Goal: Feedback & Contribution: Contribute content

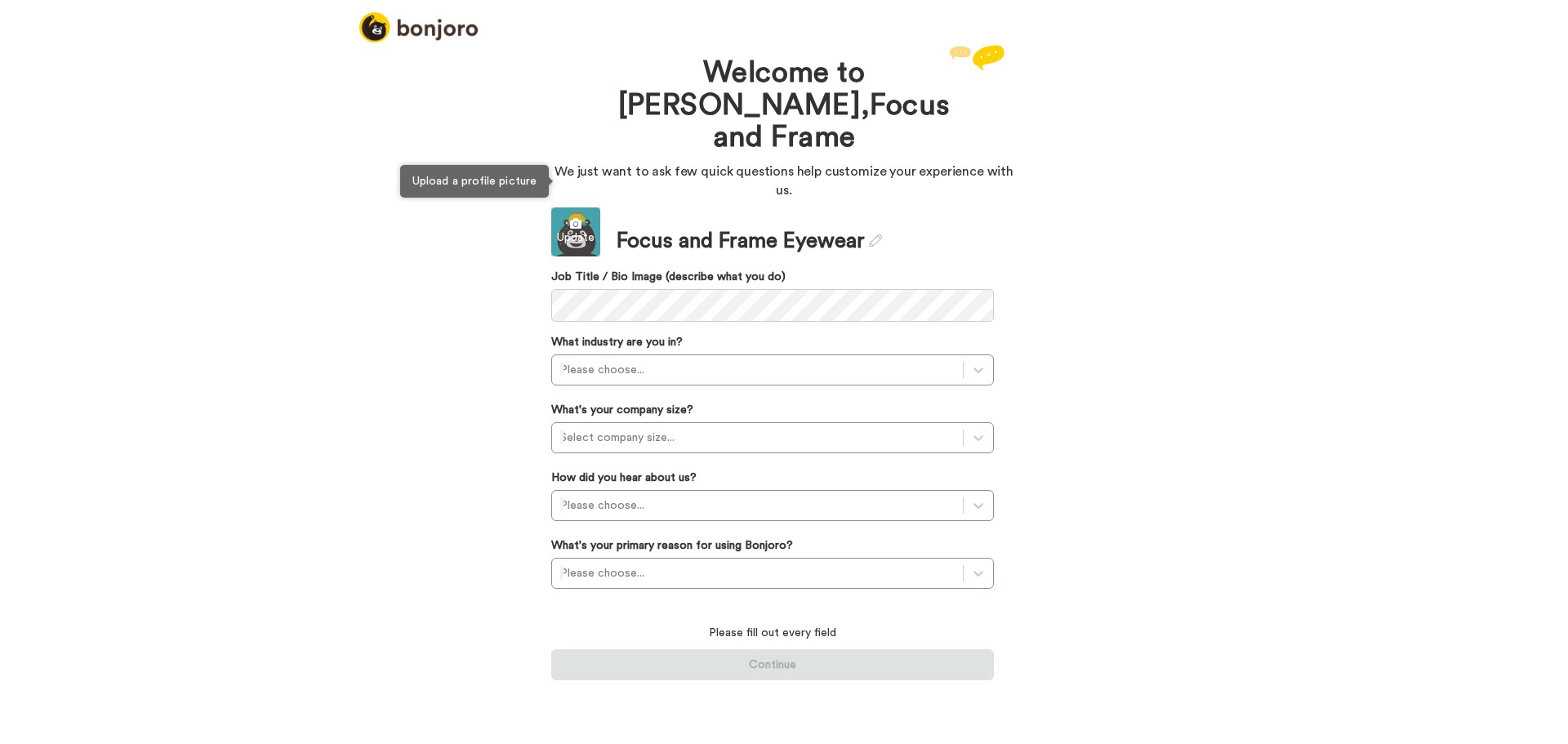
click at [583, 230] on div "Update" at bounding box center [576, 238] width 49 height 16
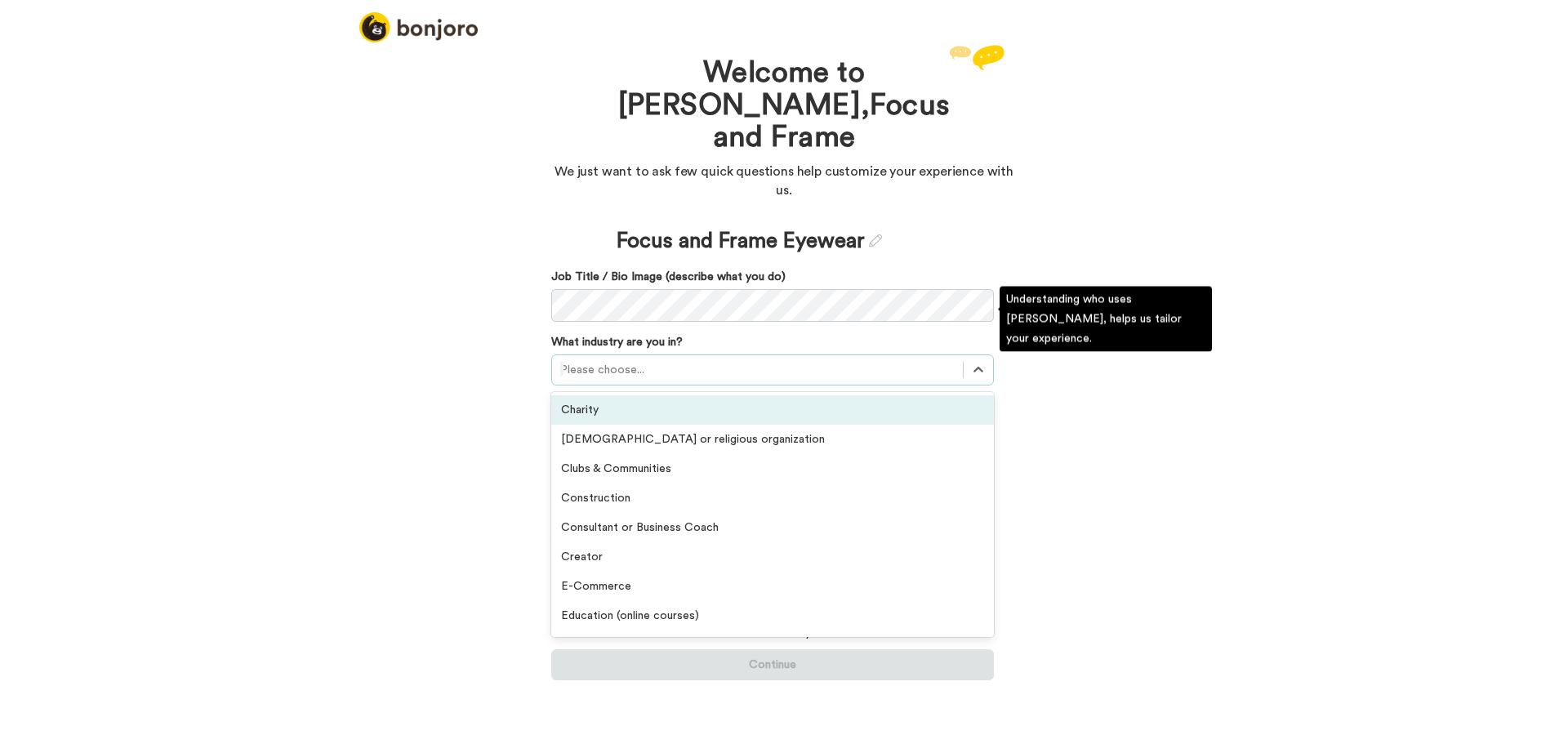
click at [588, 361] on div at bounding box center [757, 371] width 395 height 20
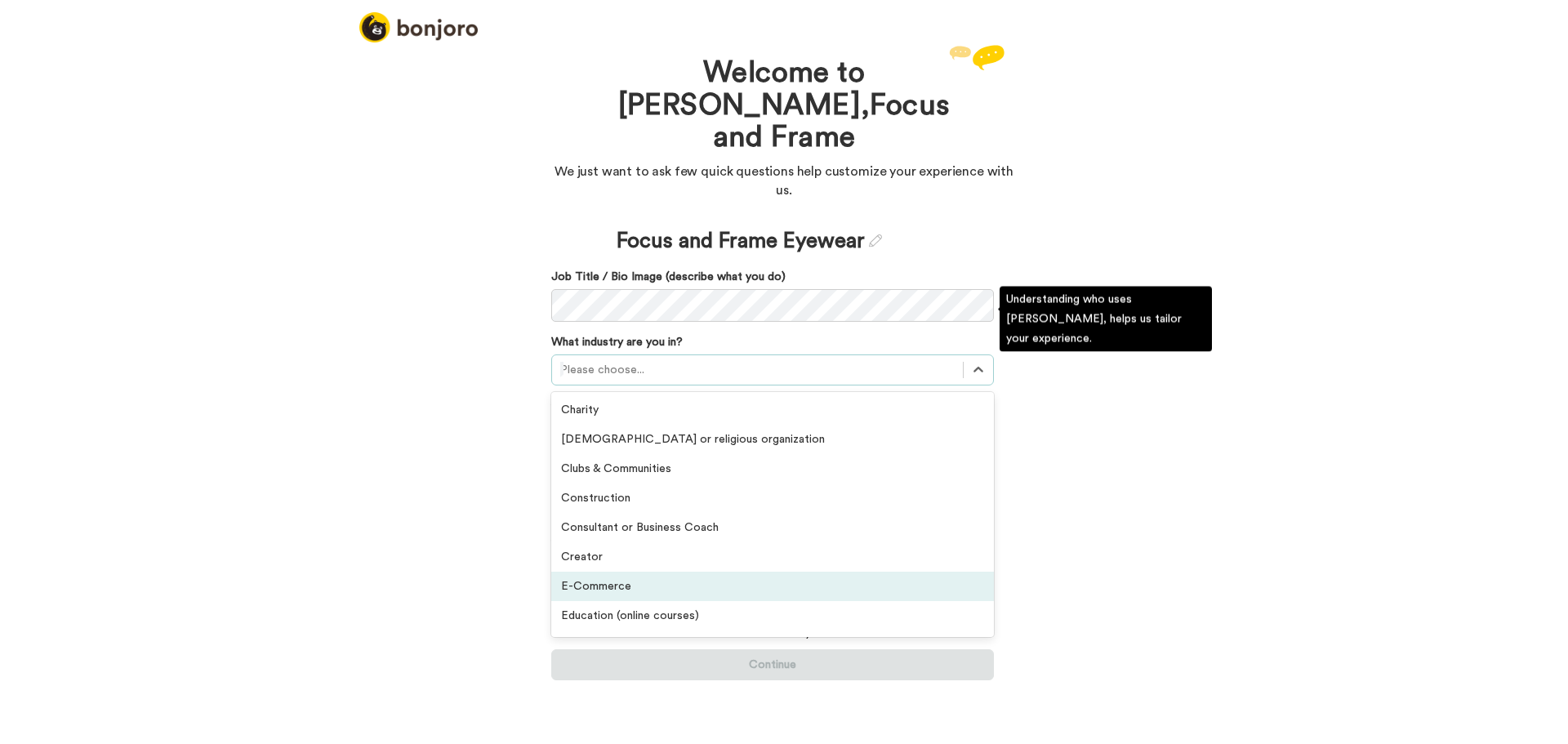
click at [623, 572] on div "E-Commerce" at bounding box center [773, 587] width 443 height 30
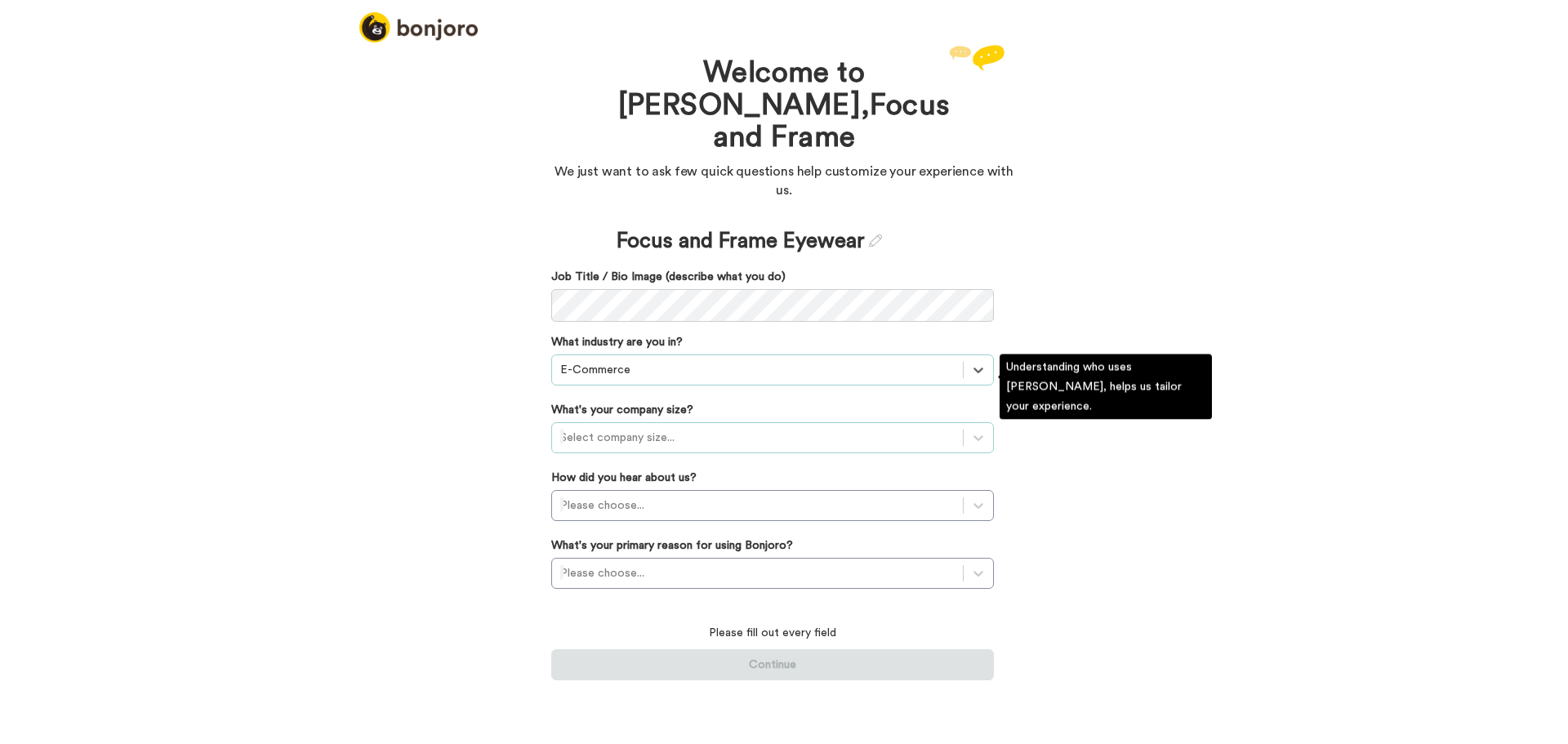
click at [669, 429] on div at bounding box center [757, 438] width 395 height 20
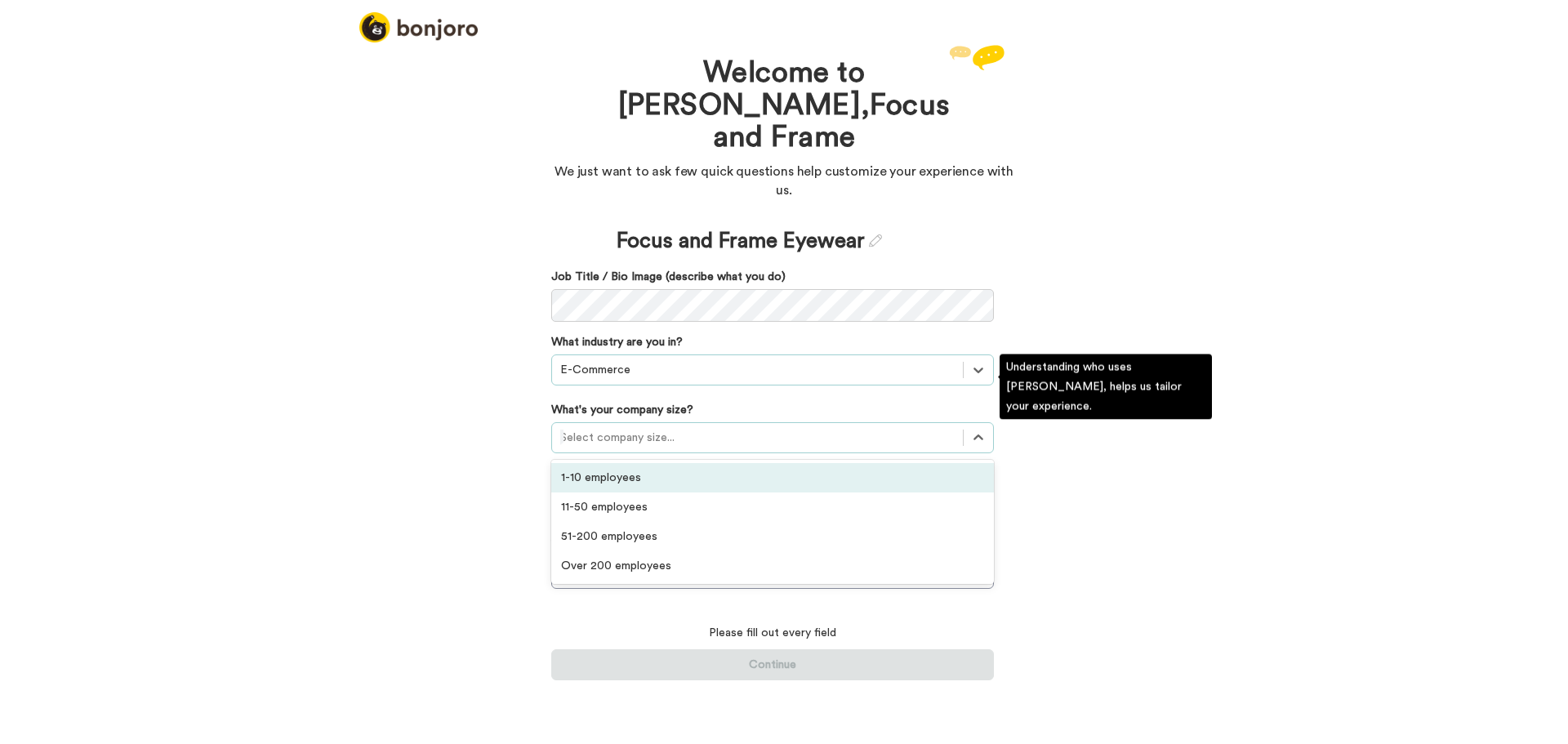
click at [666, 463] on div "1-10 employees" at bounding box center [773, 477] width 443 height 30
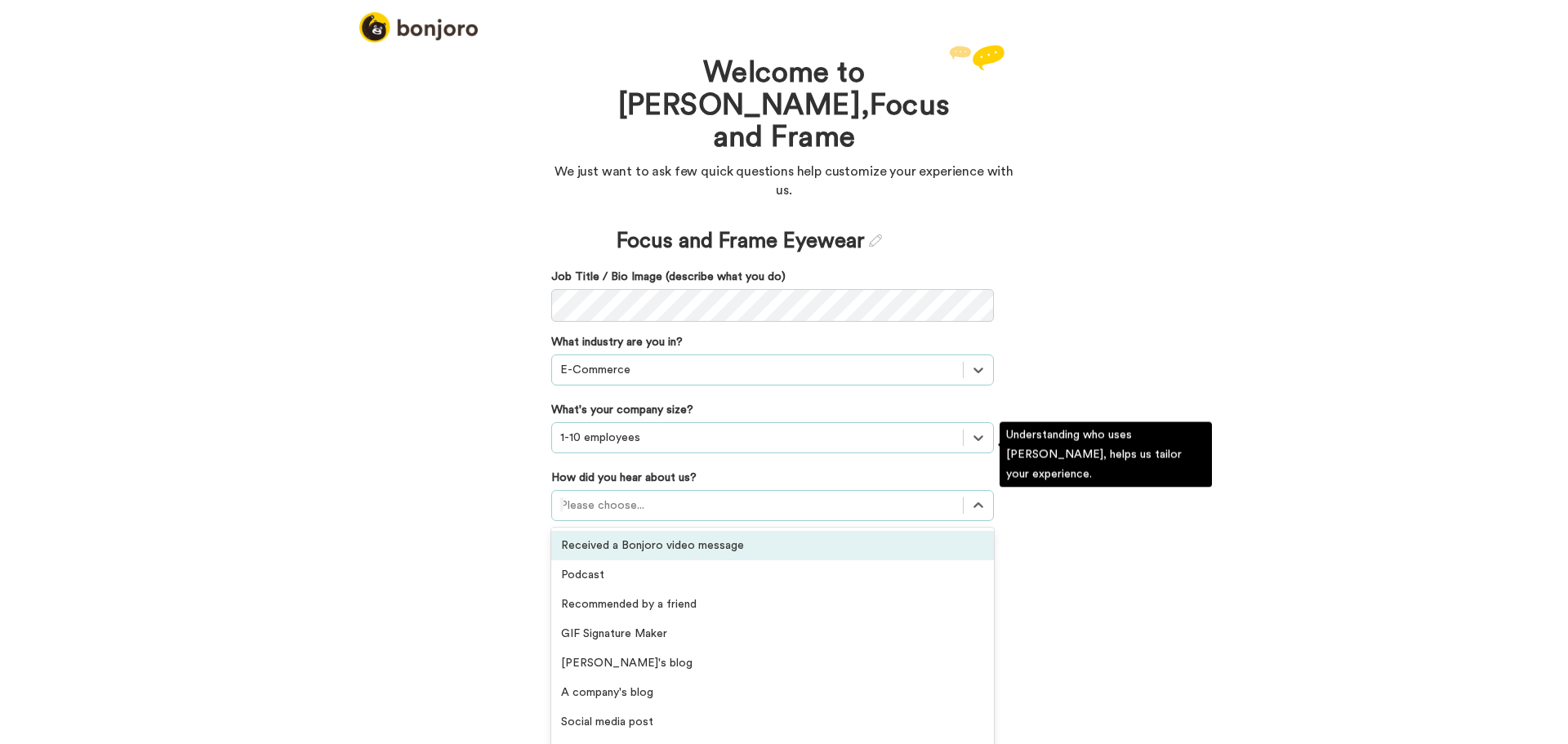
click at [654, 496] on div at bounding box center [757, 506] width 395 height 20
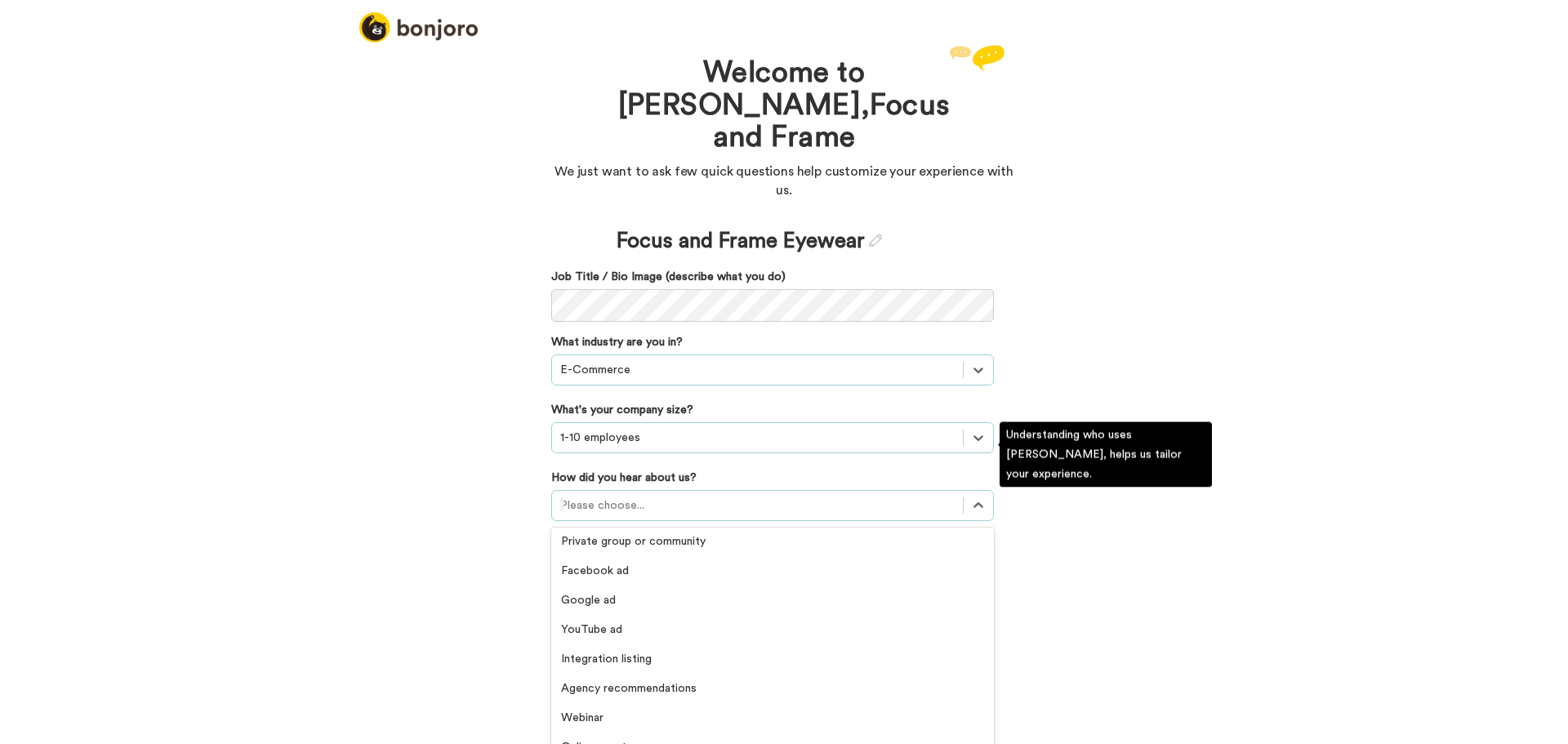
scroll to position [350, 0]
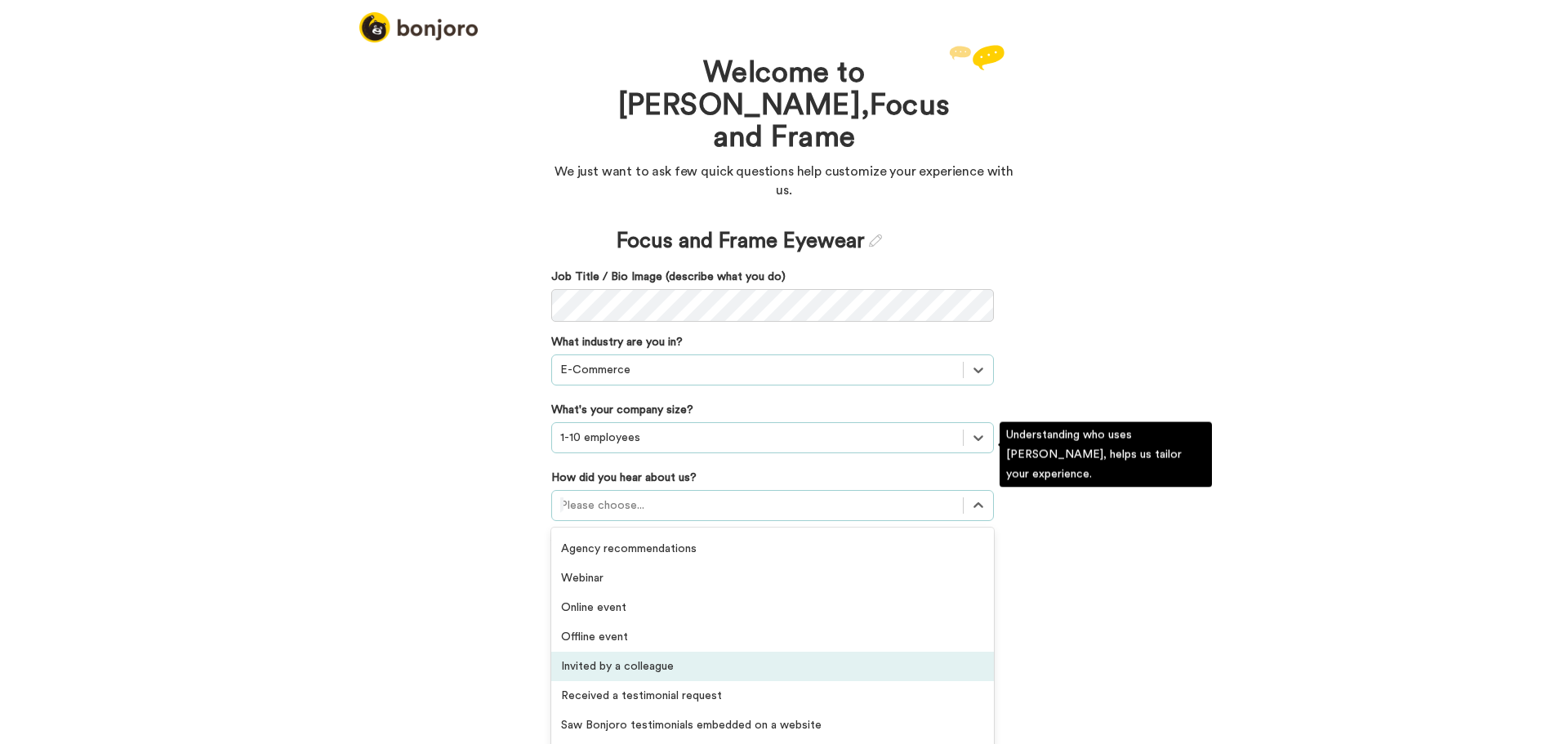
click at [688, 652] on div "Invited by a colleague" at bounding box center [773, 666] width 443 height 30
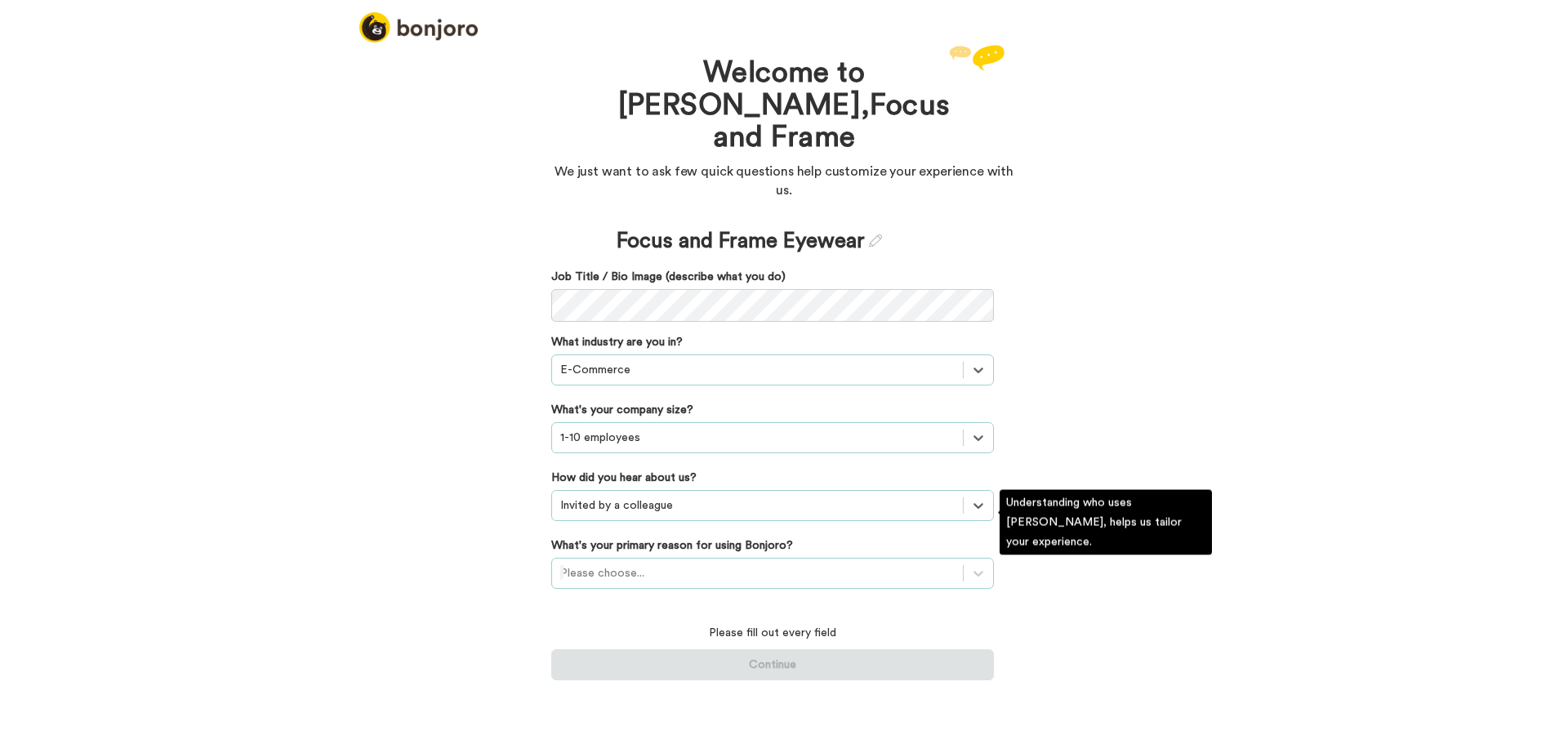
click at [683, 564] on div at bounding box center [757, 574] width 395 height 20
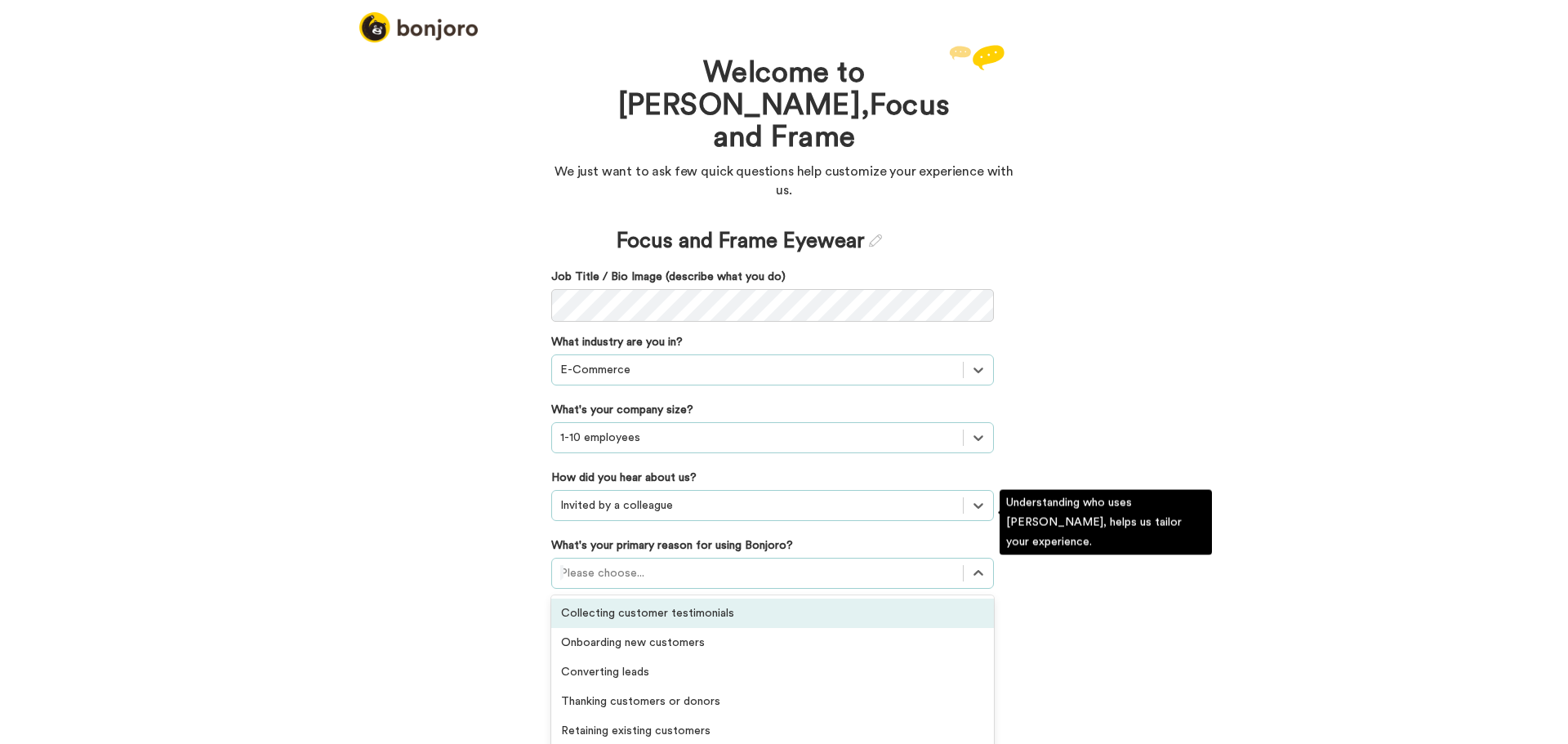
click at [733, 598] on div "Collecting customer testimonials" at bounding box center [773, 613] width 443 height 30
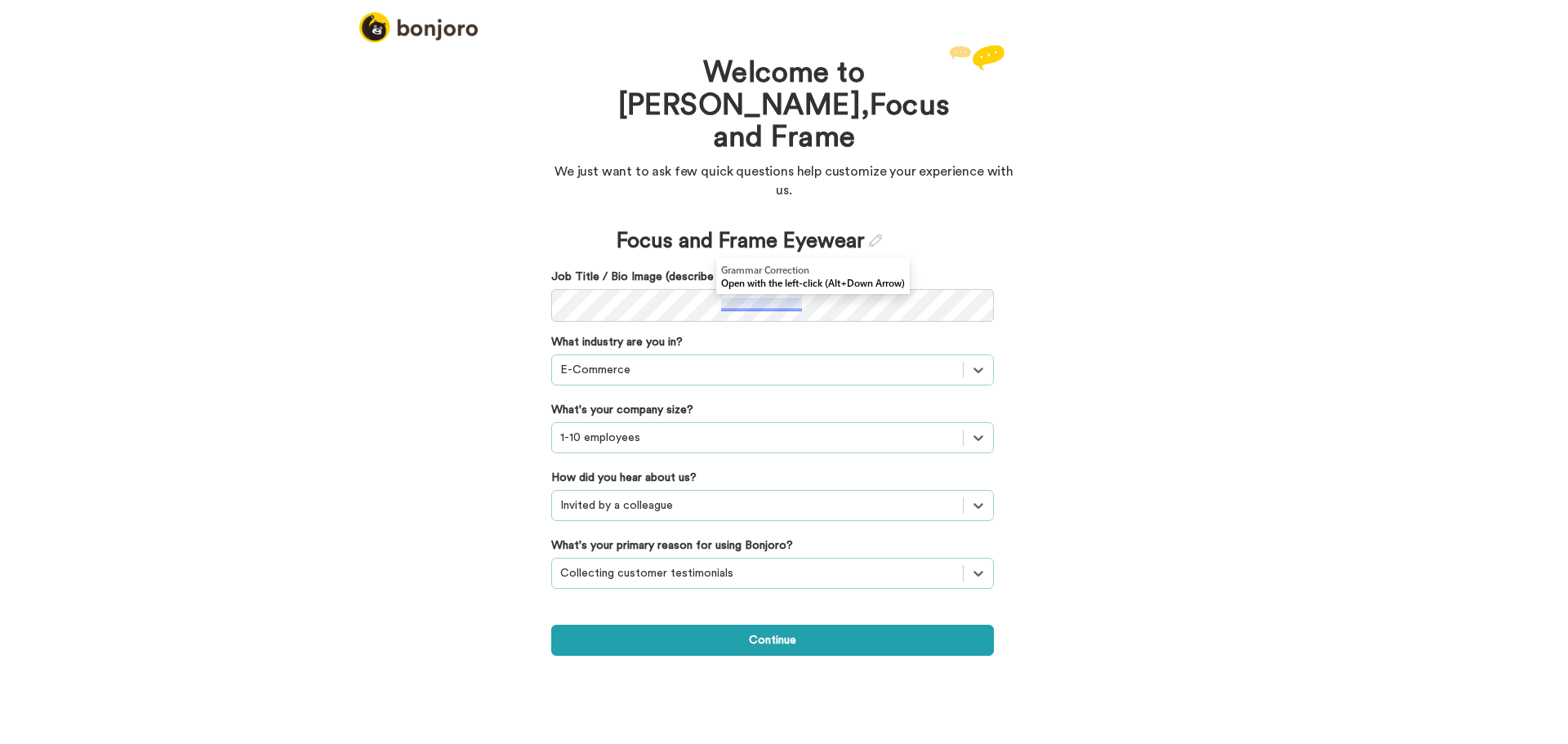
scroll to position [0, 0]
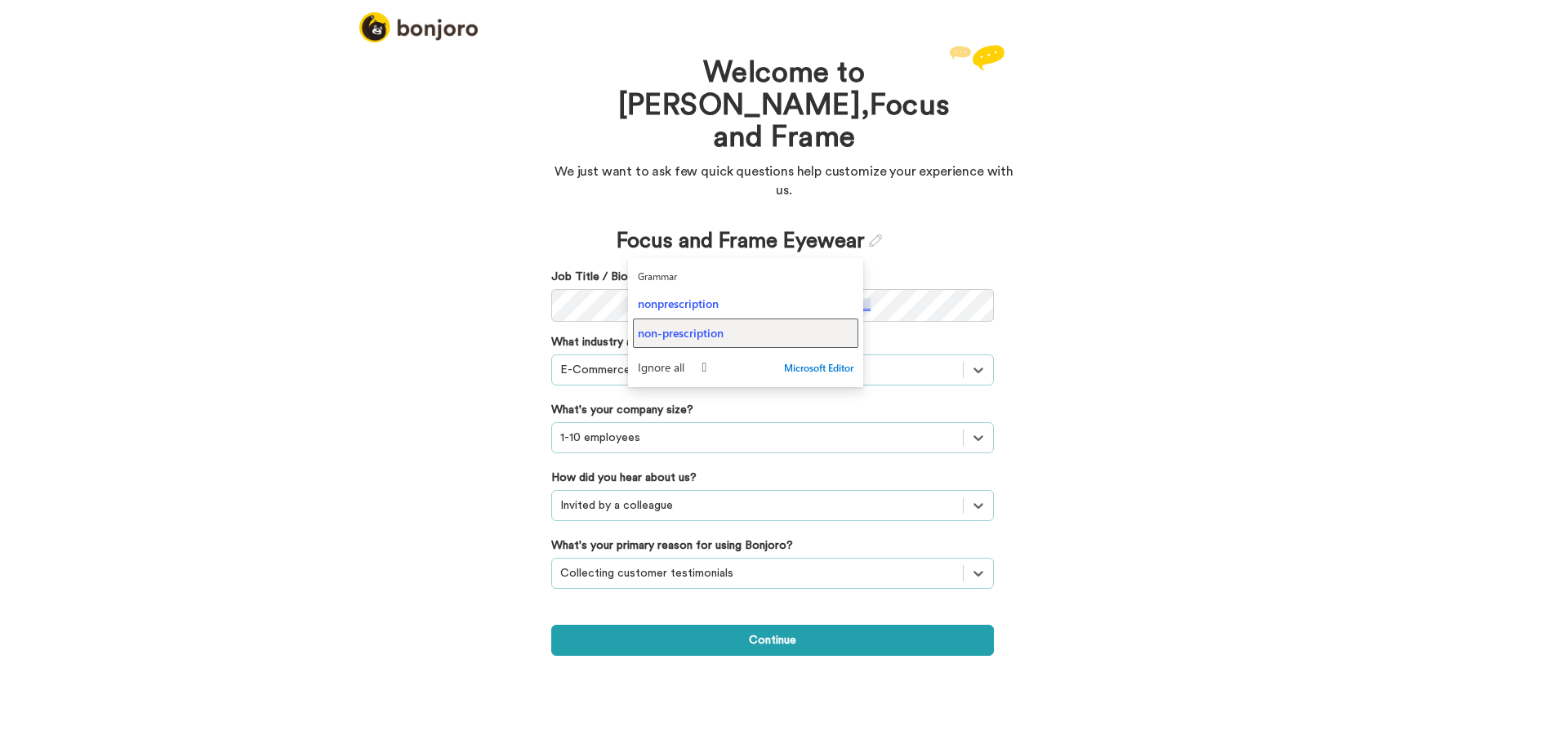
click at [717, 330] on span "non-prescription" at bounding box center [681, 333] width 86 height 15
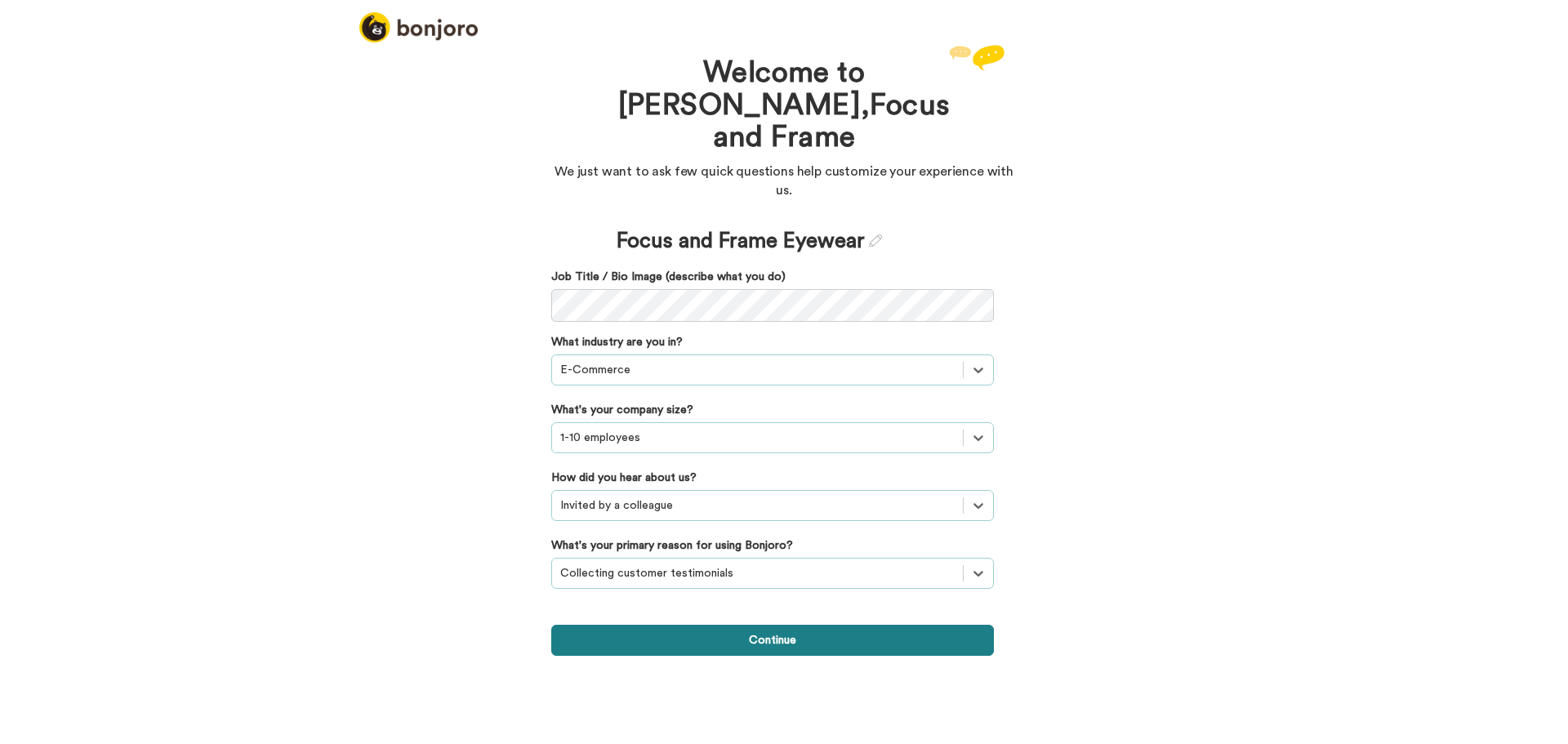
click at [720, 625] on button "Continue" at bounding box center [773, 640] width 443 height 31
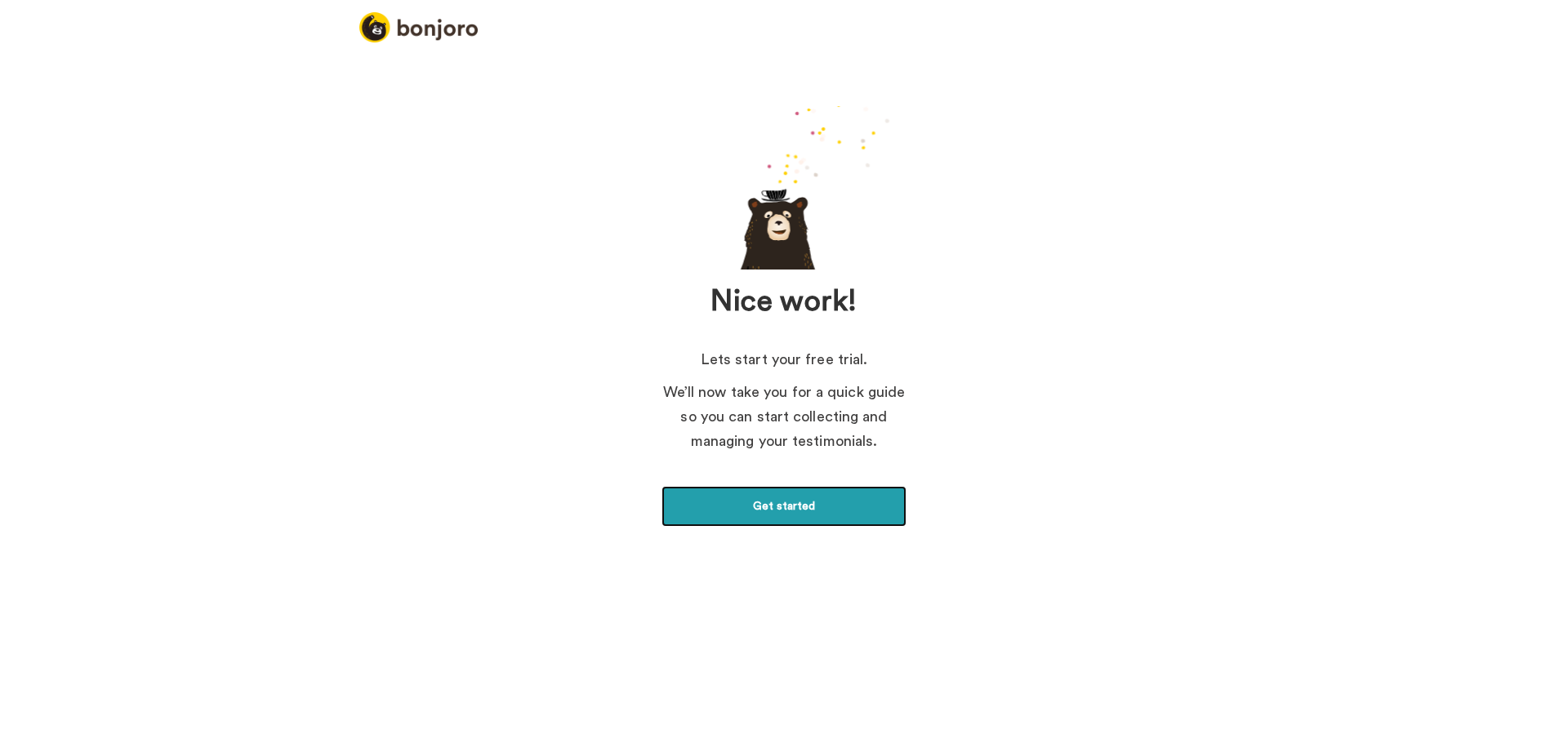
click at [754, 508] on link "Get started" at bounding box center [784, 506] width 245 height 41
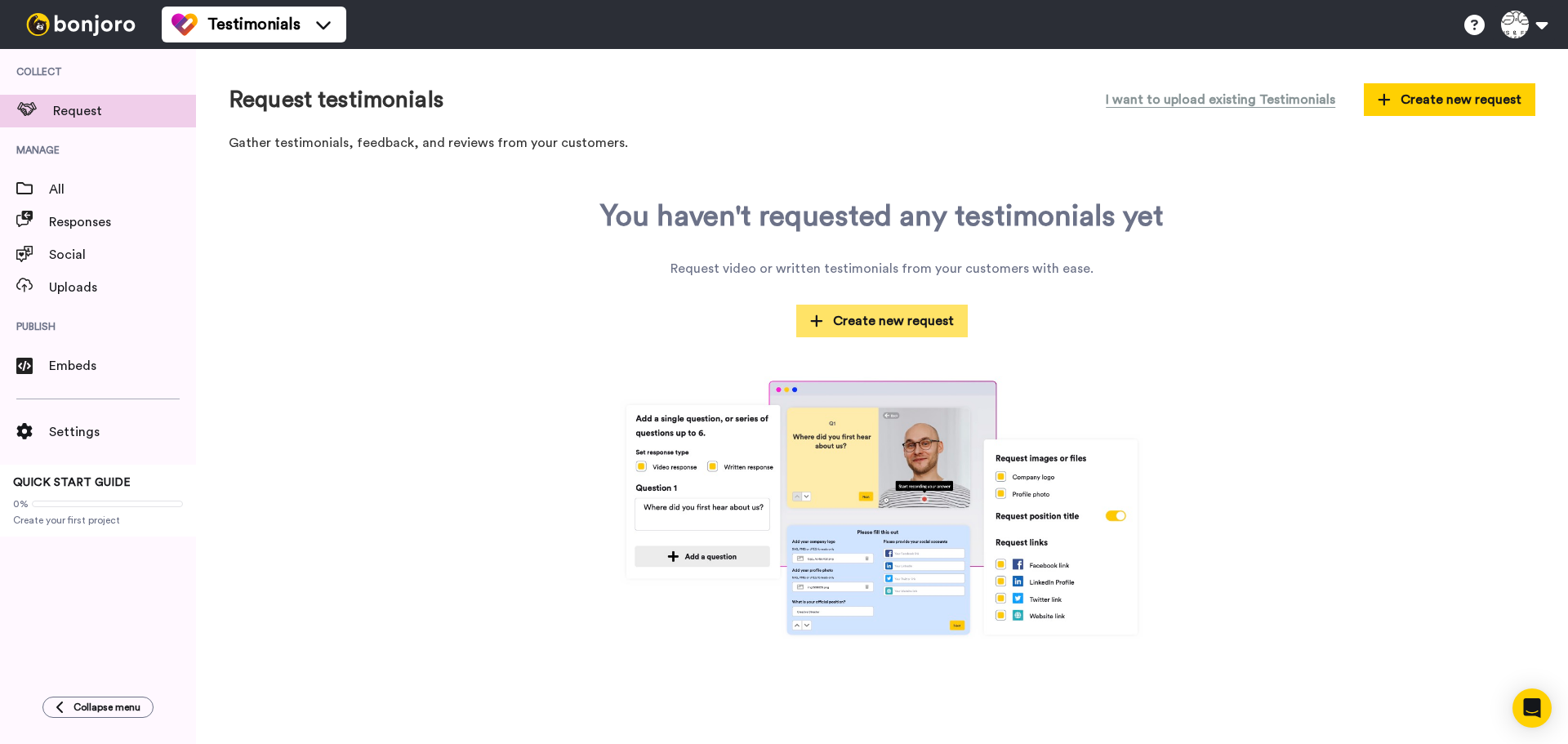
click at [894, 321] on span "Create new request" at bounding box center [882, 321] width 144 height 20
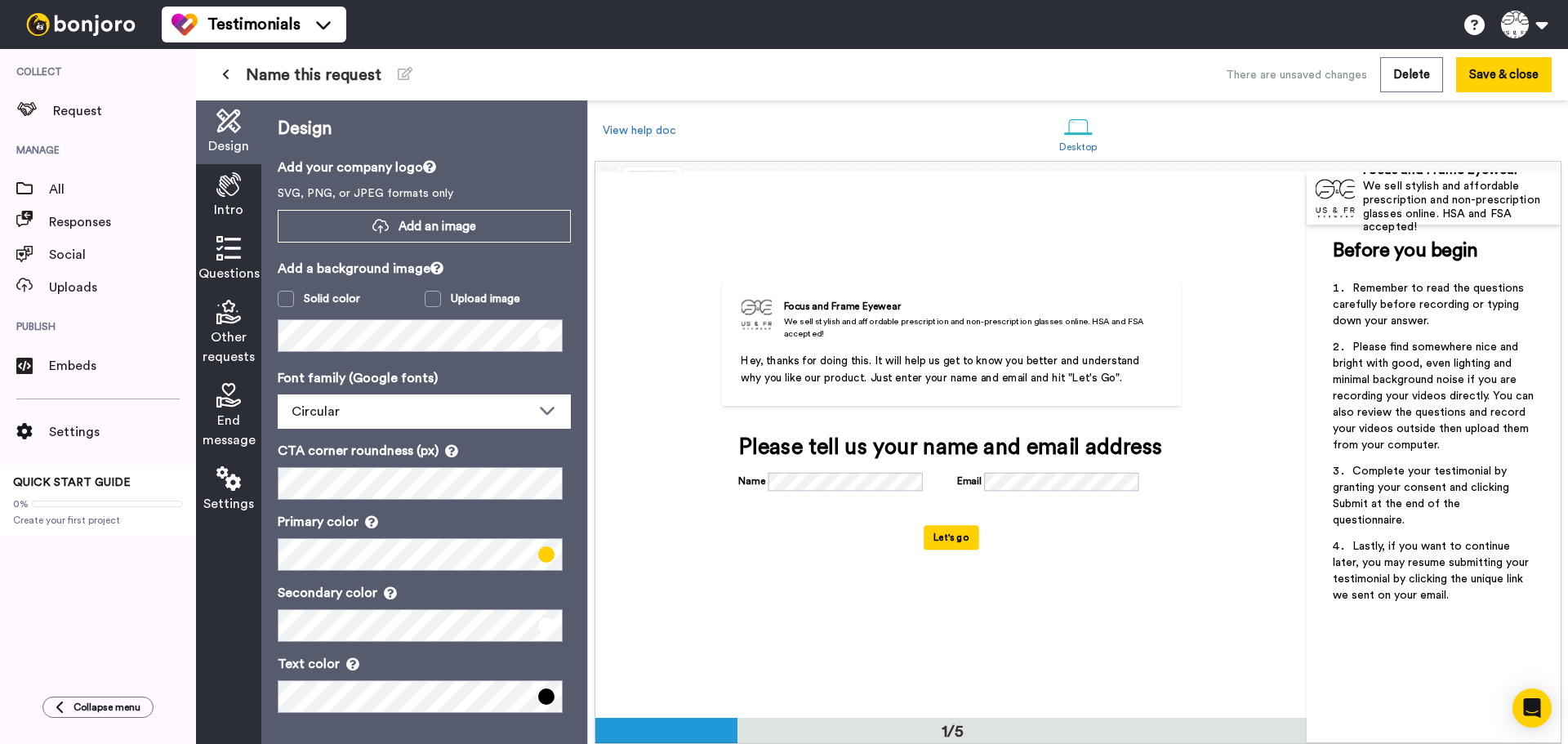
scroll to position [2, 0]
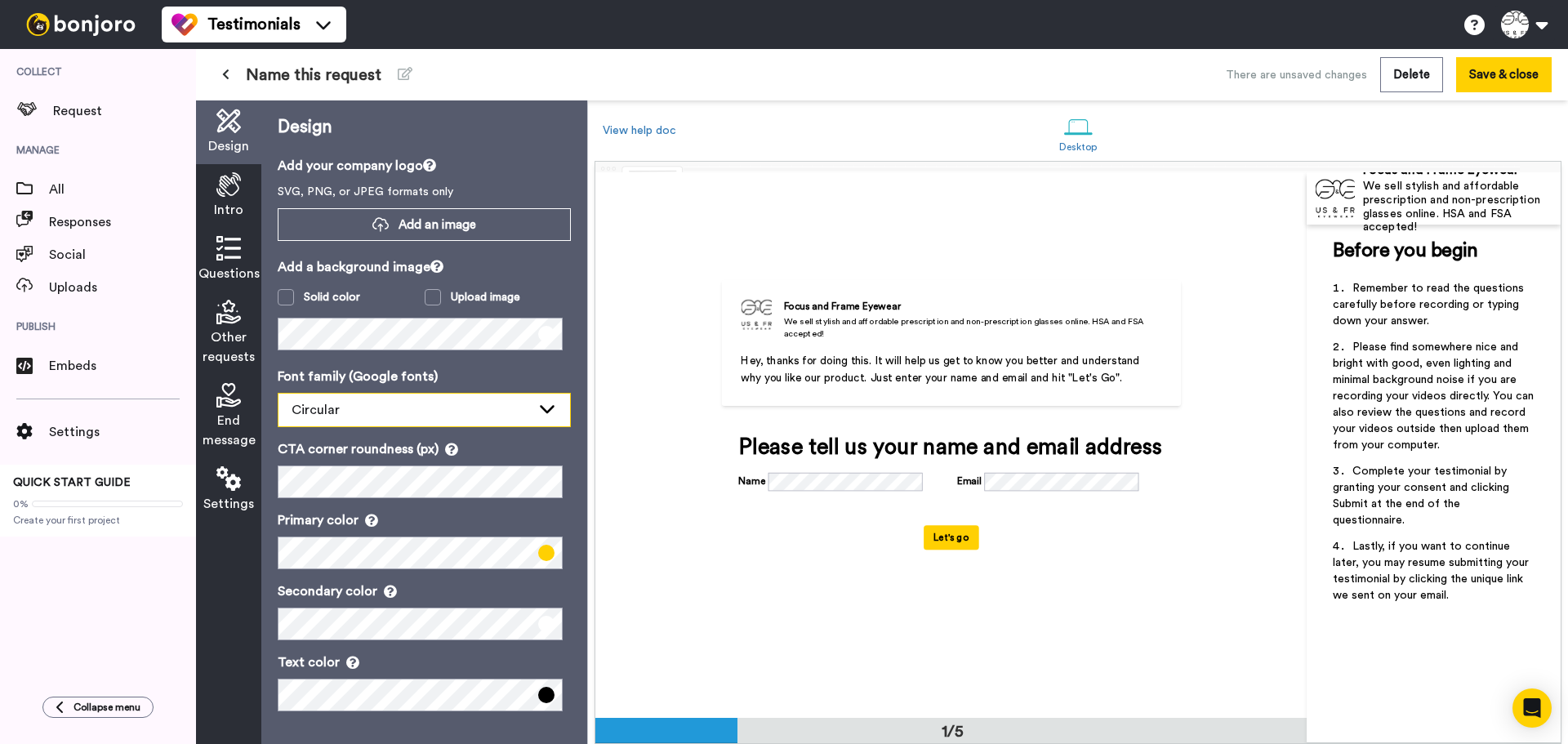
click at [448, 405] on div "Circular" at bounding box center [411, 410] width 239 height 20
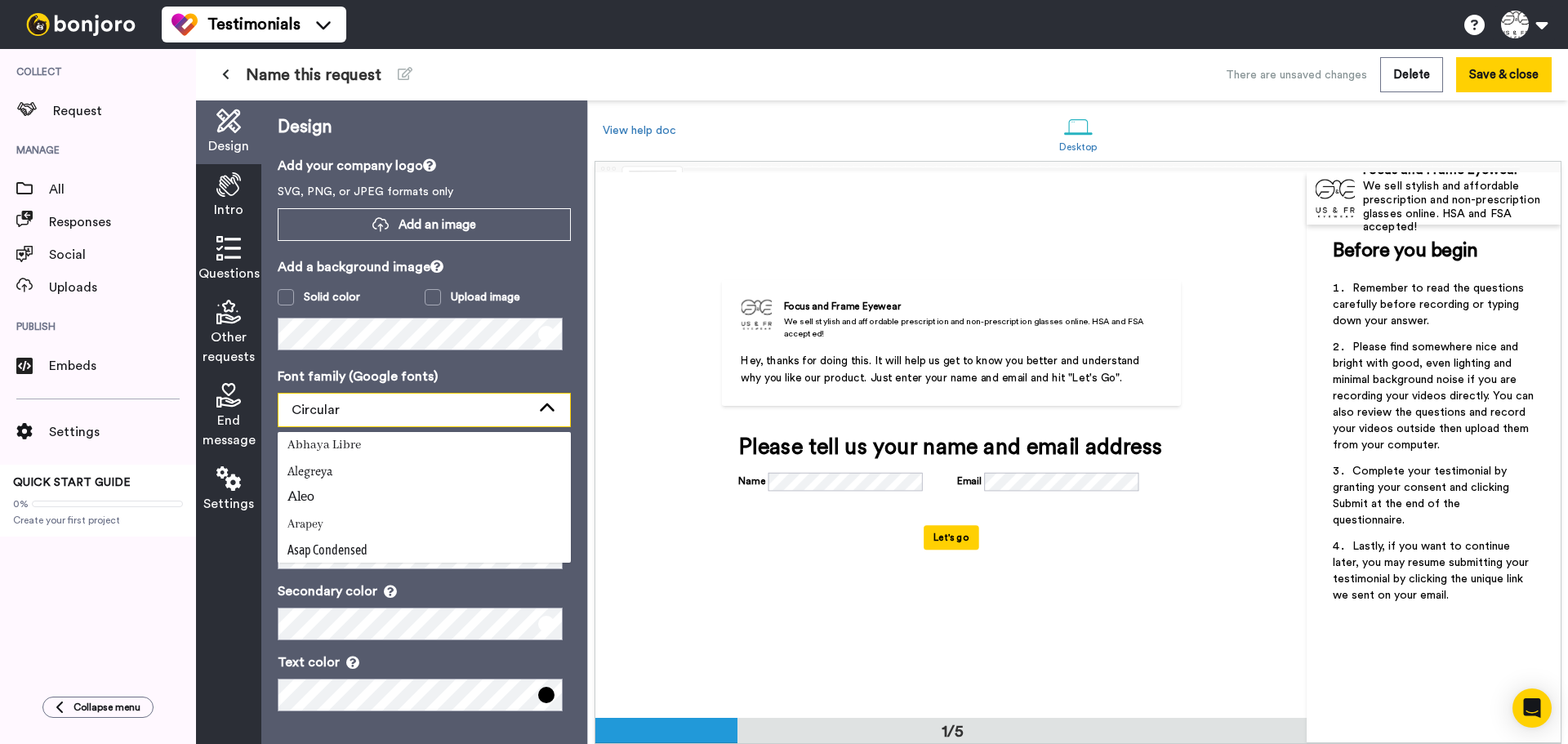
click at [380, 410] on div "Circular" at bounding box center [411, 410] width 239 height 20
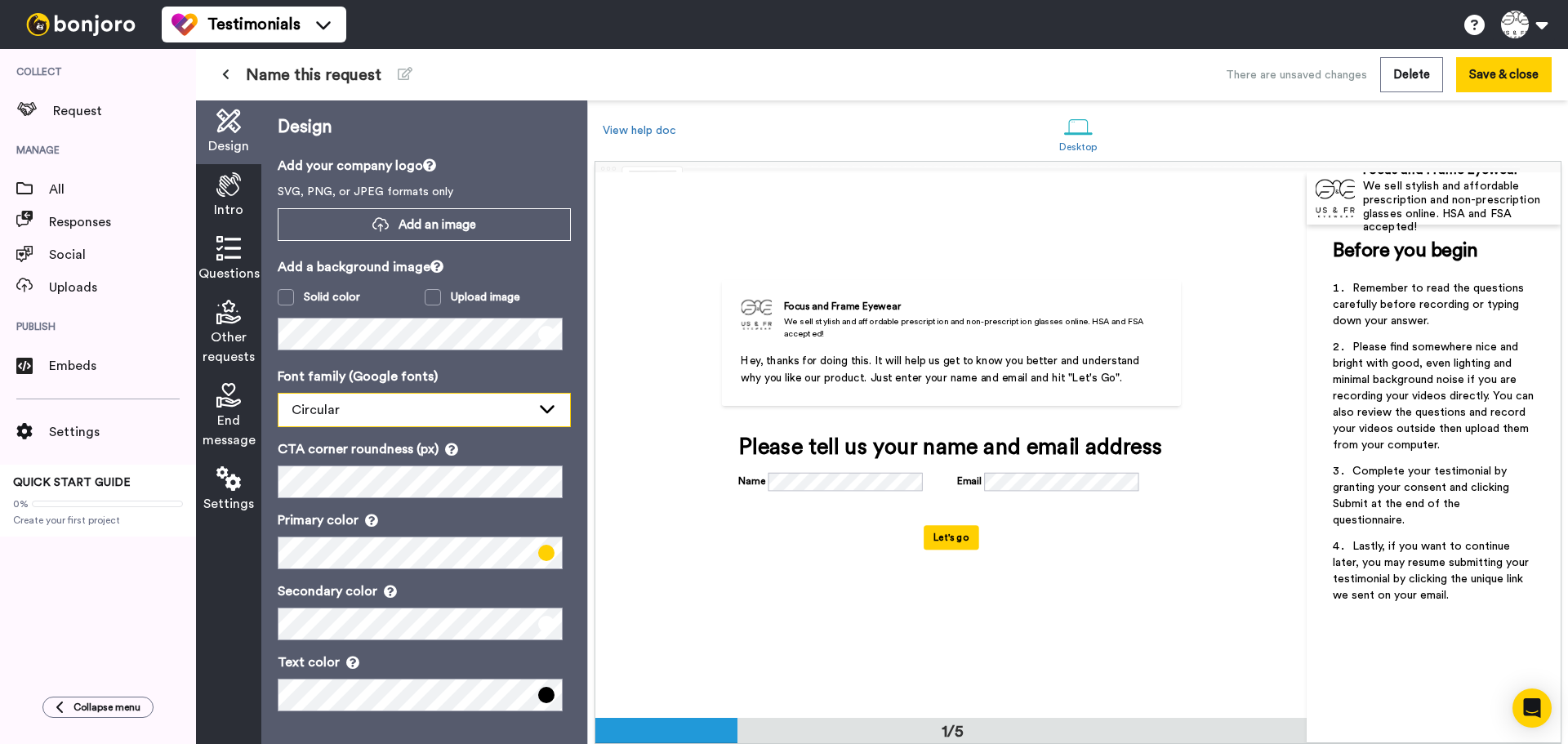
click at [378, 410] on div "Circular" at bounding box center [411, 410] width 239 height 20
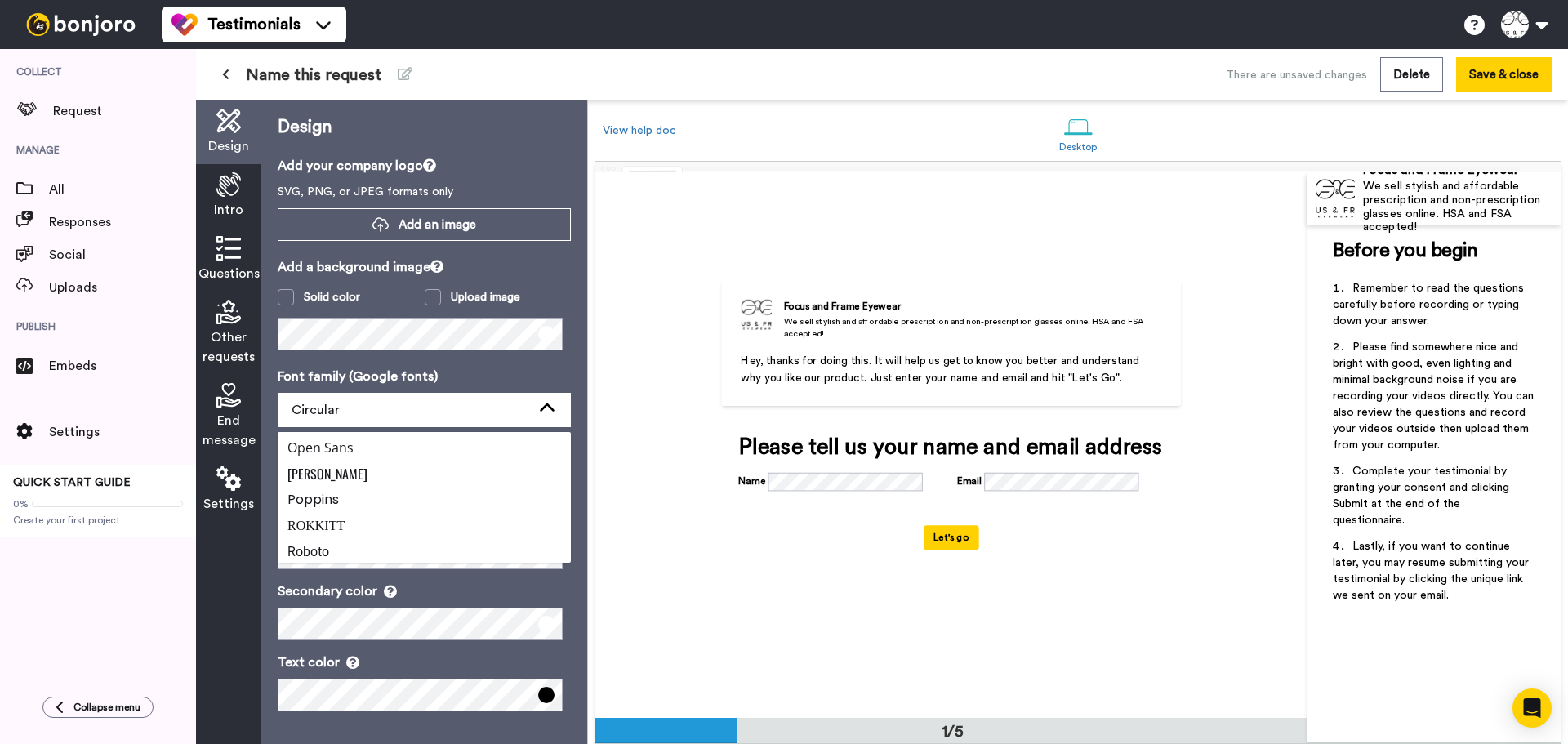
scroll to position [435, 0]
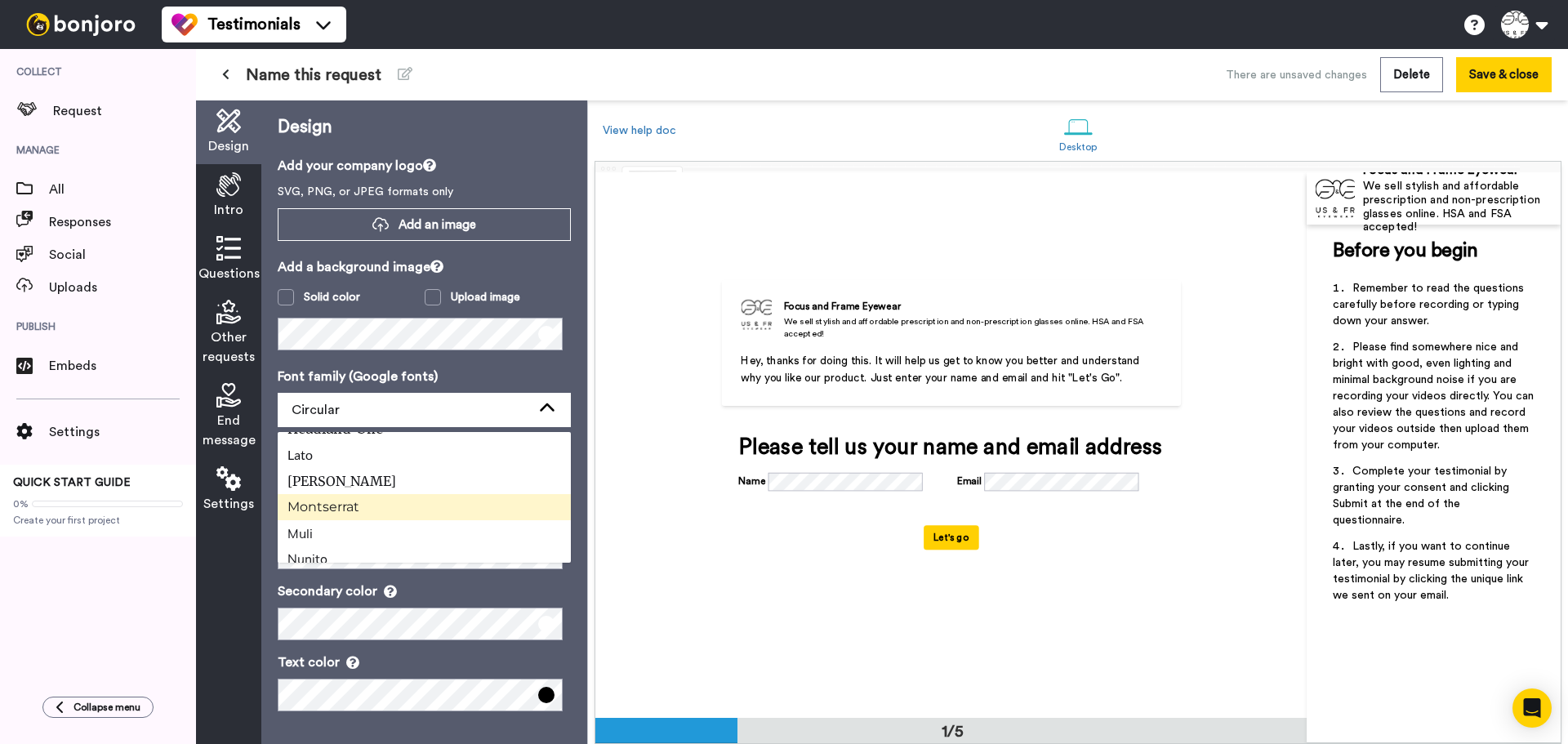
click at [392, 503] on li "Montserrat" at bounding box center [424, 507] width 293 height 26
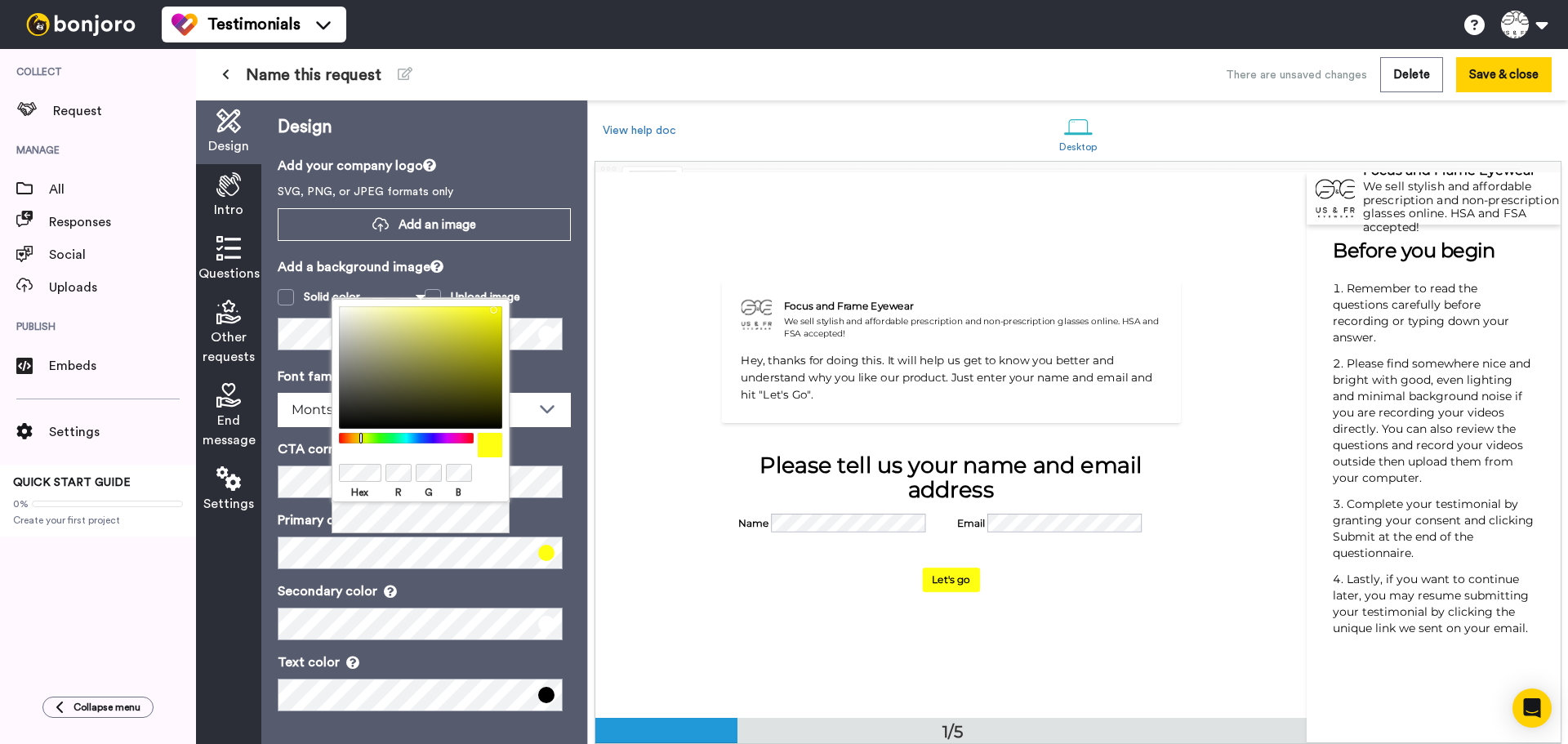
click at [522, 598] on p "Secondary color" at bounding box center [424, 591] width 293 height 20
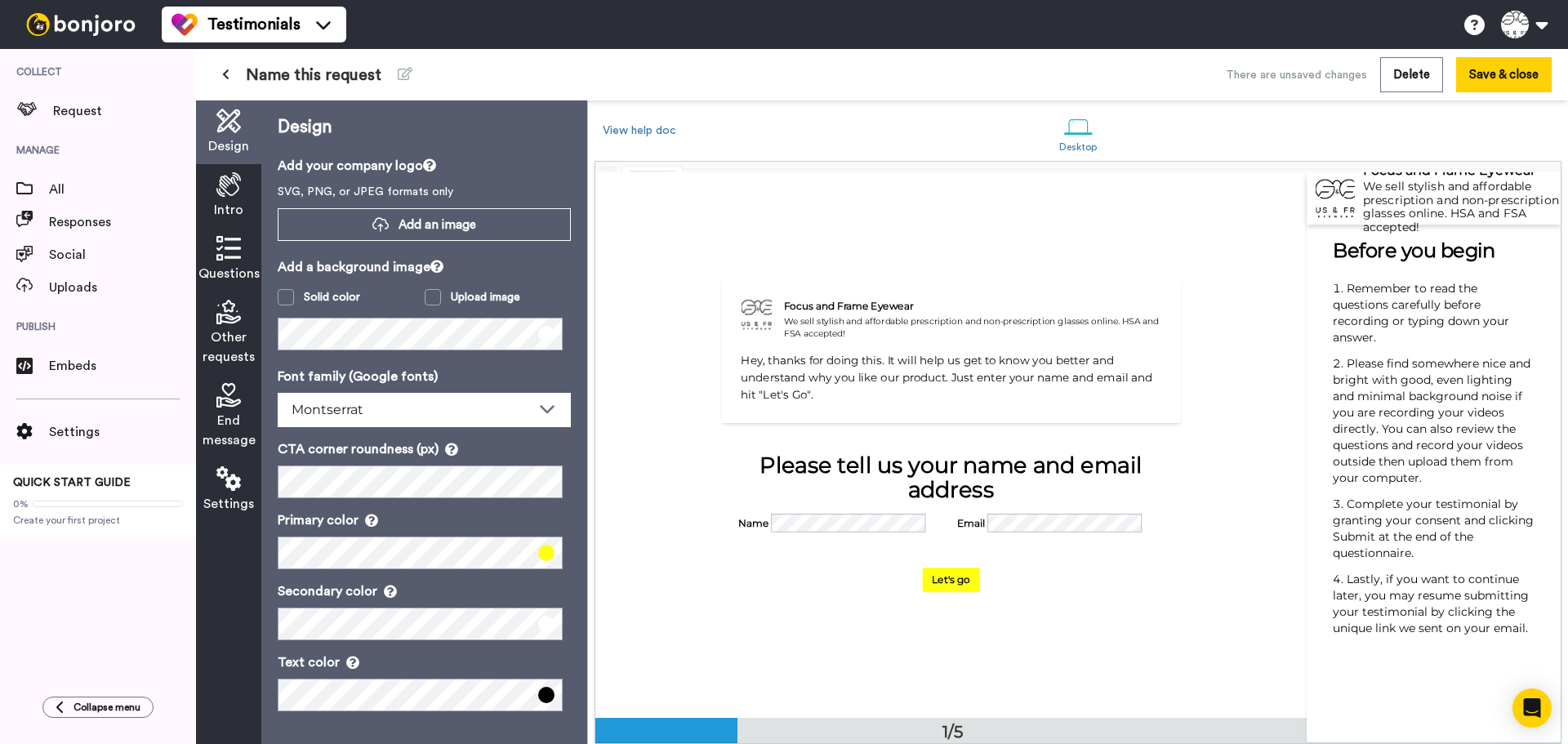
scroll to position [0, 0]
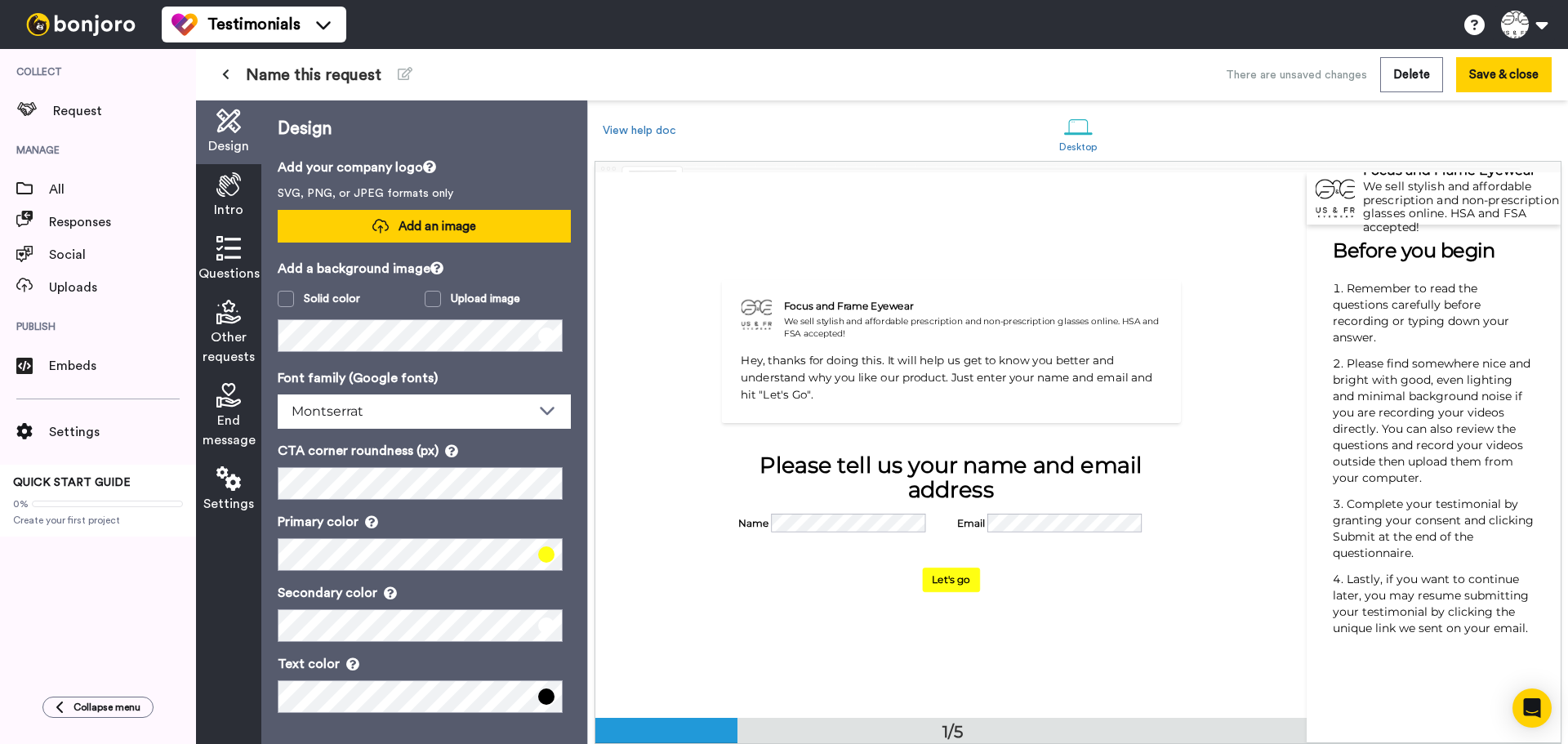
click at [399, 230] on span "Add an image" at bounding box center [437, 226] width 78 height 17
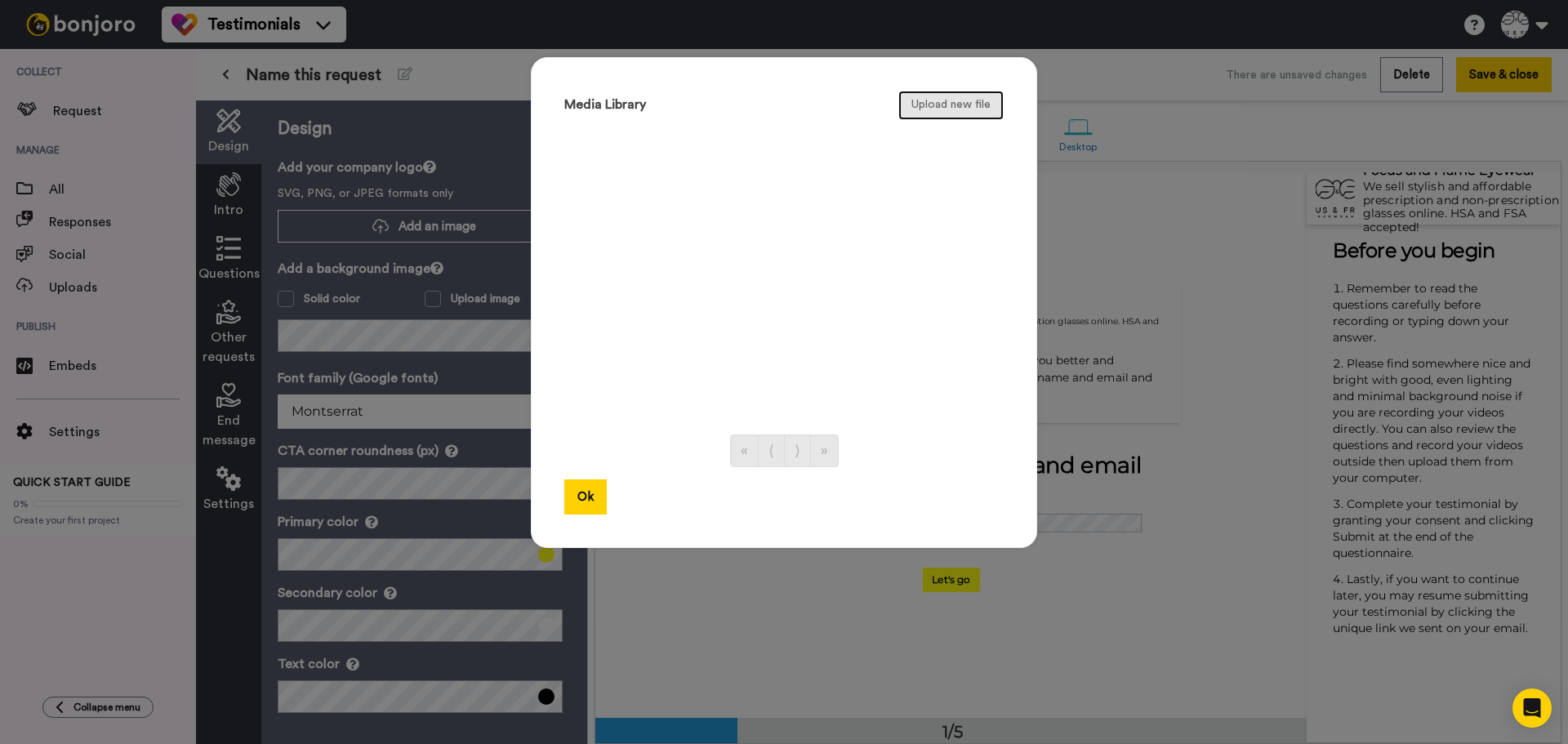
click at [915, 111] on button "Upload new file" at bounding box center [951, 105] width 106 height 30
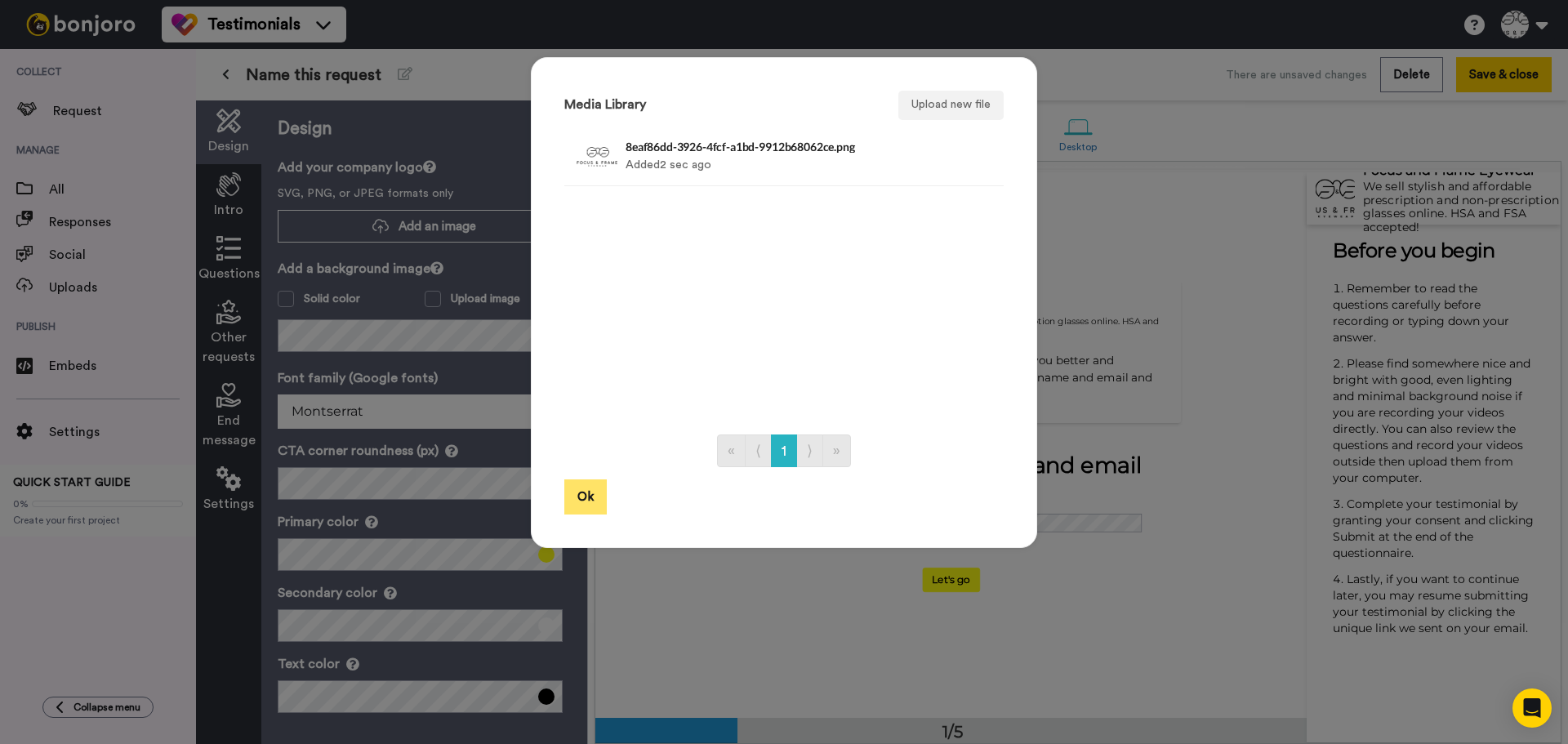
click at [574, 494] on button "Ok" at bounding box center [586, 497] width 42 height 35
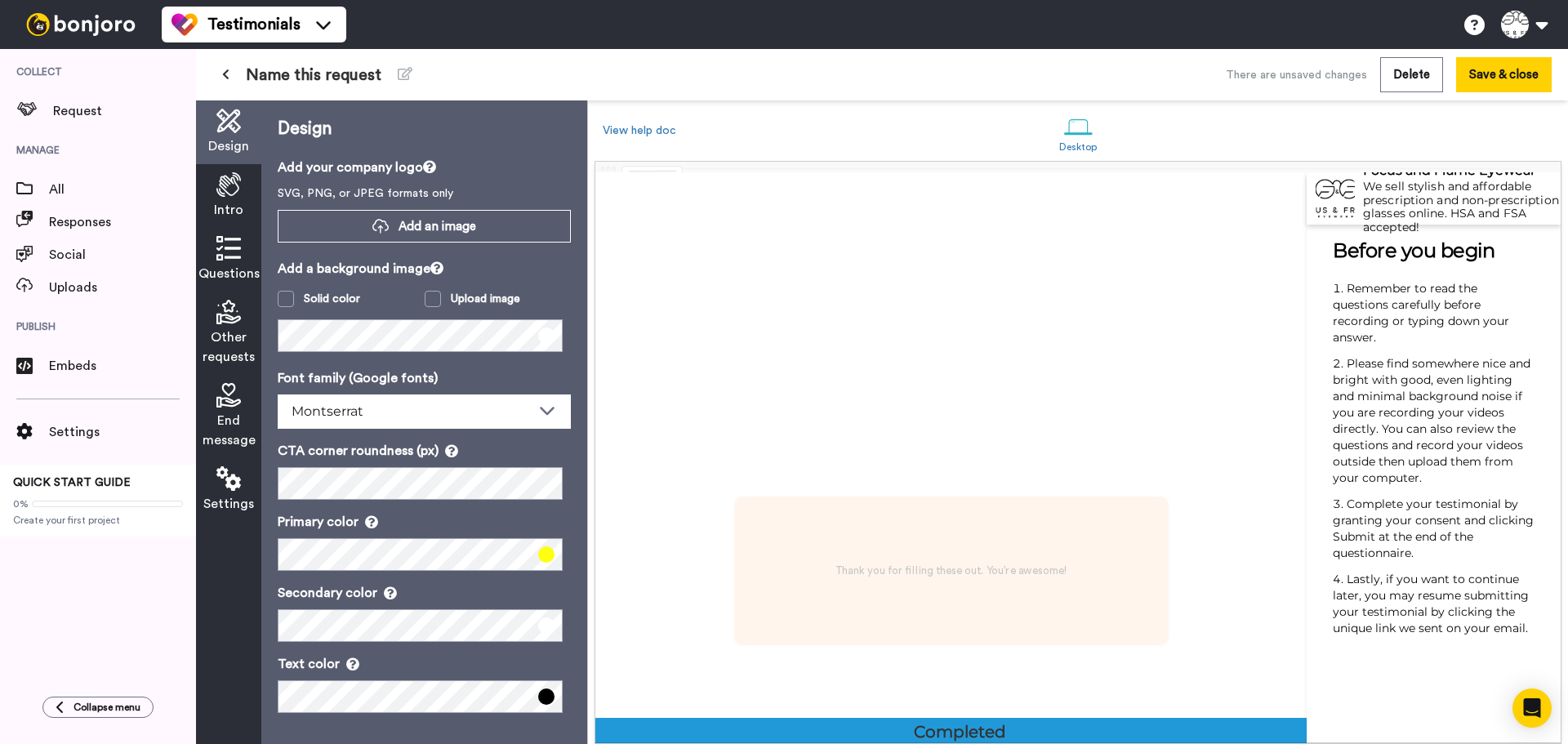
scroll to position [2186, 0]
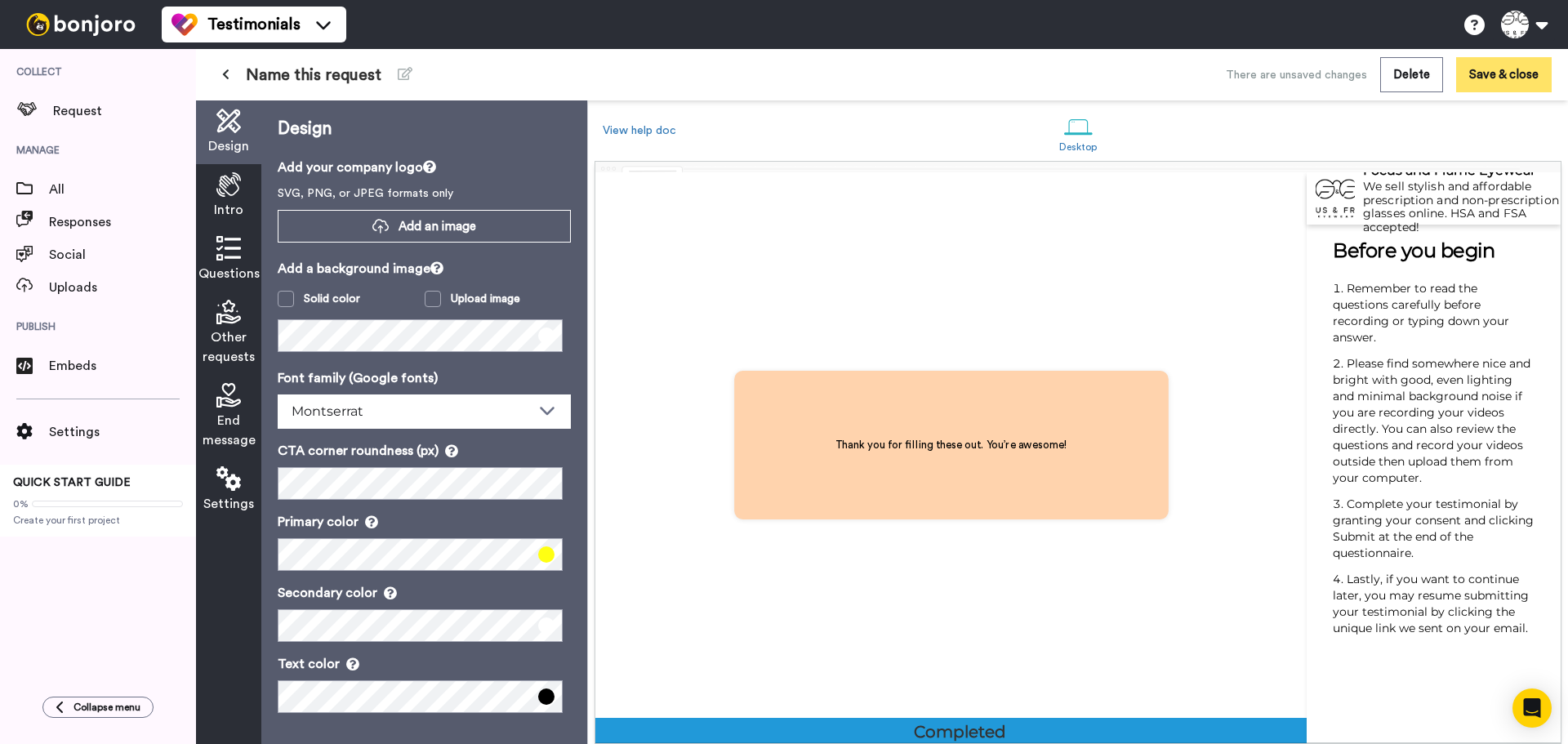
click at [1509, 63] on button "Save & close" at bounding box center [1504, 74] width 96 height 35
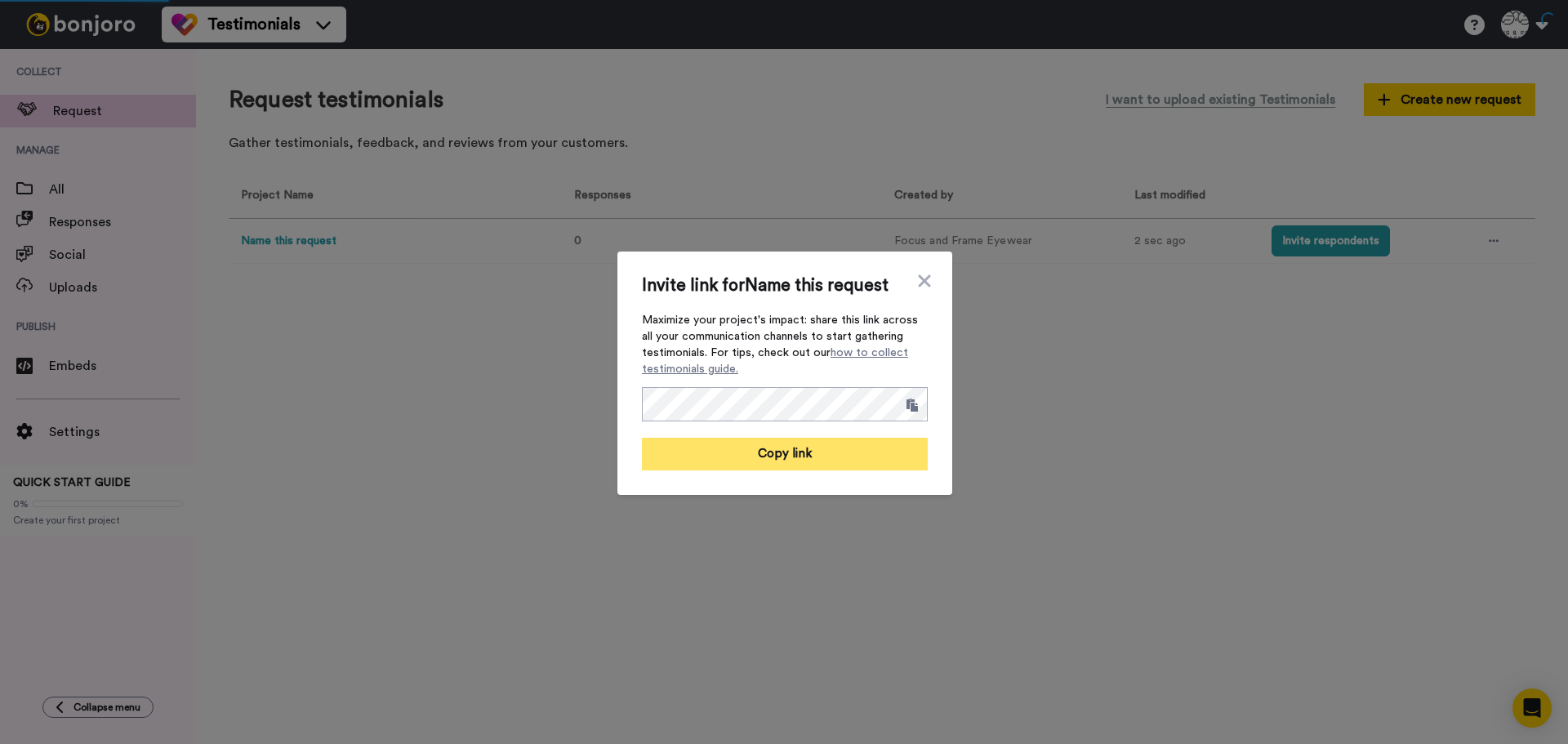
click at [787, 450] on button "Copy link" at bounding box center [784, 454] width 286 height 33
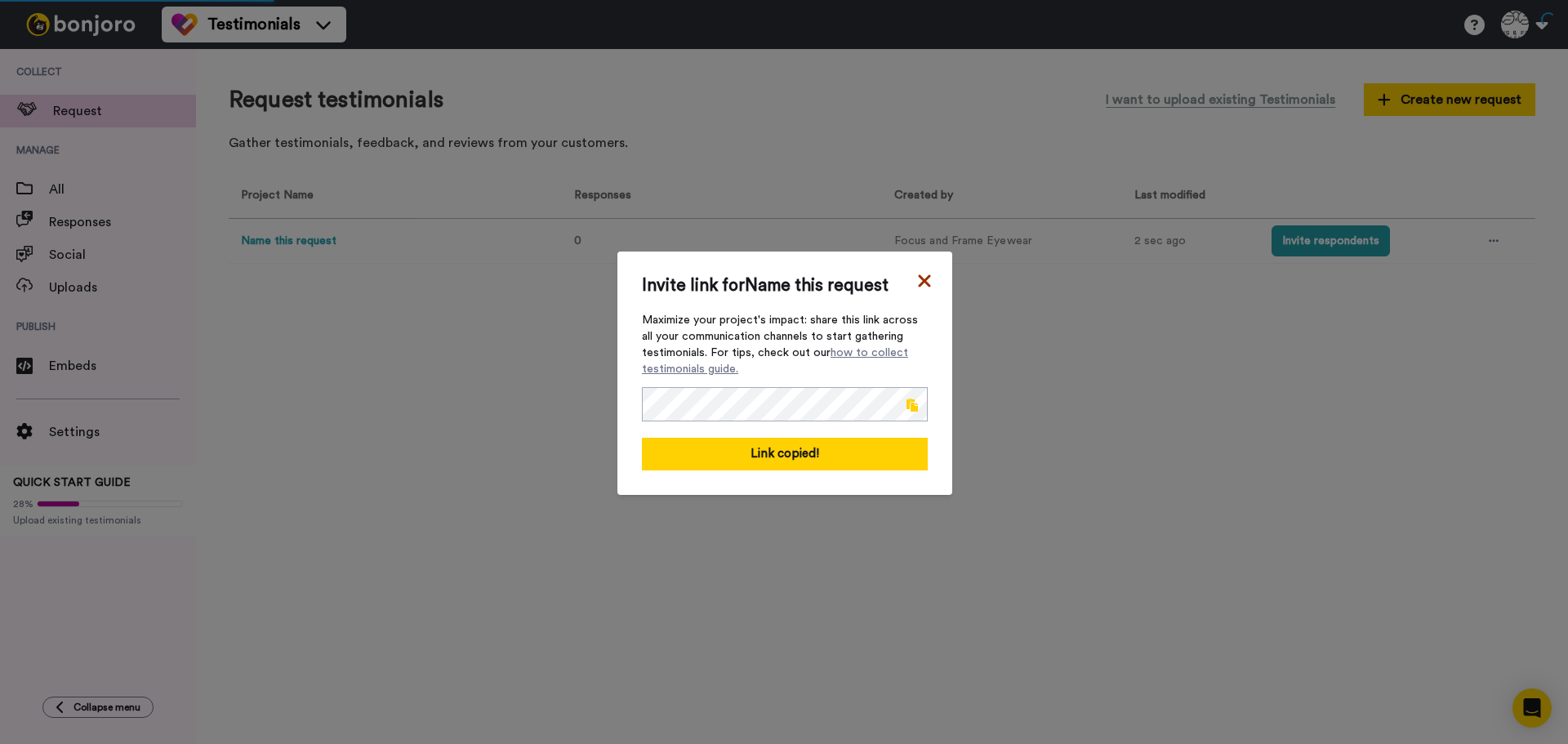
click at [916, 278] on icon at bounding box center [925, 281] width 16 height 20
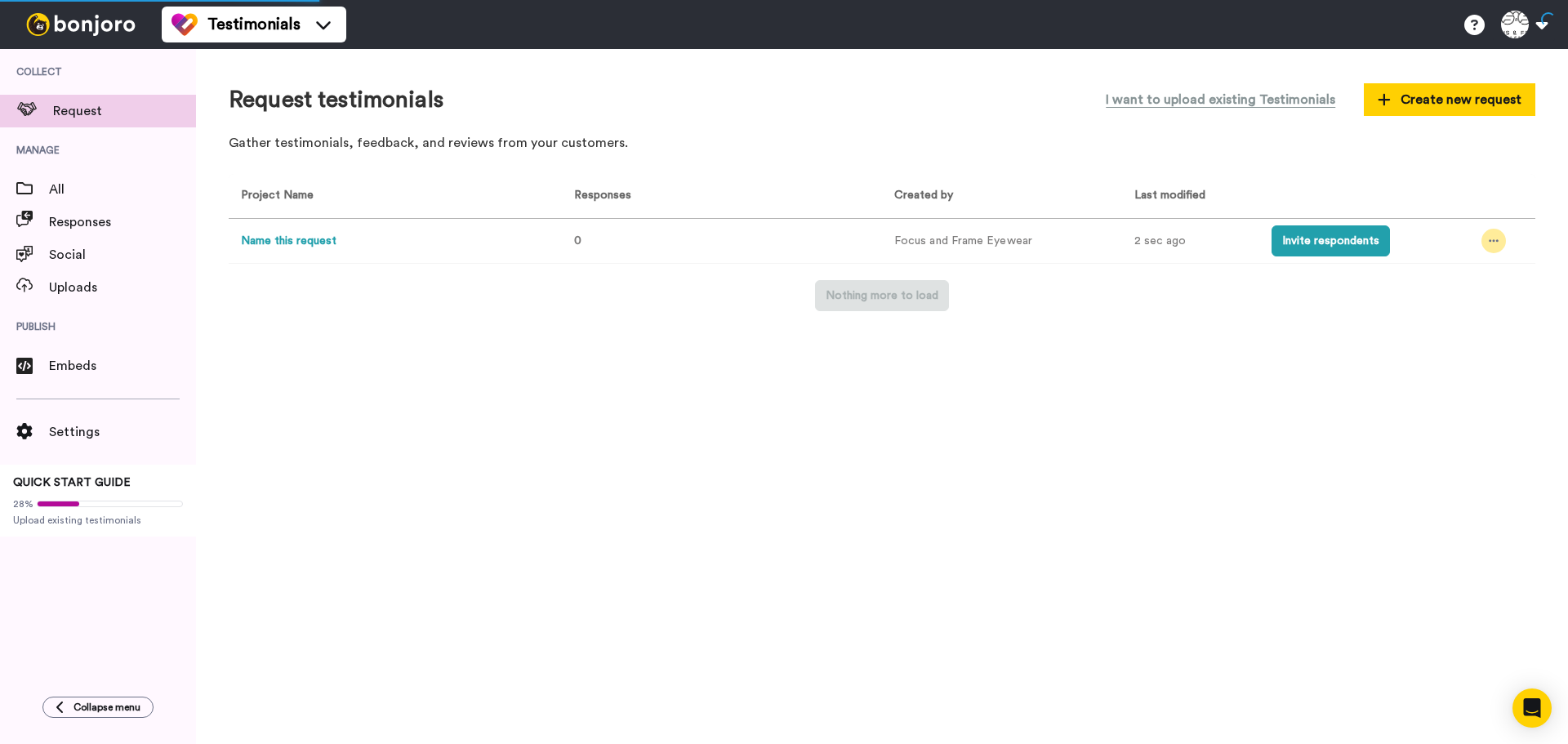
click at [1493, 243] on icon at bounding box center [1494, 240] width 10 height 12
click at [1455, 329] on span "Rename" at bounding box center [1443, 332] width 41 height 12
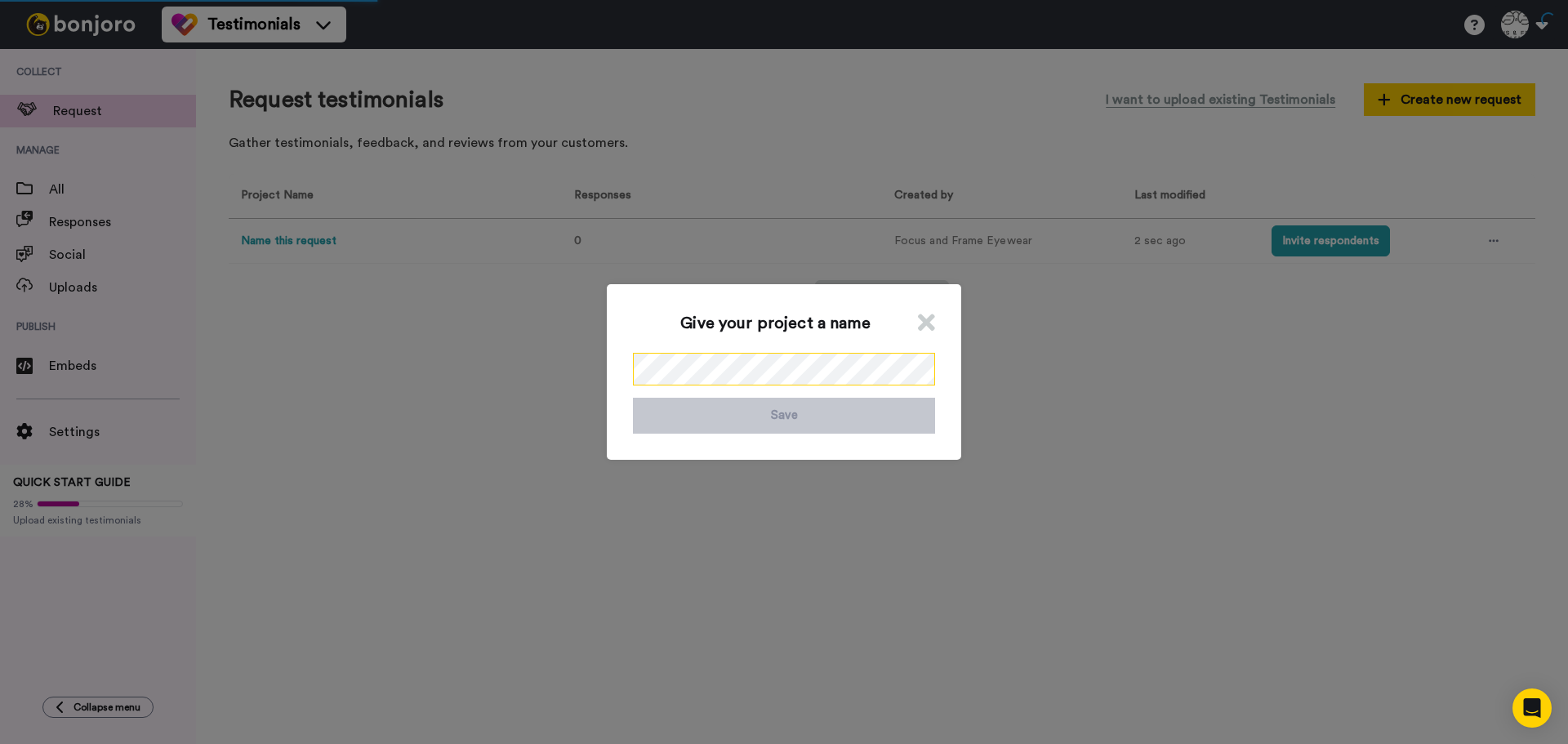
click at [590, 370] on div "Give your project a name Save" at bounding box center [784, 372] width 1568 height 744
click at [736, 413] on button "Save" at bounding box center [784, 415] width 302 height 35
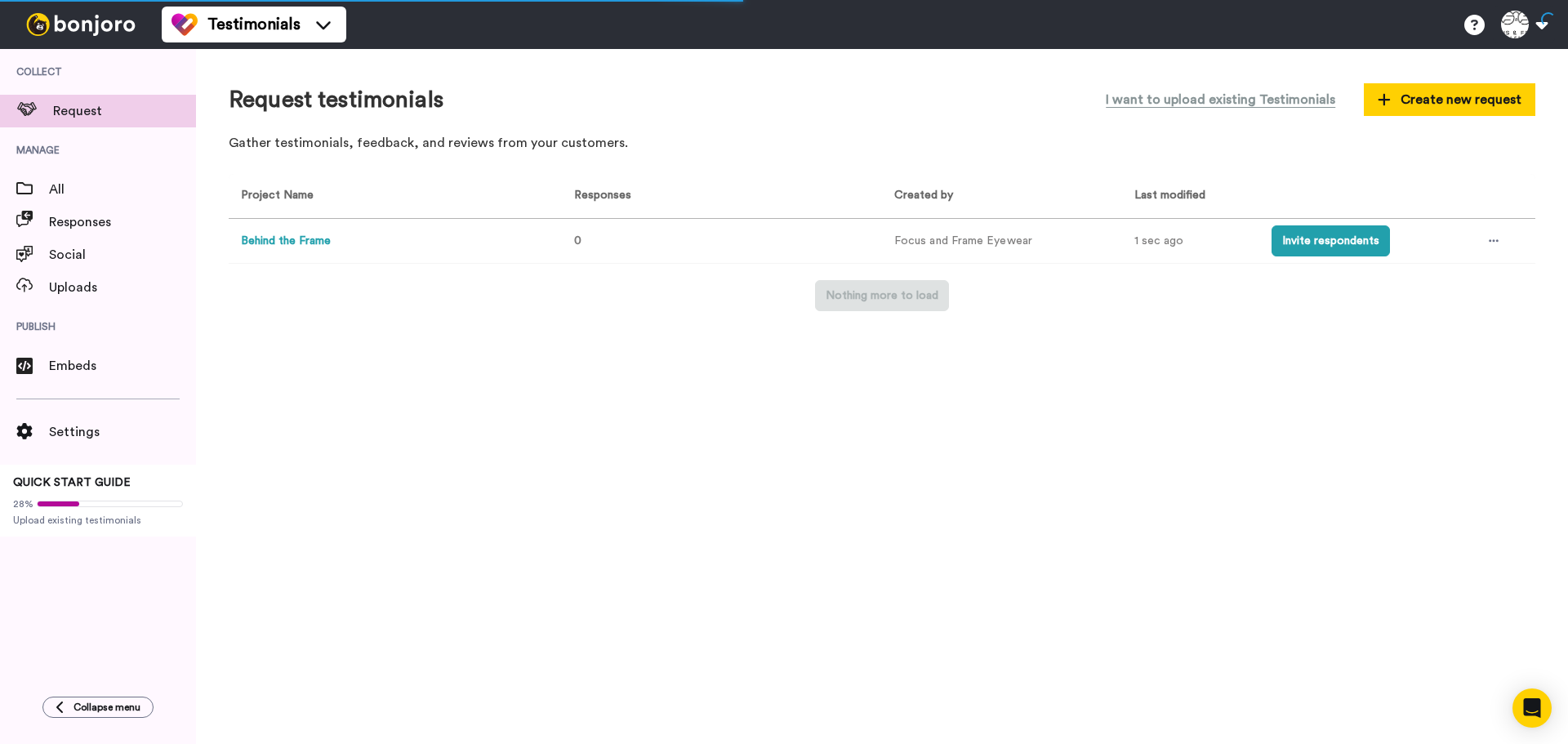
click at [322, 242] on button "Behind the Frame" at bounding box center [286, 241] width 89 height 17
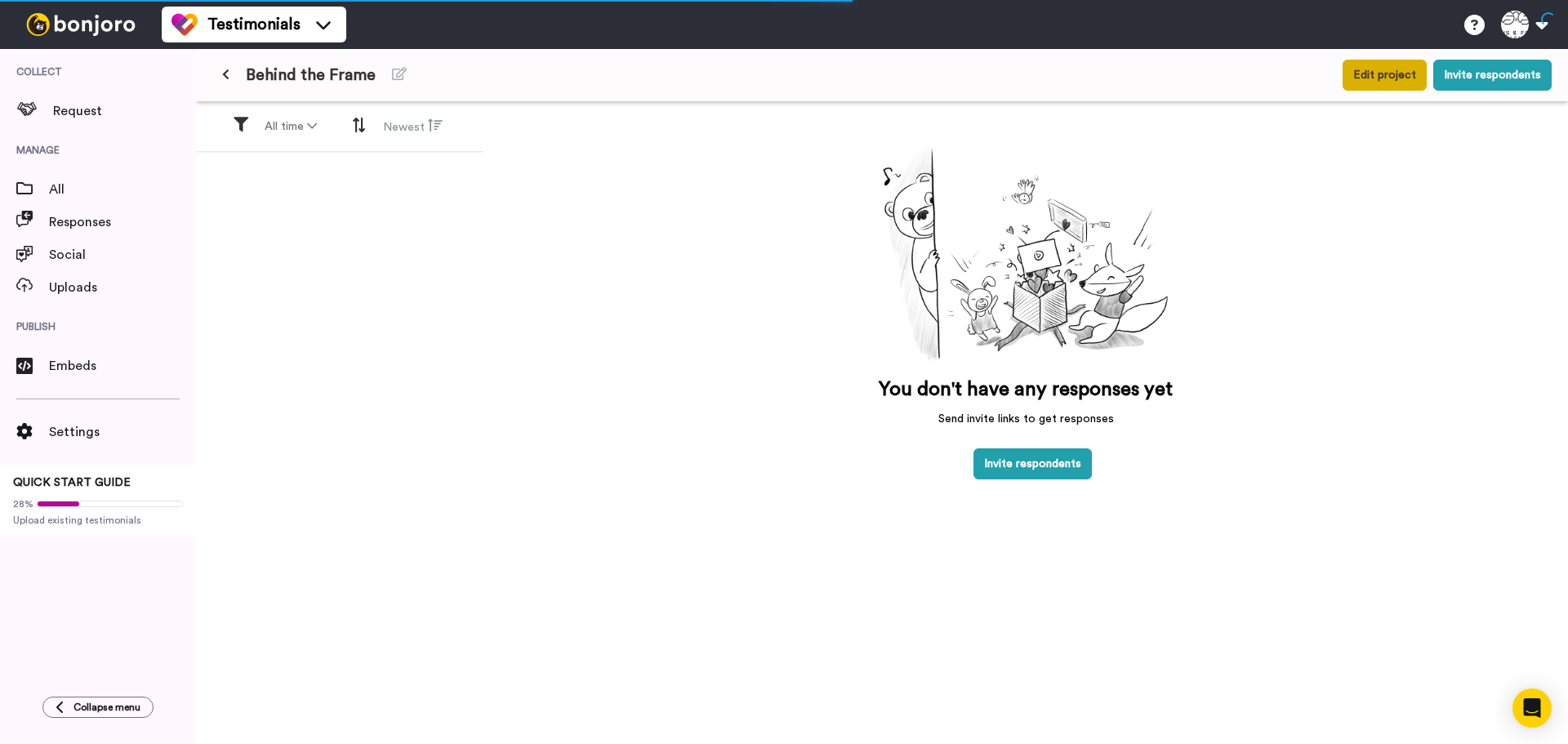
click at [1394, 74] on button "Edit project" at bounding box center [1385, 75] width 84 height 31
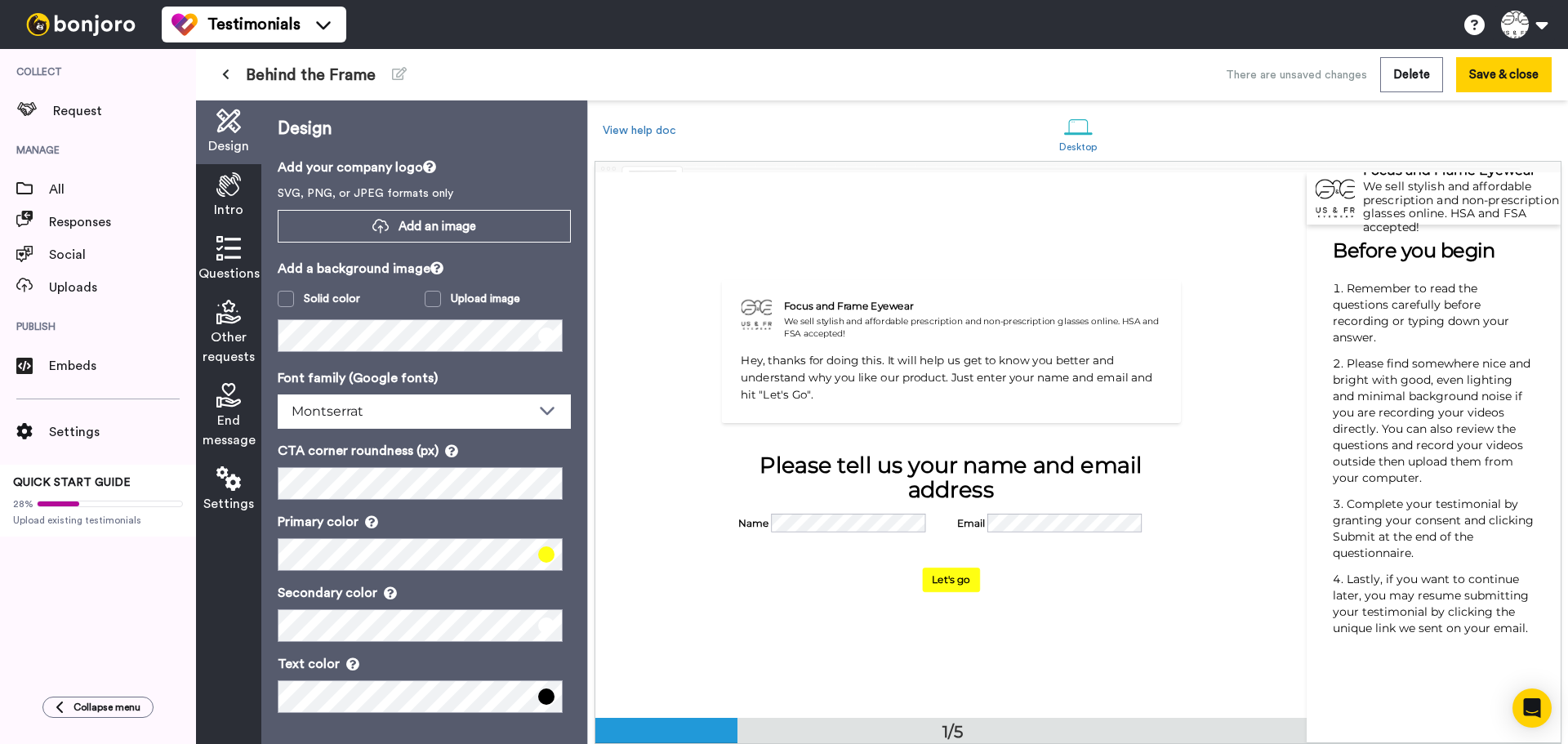
click at [233, 181] on icon at bounding box center [228, 184] width 24 height 24
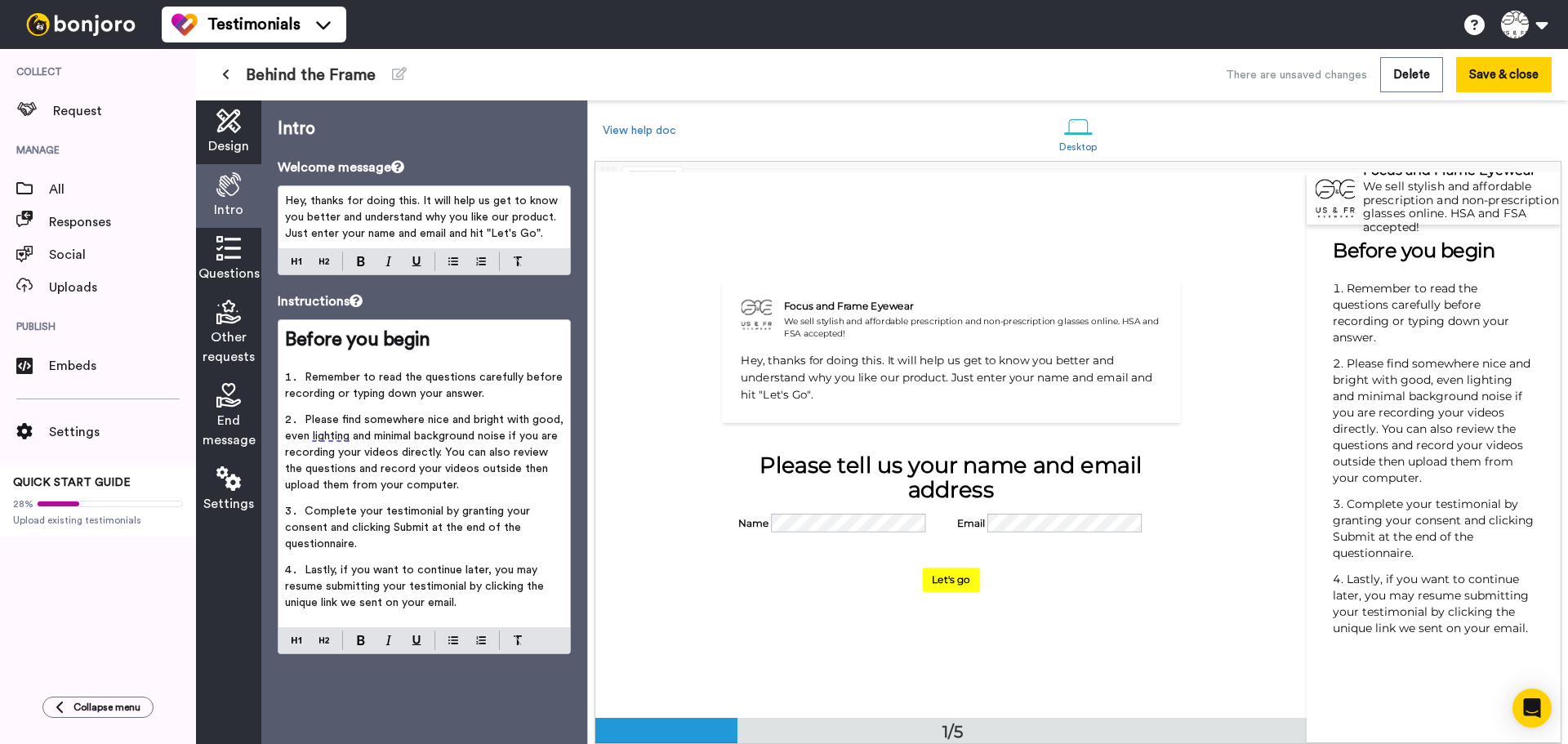
click at [231, 76] on button at bounding box center [226, 75] width 27 height 30
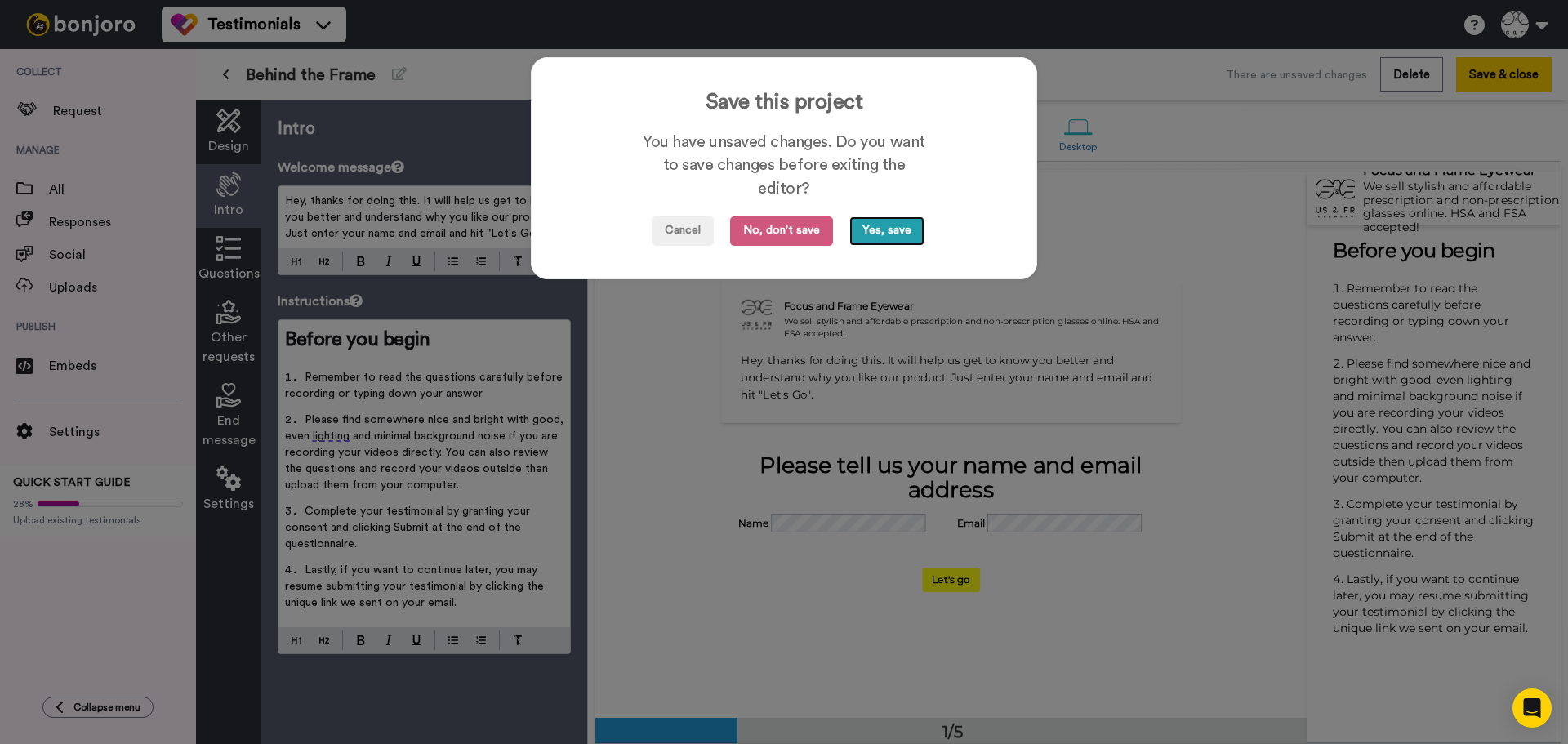
click at [888, 231] on button "Yes, save" at bounding box center [887, 231] width 75 height 30
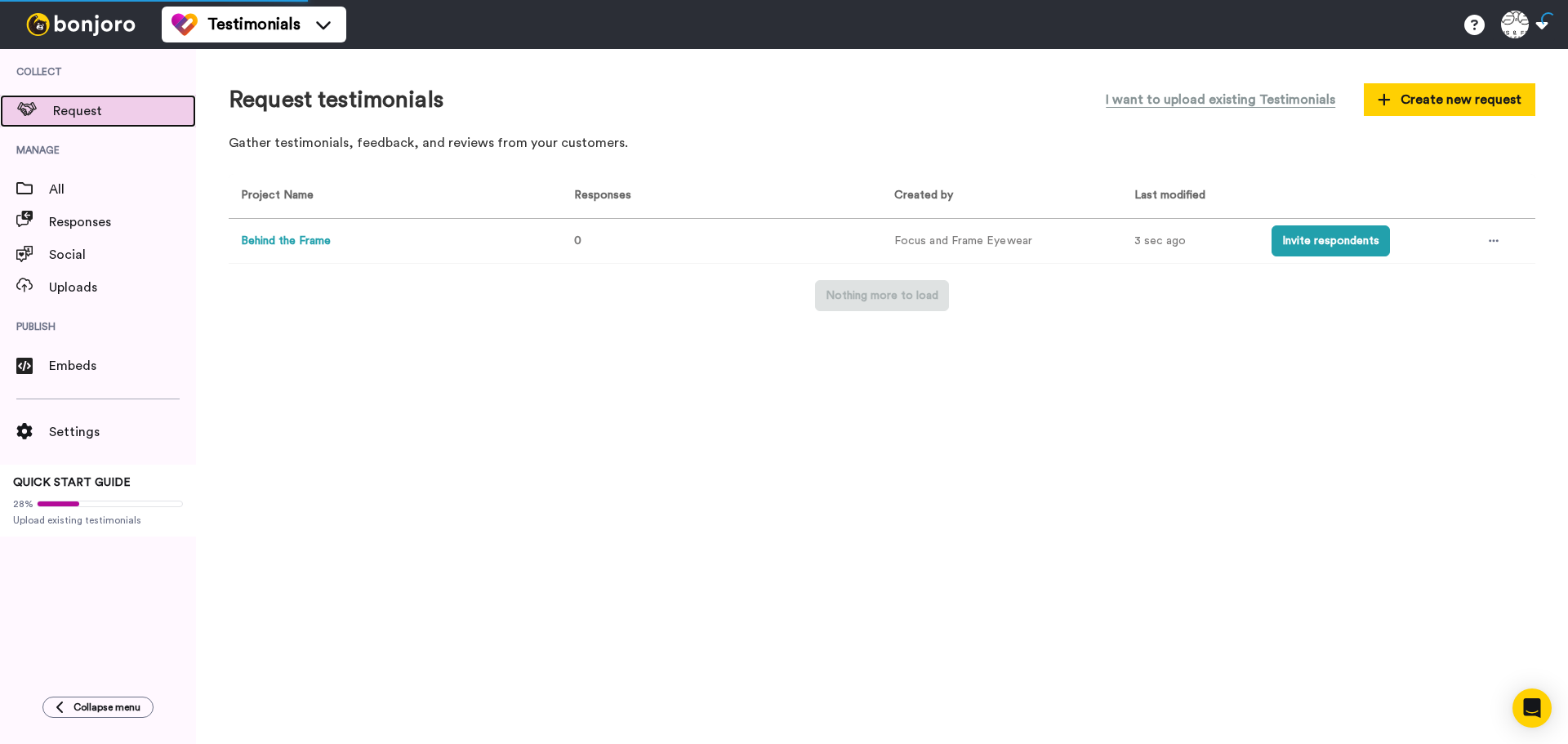
drag, startPoint x: 99, startPoint y: 108, endPoint x: 144, endPoint y: 115, distance: 45.5
click at [99, 108] on span "Request" at bounding box center [125, 111] width 143 height 20
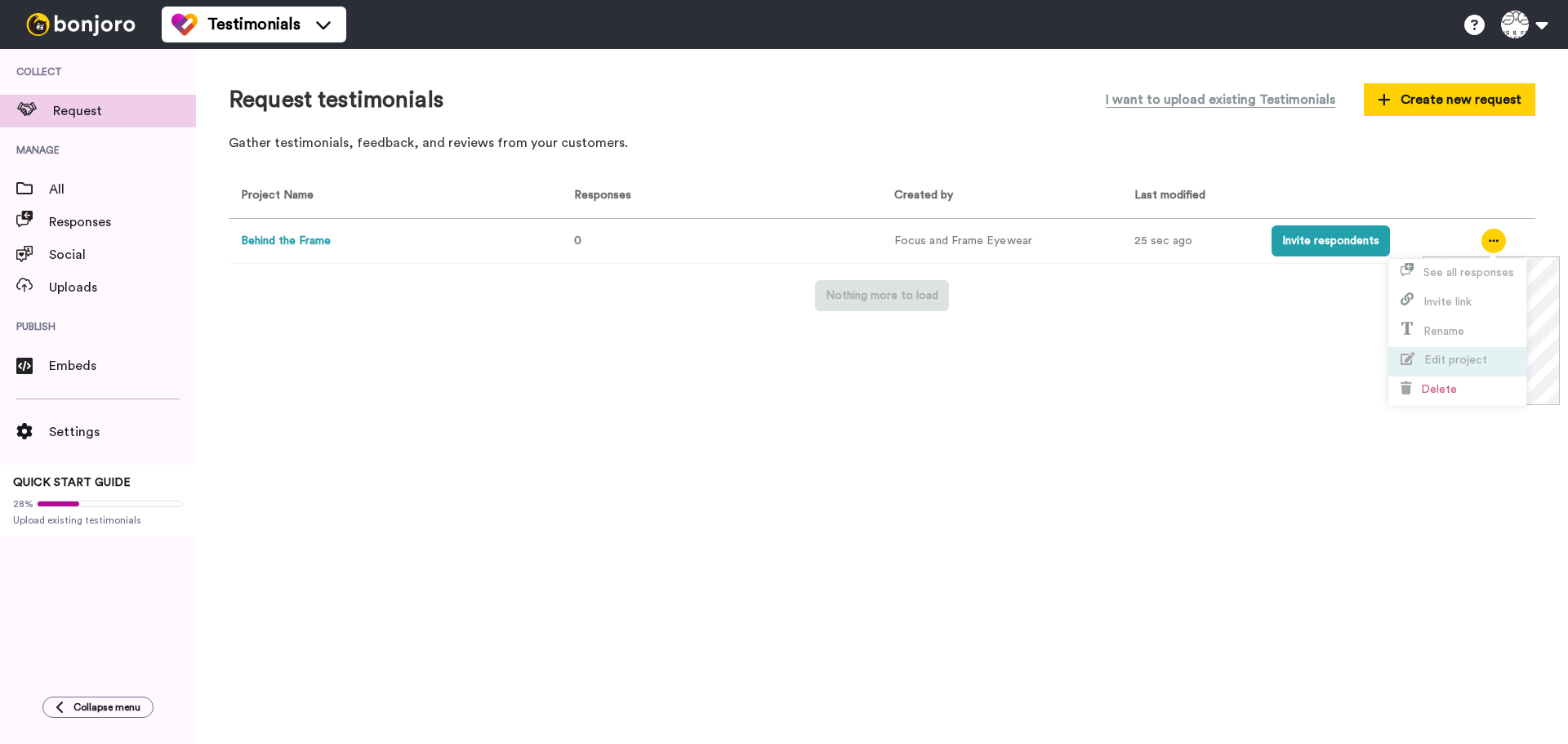
click at [1447, 361] on span "Edit project" at bounding box center [1456, 360] width 63 height 12
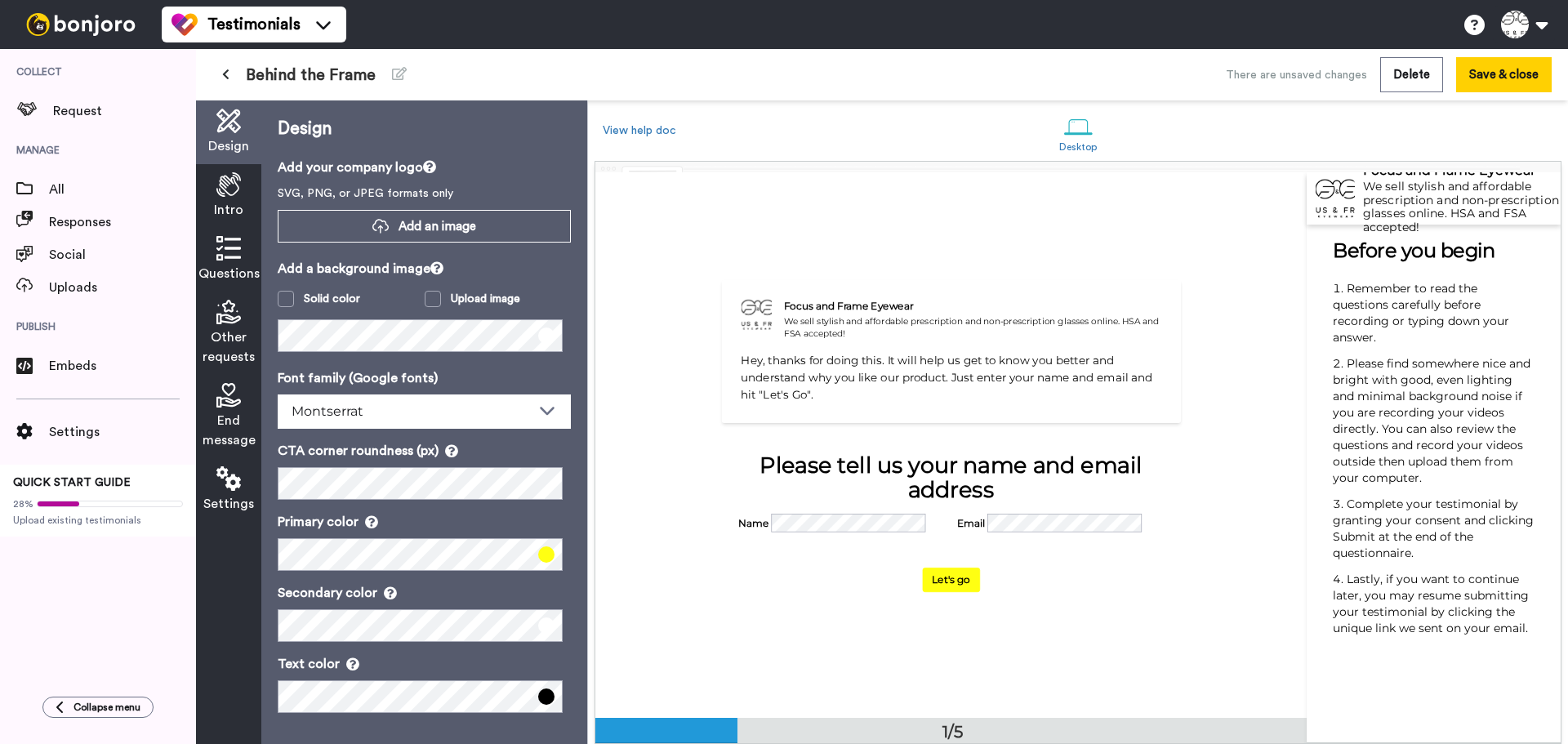
click at [229, 191] on icon at bounding box center [228, 184] width 24 height 24
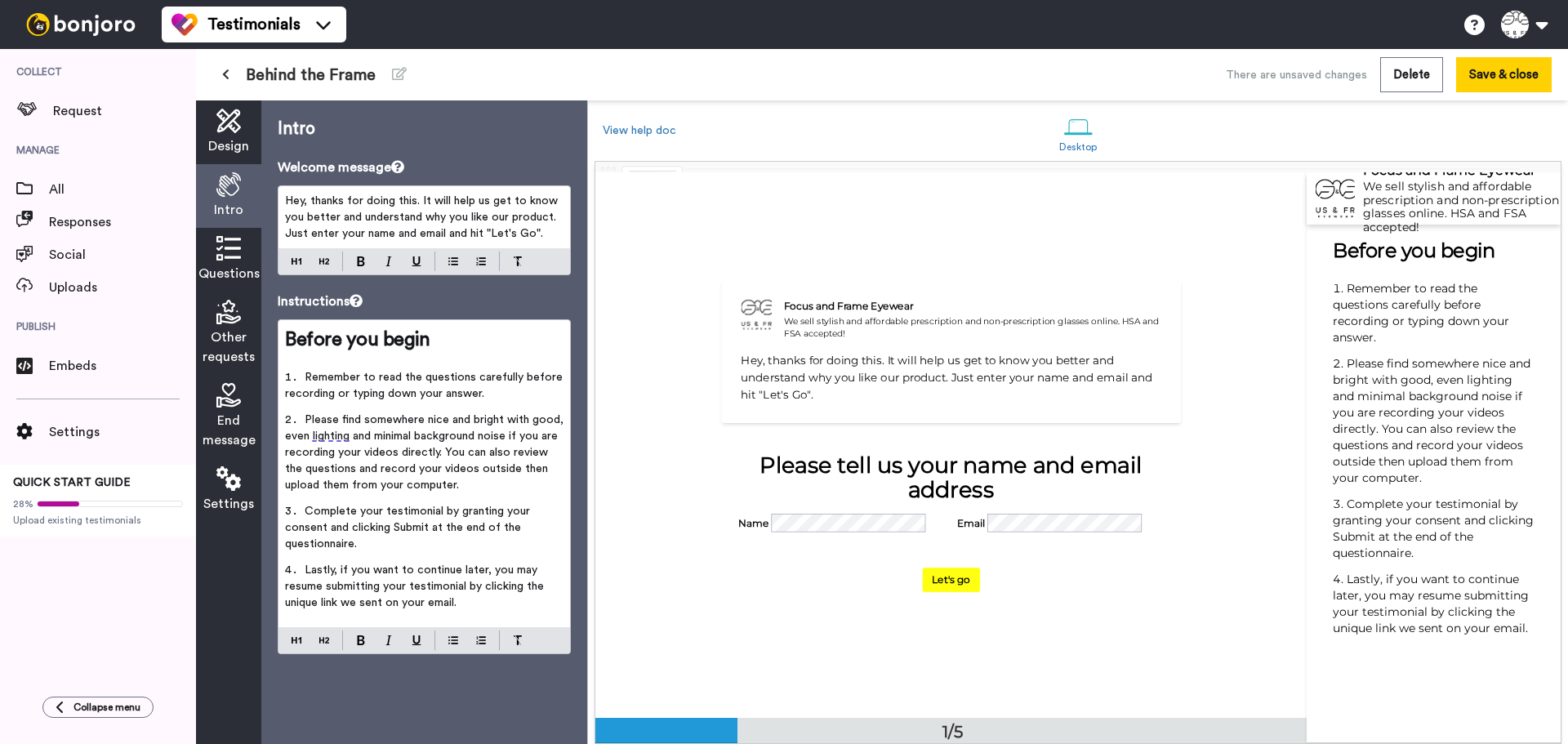
click at [232, 250] on icon at bounding box center [228, 248] width 24 height 24
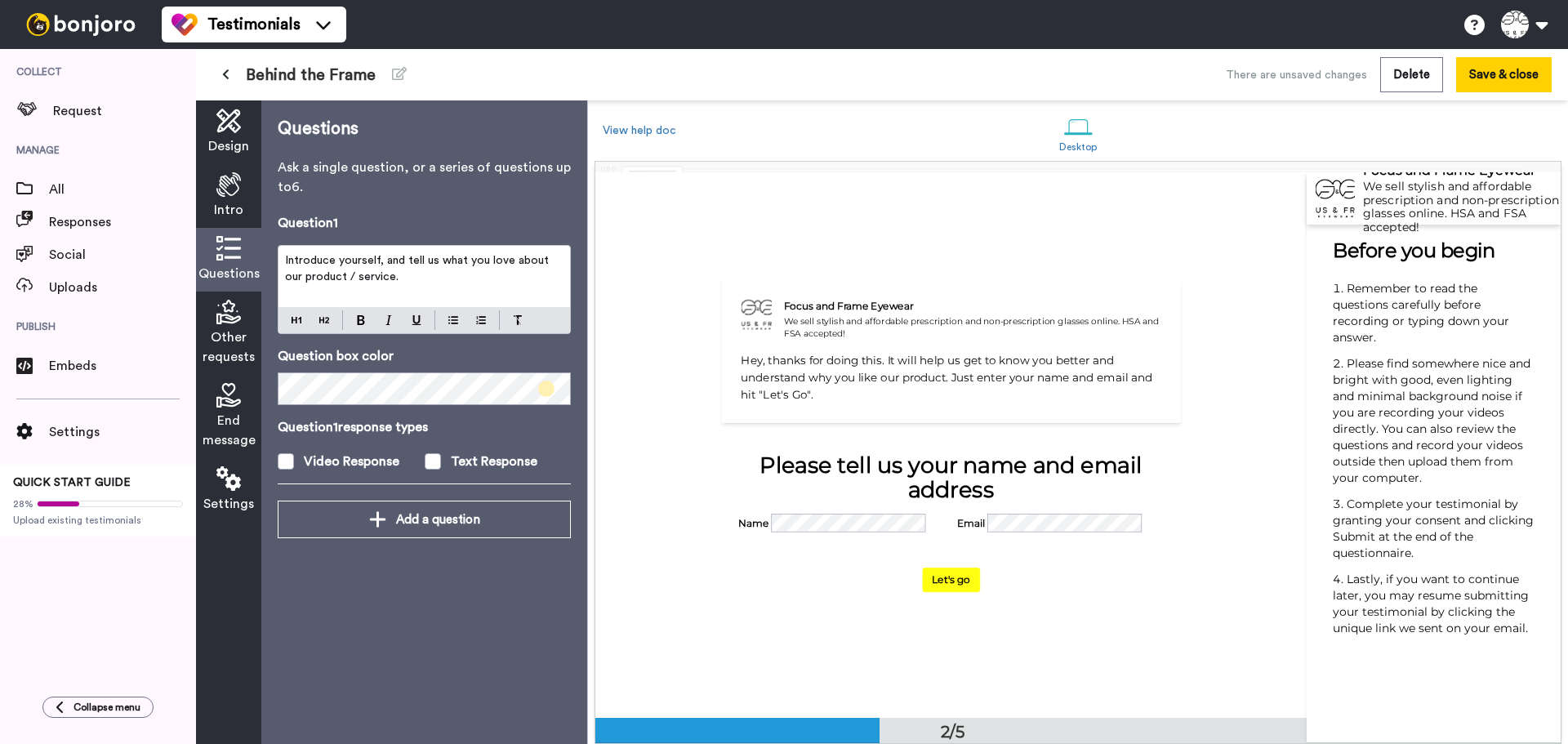
scroll to position [547, 0]
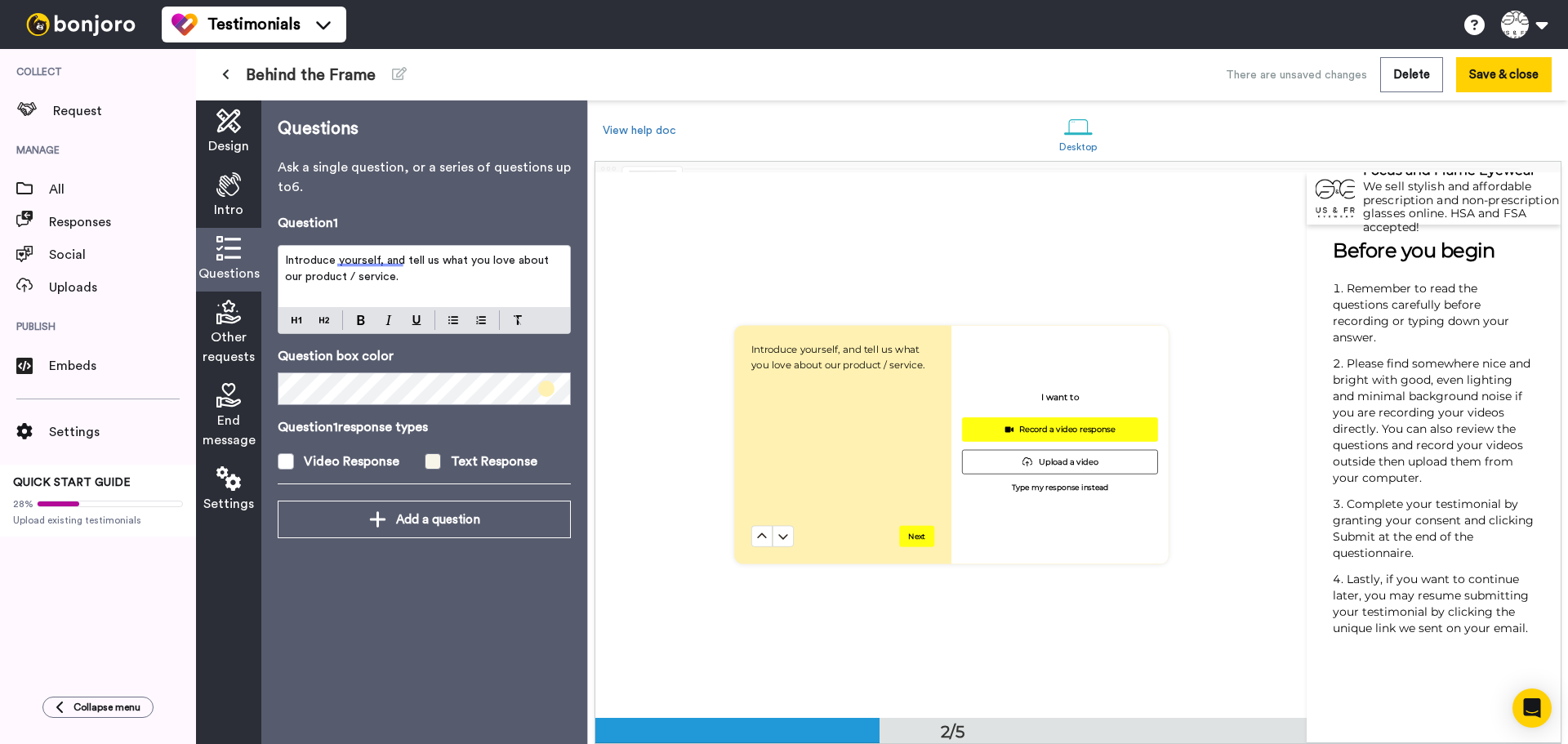
click at [456, 462] on div "Text Response" at bounding box center [494, 462] width 87 height 20
click at [232, 190] on icon at bounding box center [228, 184] width 24 height 24
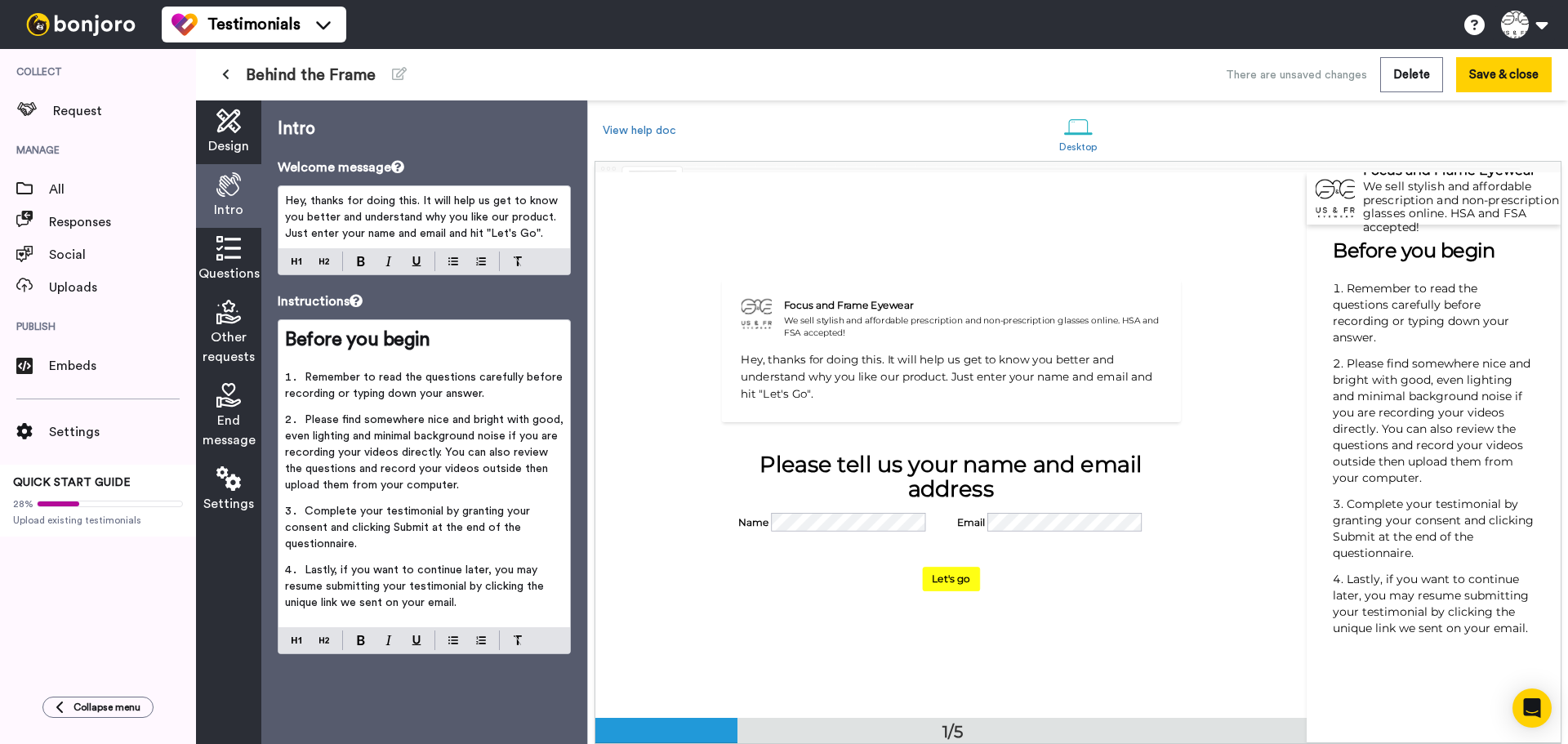
scroll to position [0, 0]
click at [236, 243] on icon at bounding box center [228, 248] width 24 height 24
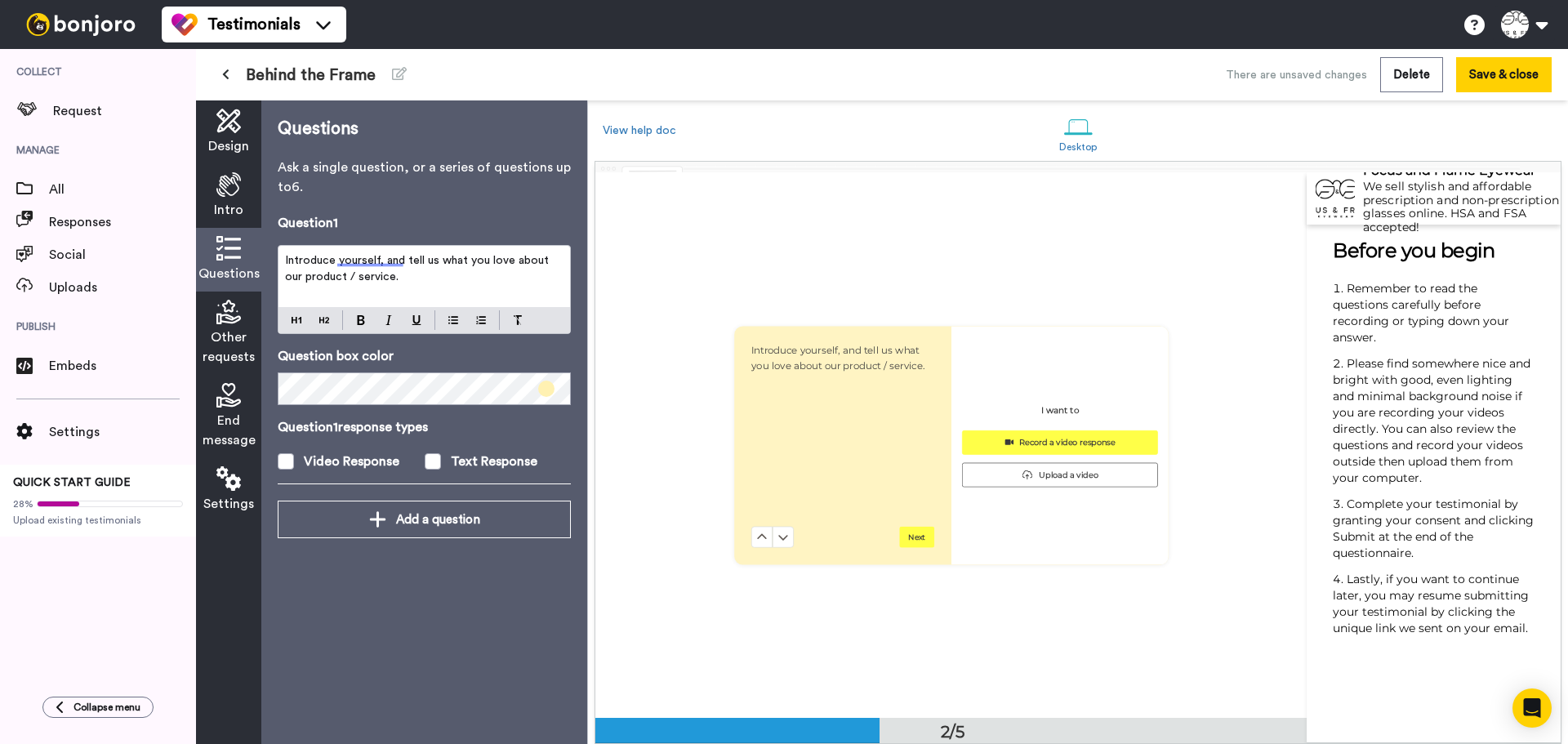
scroll to position [547, 0]
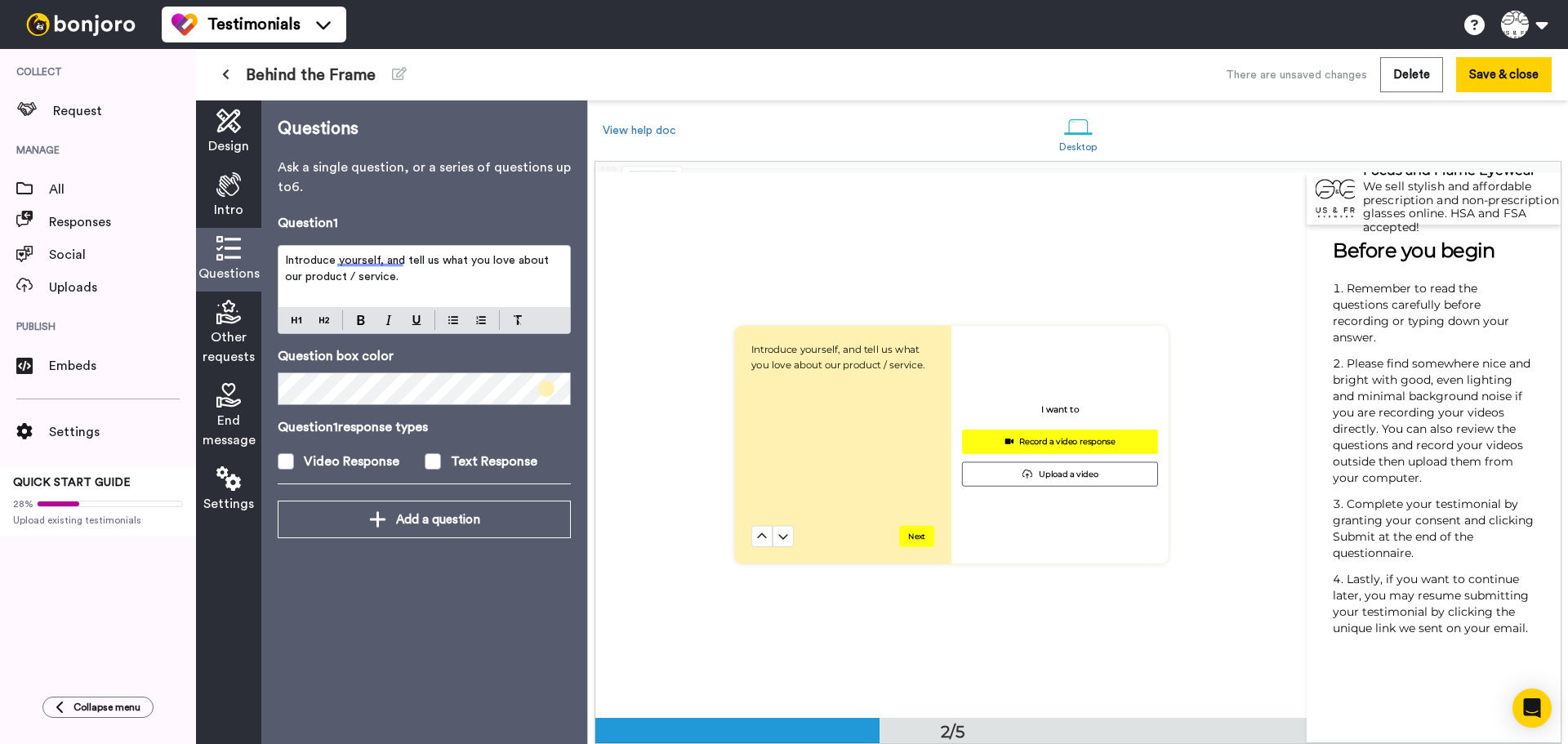
click at [221, 321] on icon at bounding box center [228, 312] width 24 height 24
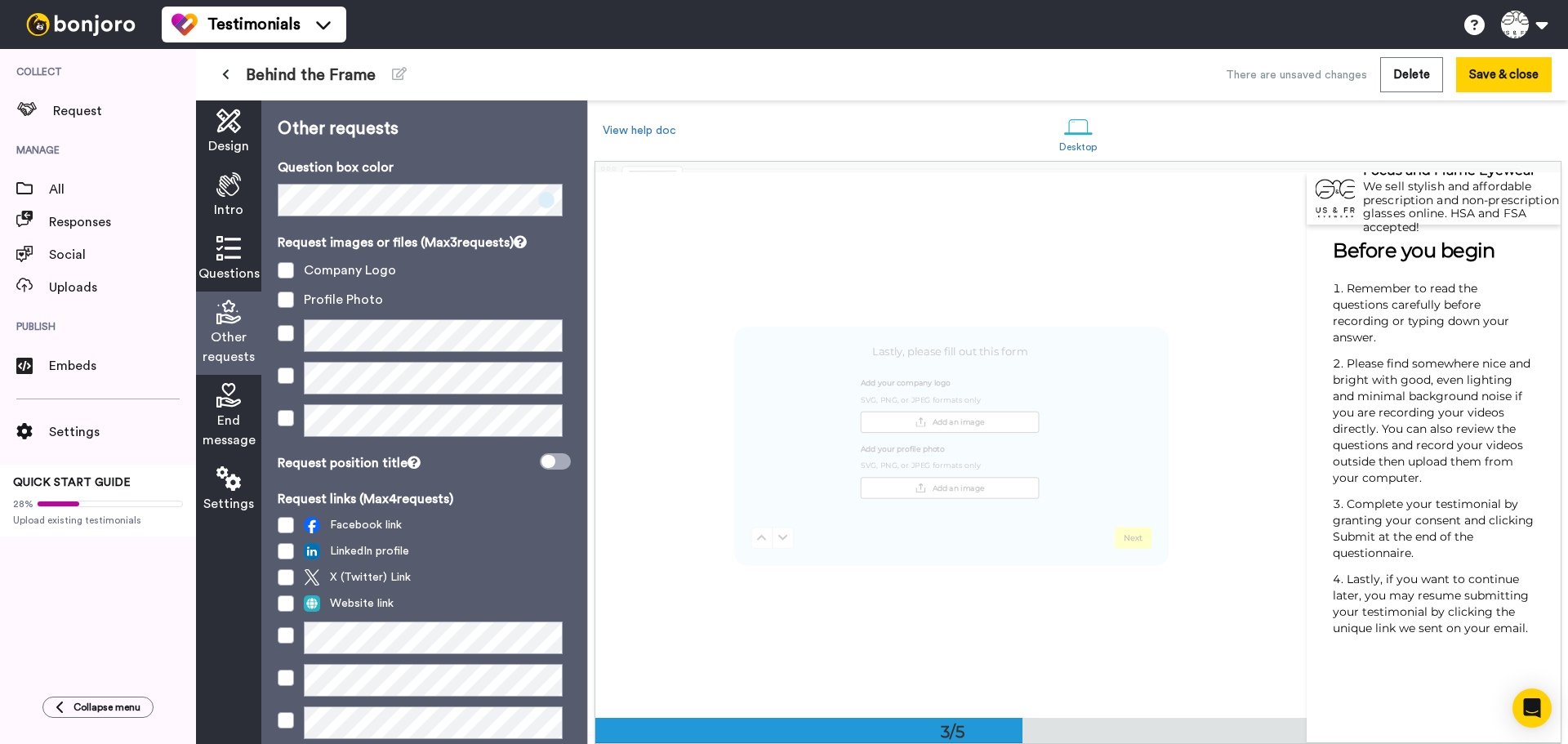
scroll to position [1093, 0]
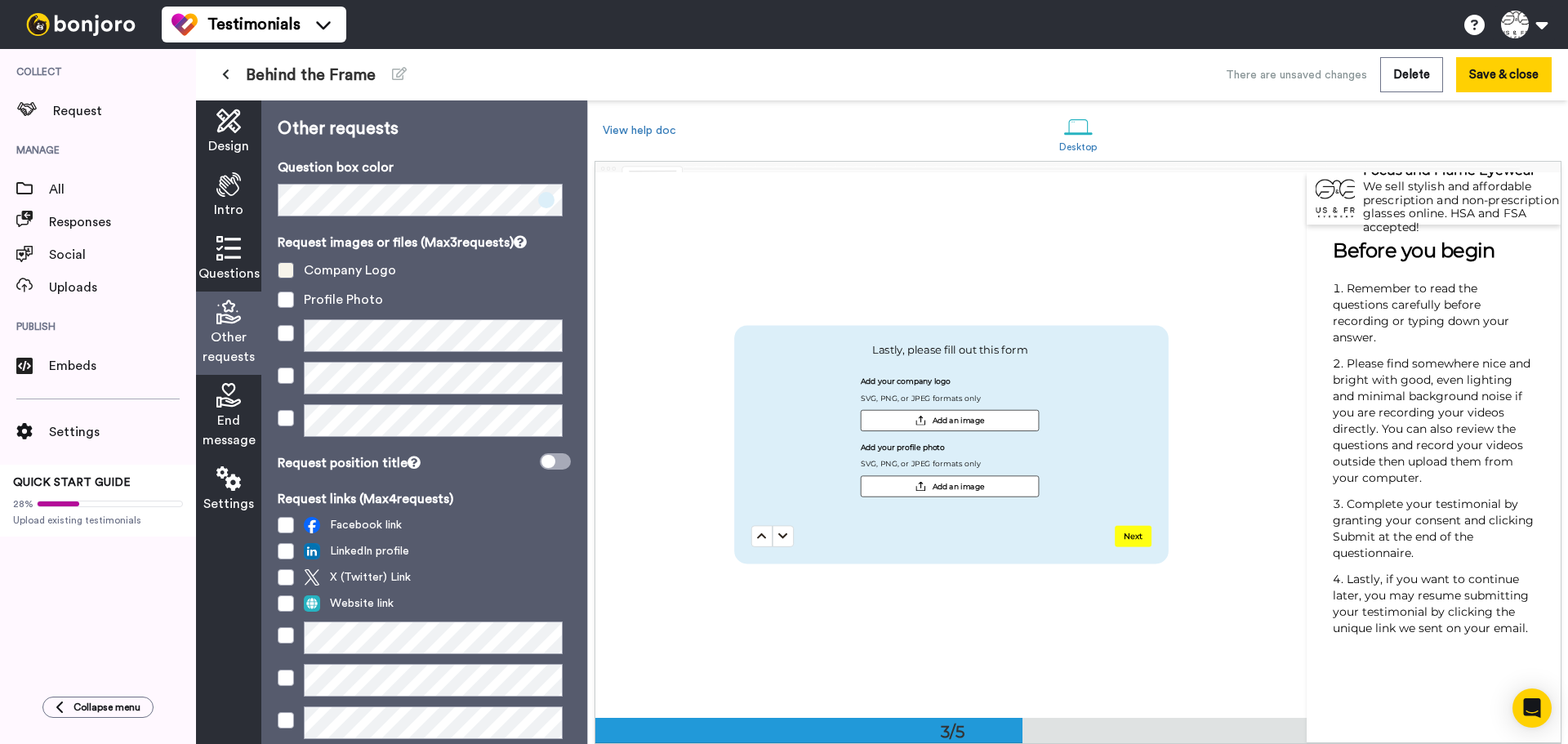
click at [287, 268] on span at bounding box center [286, 270] width 16 height 16
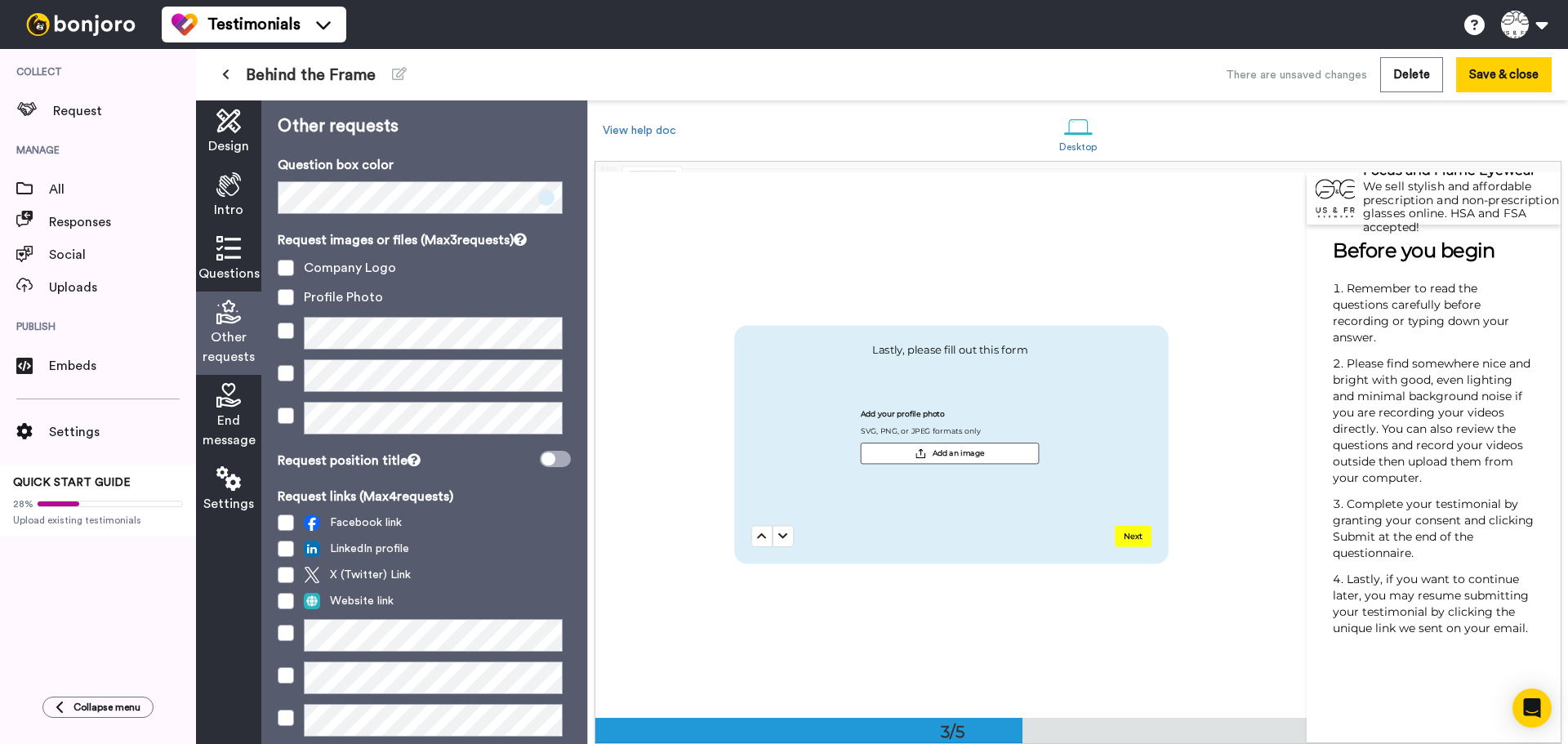
scroll to position [0, 0]
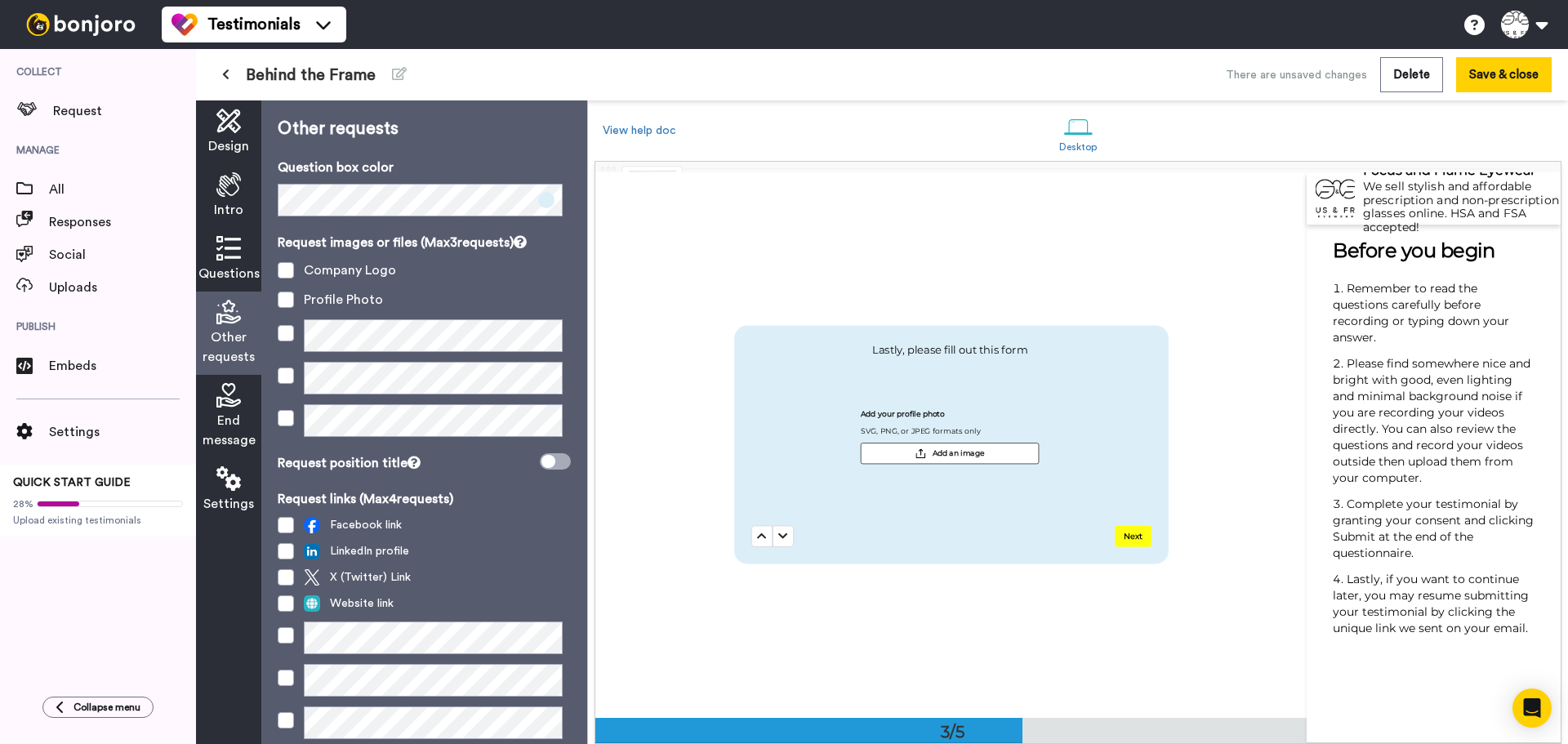
click at [232, 406] on icon at bounding box center [228, 395] width 24 height 24
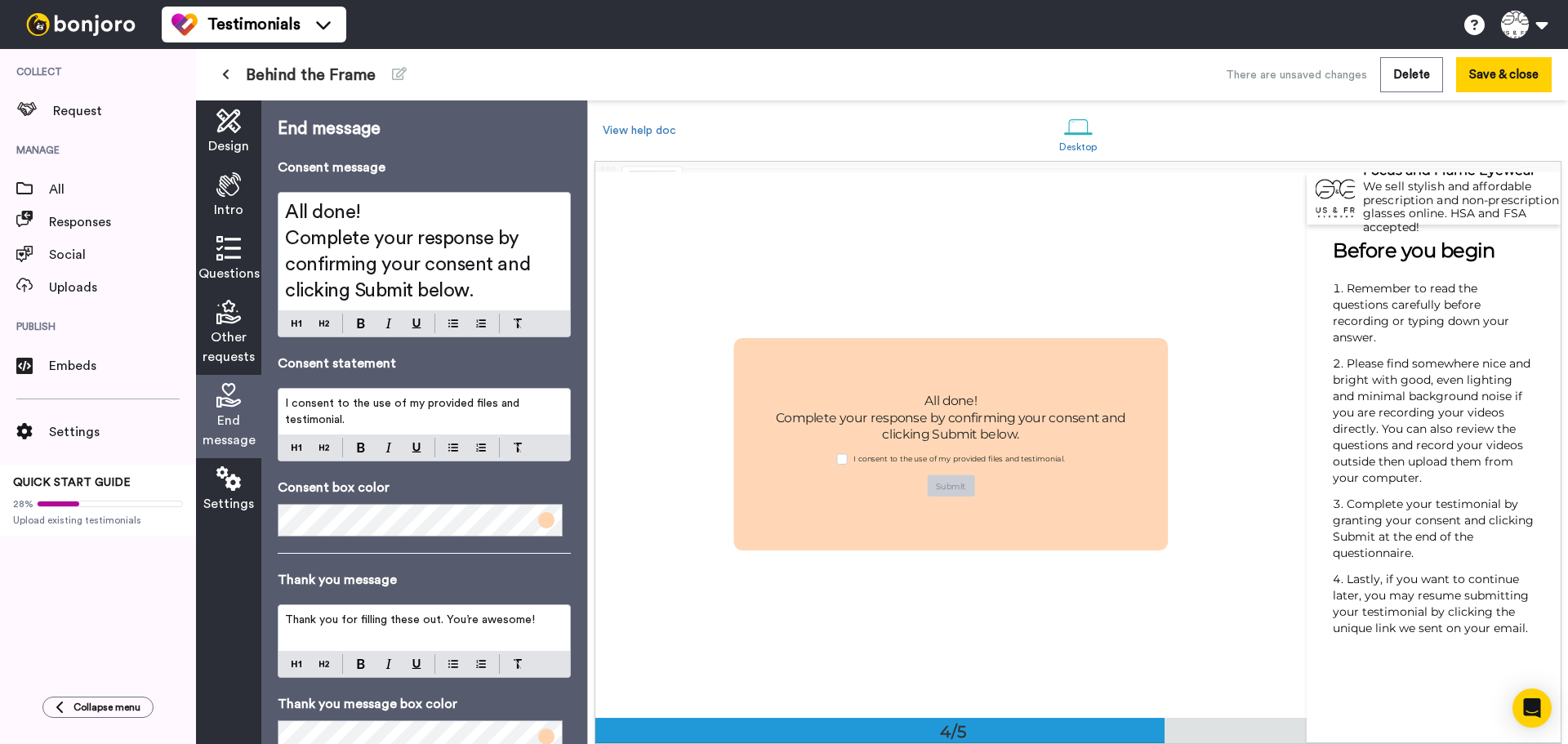
scroll to position [1640, 0]
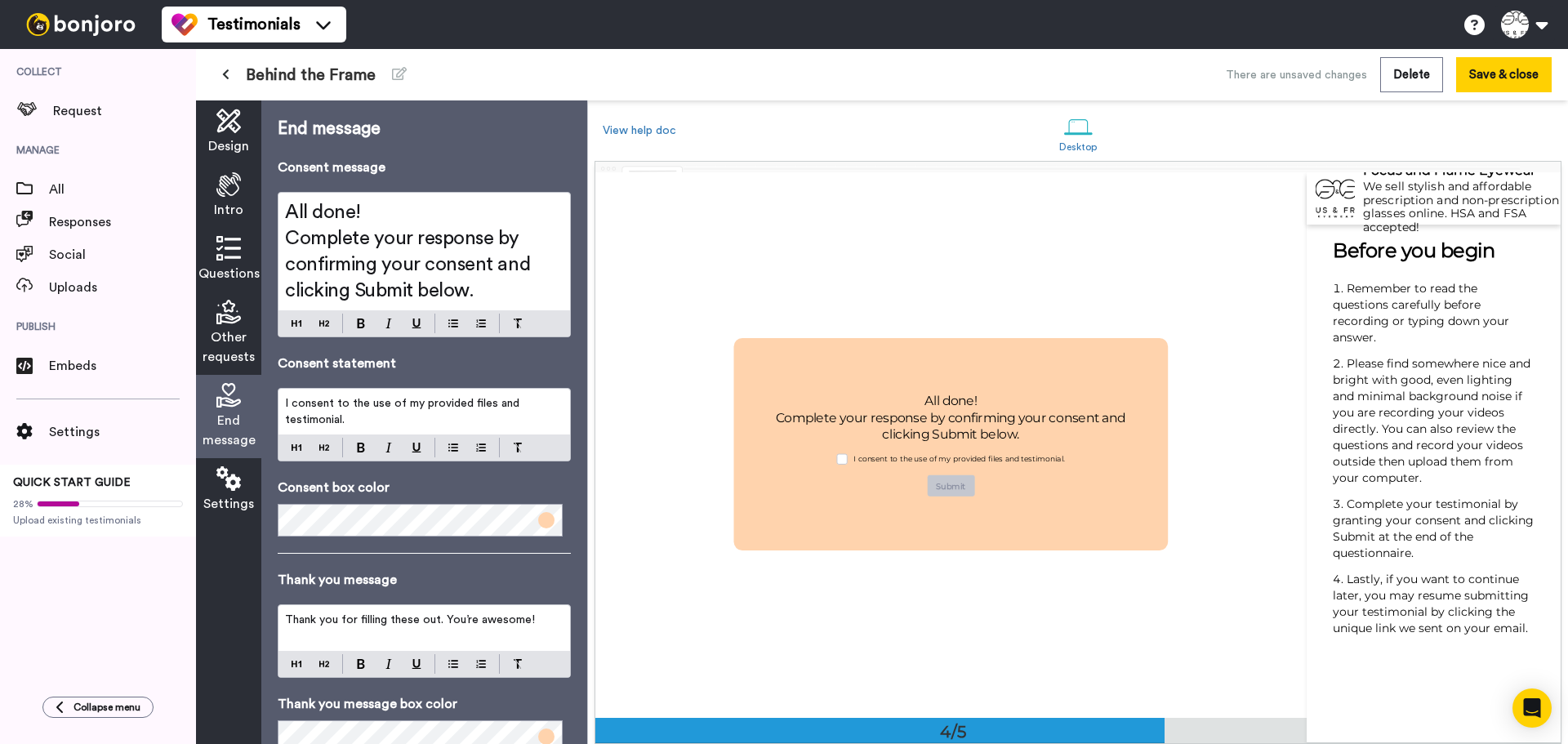
click at [228, 330] on span "Other requests" at bounding box center [229, 346] width 52 height 39
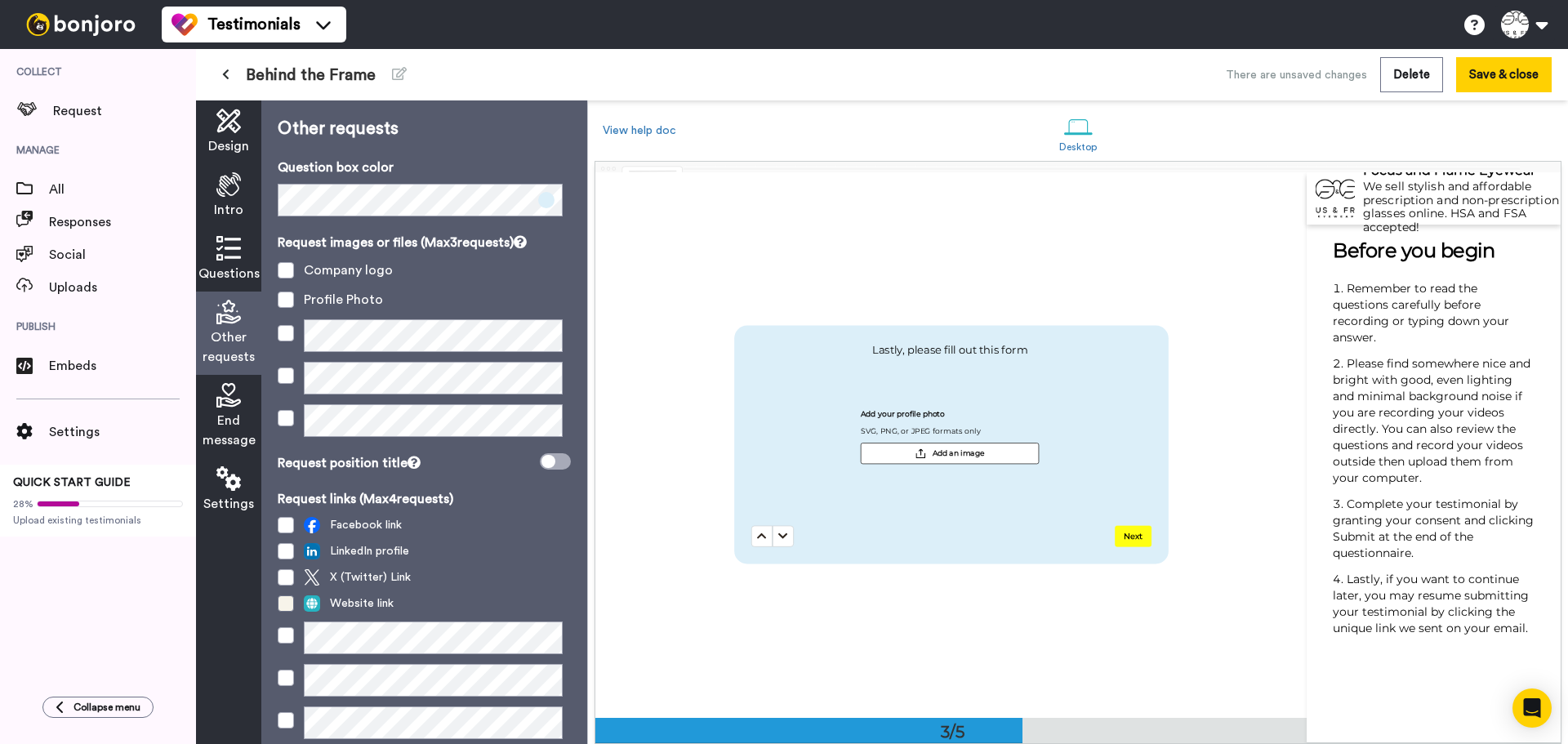
scroll to position [97, 0]
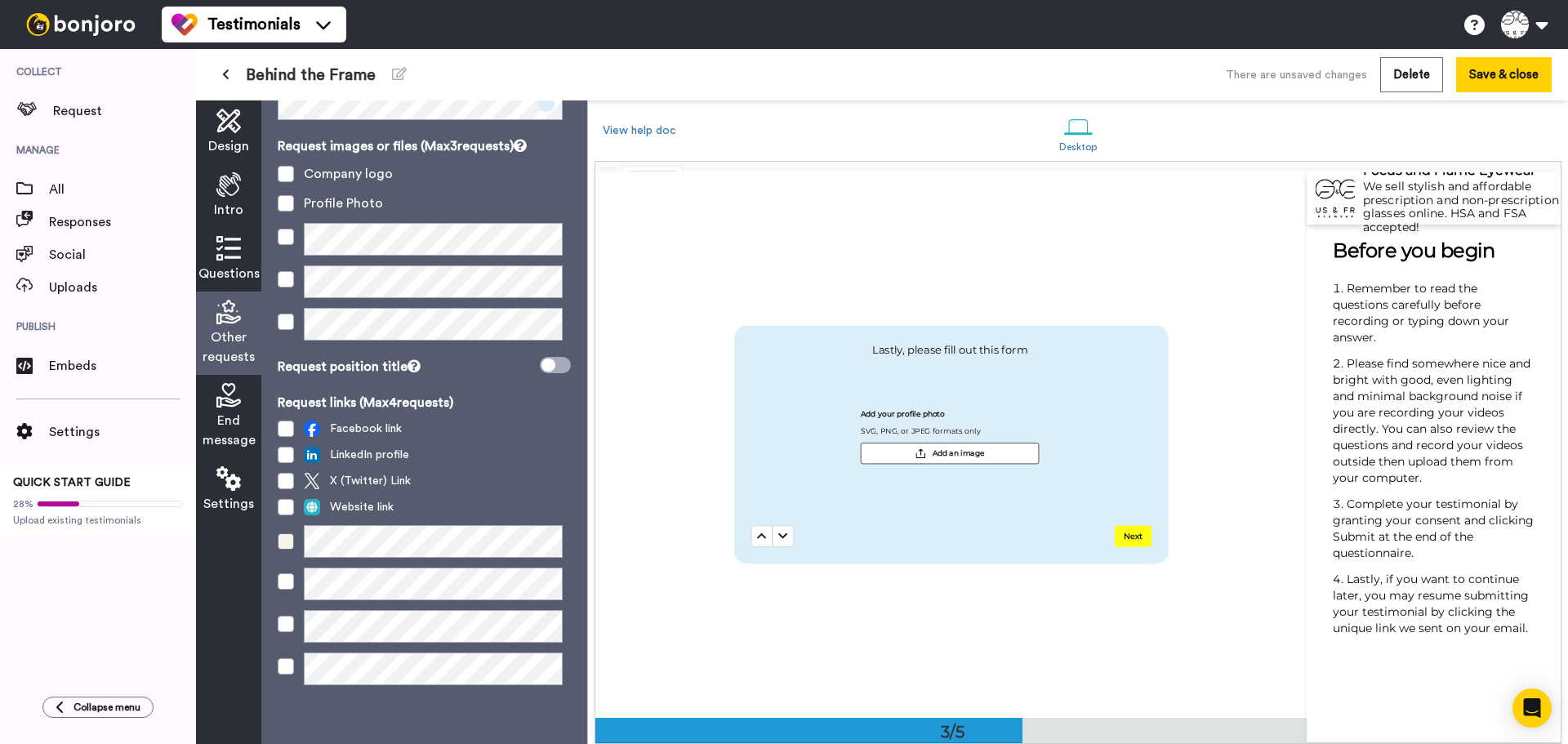
click at [280, 540] on span at bounding box center [286, 542] width 16 height 16
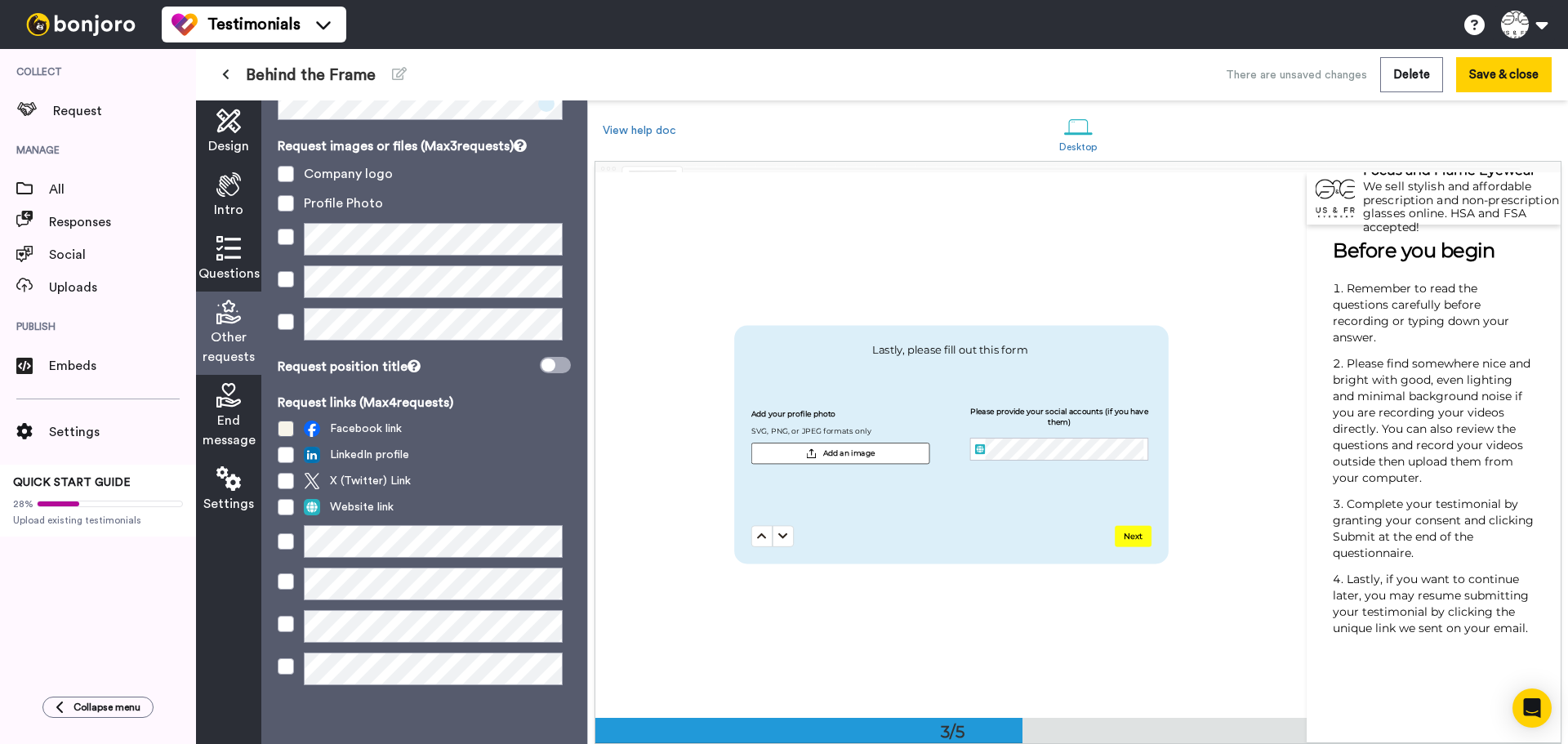
click at [286, 421] on span at bounding box center [286, 429] width 16 height 16
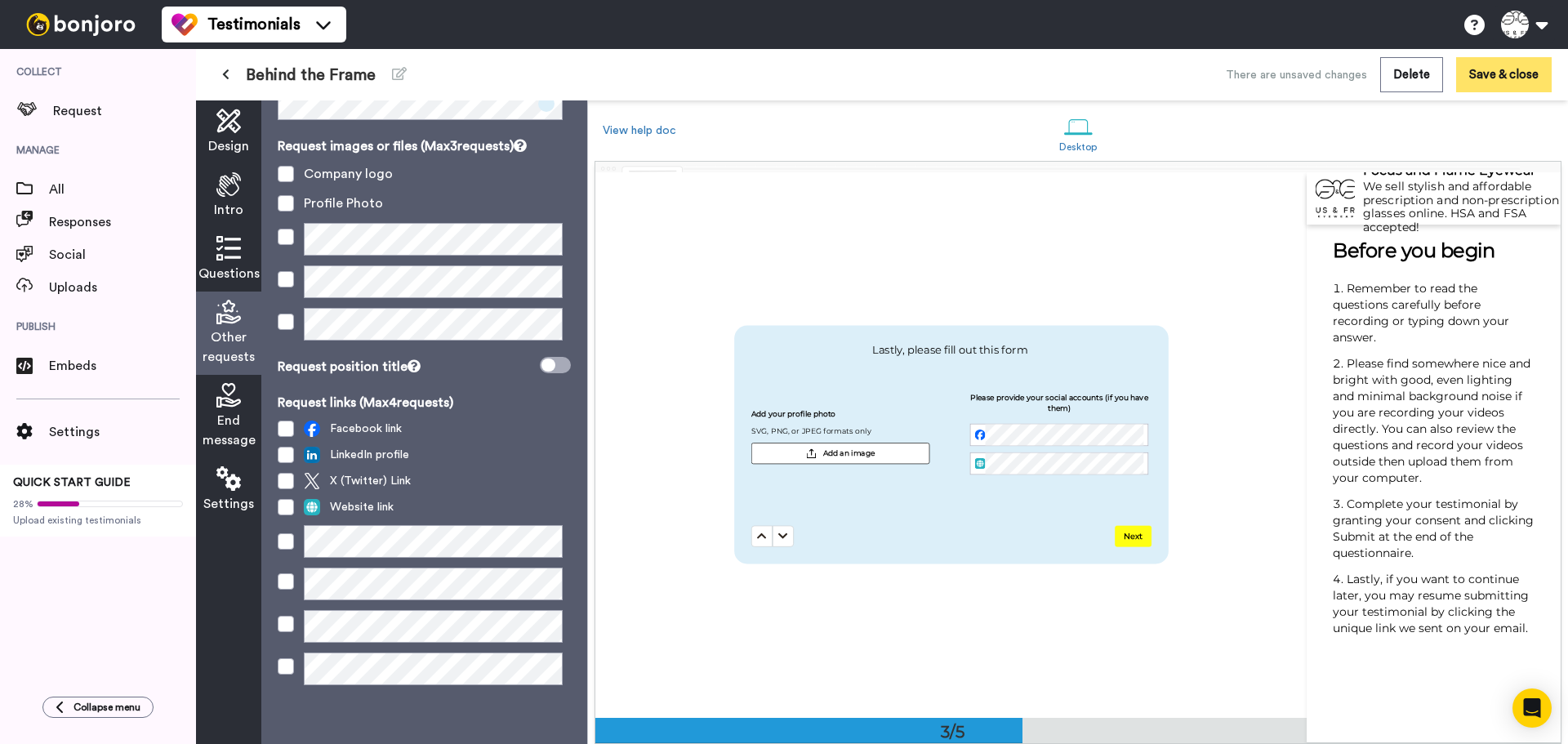
click at [1488, 75] on button "Save & close" at bounding box center [1504, 74] width 96 height 35
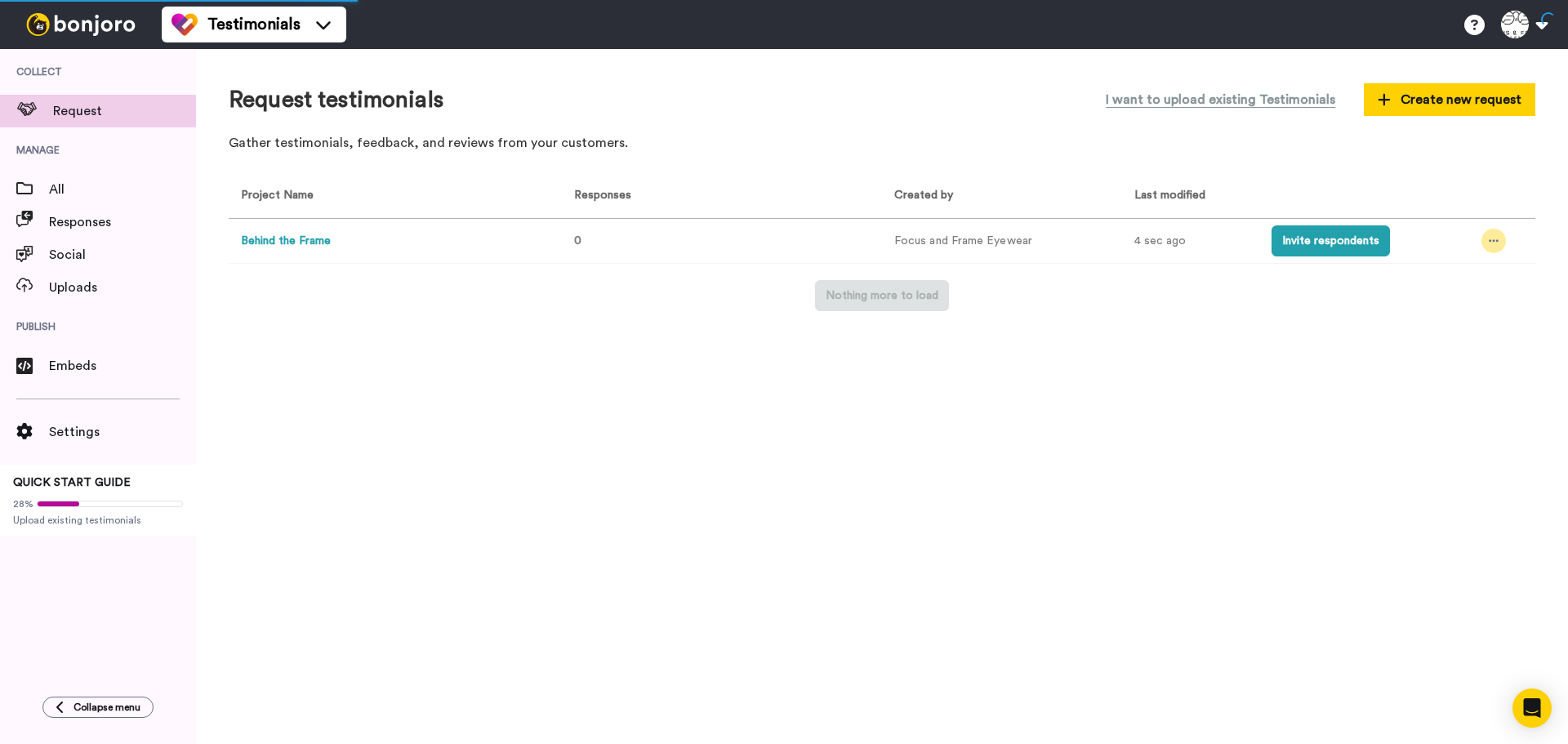
click at [1490, 238] on icon at bounding box center [1494, 240] width 10 height 12
click at [1273, 367] on div "Request testimonials I want to upload existing Testimonials Create new request …" at bounding box center [882, 396] width 1372 height 695
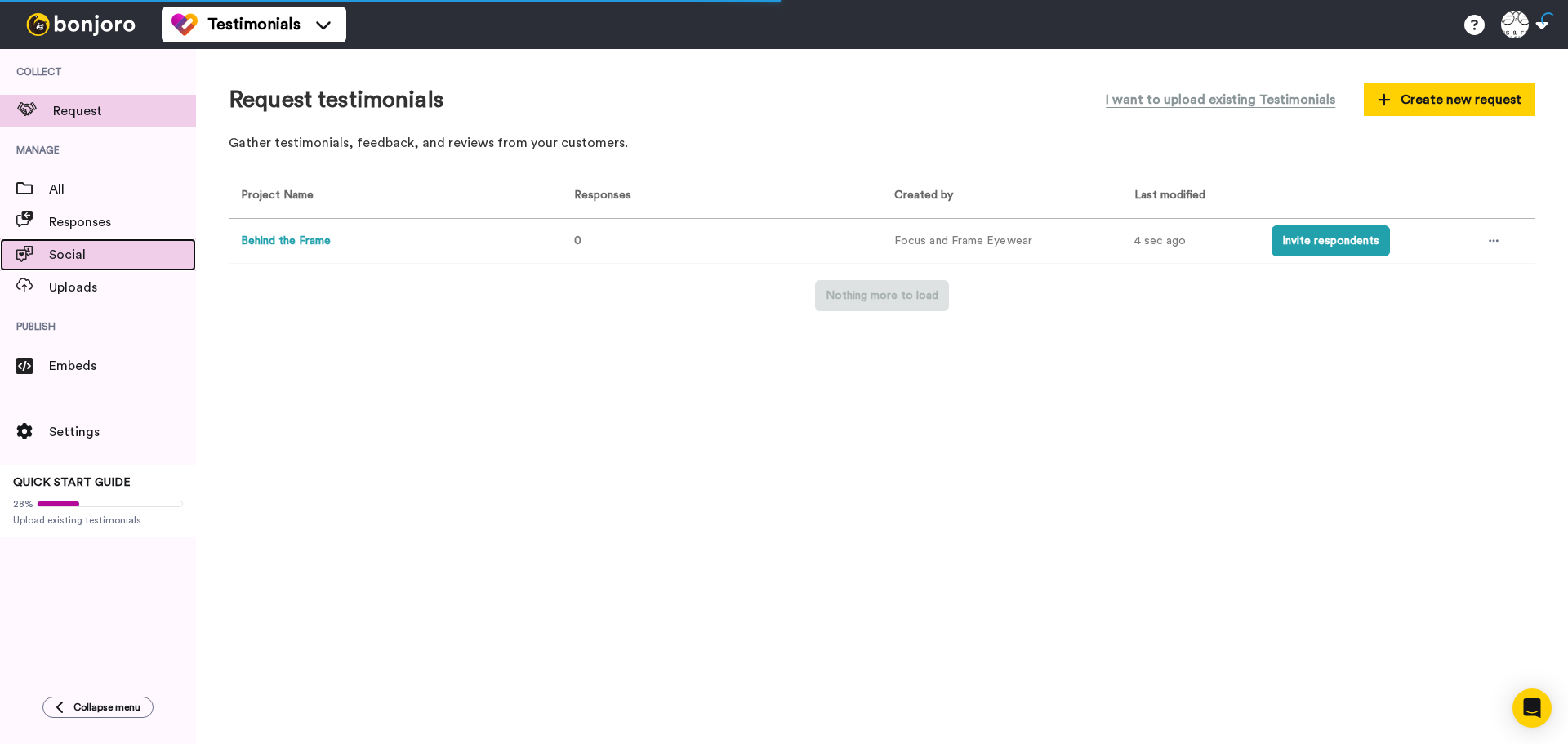
click at [42, 248] on div at bounding box center [24, 256] width 49 height 27
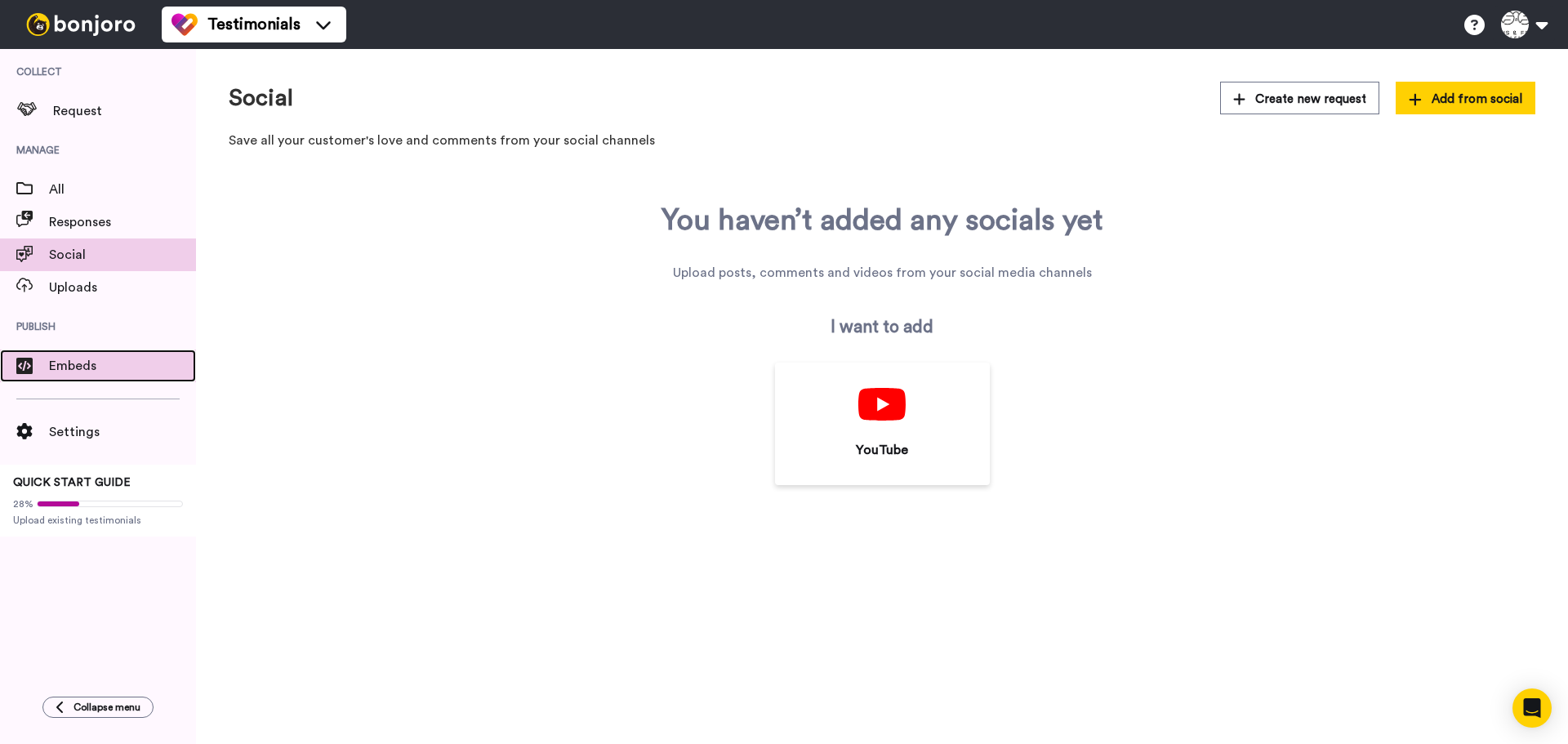
click at [68, 367] on span "Embeds" at bounding box center [122, 366] width 147 height 20
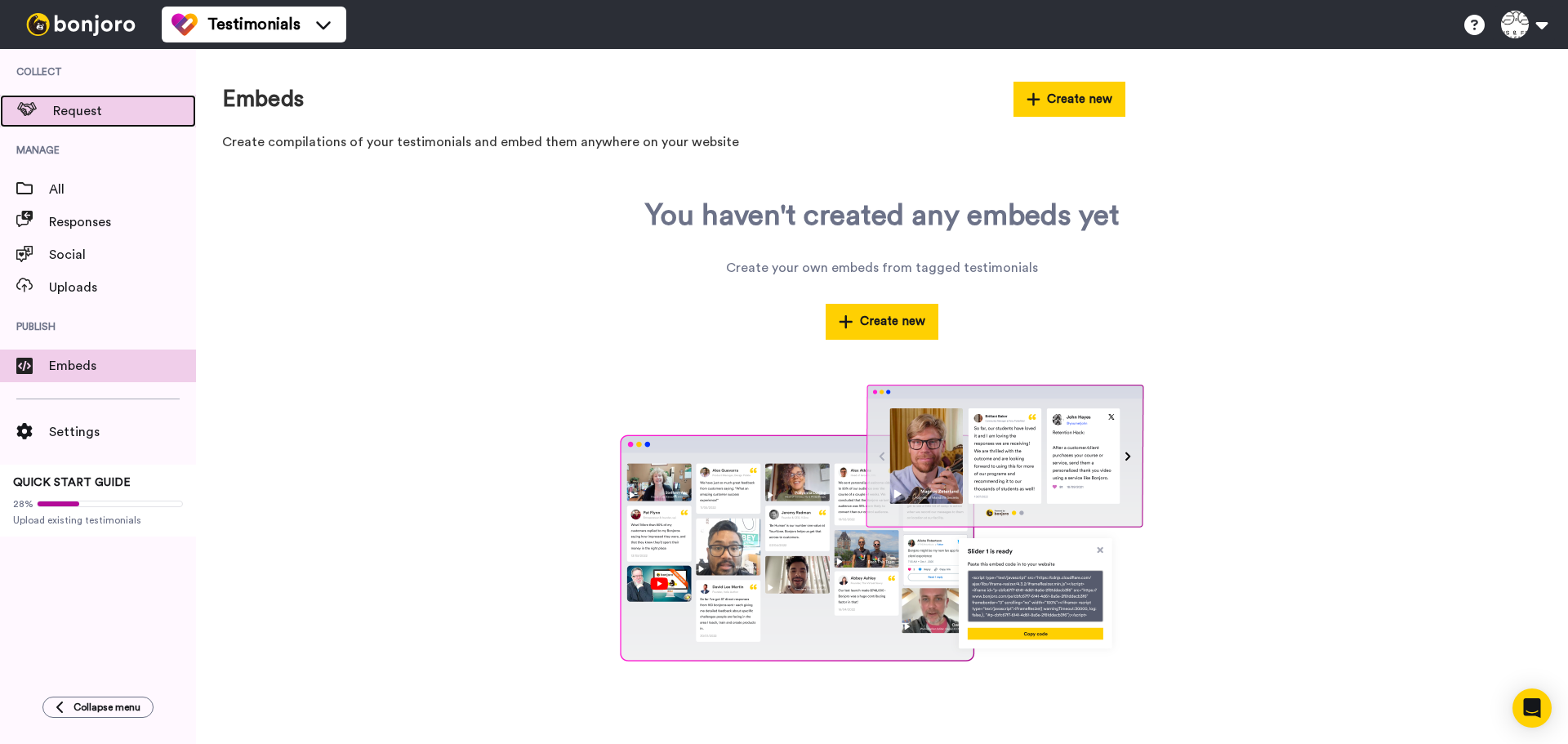
click at [89, 112] on span "Request" at bounding box center [125, 111] width 143 height 20
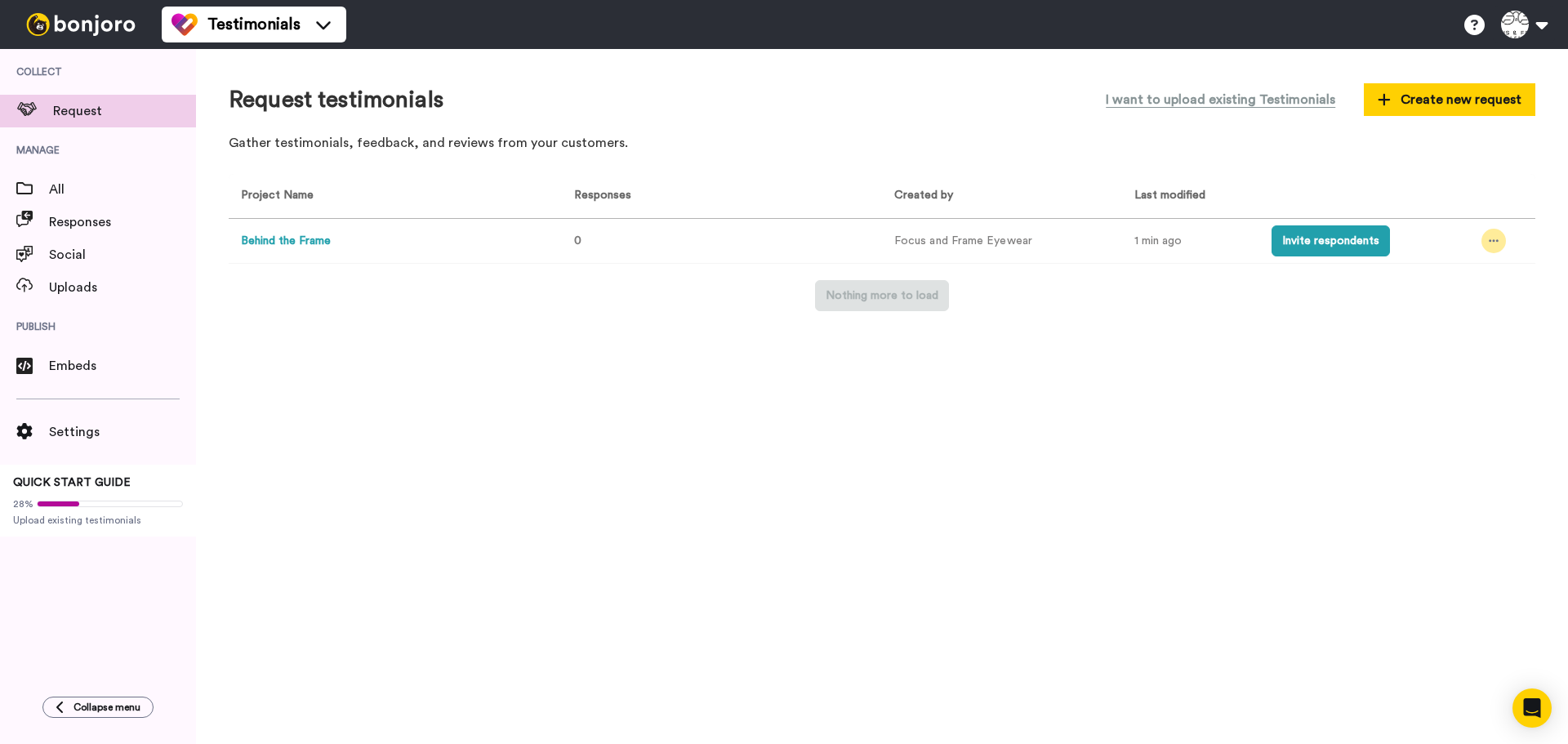
click at [1495, 241] on icon at bounding box center [1494, 240] width 10 height 12
click at [1451, 354] on span "Edit project" at bounding box center [1456, 360] width 63 height 12
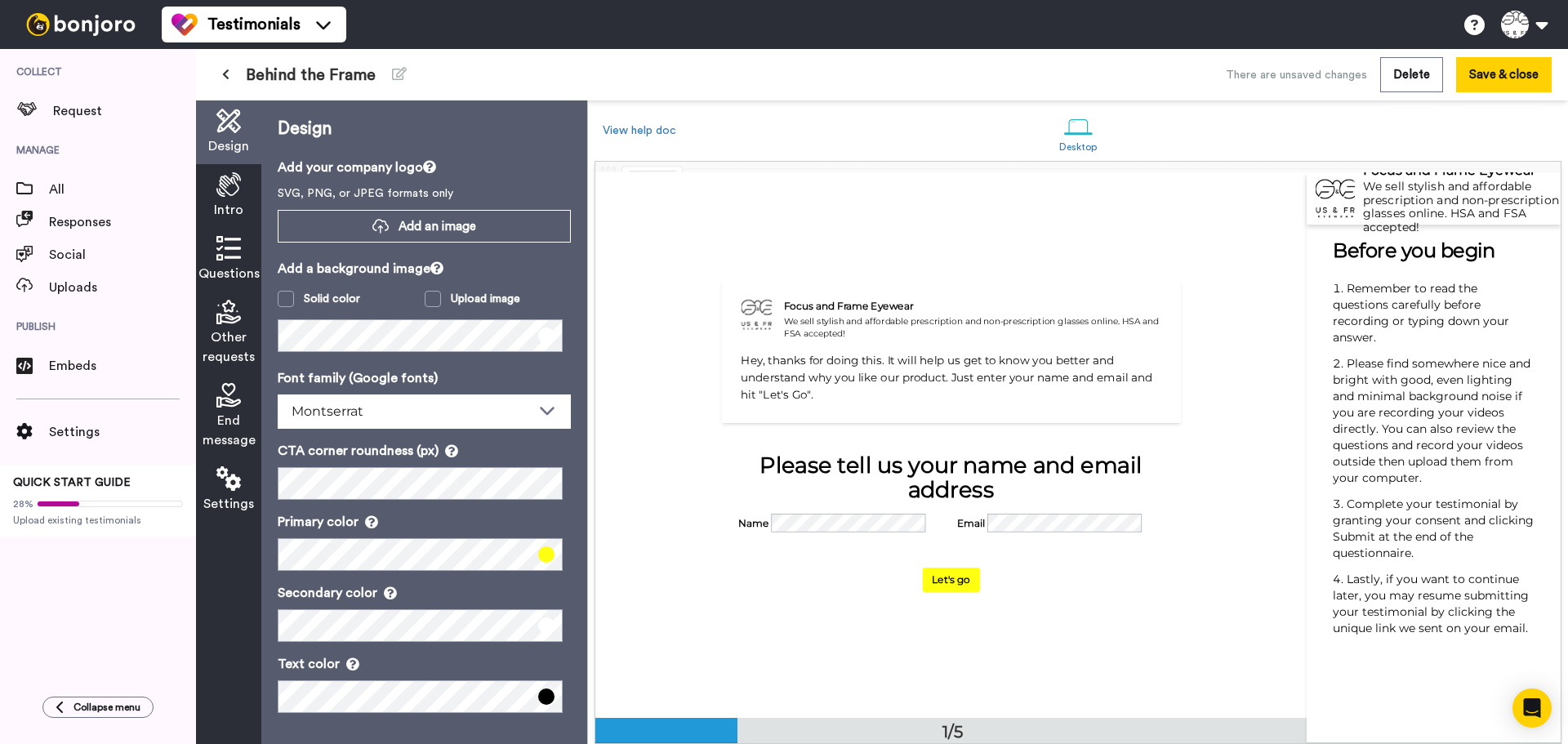
click at [234, 189] on icon at bounding box center [228, 184] width 24 height 24
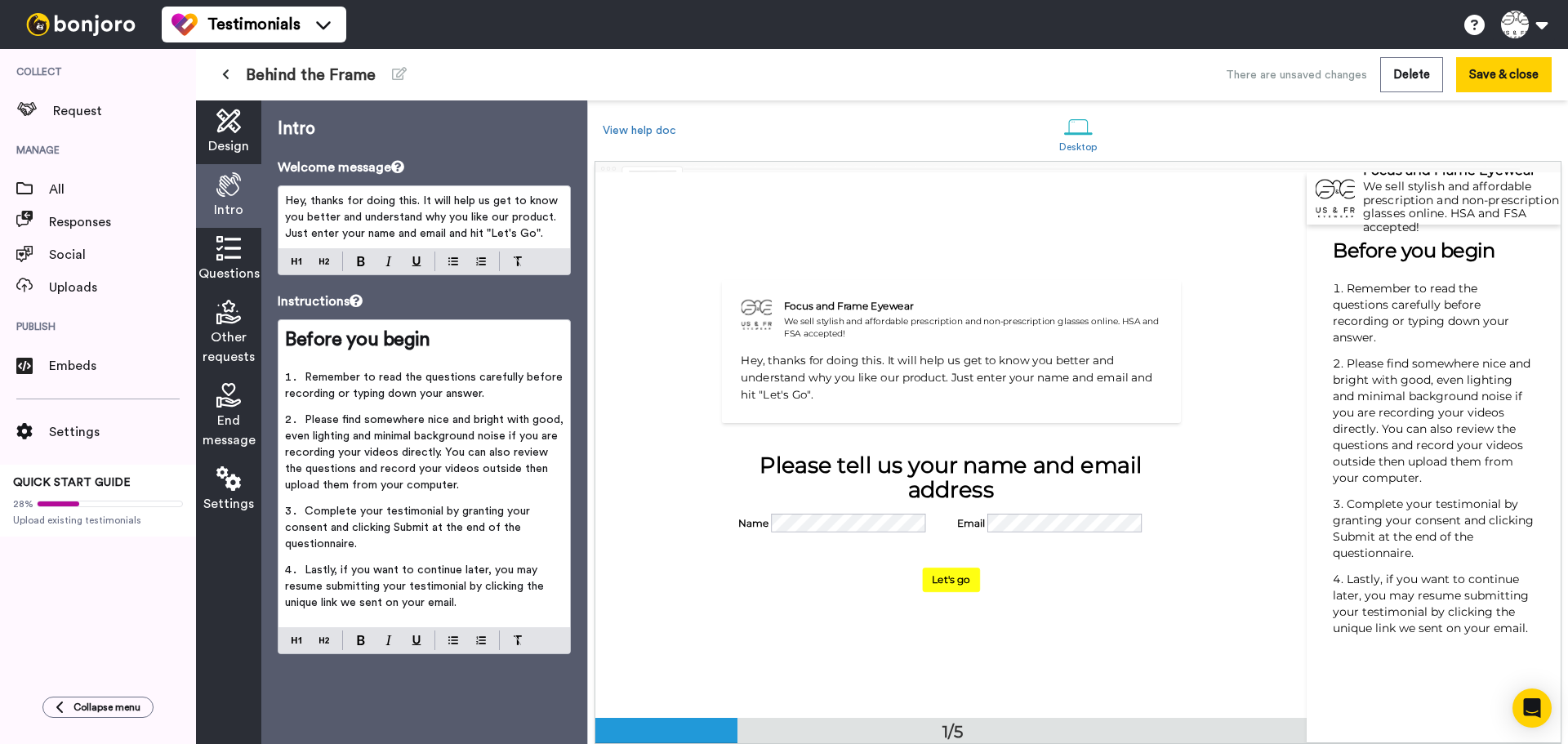
click at [350, 209] on p "Hey, thanks for doing this. It will help us get to know you better and understa…" at bounding box center [424, 217] width 278 height 49
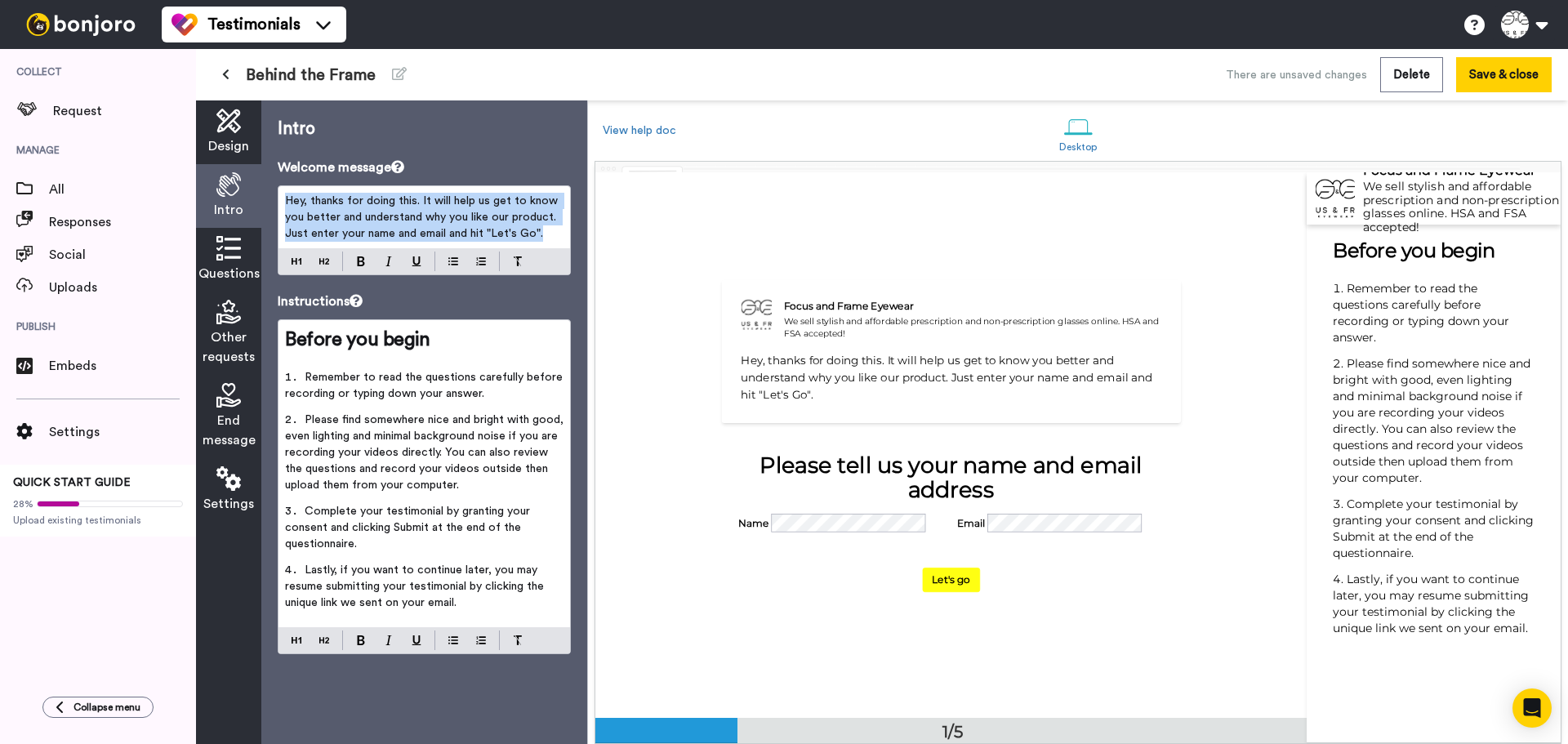
click at [350, 209] on p "Hey, thanks for doing this. It will help us get to know you better and understa…" at bounding box center [424, 217] width 278 height 49
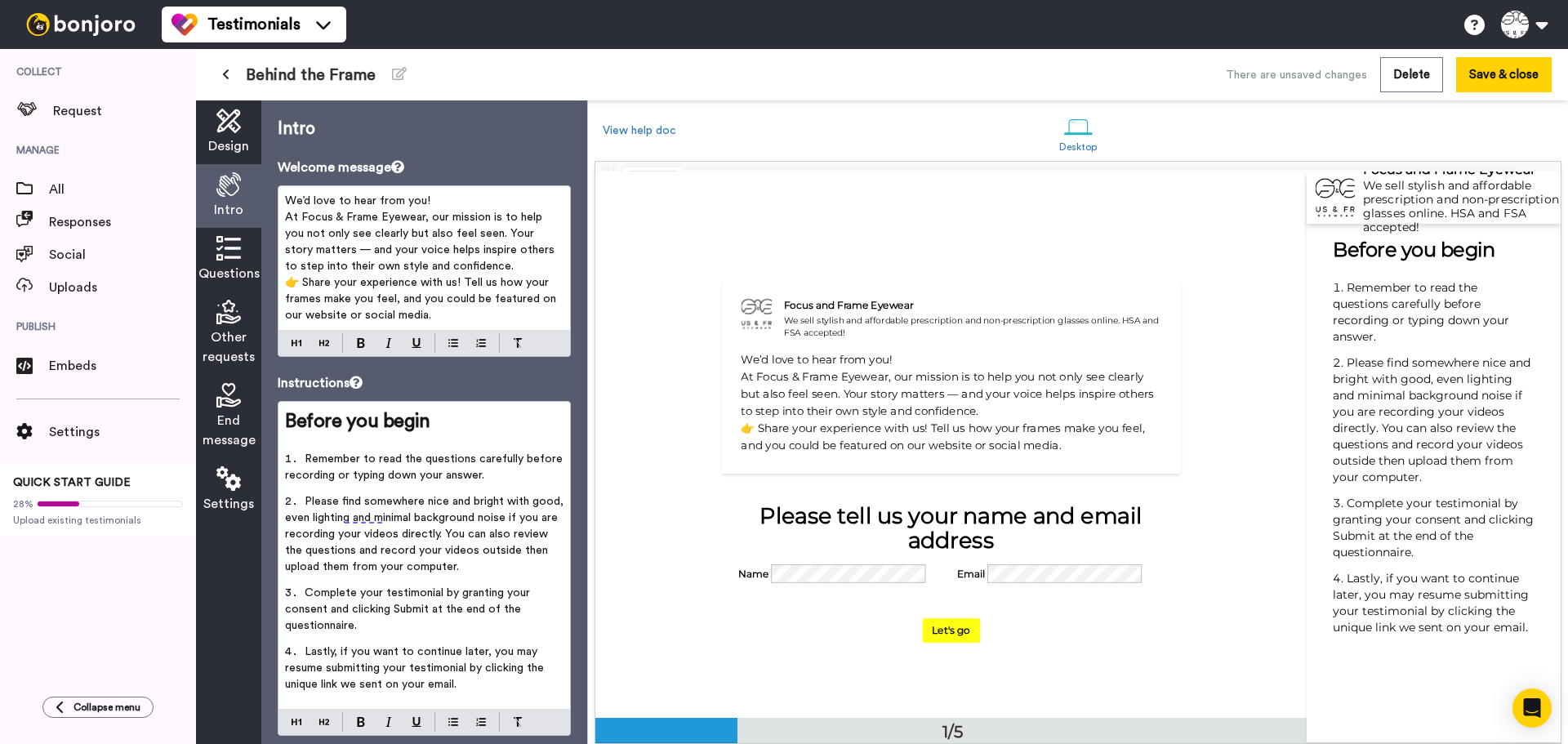
scroll to position [41, 0]
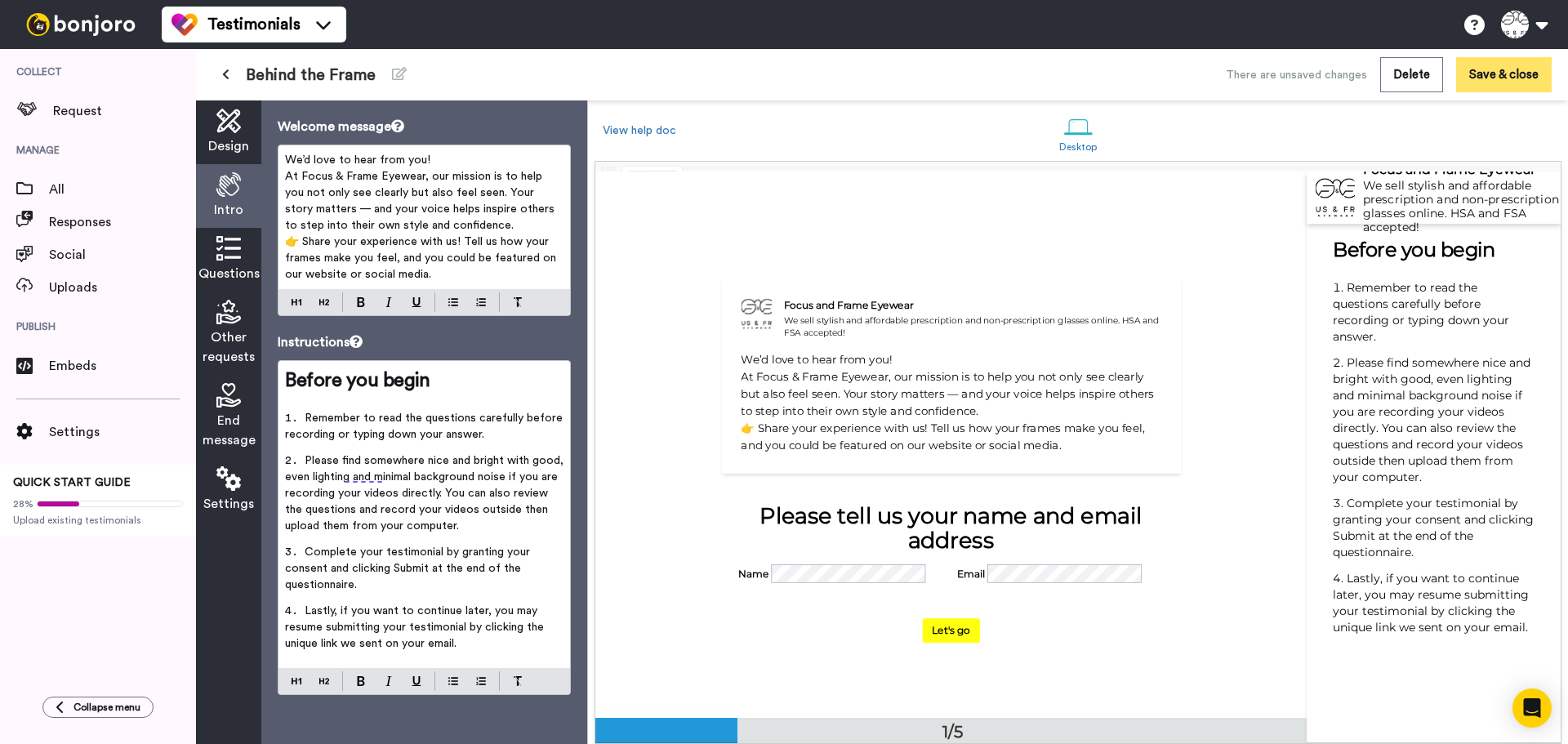
click at [1522, 72] on button "Save & close" at bounding box center [1504, 74] width 96 height 35
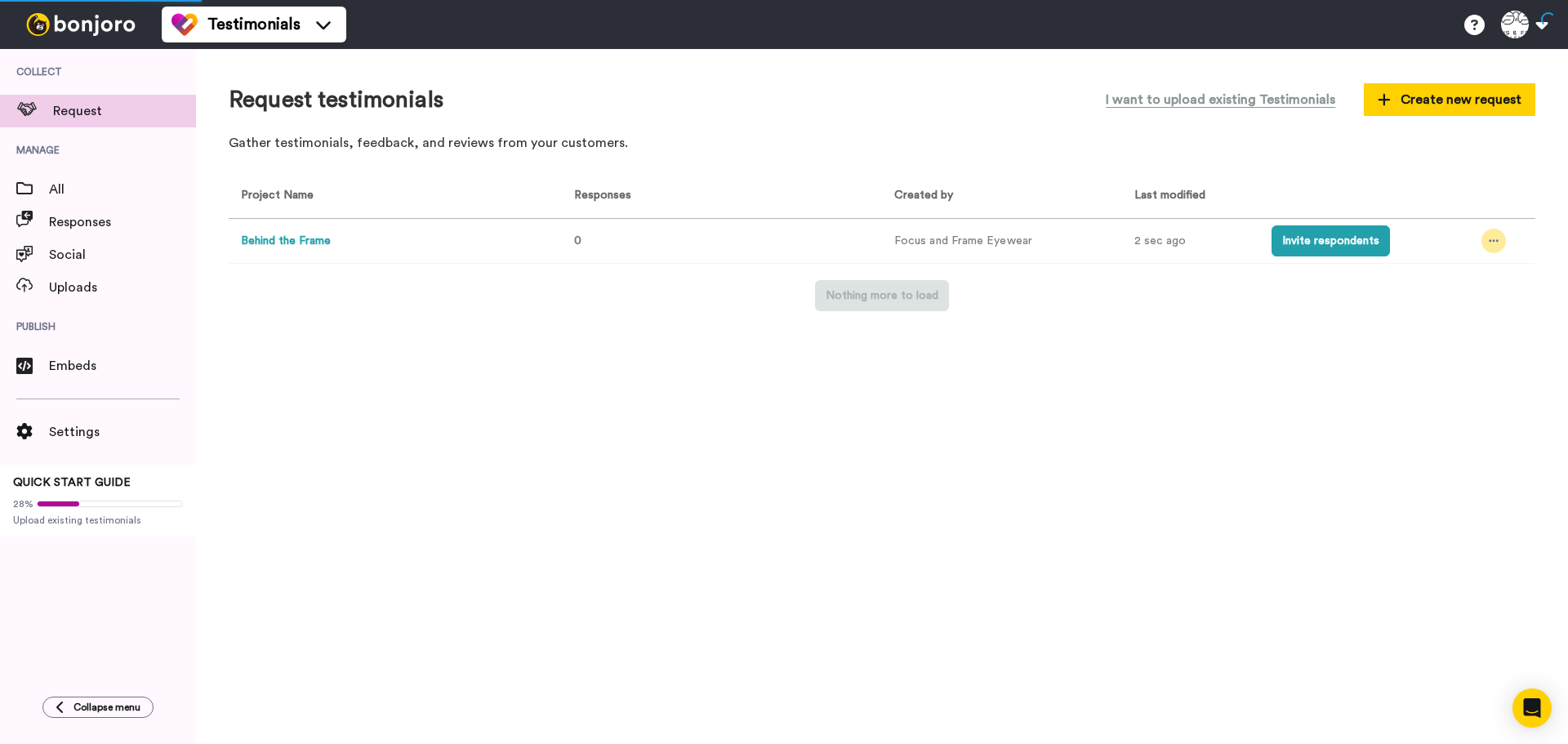
click at [1484, 238] on div at bounding box center [1493, 240] width 24 height 24
click at [1195, 361] on div "Request testimonials I want to upload existing Testimonials Create new request …" at bounding box center [882, 396] width 1372 height 695
click at [1493, 240] on icon at bounding box center [1494, 241] width 10 height 3
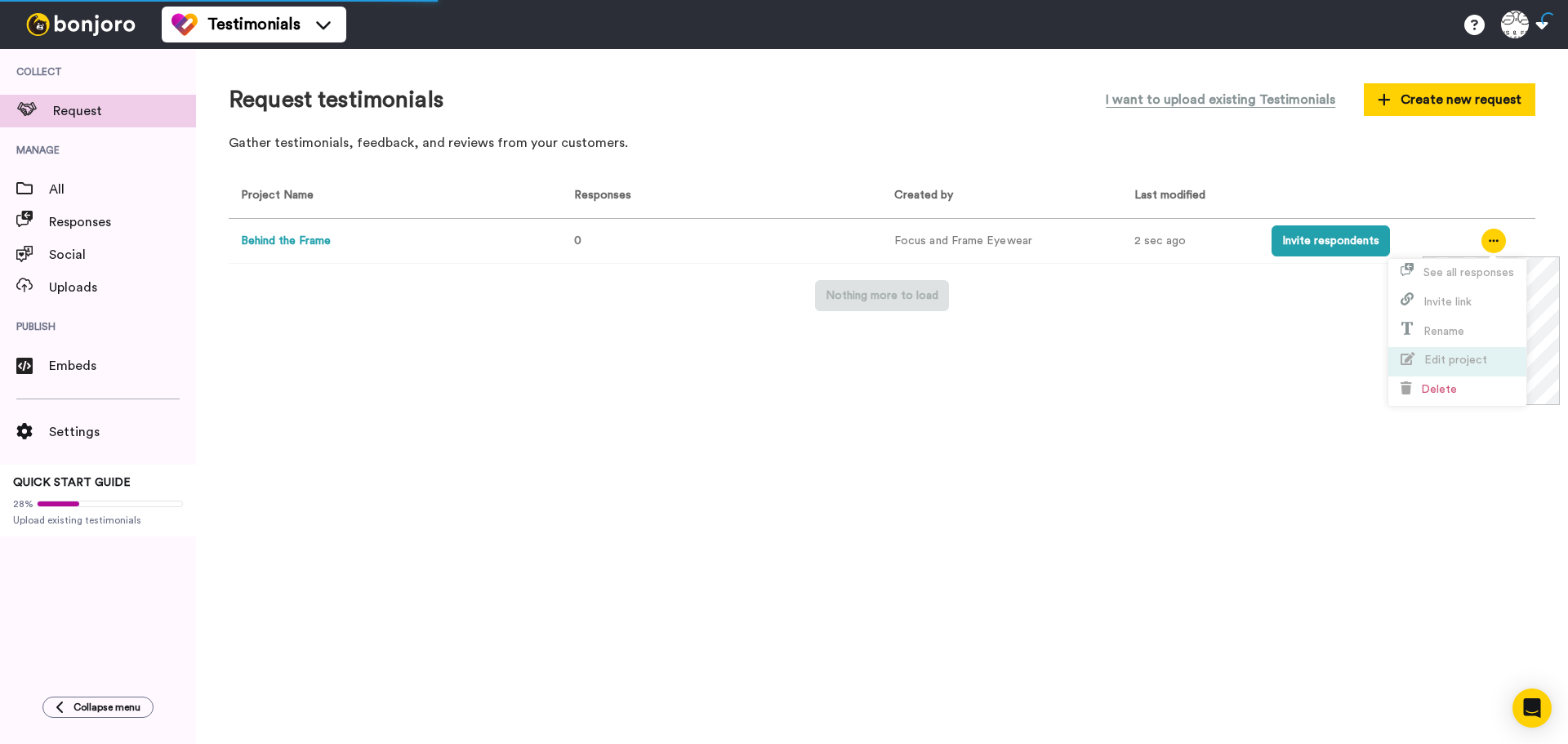
click at [1443, 352] on li "Edit project" at bounding box center [1457, 362] width 138 height 30
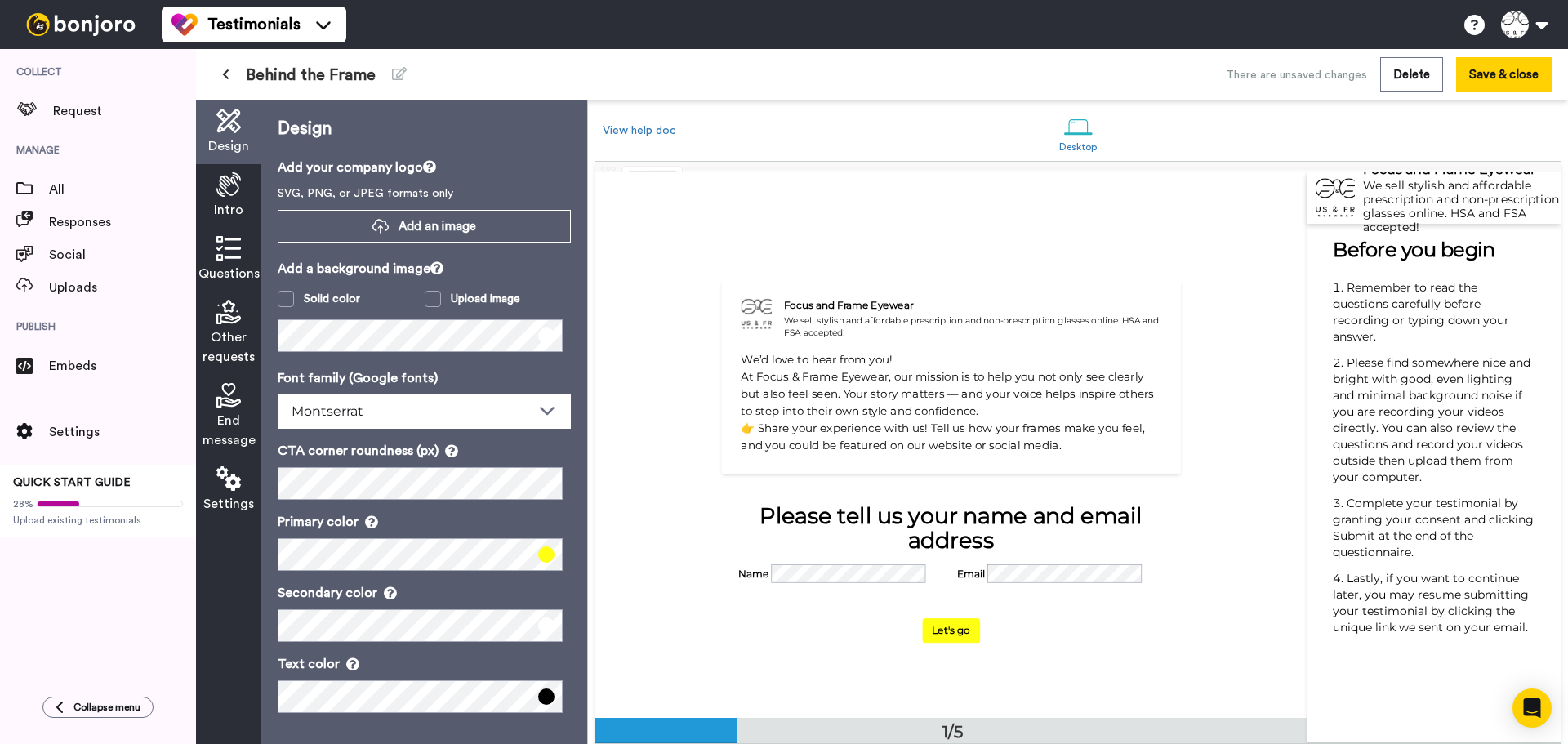
click at [218, 252] on icon at bounding box center [228, 248] width 24 height 24
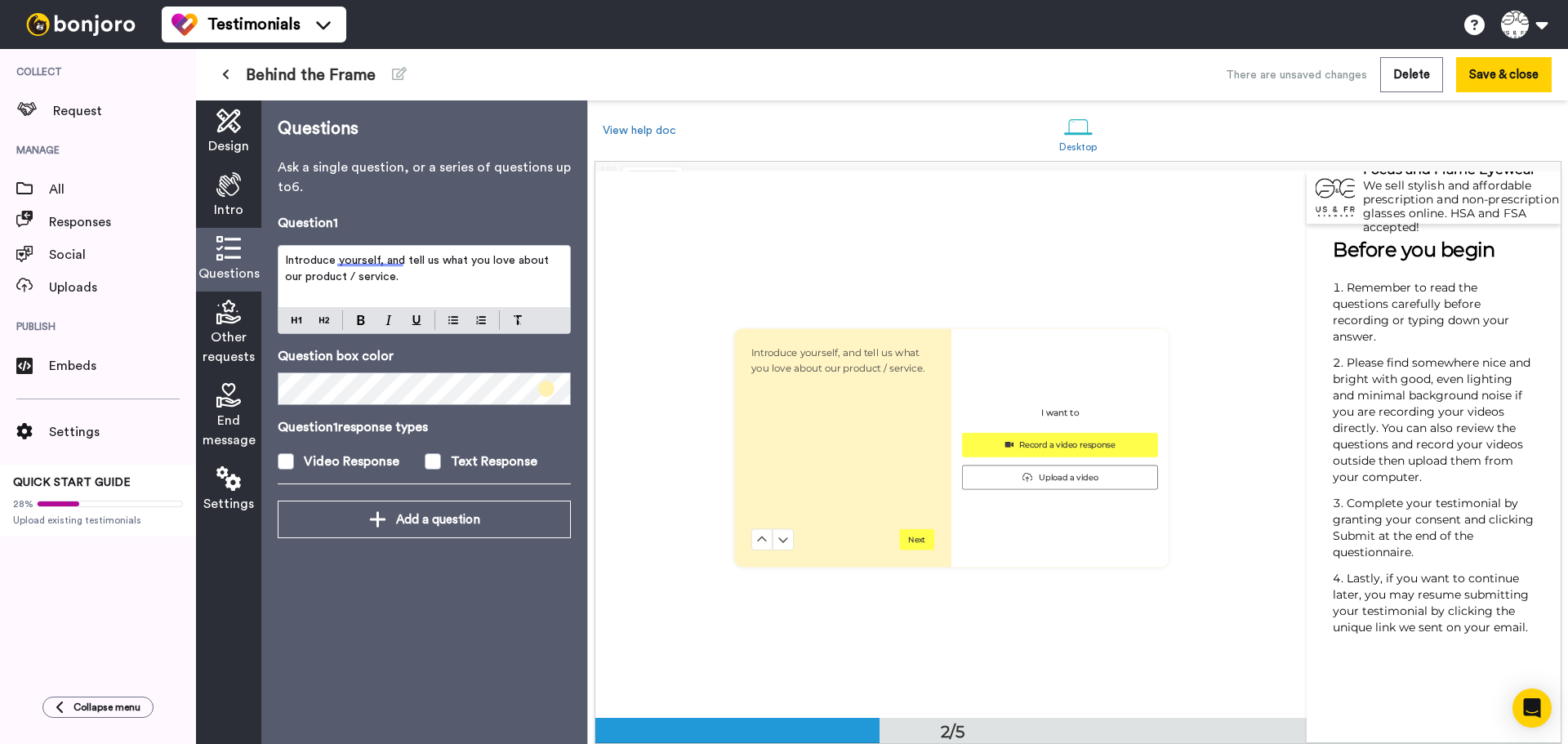
scroll to position [548, 0]
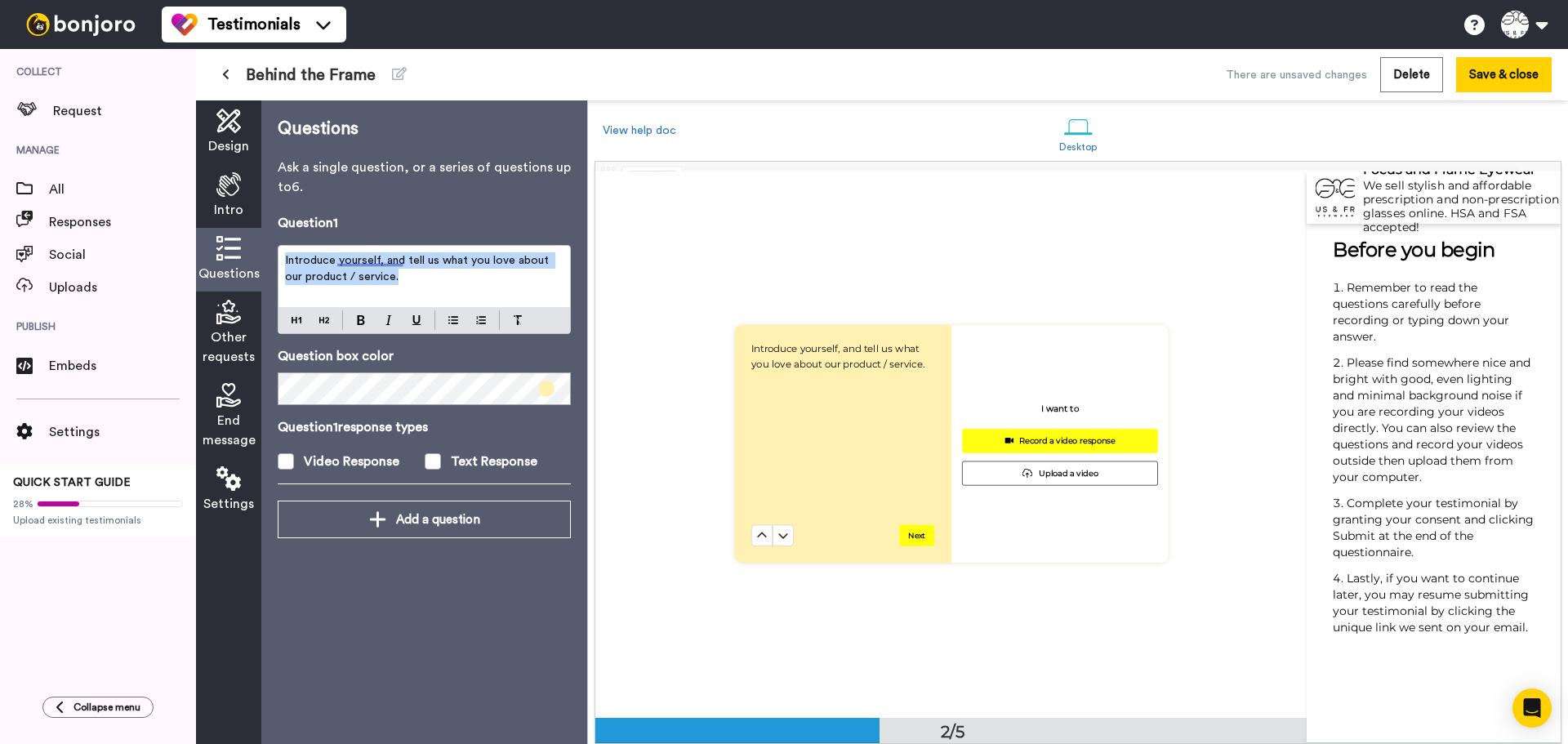
drag, startPoint x: 386, startPoint y: 280, endPoint x: 282, endPoint y: 250, distance: 108.2
click at [282, 250] on div "Introduce yourself, and tell us what you love about our product / service." at bounding box center [424, 277] width 292 height 61
click at [304, 597] on div "Questions Ask a single question, or a series of questions up to 6 . Question 1 …" at bounding box center [424, 422] width 326 height 644
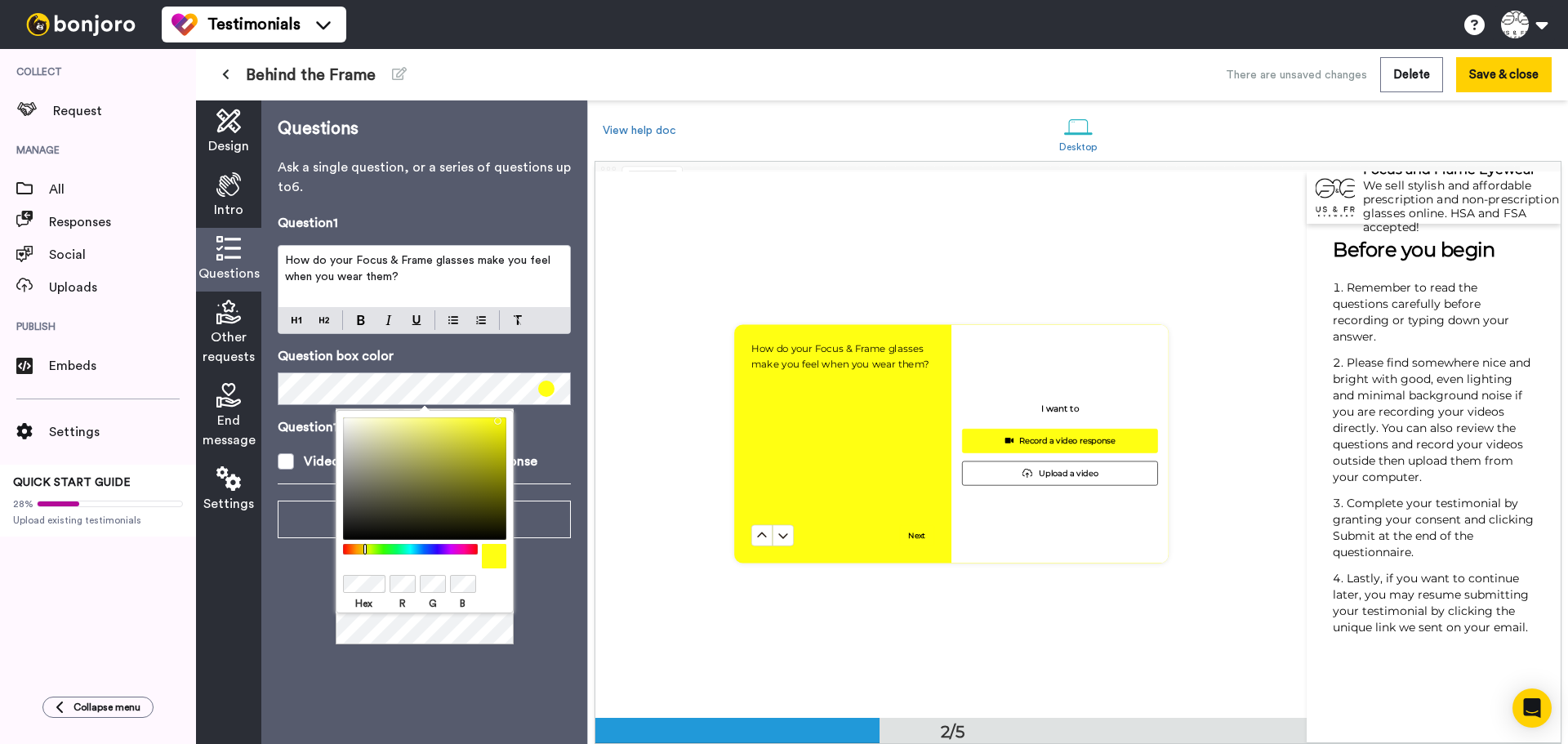
click at [315, 636] on div "Questions Ask a single question, or a series of questions up to 6 . Question 1 …" at bounding box center [424, 422] width 326 height 644
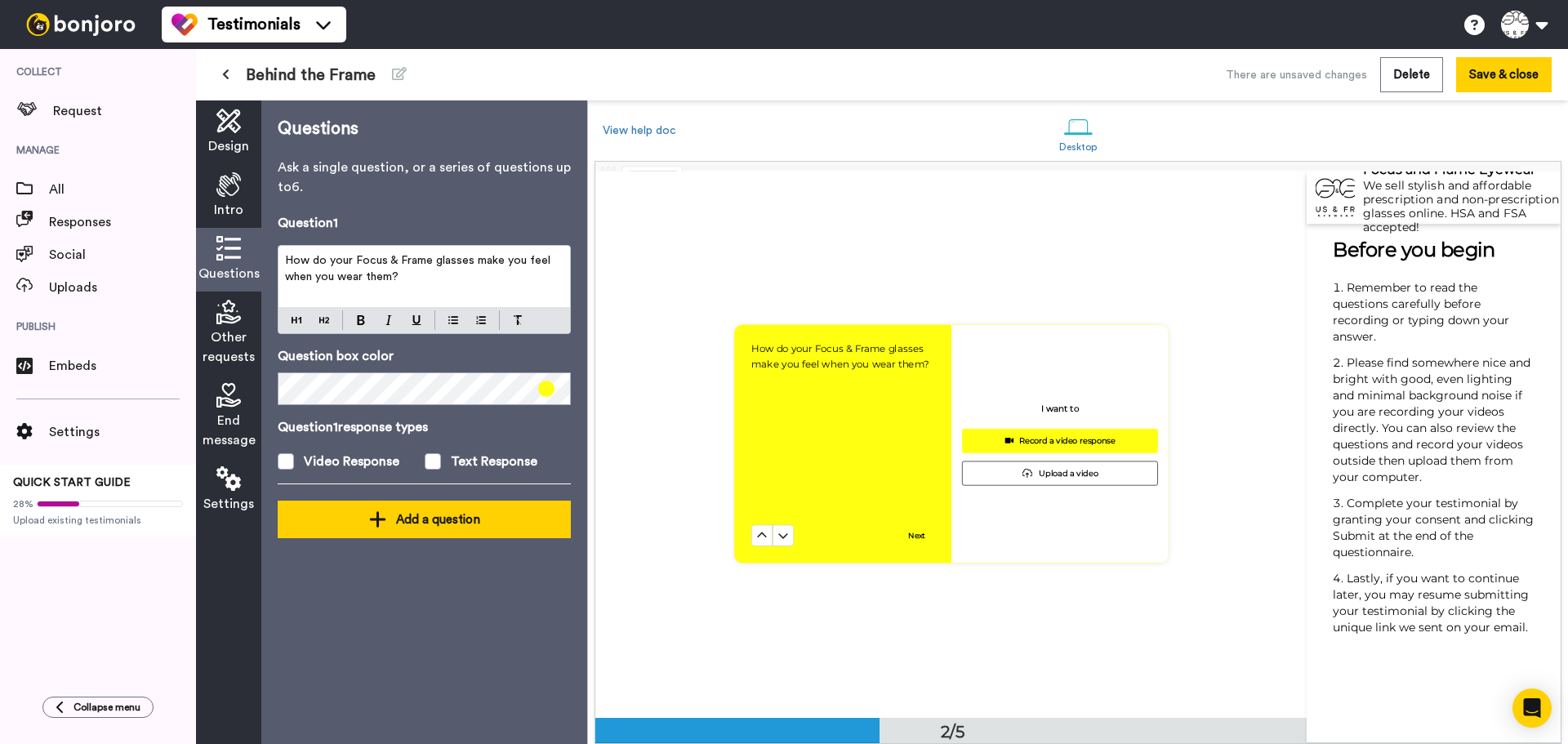
click at [366, 527] on div "Add a question" at bounding box center [425, 520] width 268 height 20
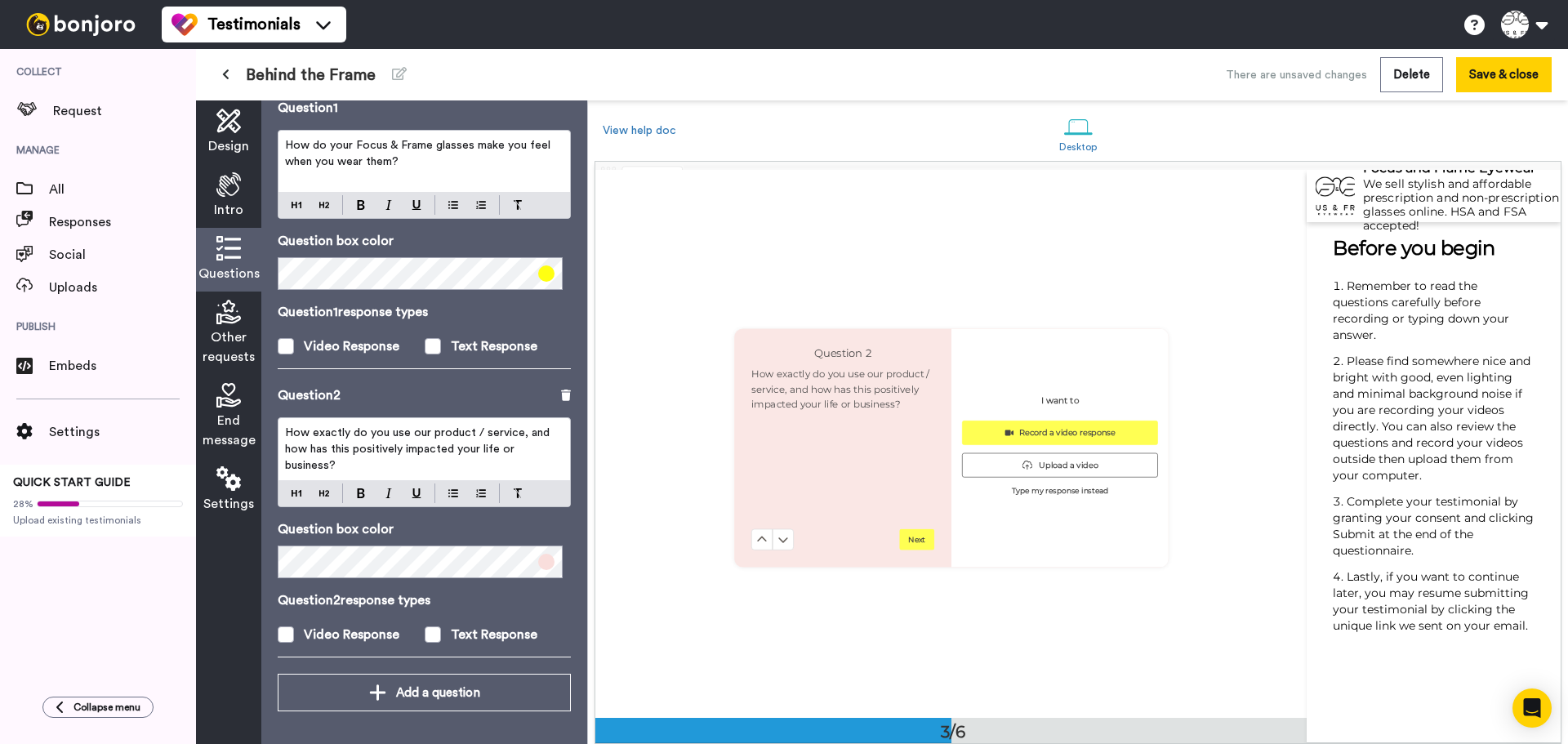
scroll to position [1094, 0]
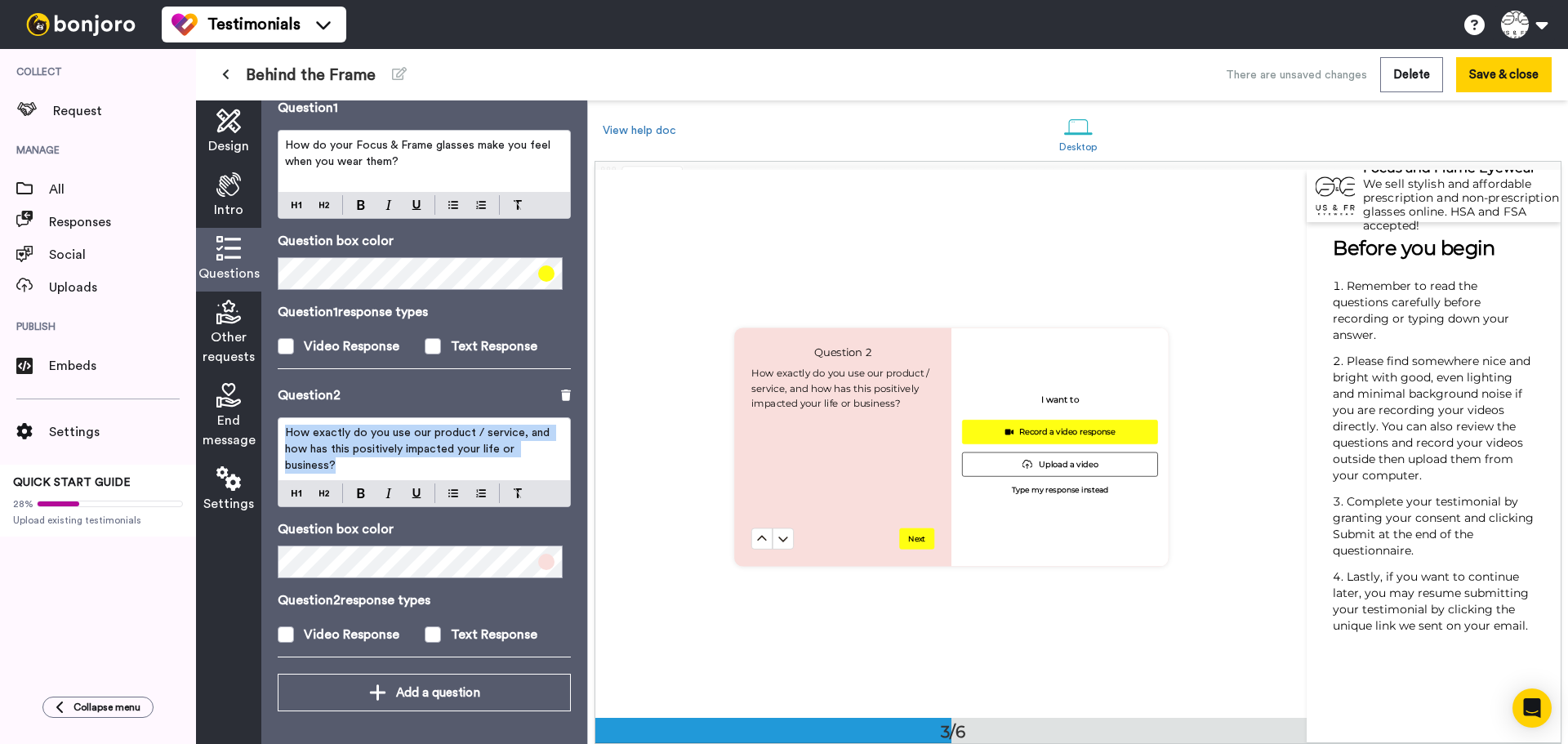
drag, startPoint x: 391, startPoint y: 459, endPoint x: 277, endPoint y: 411, distance: 123.7
click at [277, 411] on div "Question 2 How exactly do you use our product / service, and how has this posit…" at bounding box center [424, 530] width 293 height 288
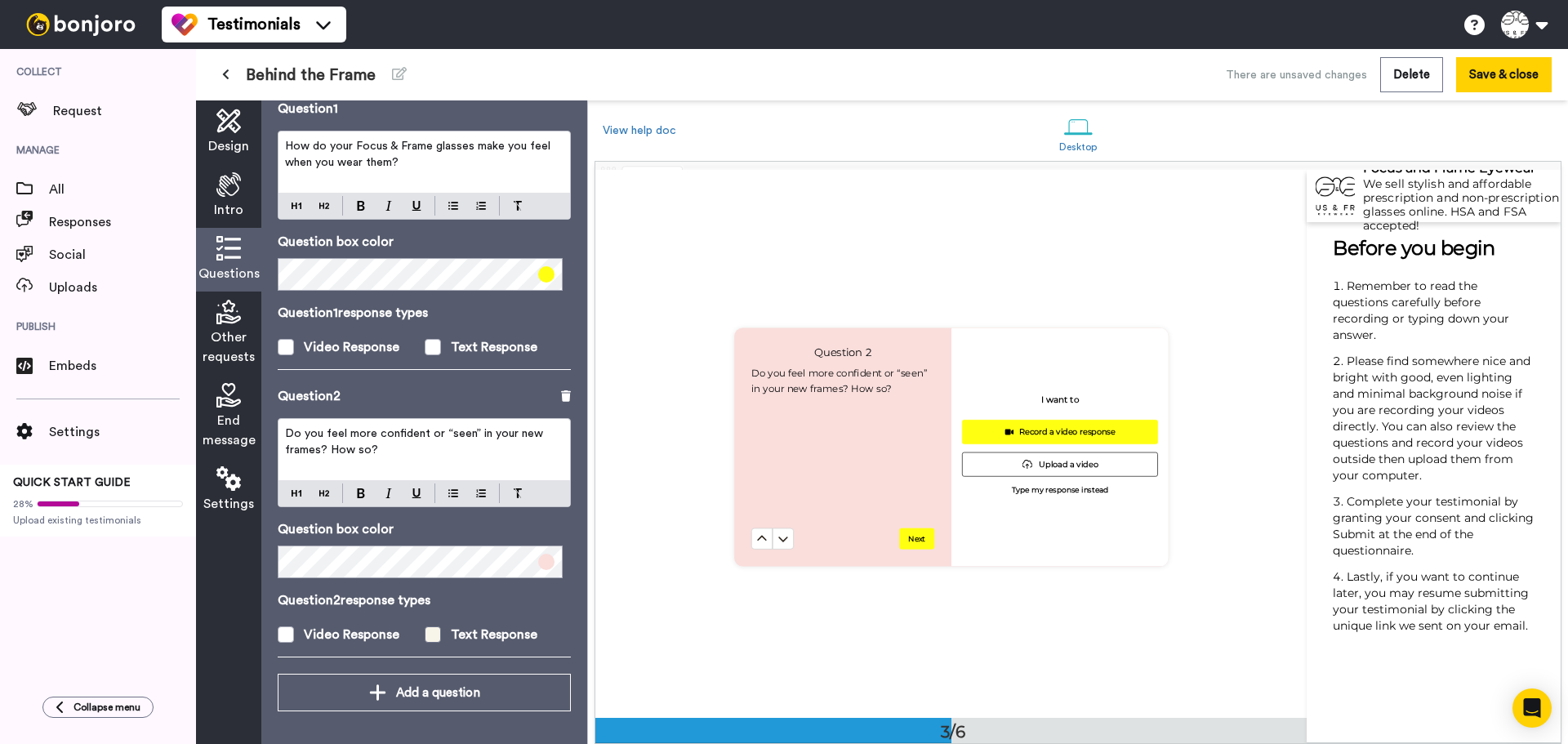
click at [425, 627] on span at bounding box center [433, 635] width 16 height 16
click at [539, 562] on span at bounding box center [547, 562] width 16 height 16
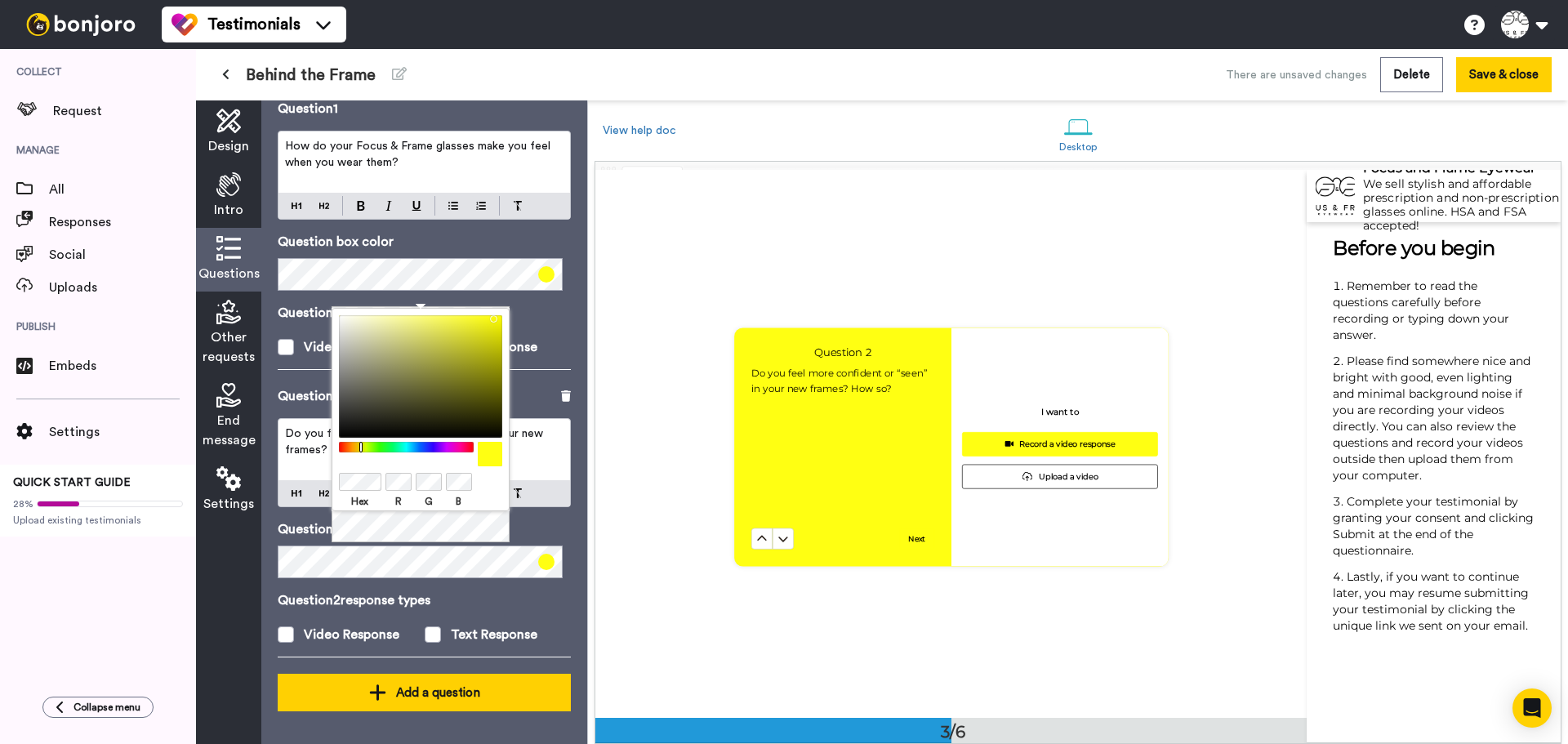
click at [380, 687] on icon at bounding box center [378, 693] width 17 height 20
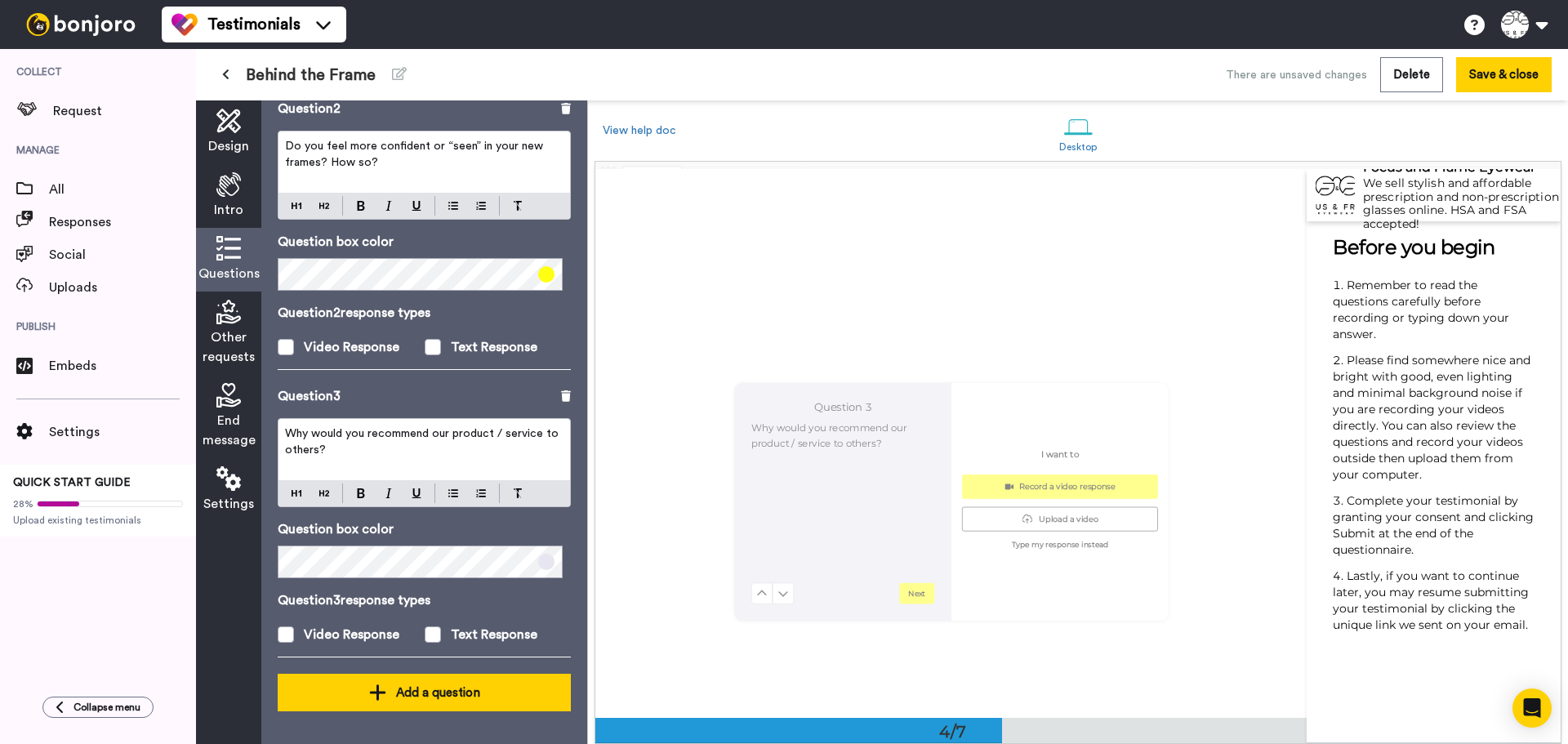
scroll to position [1645, 0]
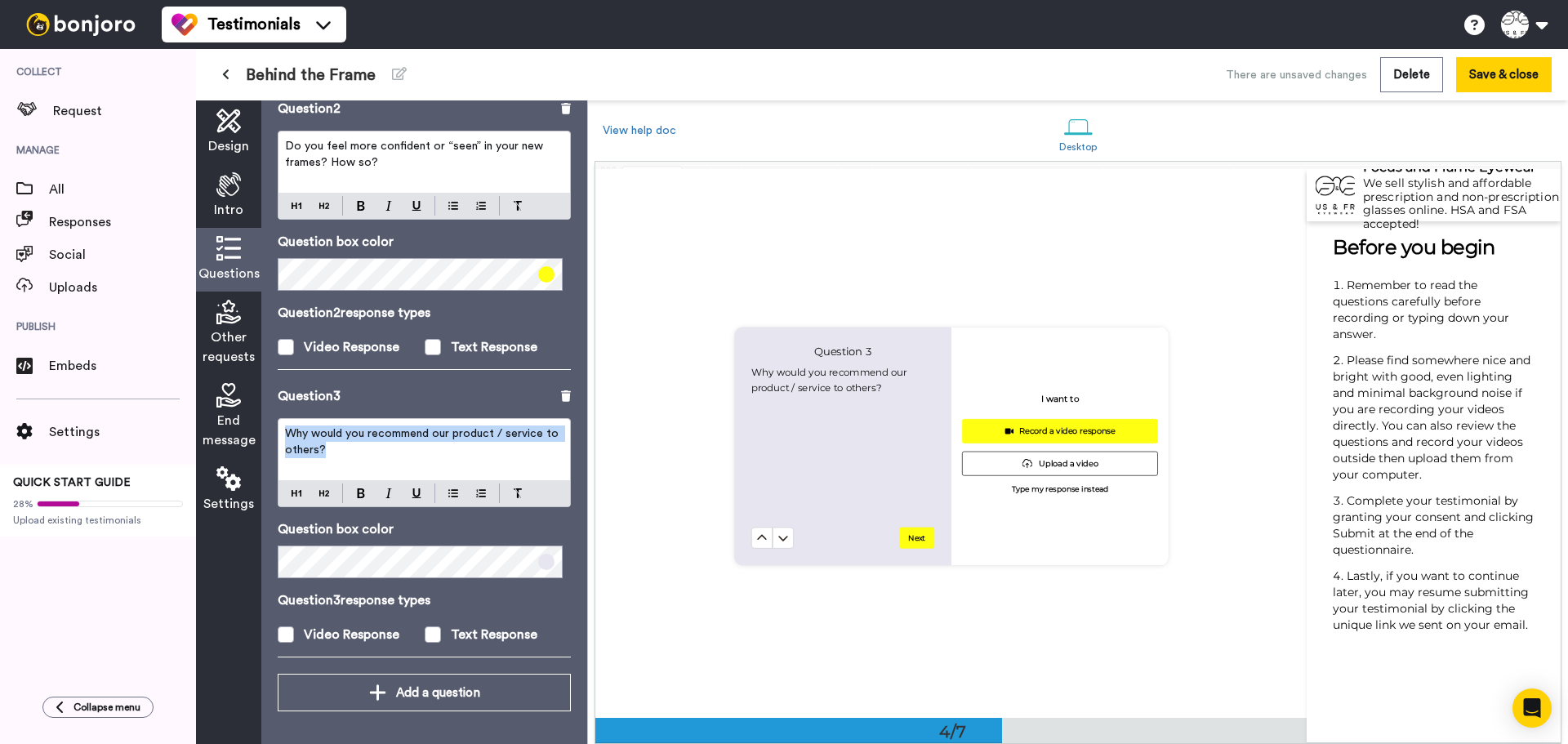
drag, startPoint x: 372, startPoint y: 446, endPoint x: 262, endPoint y: 420, distance: 113.0
click at [262, 420] on div "Questions Ask a single question, or a series of questions up to 6 . Question 1 …" at bounding box center [424, 422] width 326 height 644
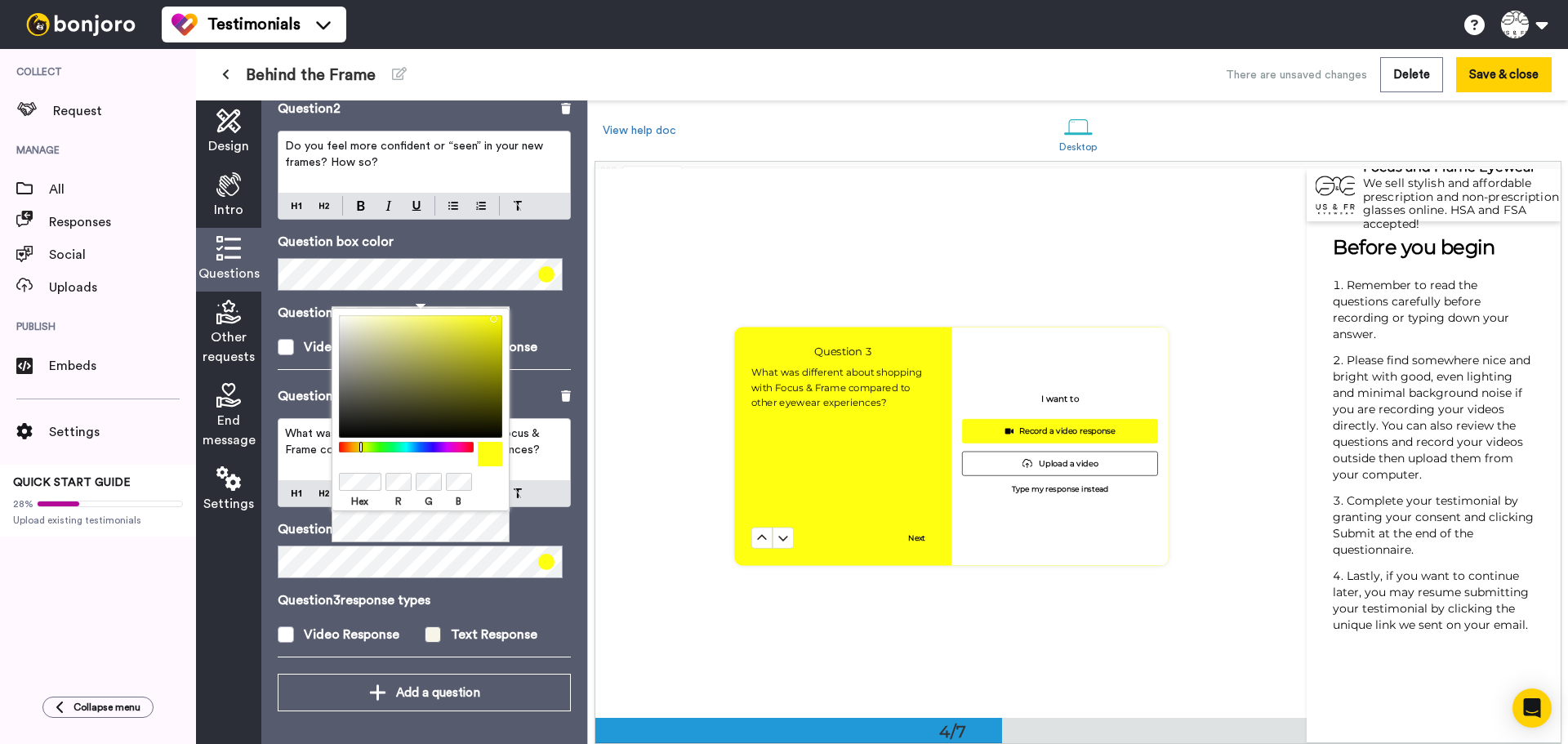
click at [430, 632] on span at bounding box center [433, 635] width 16 height 16
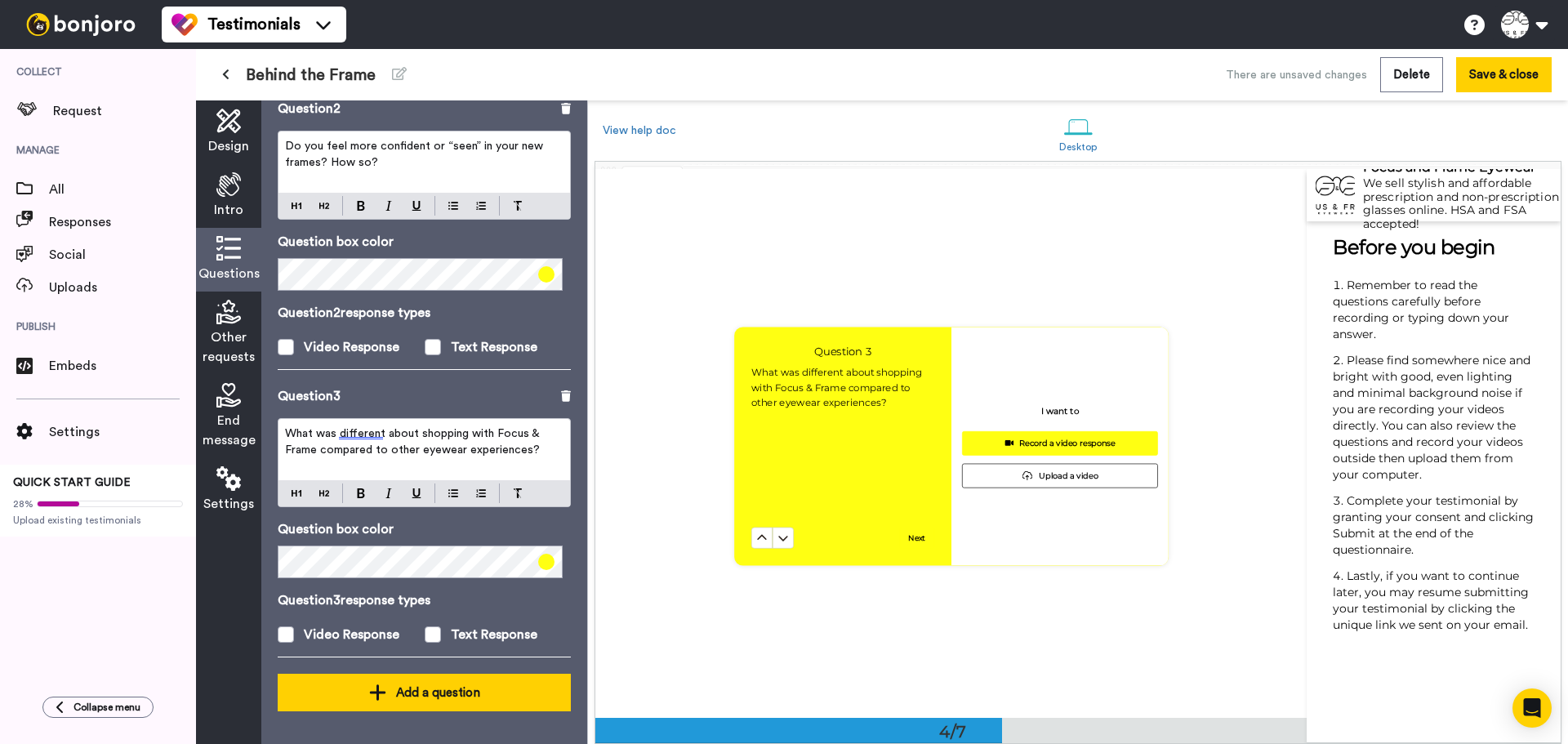
click at [398, 691] on div "Add a question" at bounding box center [425, 693] width 268 height 20
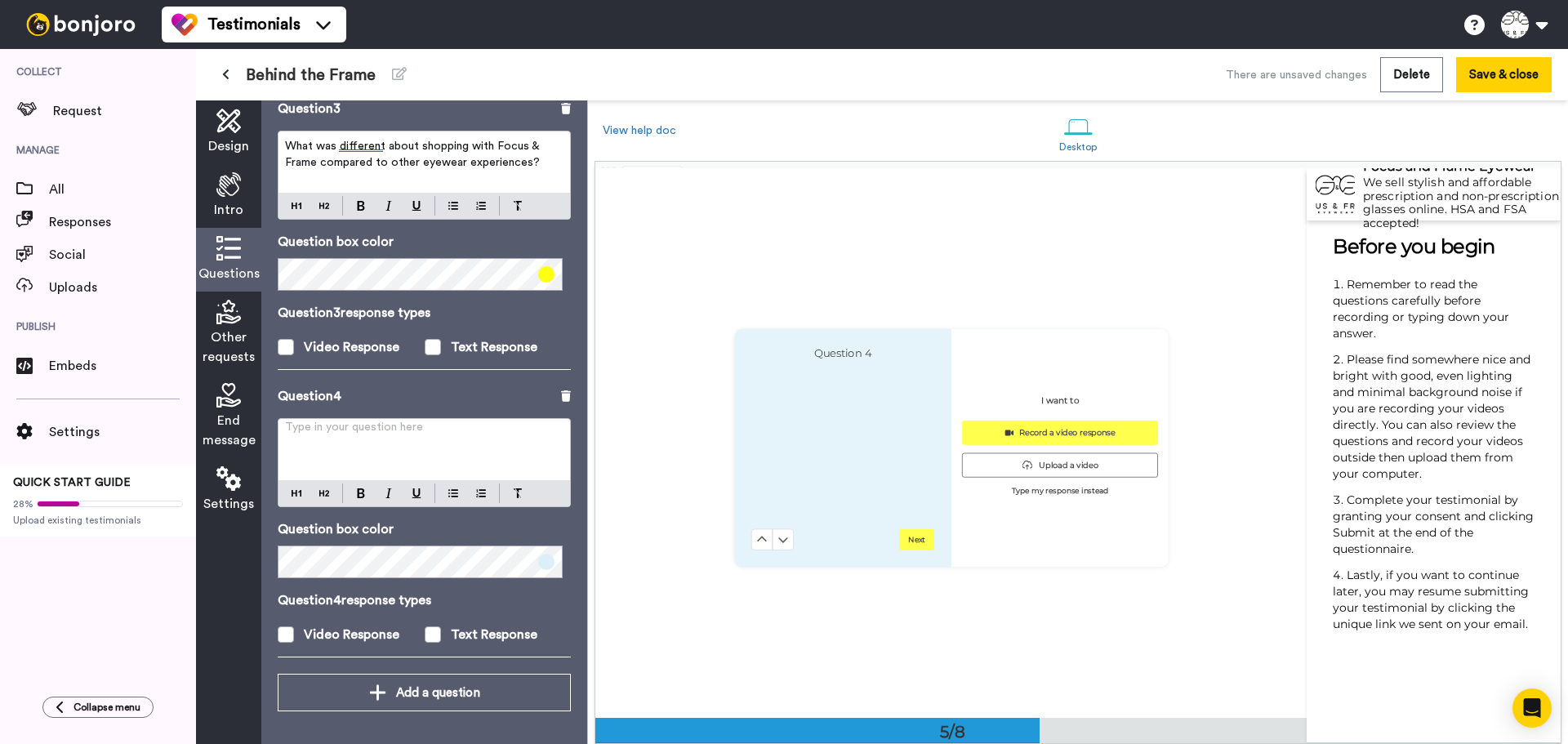
scroll to position [2199, 0]
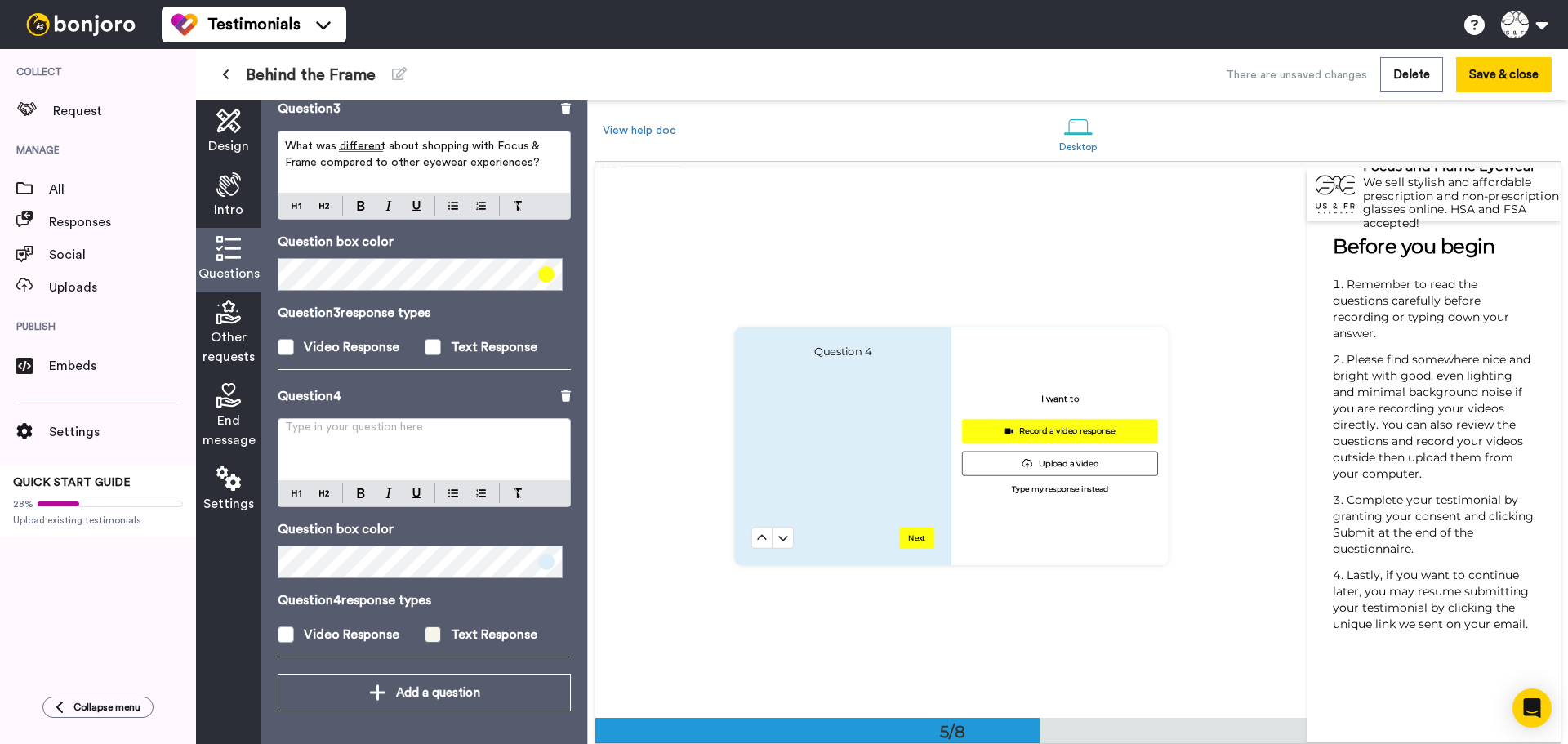
click at [427, 637] on span at bounding box center [433, 635] width 16 height 16
click at [540, 562] on span at bounding box center [547, 562] width 16 height 16
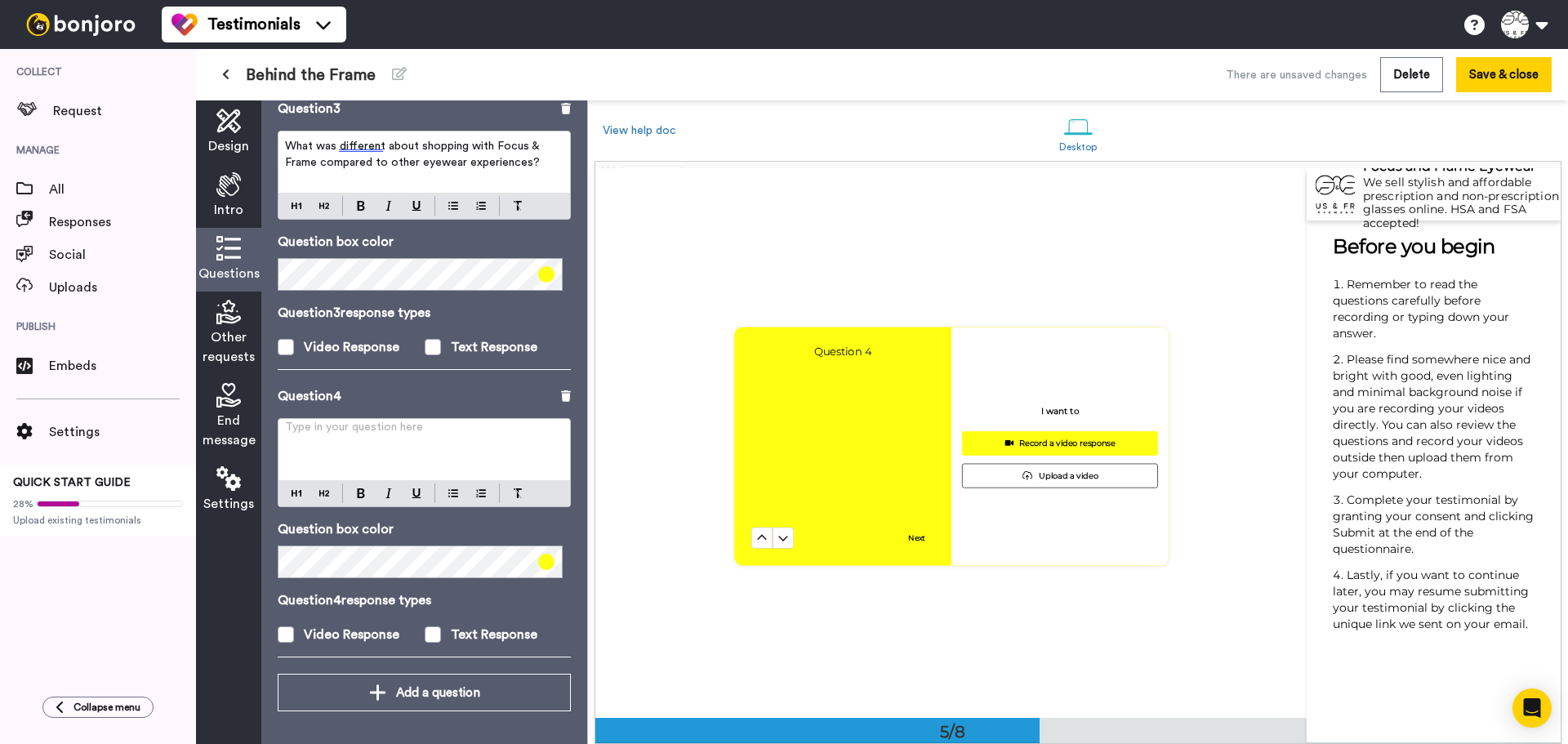
click at [350, 616] on div "Question 4 response types Video Response Text Response" at bounding box center [424, 617] width 293 height 54
click at [339, 447] on div "Type in your question here ﻿" at bounding box center [424, 450] width 292 height 61
click at [387, 457] on div "Type in your question here ﻿" at bounding box center [424, 450] width 292 height 61
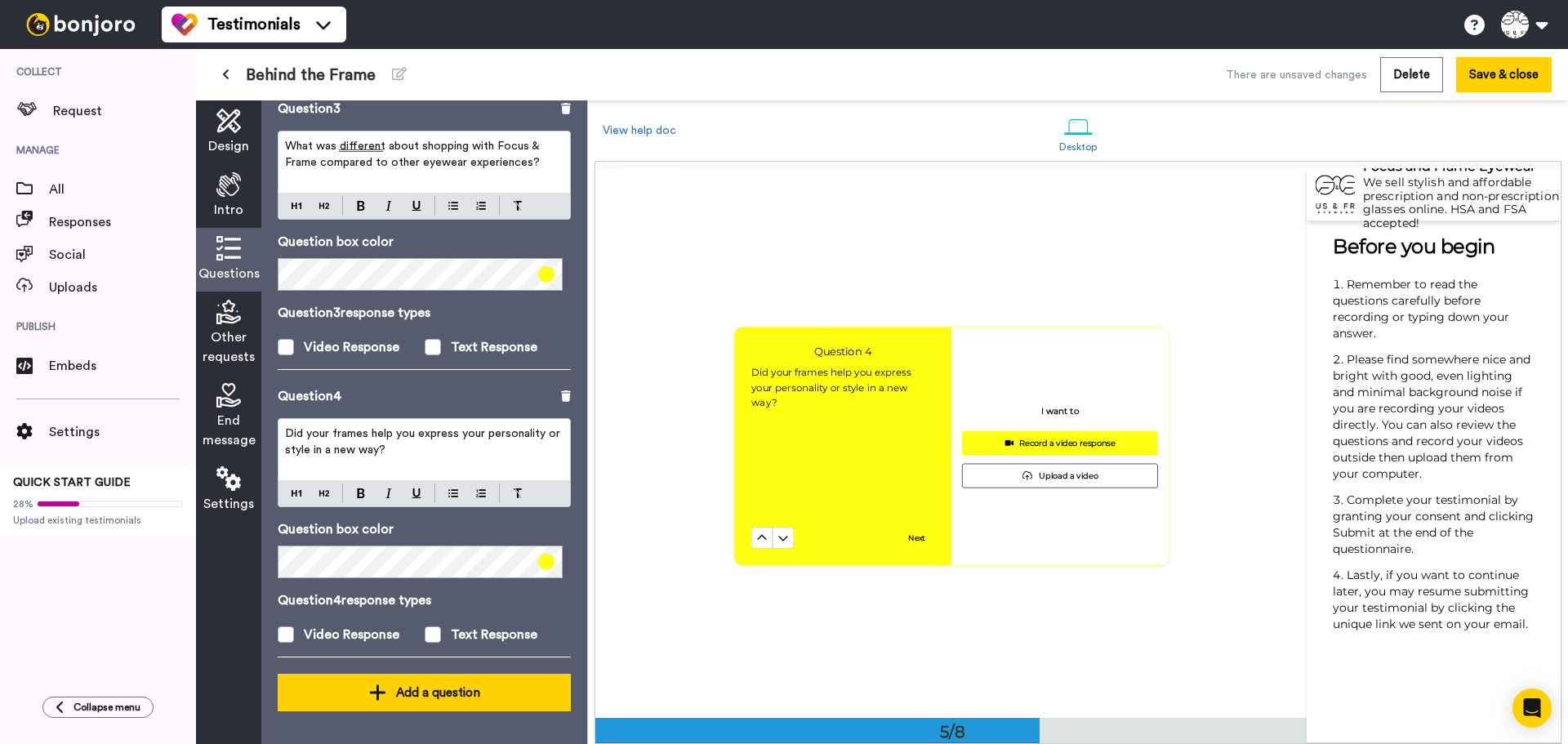
click at [405, 688] on div "Add a question" at bounding box center [425, 693] width 268 height 20
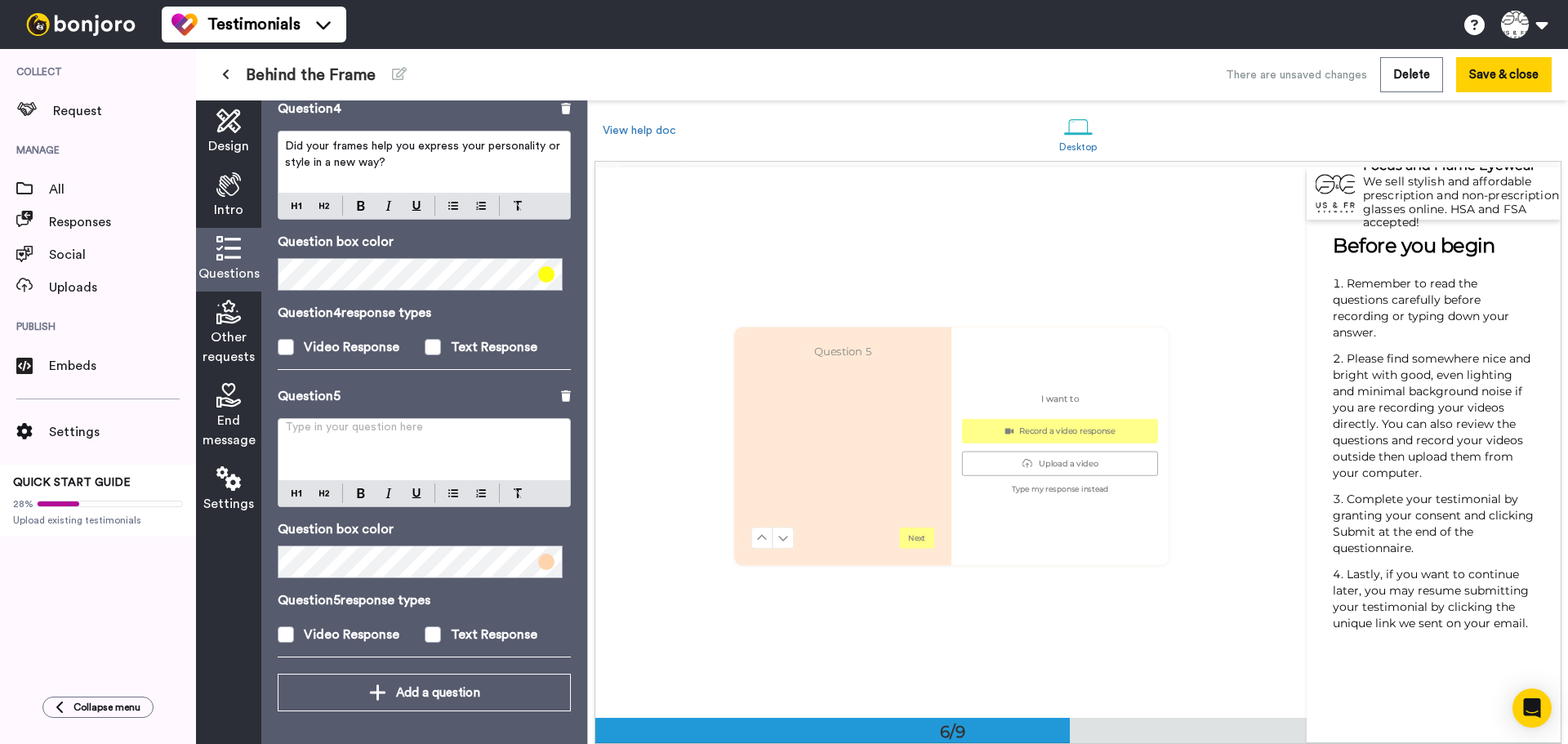
scroll to position [2753, 0]
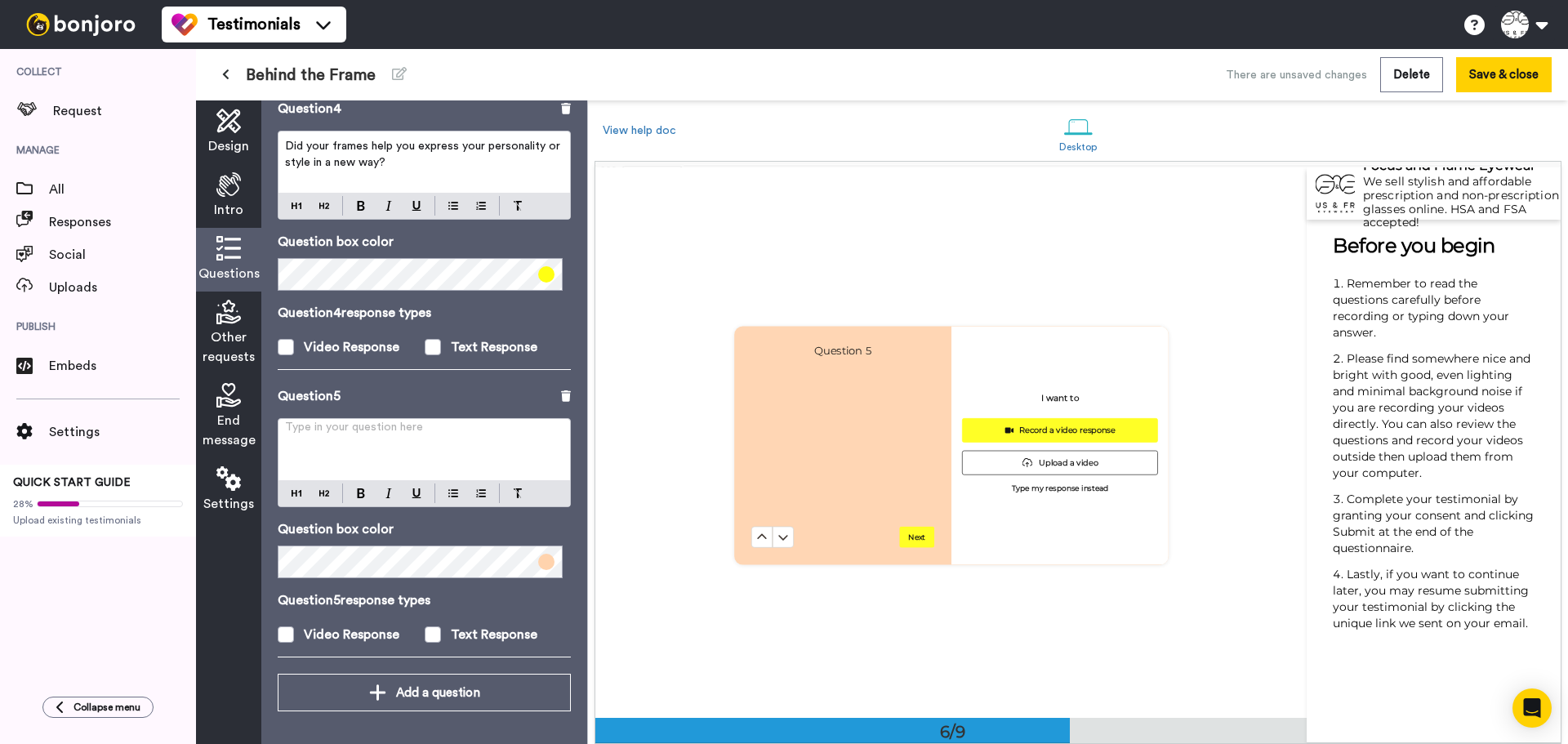
click at [389, 438] on p "Type in your question here ﻿" at bounding box center [424, 434] width 278 height 16
click at [375, 438] on p "Type in your question here ﻿" at bounding box center [424, 434] width 278 height 16
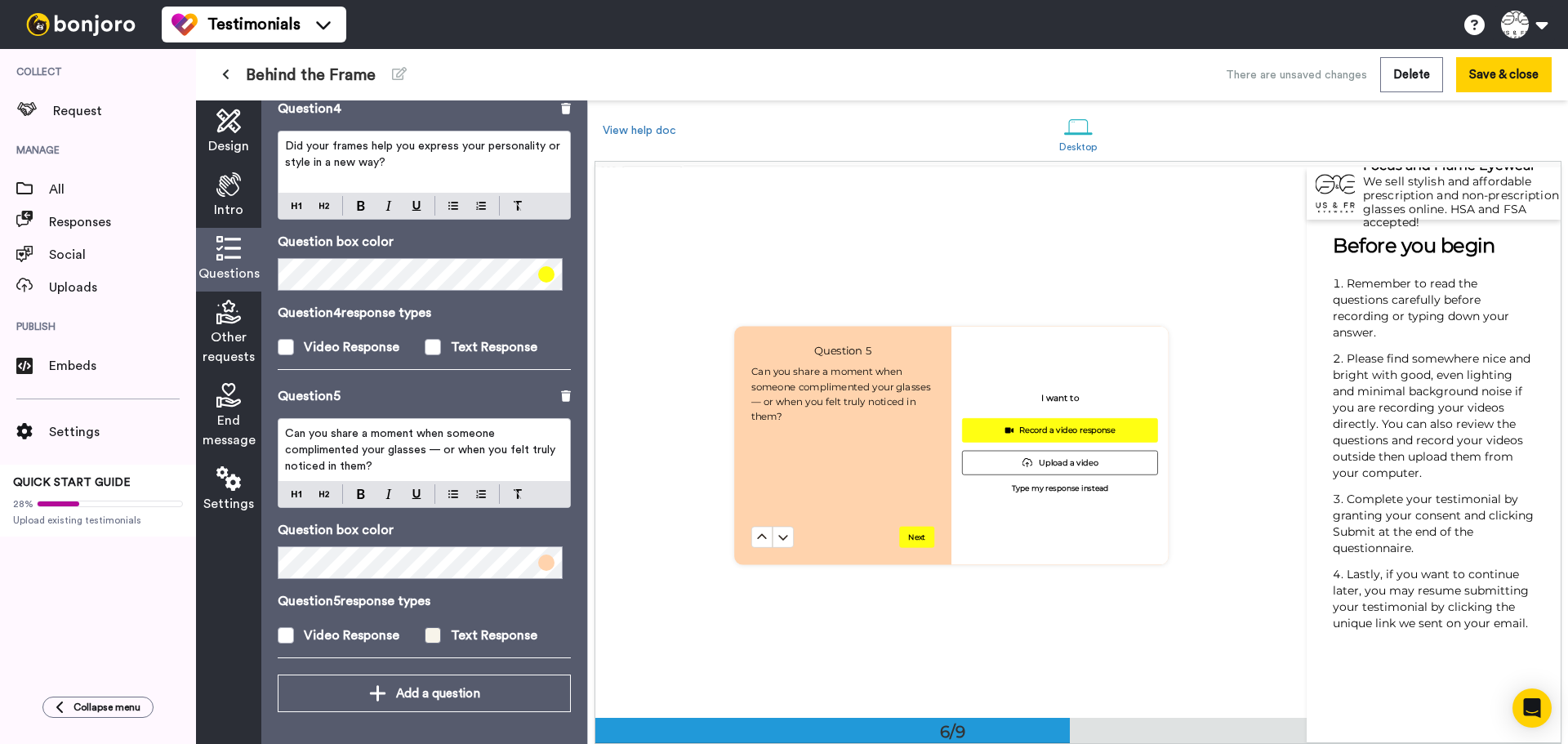
click at [433, 635] on span at bounding box center [433, 636] width 16 height 16
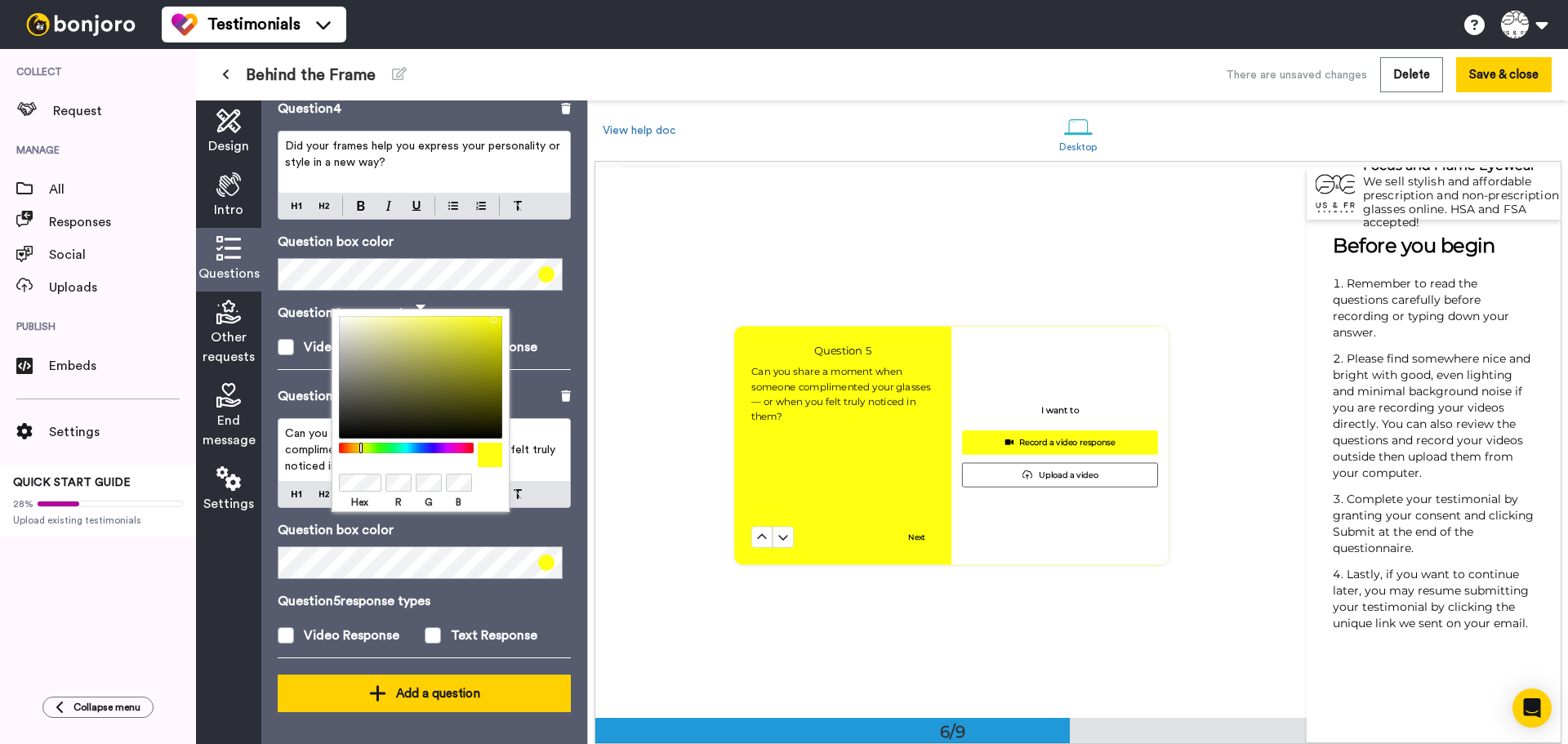
click at [378, 683] on icon at bounding box center [378, 693] width 17 height 20
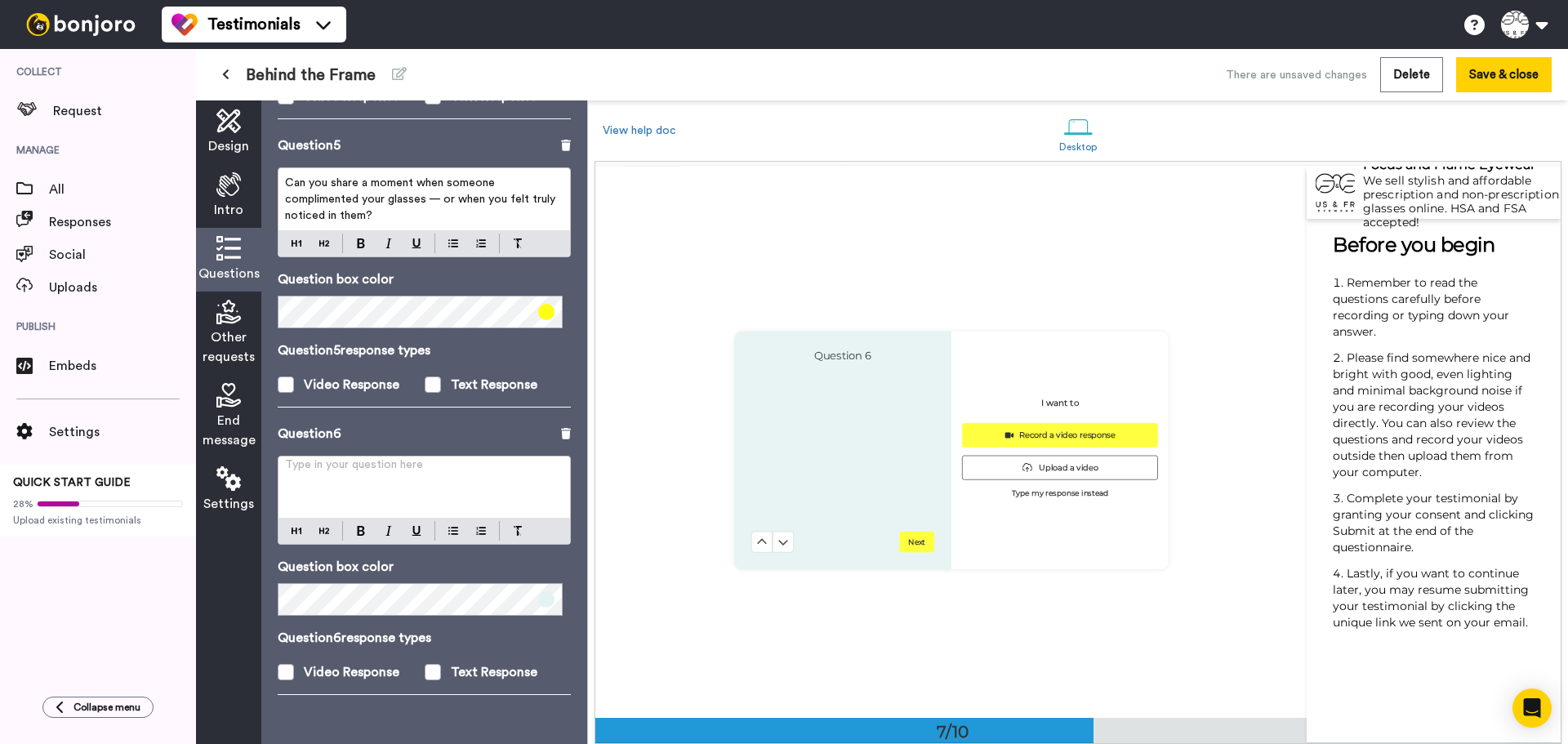
scroll to position [3307, 0]
click at [429, 472] on p "Type in your question here ﻿" at bounding box center [424, 471] width 278 height 16
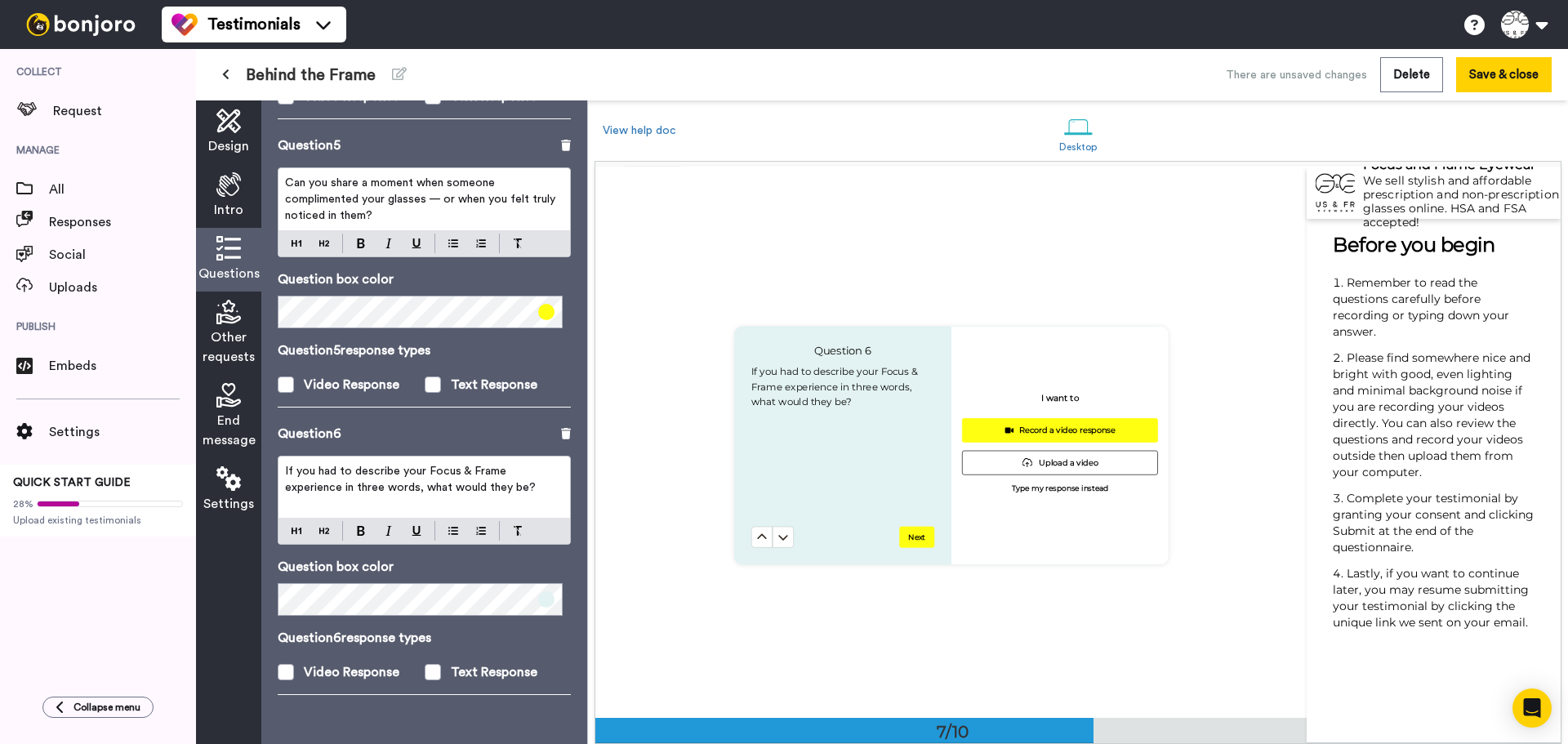
click at [539, 599] on span at bounding box center [547, 599] width 16 height 16
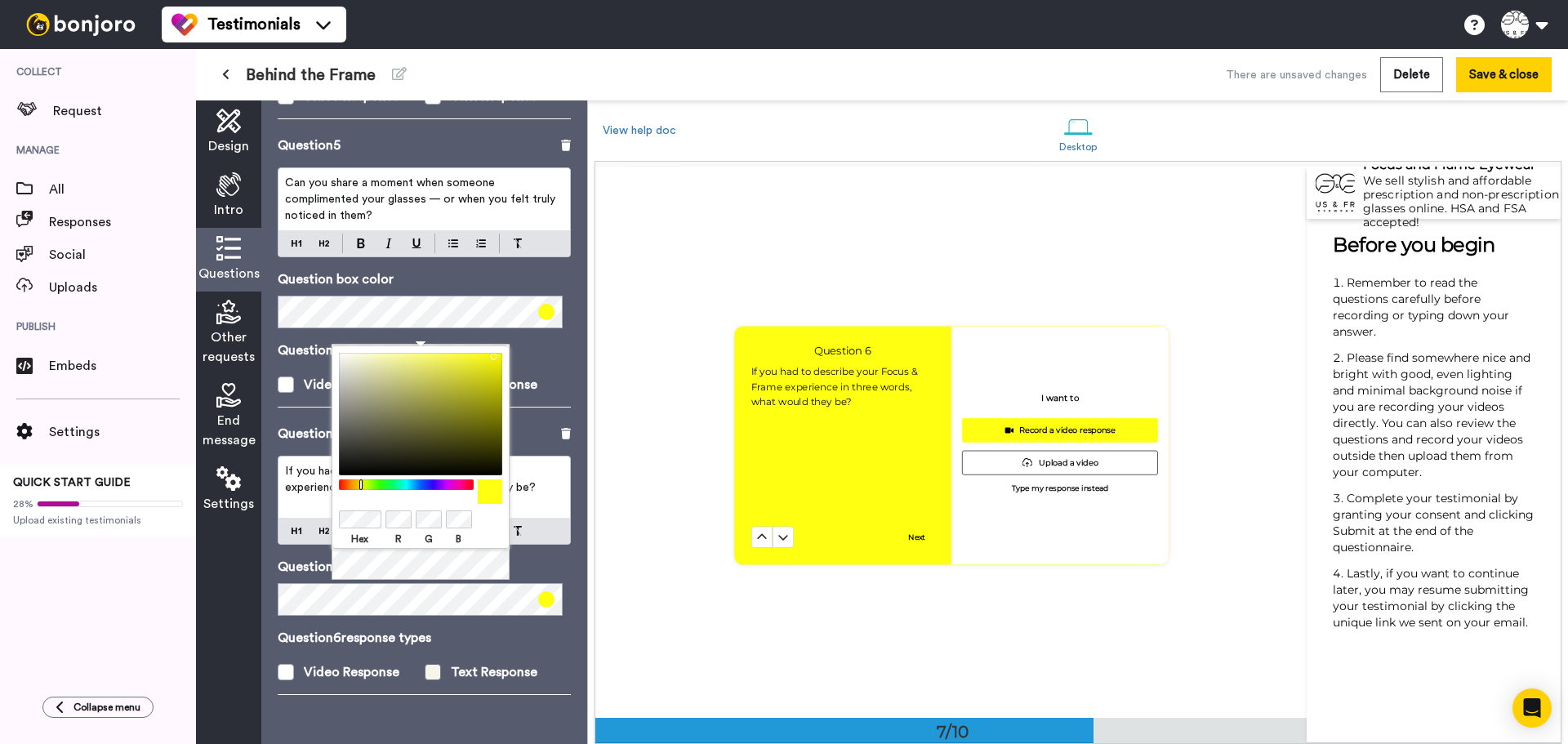
click at [437, 675] on label "Text Response" at bounding box center [498, 673] width 147 height 20
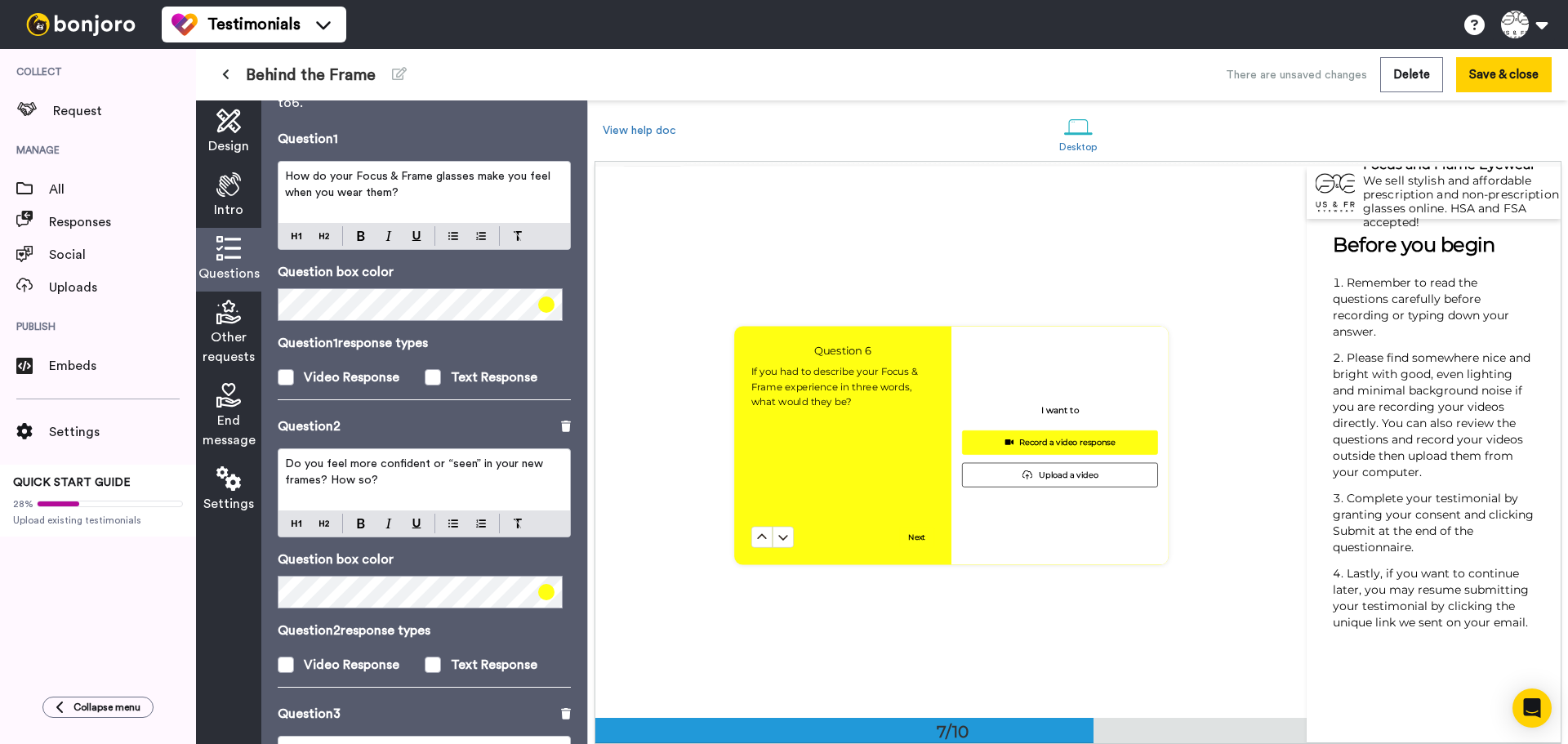
scroll to position [0, 0]
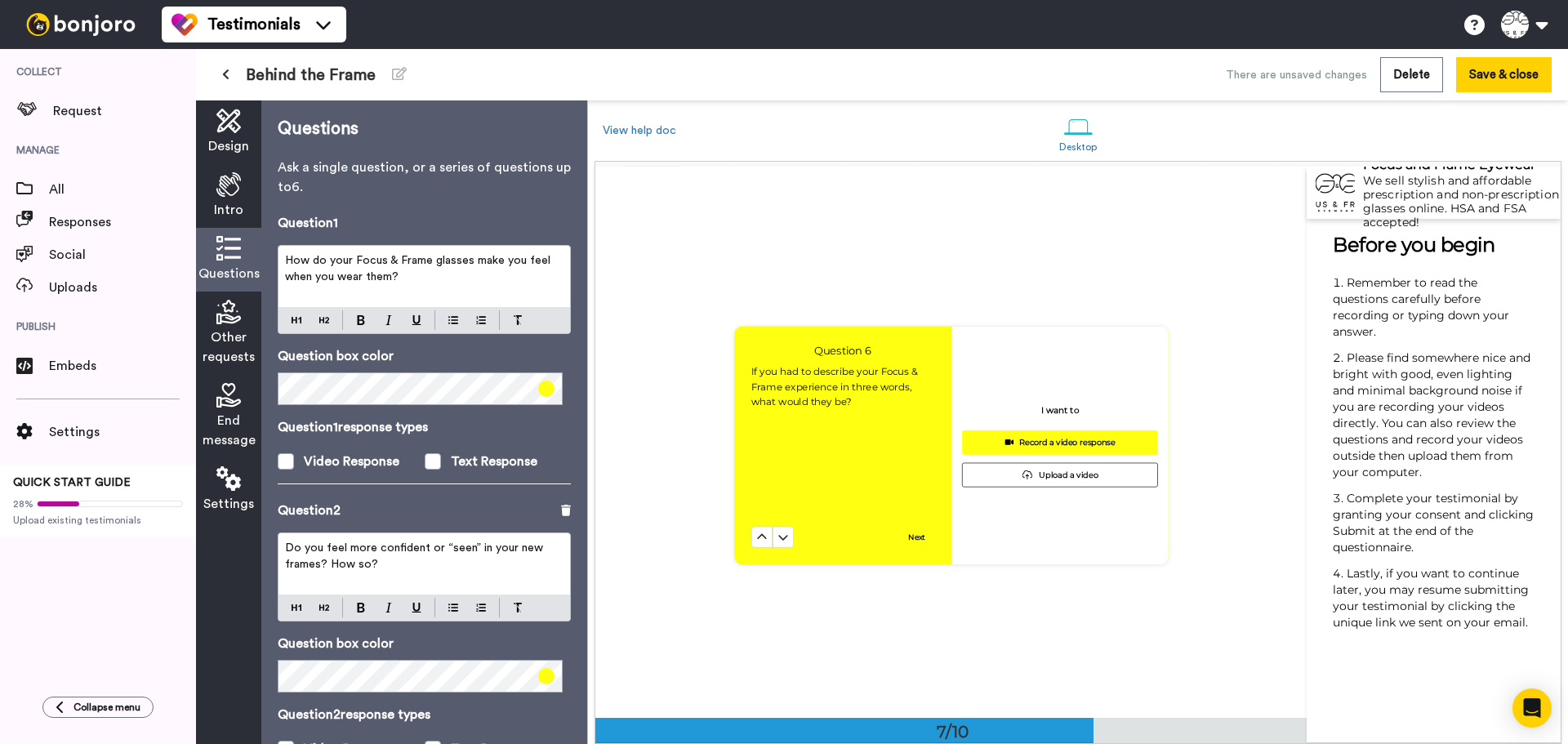
click at [225, 319] on icon at bounding box center [228, 312] width 24 height 24
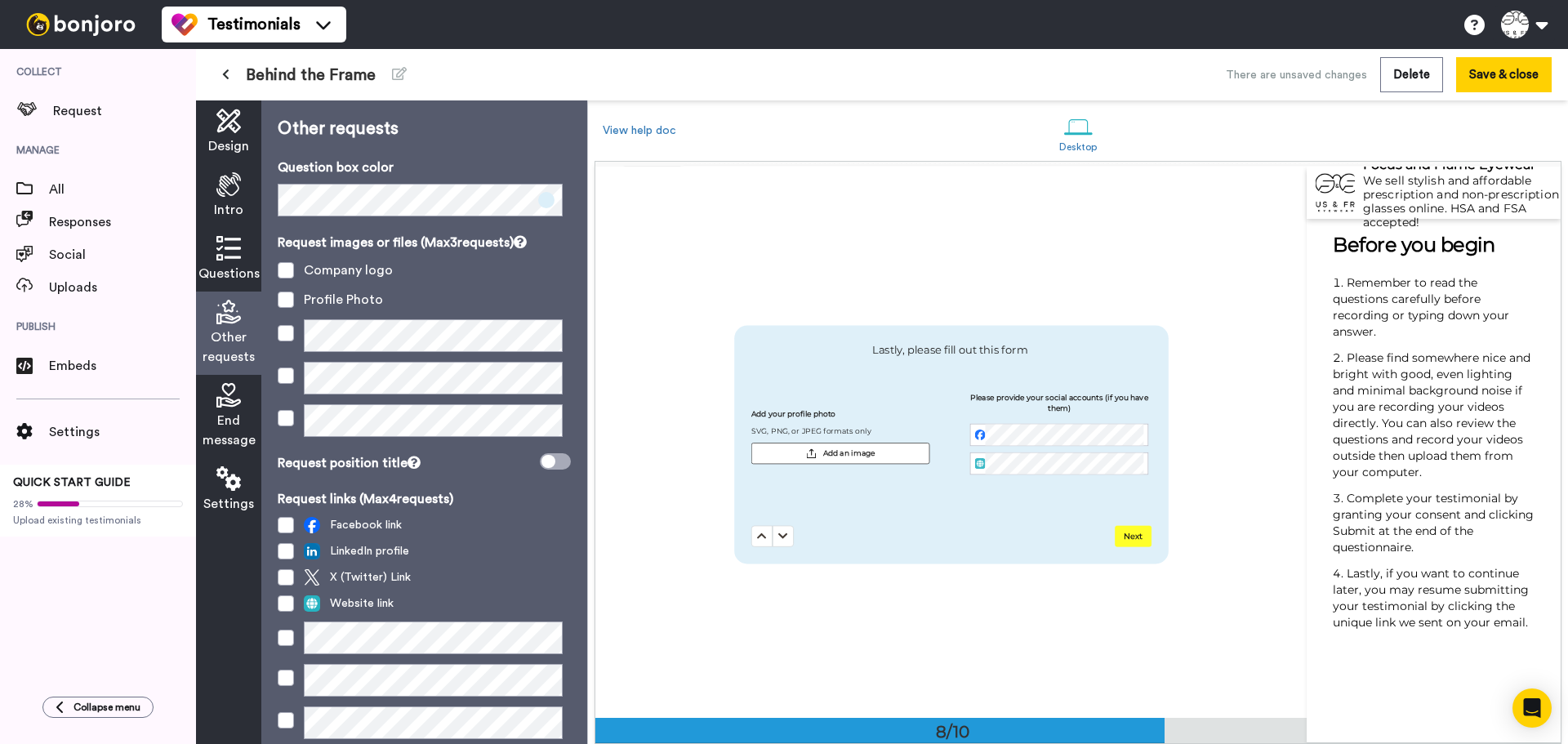
scroll to position [3861, 0]
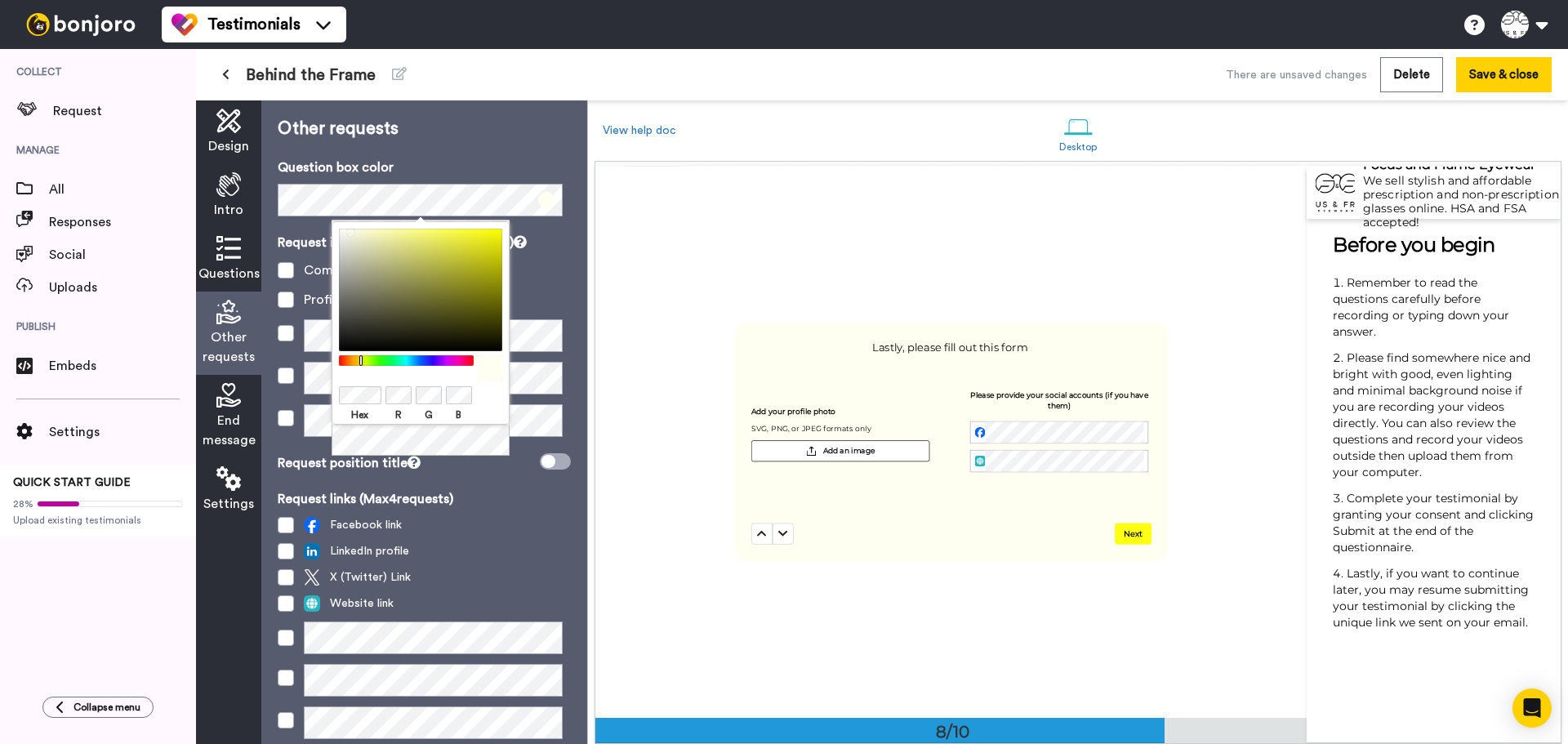
click at [488, 523] on div "Facebook link" at bounding box center [424, 525] width 293 height 16
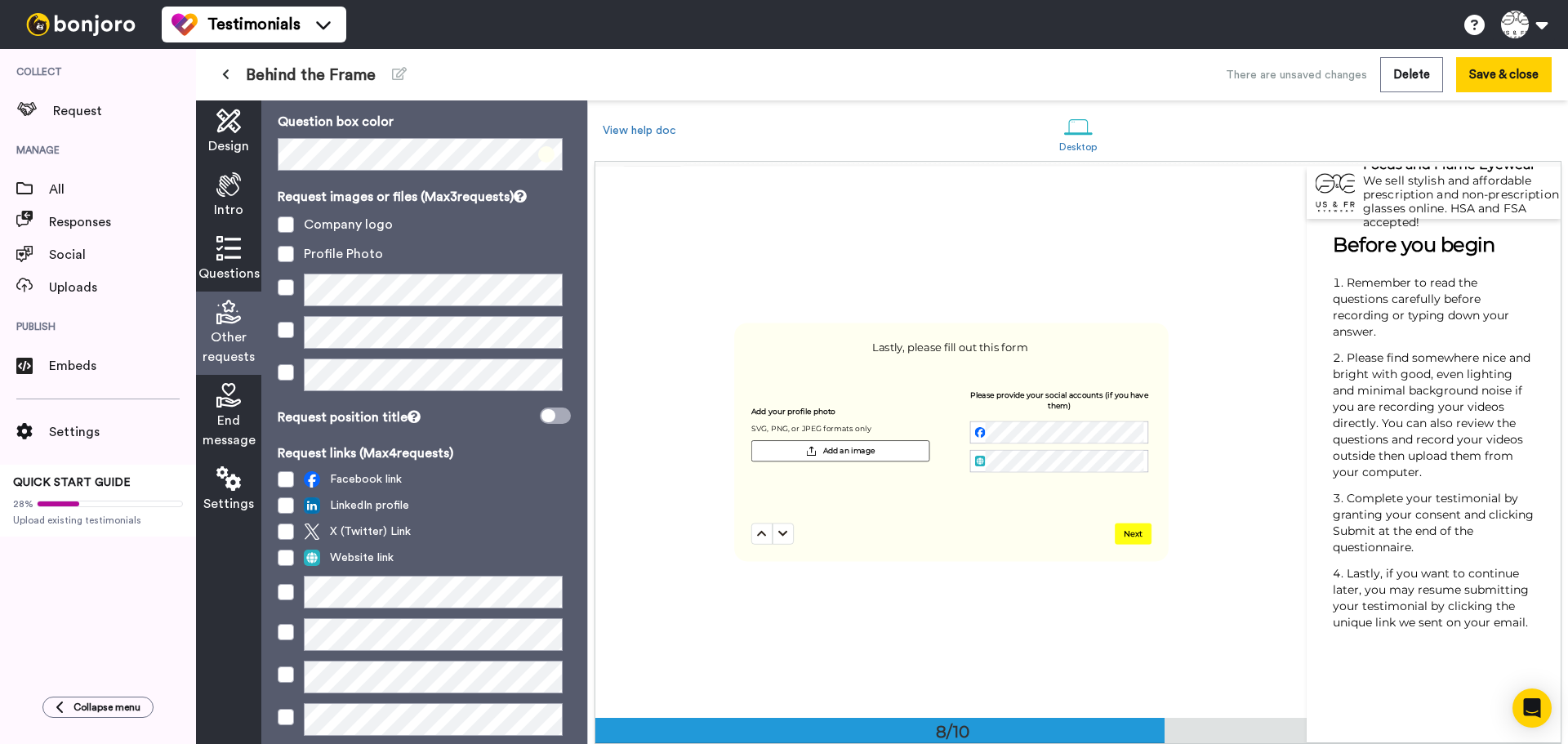
scroll to position [97, 0]
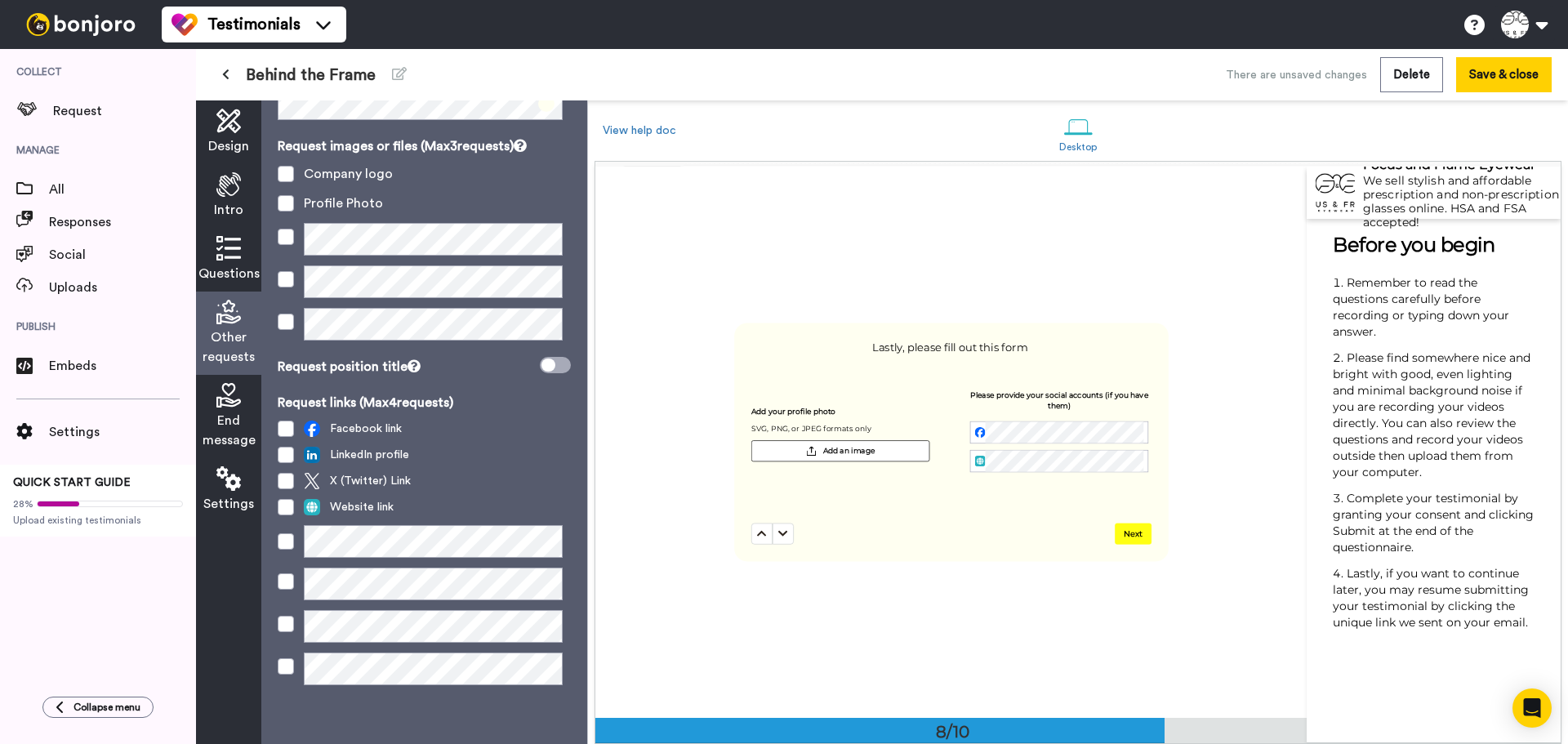
click at [223, 401] on icon at bounding box center [228, 395] width 24 height 24
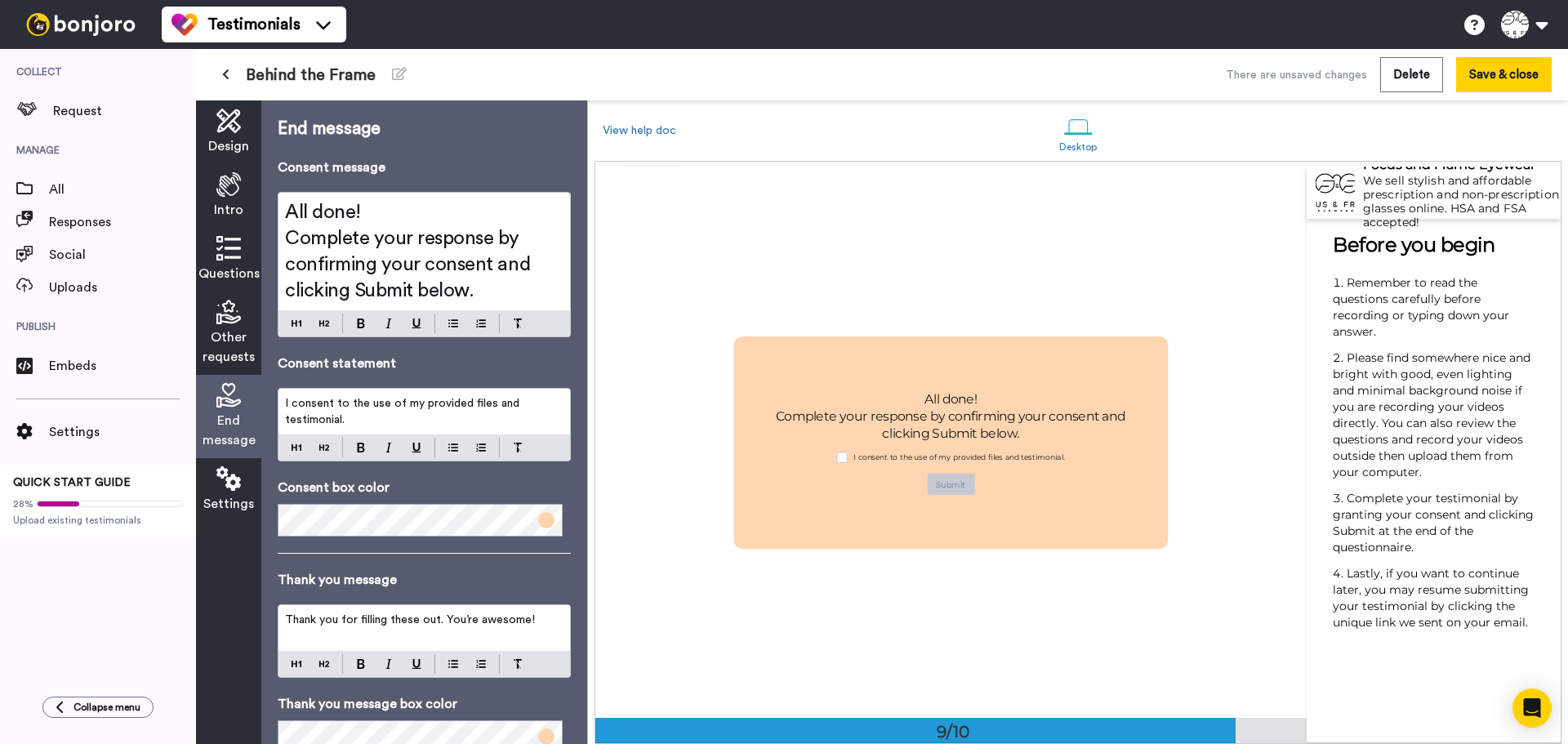
scroll to position [4413, 0]
click at [229, 188] on icon at bounding box center [228, 184] width 24 height 24
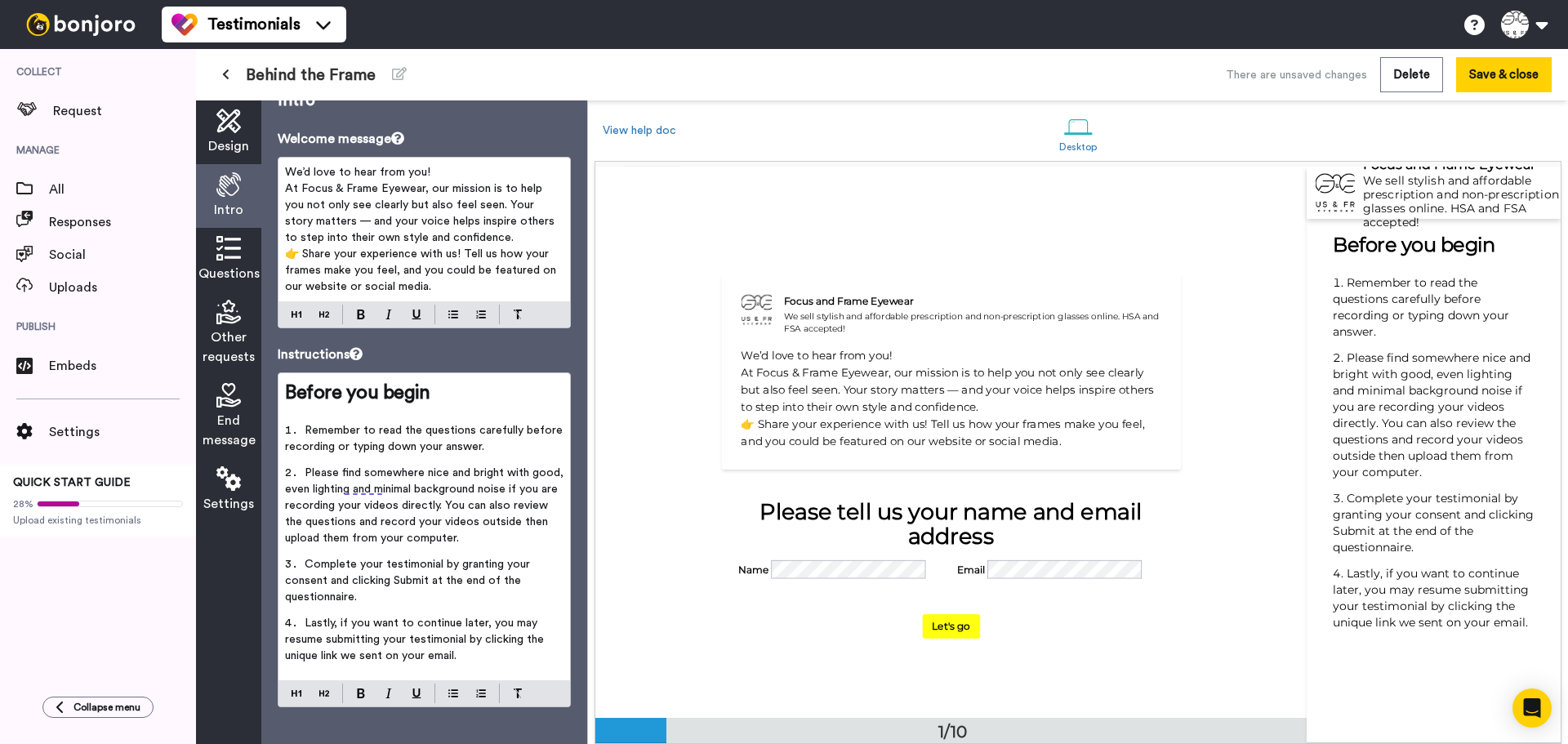
scroll to position [41, 0]
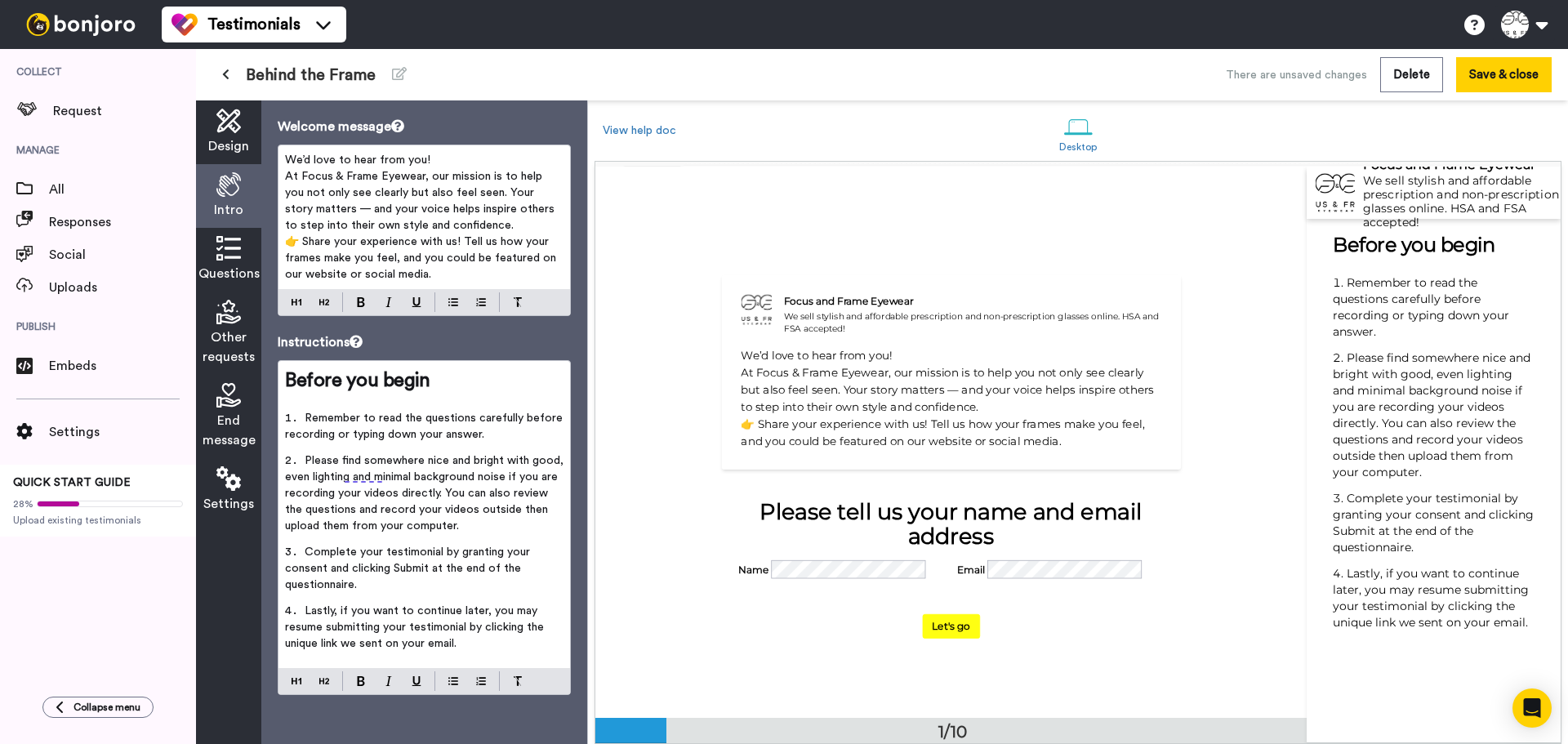
click at [234, 426] on span "End message" at bounding box center [229, 430] width 53 height 39
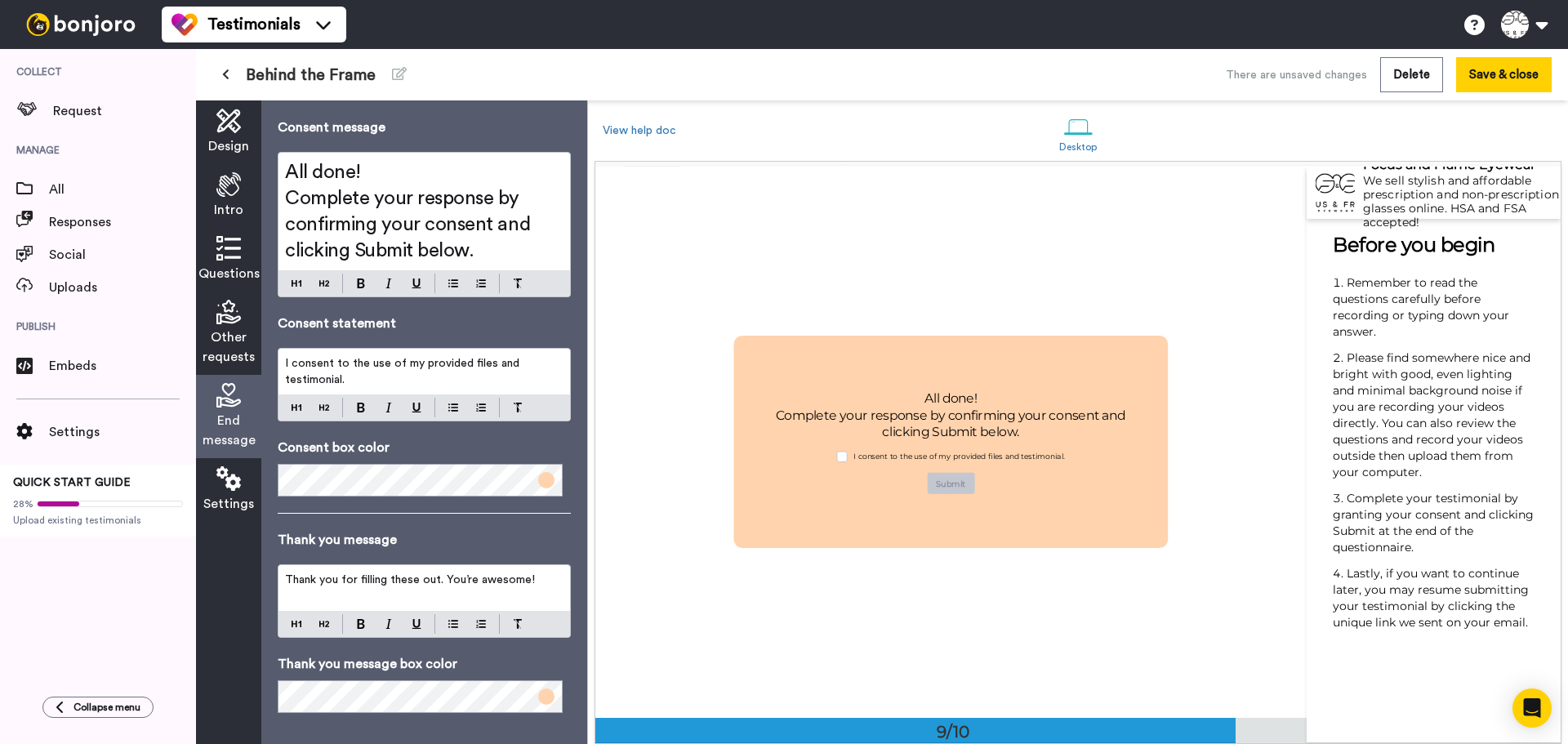
scroll to position [58, 0]
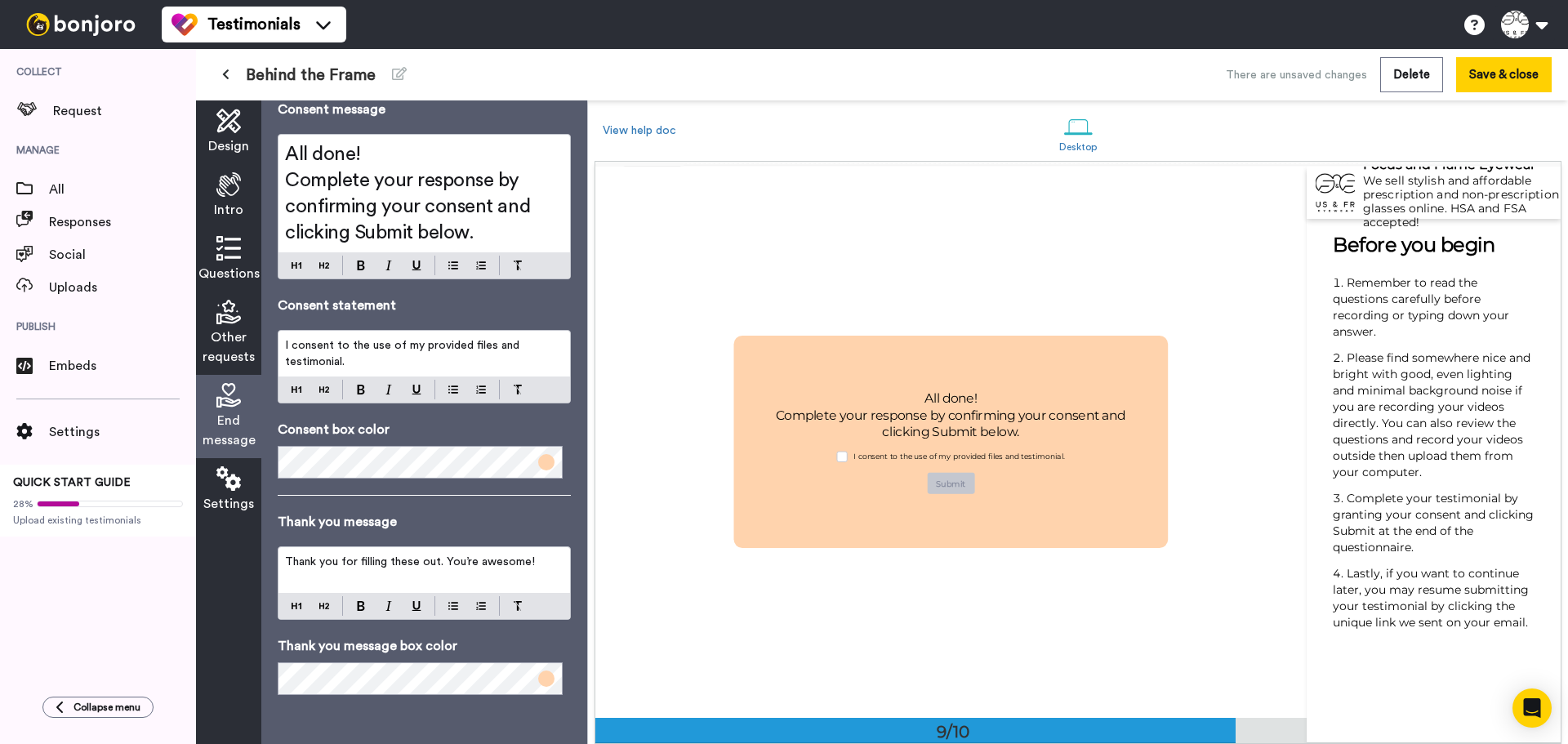
click at [539, 461] on span at bounding box center [547, 462] width 16 height 16
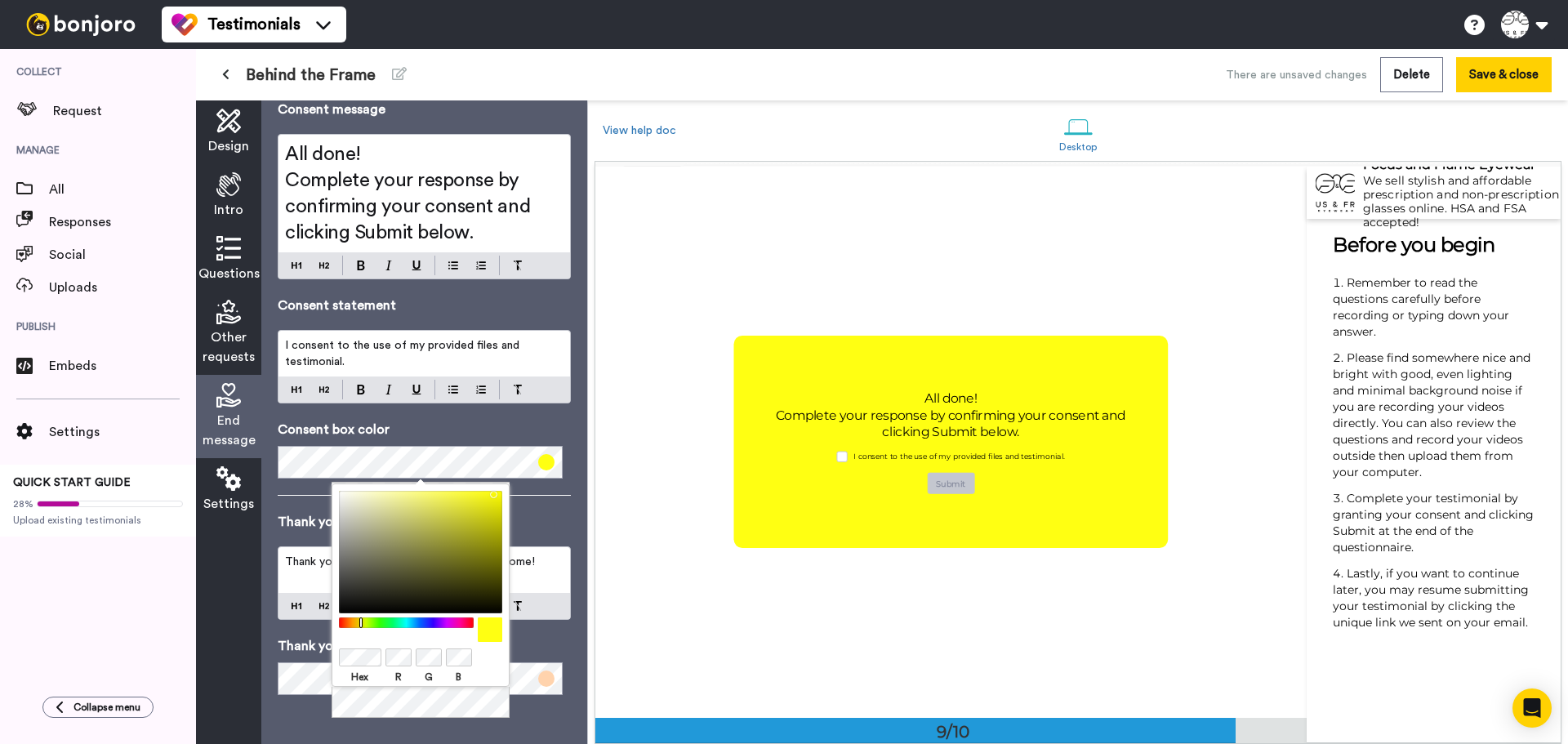
click at [556, 509] on div "End message Consent message All done! Complete your response by confirming your…" at bounding box center [424, 377] width 293 height 636
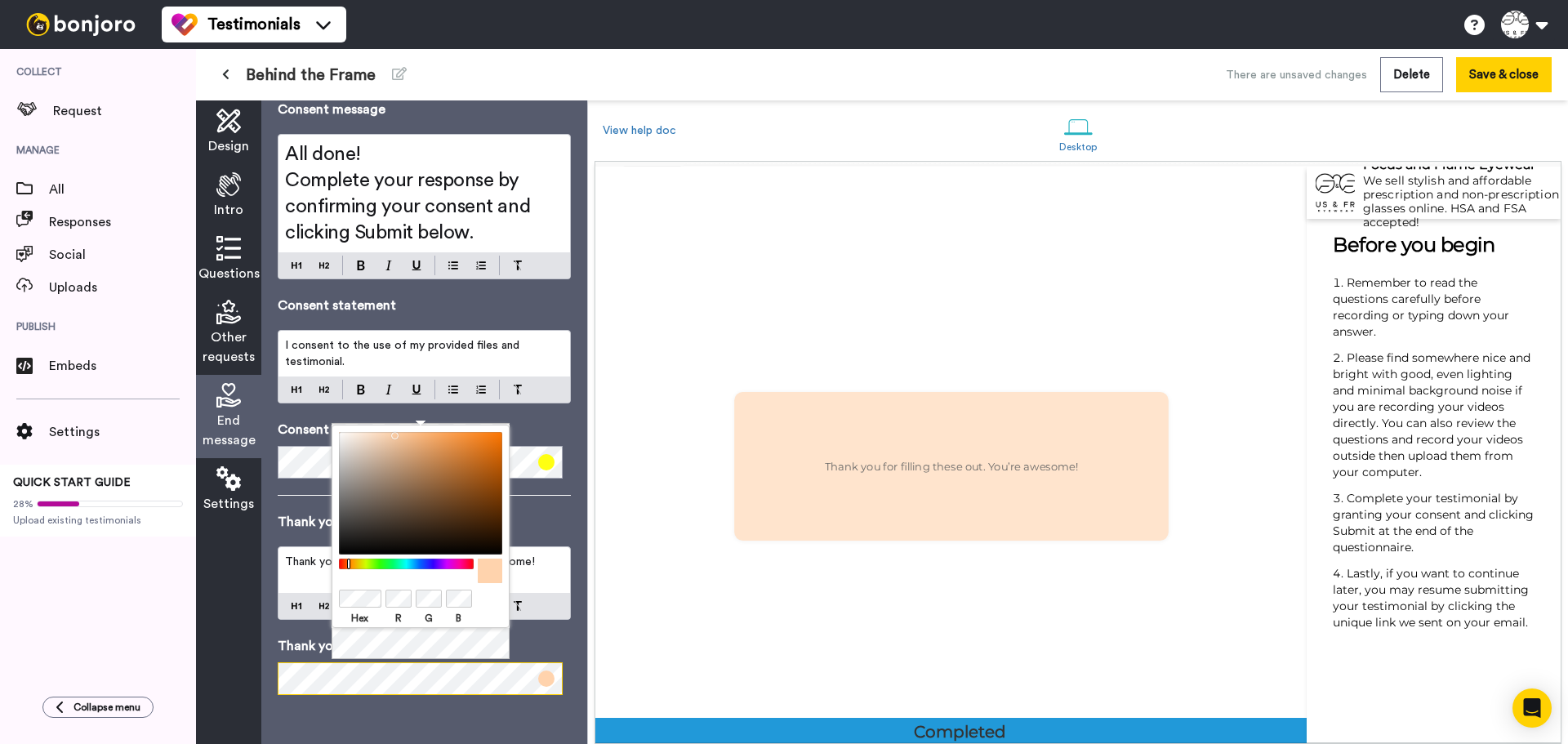
scroll to position [4964, 0]
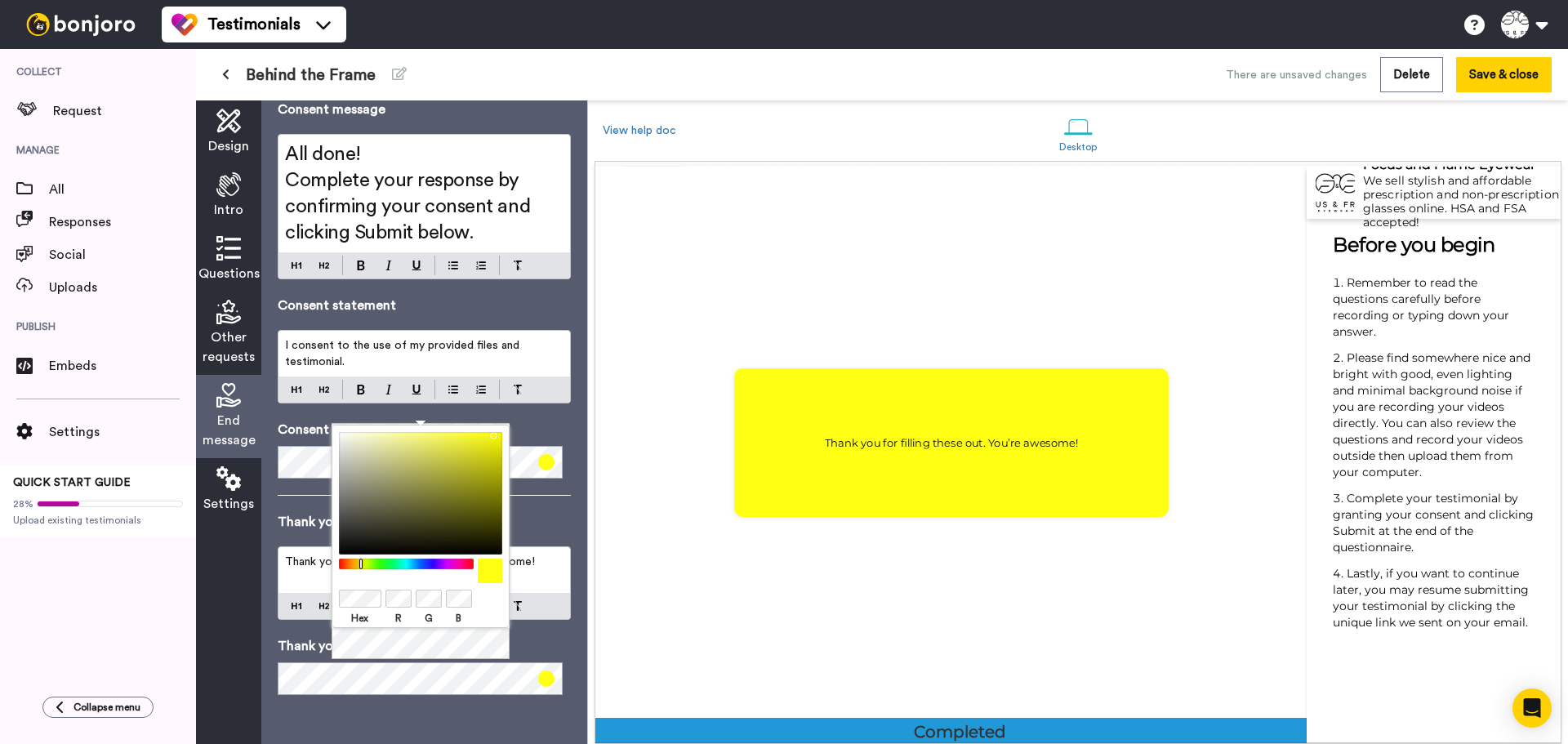
click at [521, 633] on div "End message Consent message All done! Complete your response by confirming your…" at bounding box center [424, 377] width 293 height 636
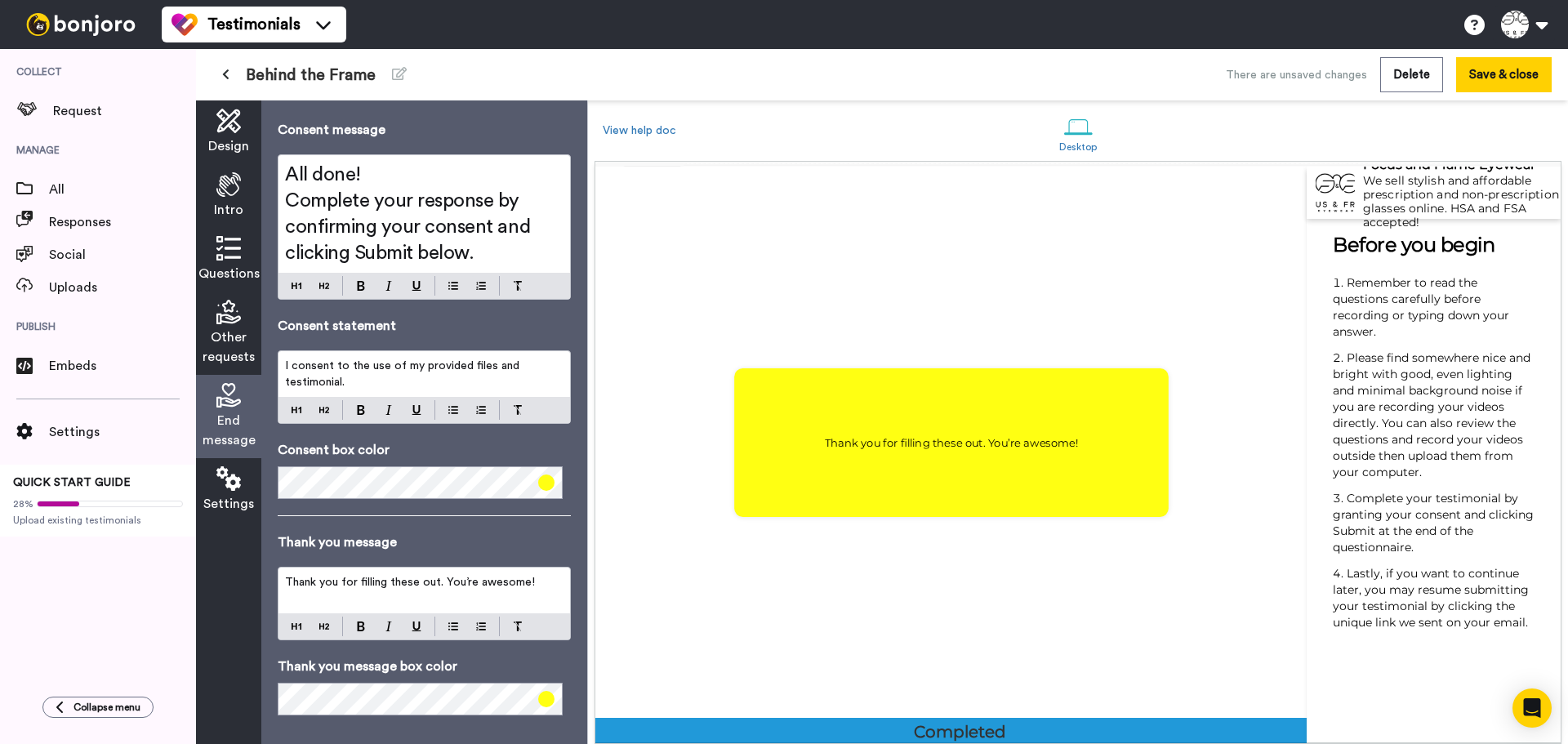
scroll to position [58, 0]
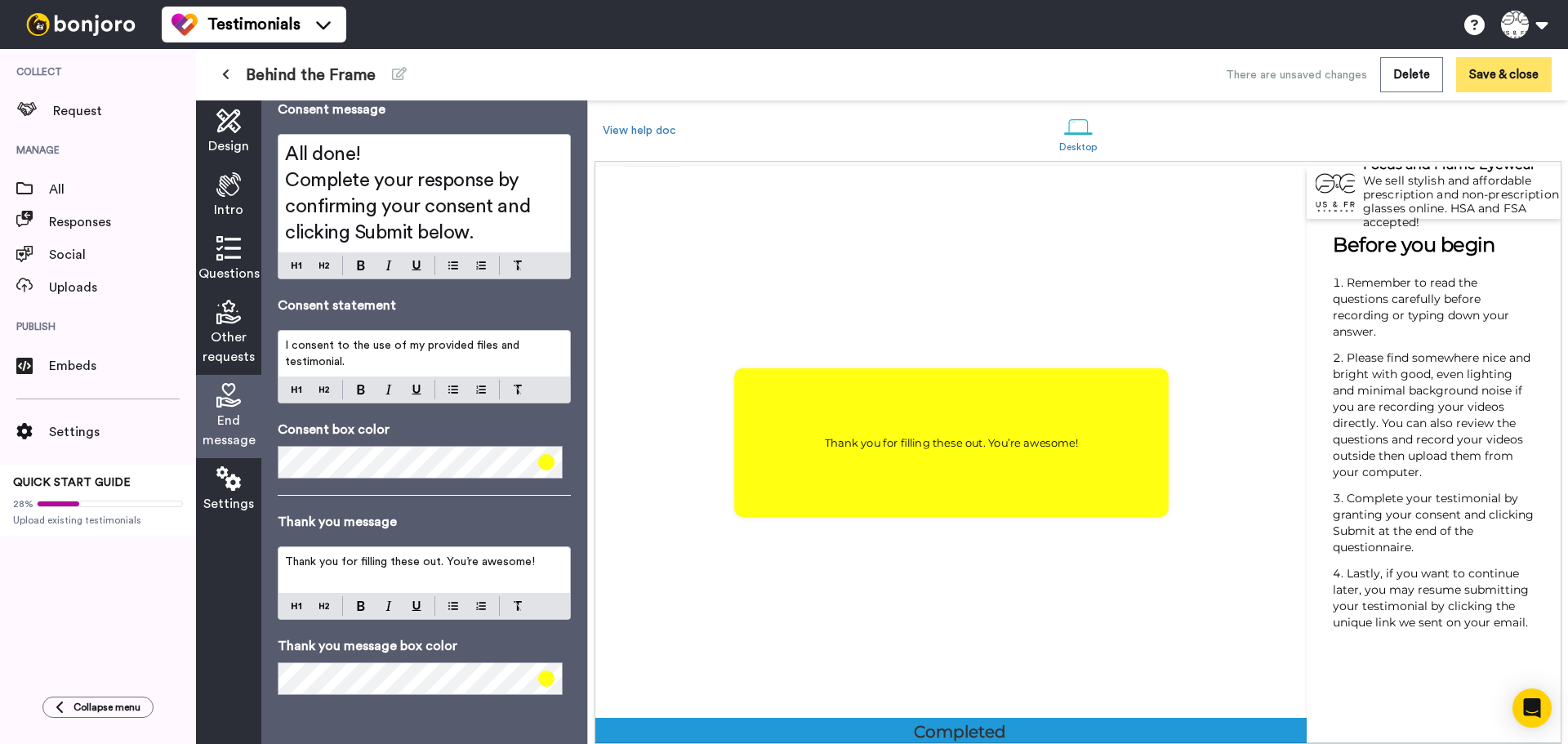
click at [1507, 66] on button "Save & close" at bounding box center [1504, 74] width 96 height 35
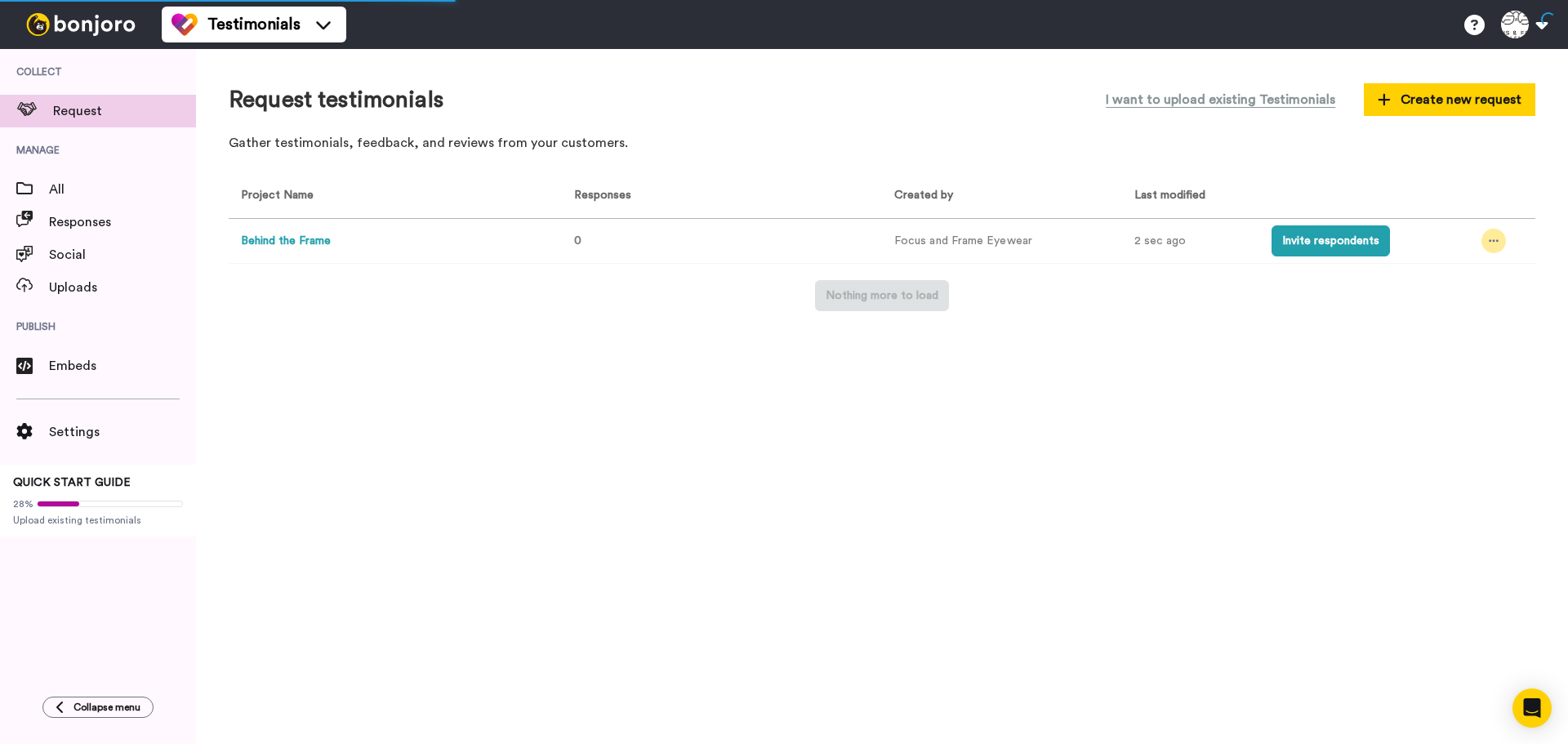
click at [1495, 240] on icon at bounding box center [1494, 240] width 10 height 12
click at [1465, 353] on li "Edit project" at bounding box center [1457, 362] width 138 height 30
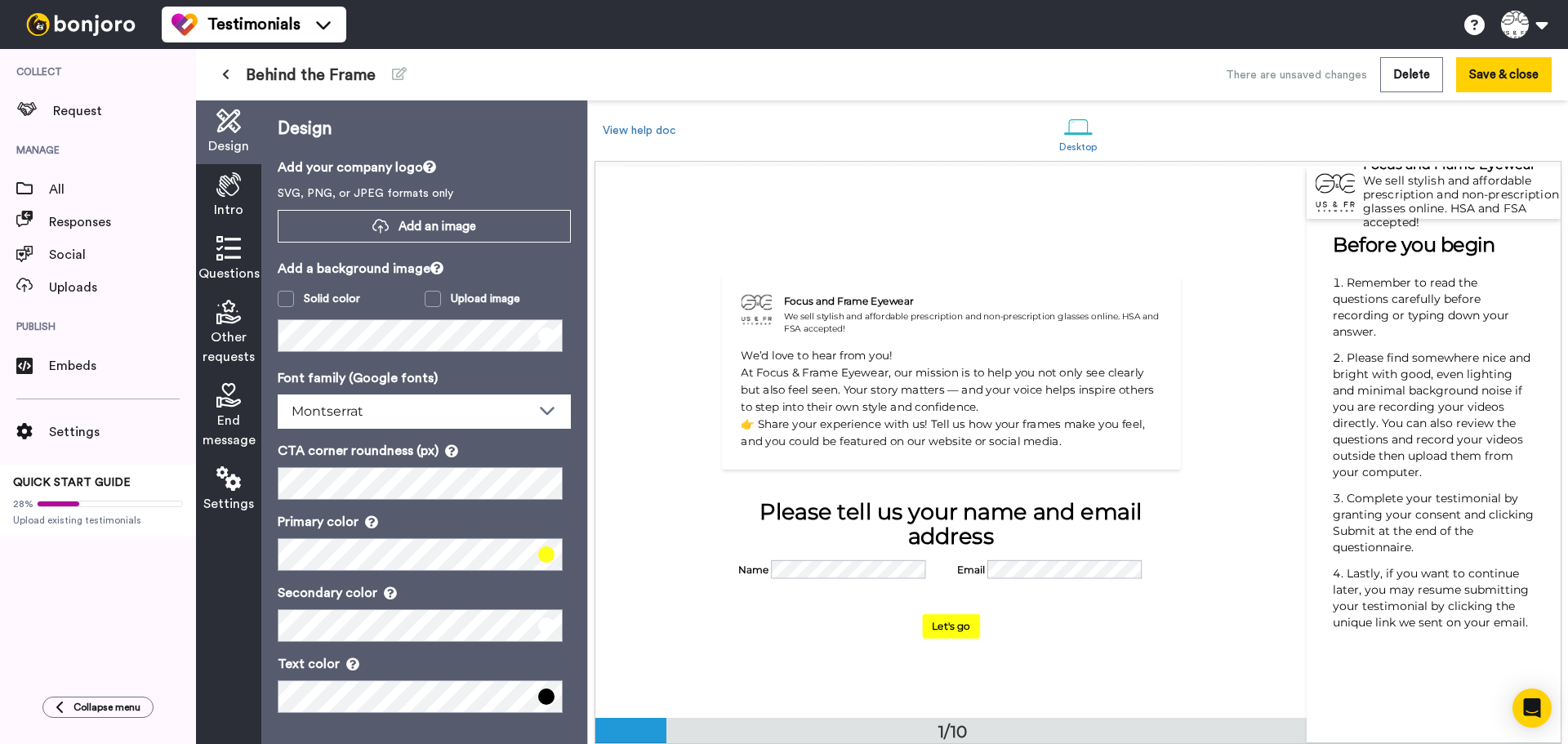
click at [239, 428] on span "End message" at bounding box center [229, 430] width 53 height 39
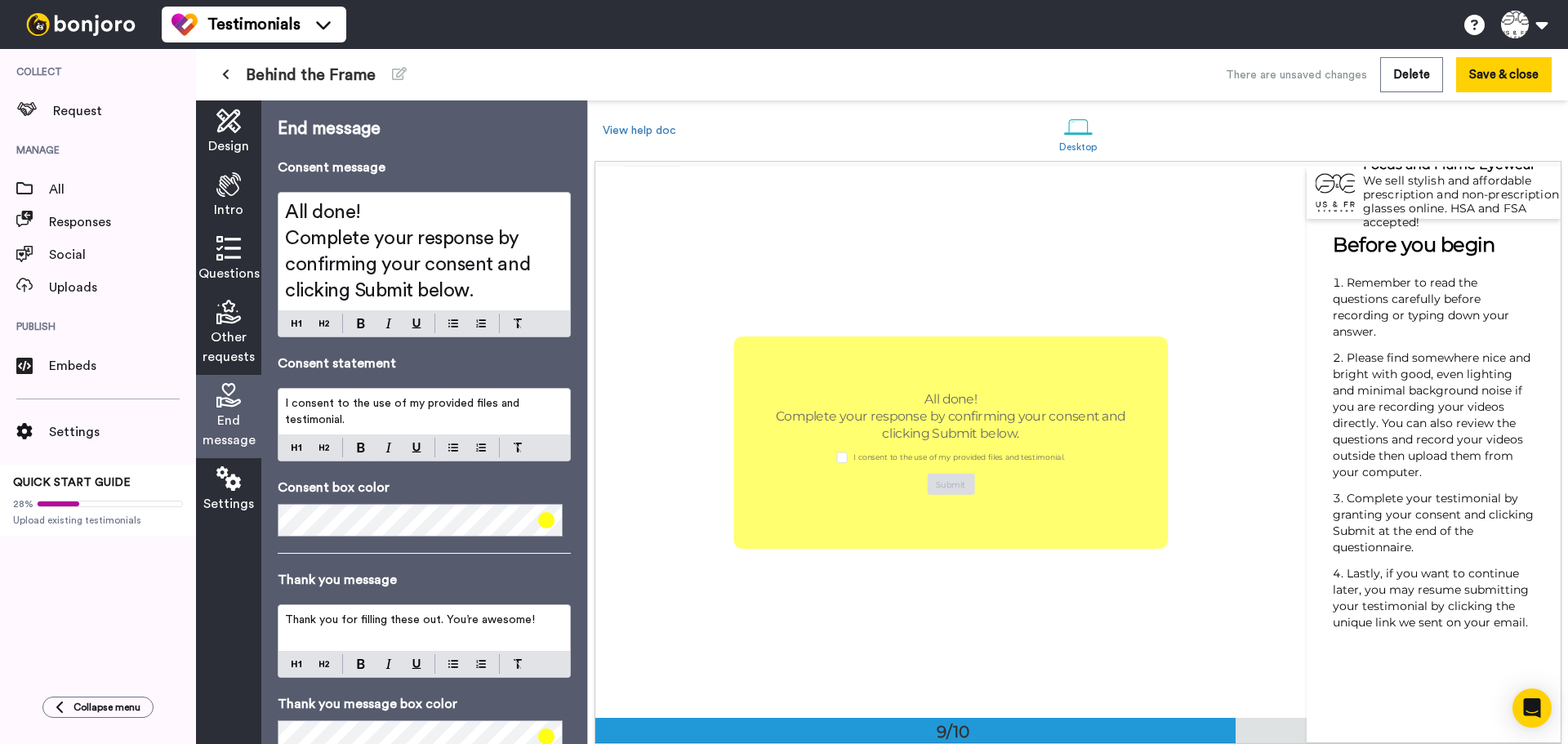
scroll to position [4413, 0]
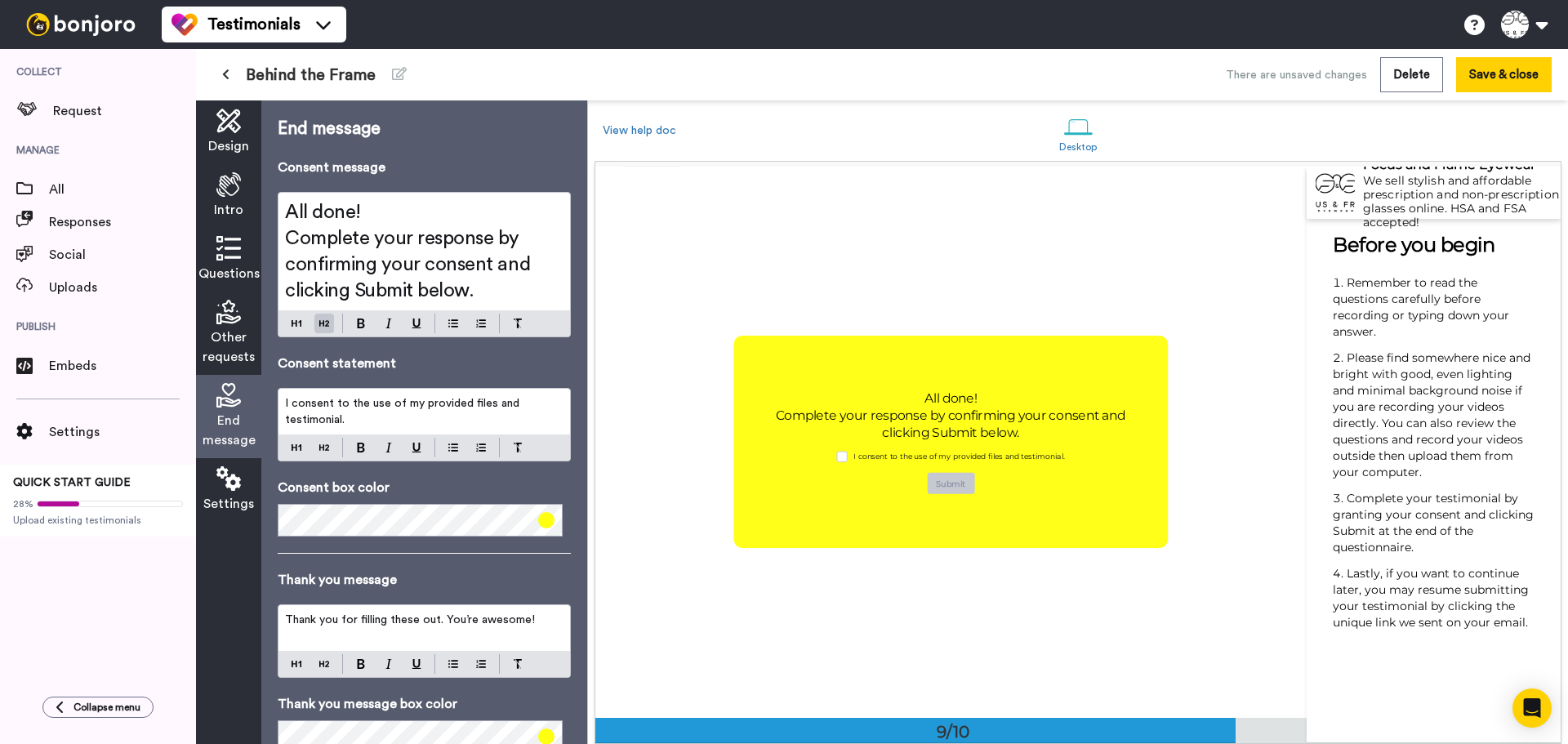
click at [382, 274] on span "Complete your response by confirming your consent and clicking Submit below." at bounding box center [409, 265] width 250 height 72
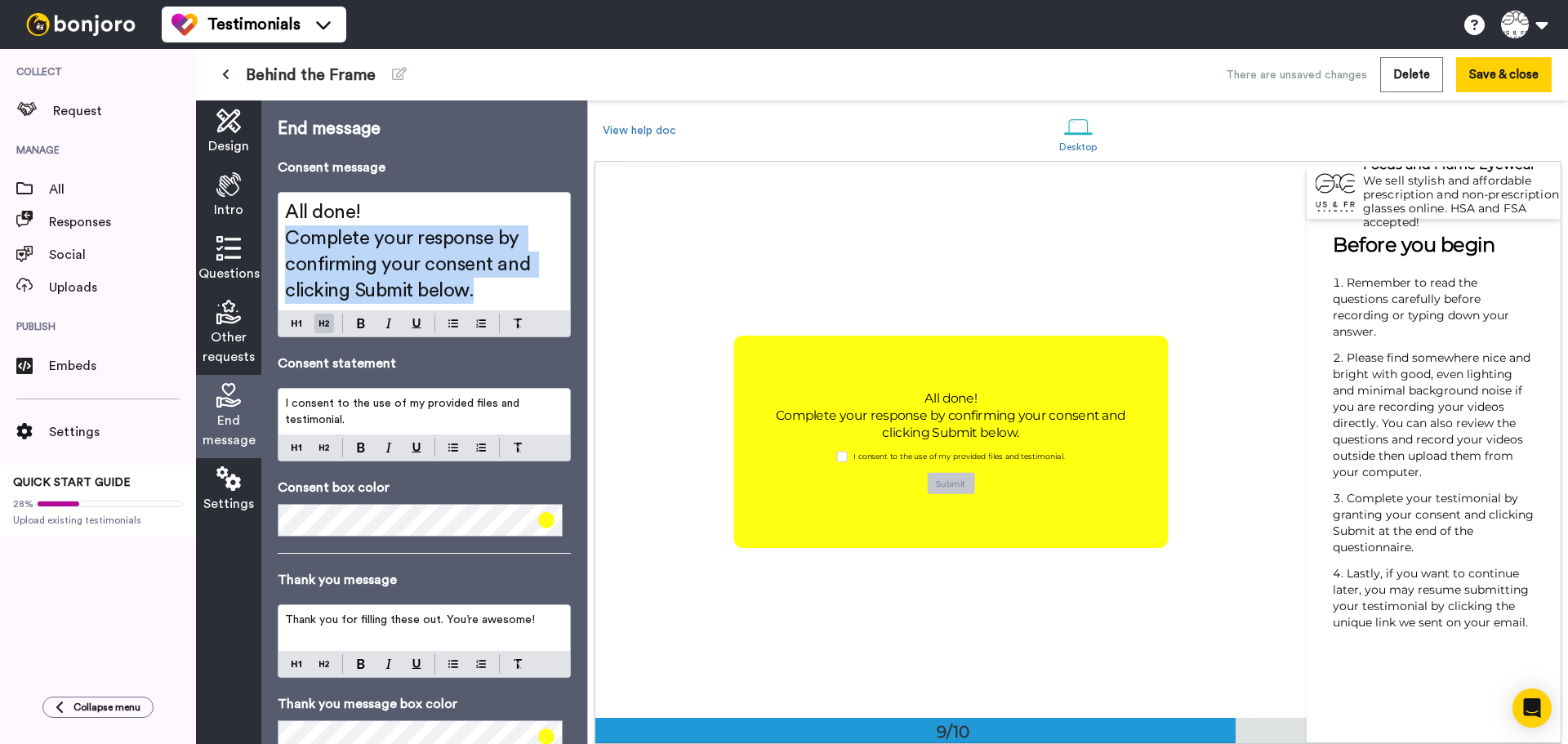
click at [382, 274] on span "Complete your response by confirming your consent and clicking Submit below." at bounding box center [409, 265] width 250 height 72
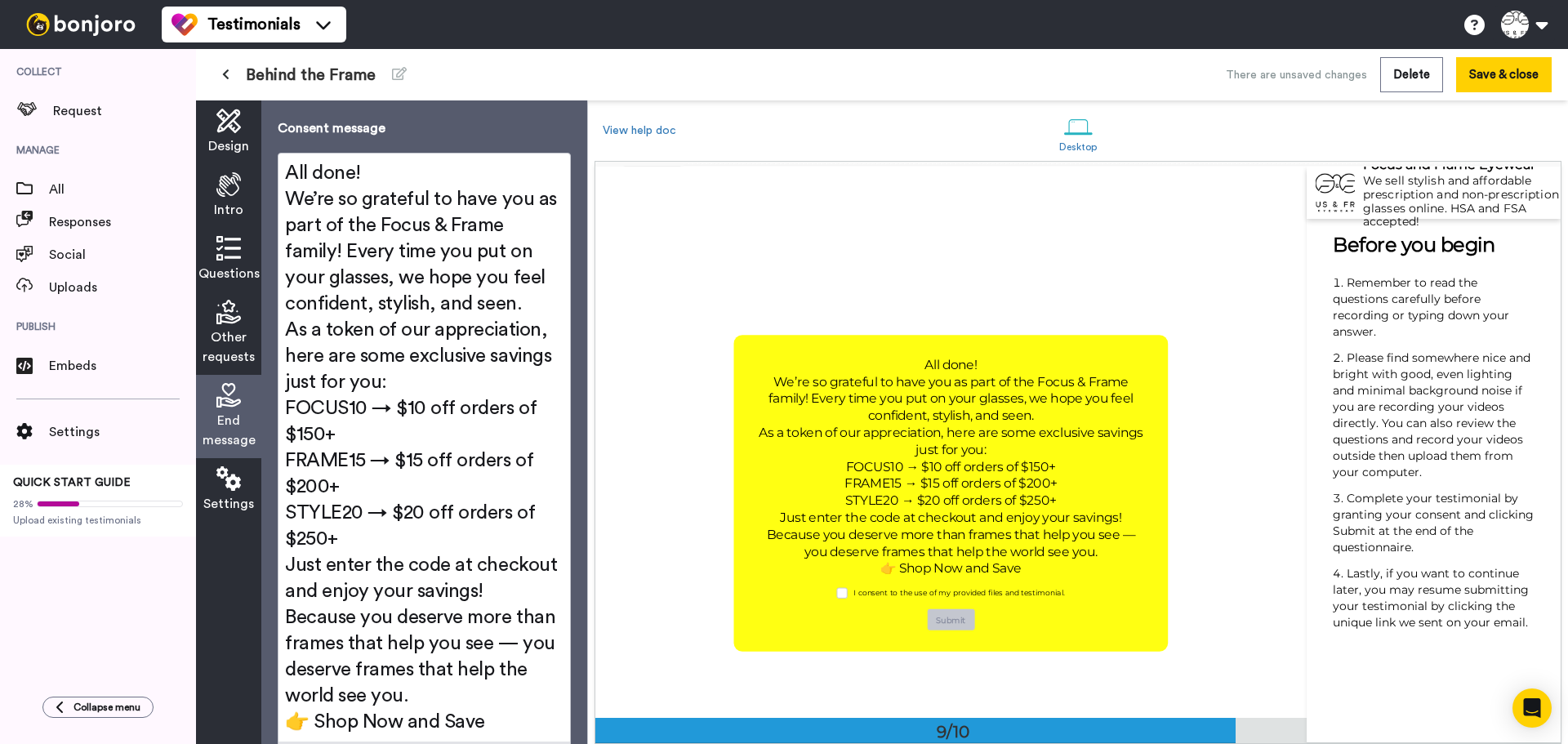
scroll to position [13, 0]
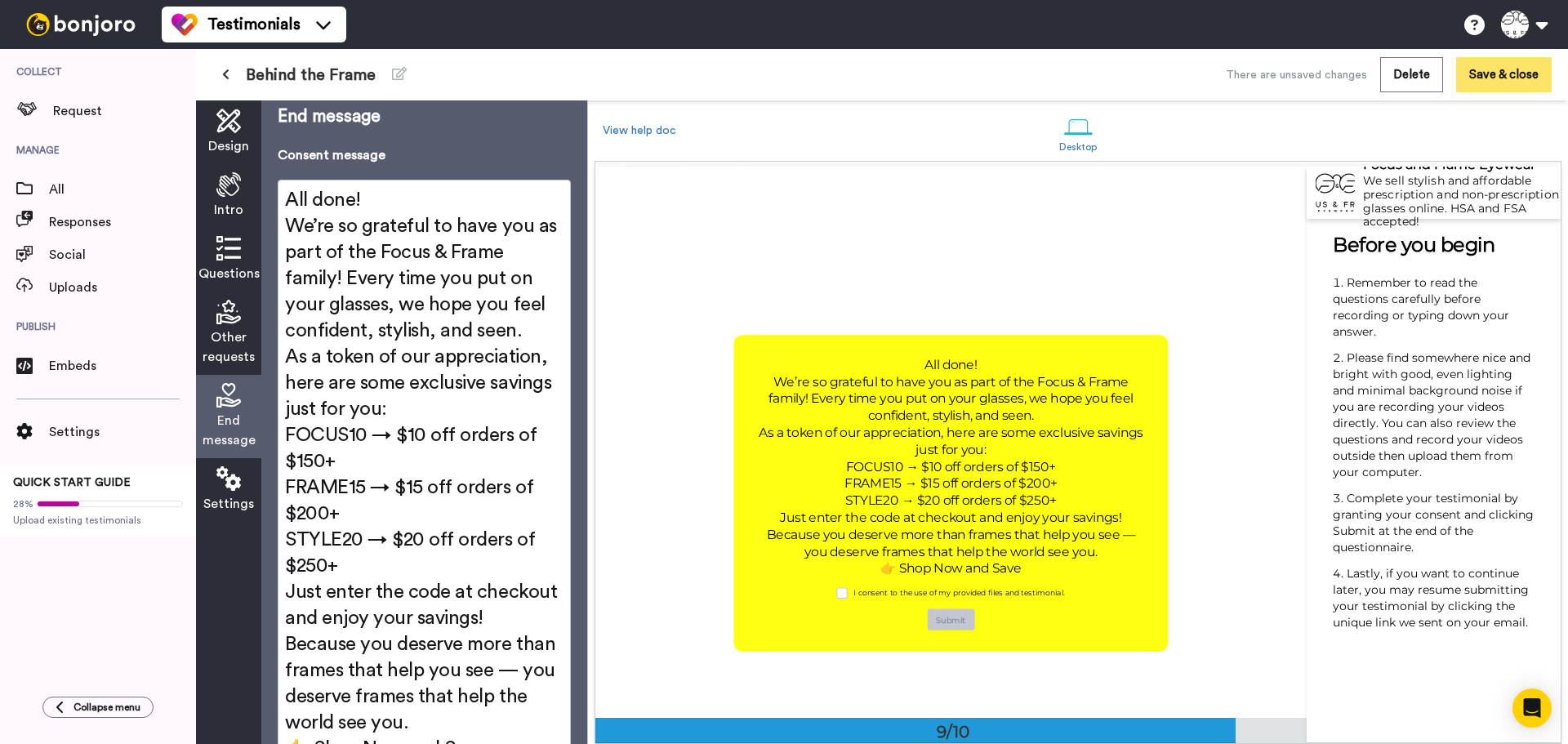
click at [1507, 71] on button "Save & close" at bounding box center [1504, 74] width 96 height 35
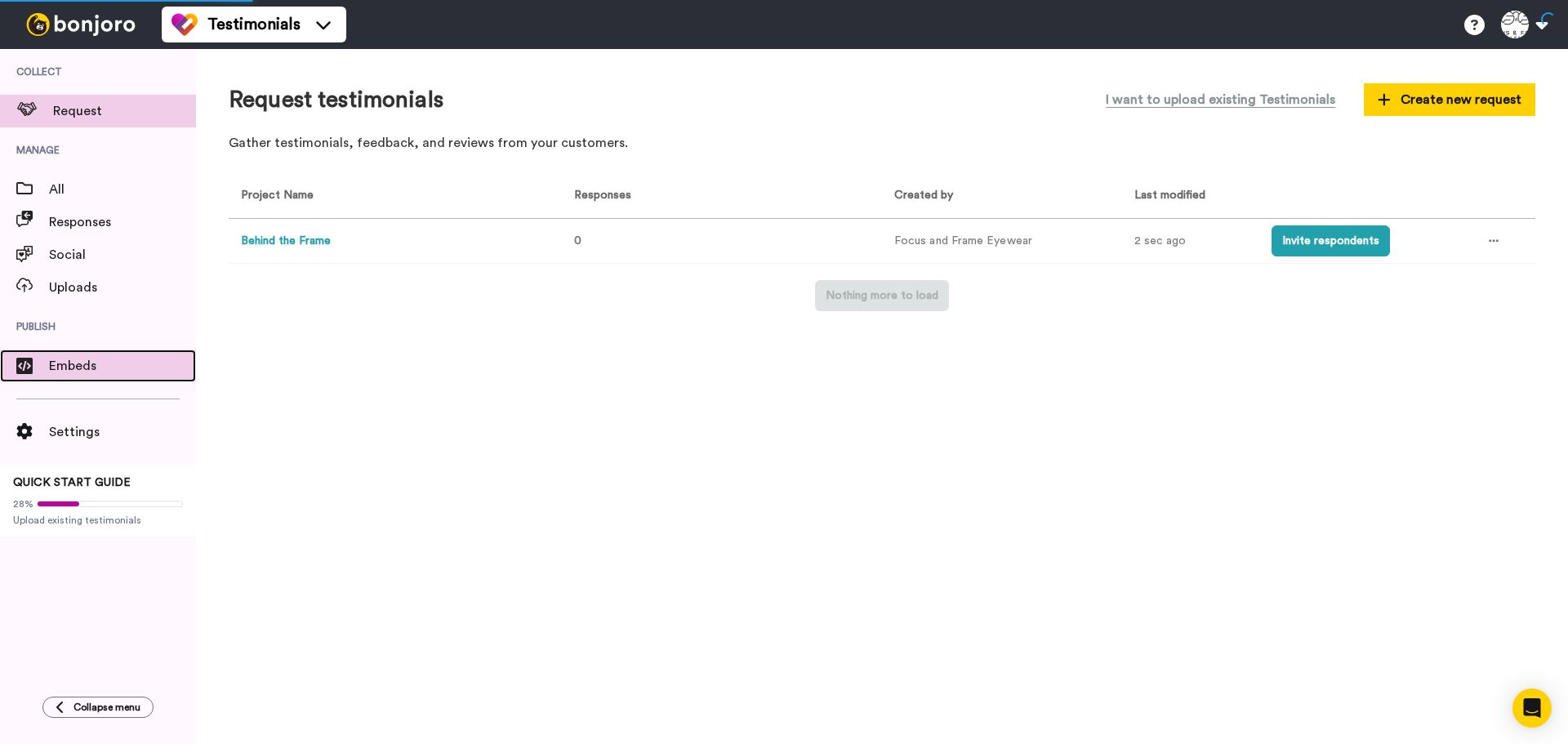
click at [106, 364] on span "Embeds" at bounding box center [122, 366] width 147 height 20
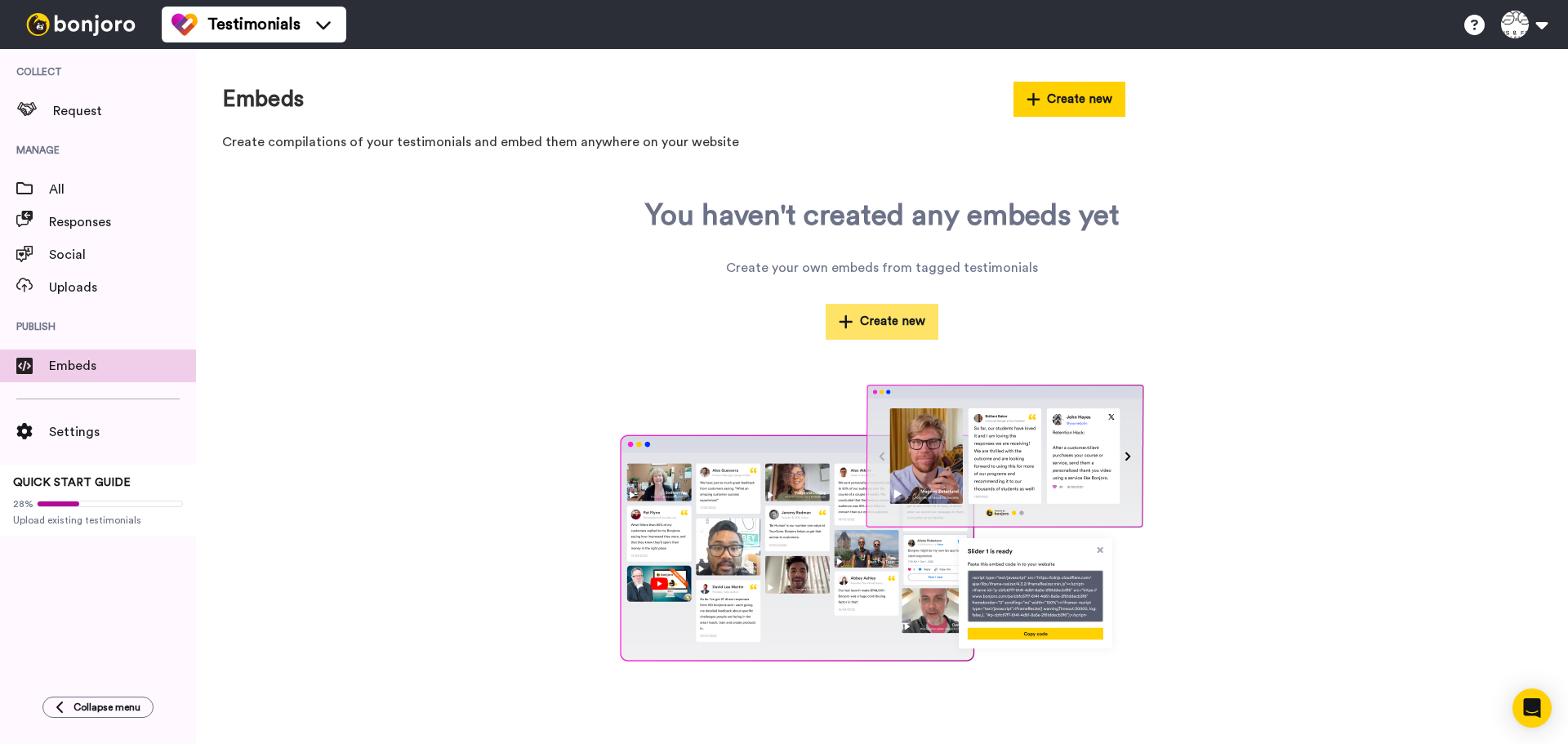
click at [897, 325] on button "Create new" at bounding box center [882, 321] width 113 height 35
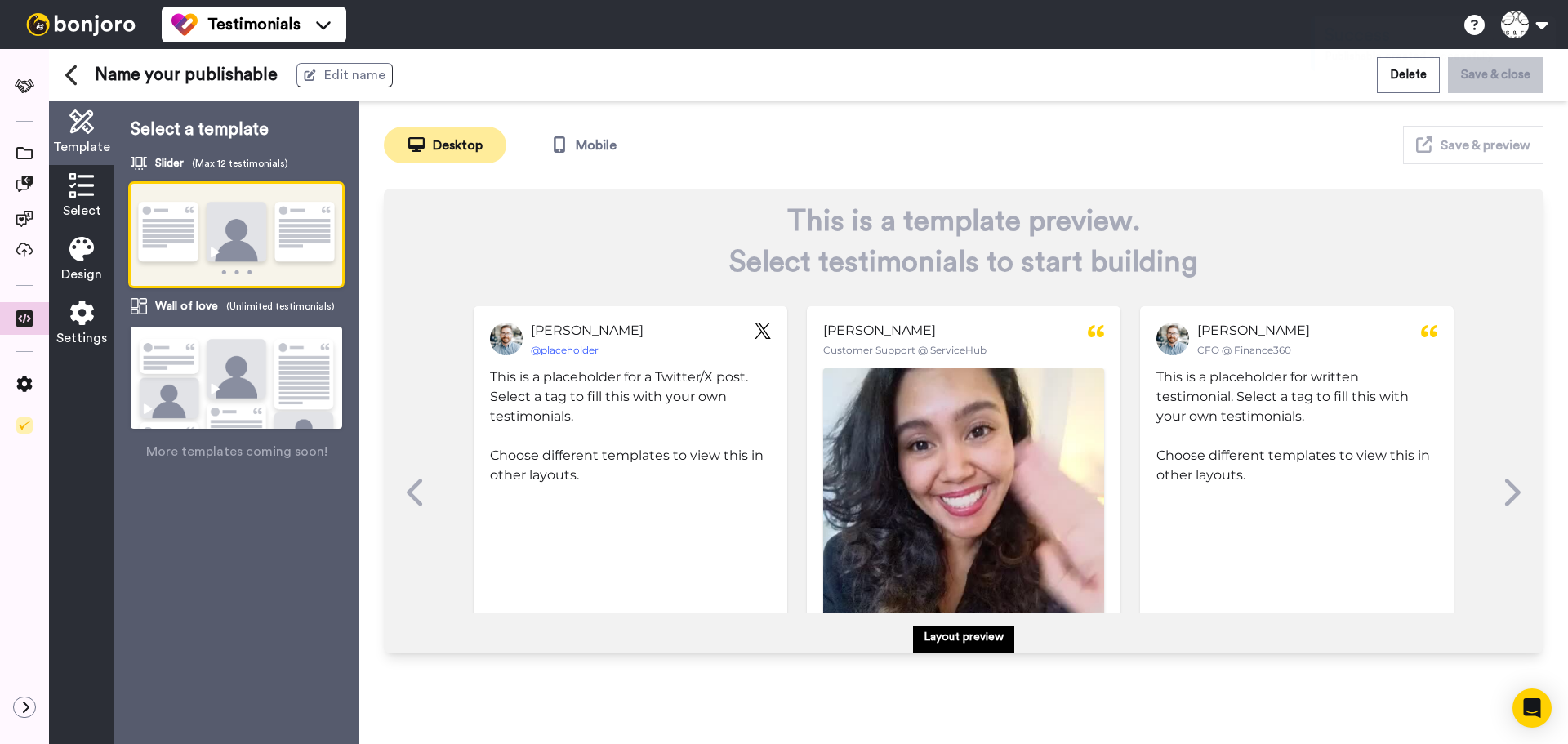
click at [84, 202] on span "Select" at bounding box center [82, 211] width 38 height 20
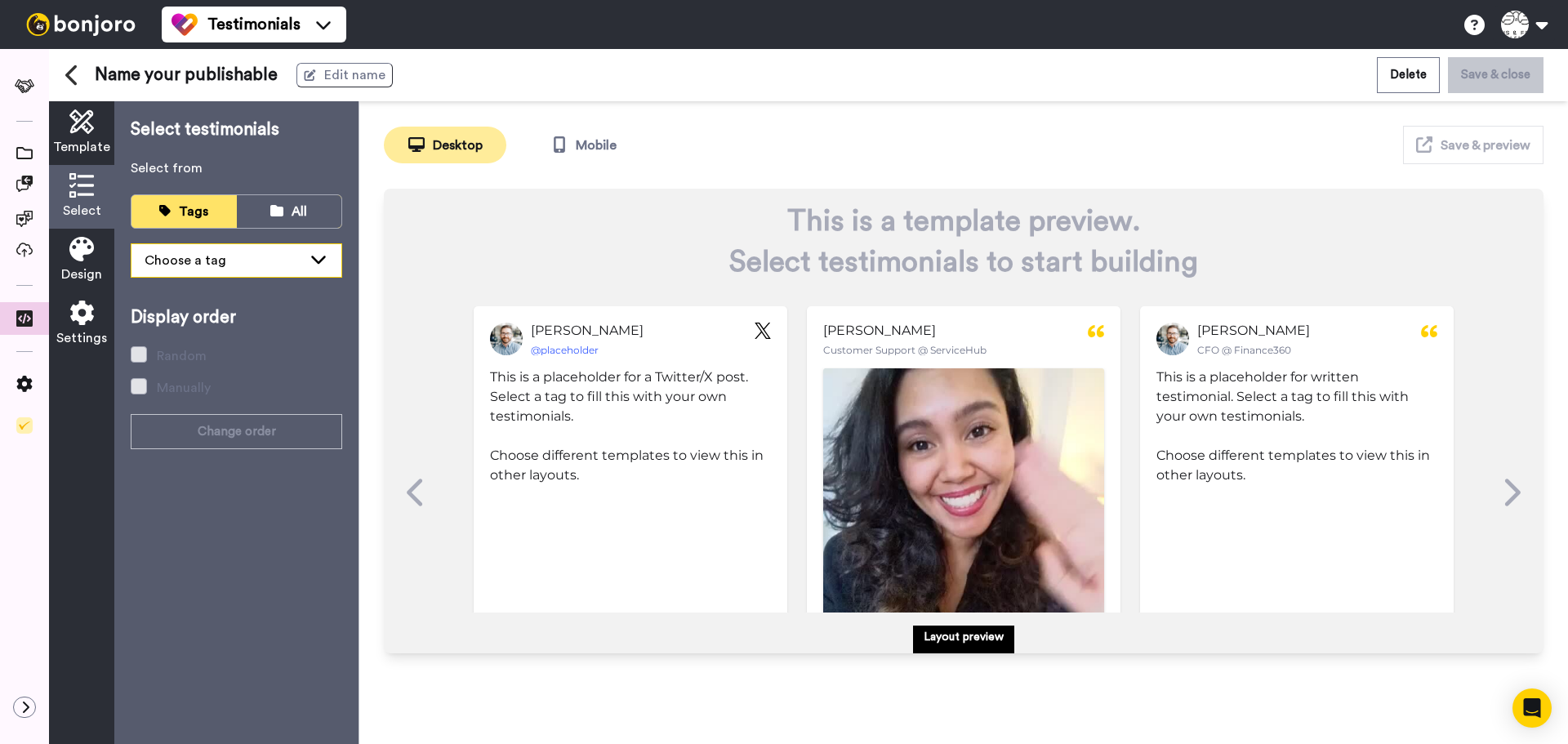
click at [176, 254] on div "Choose a tag" at bounding box center [223, 260] width 157 height 20
click at [183, 255] on div "Choose a tag" at bounding box center [223, 260] width 157 height 20
click at [276, 212] on icon at bounding box center [277, 211] width 13 height 12
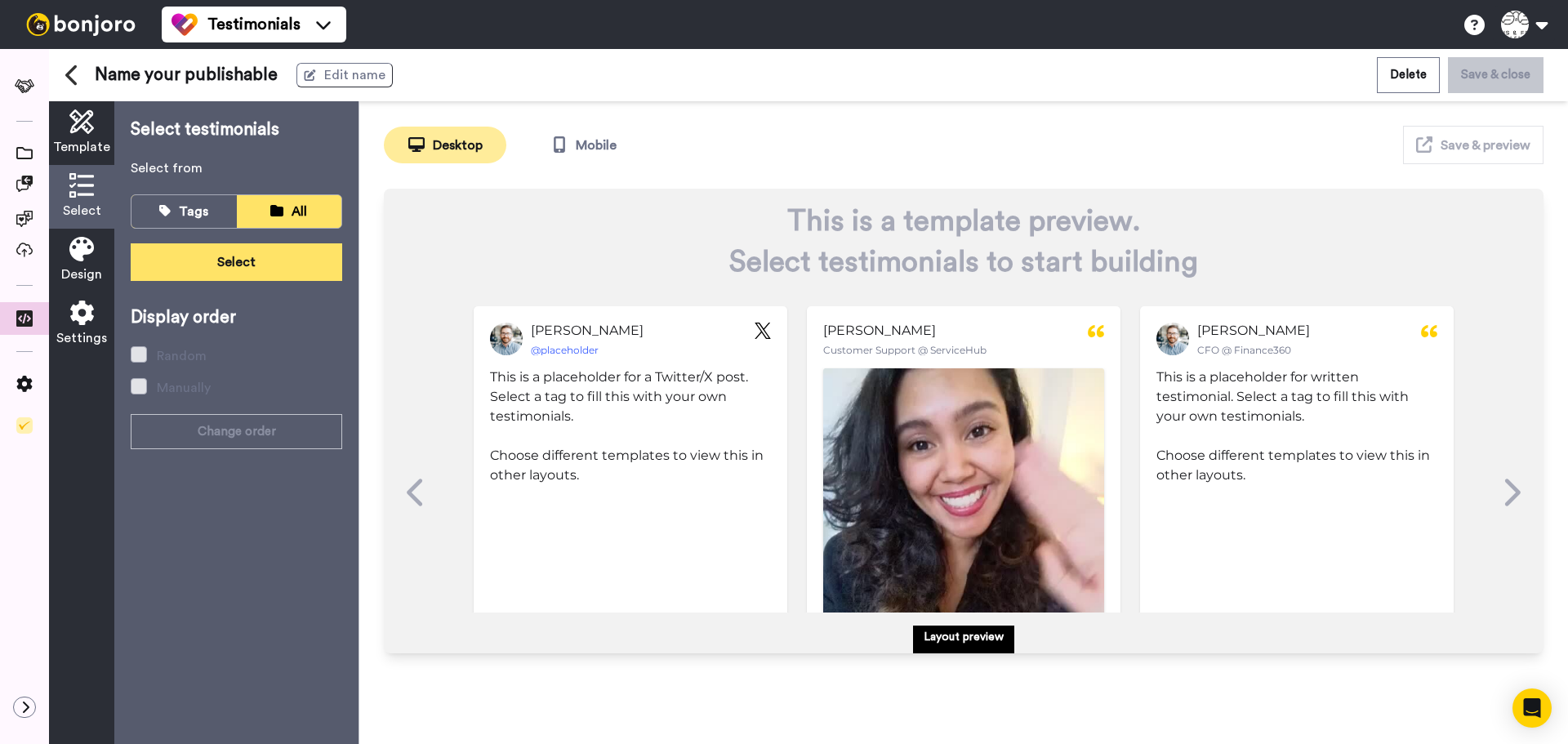
click at [250, 267] on button "Select" at bounding box center [237, 262] width 211 height 38
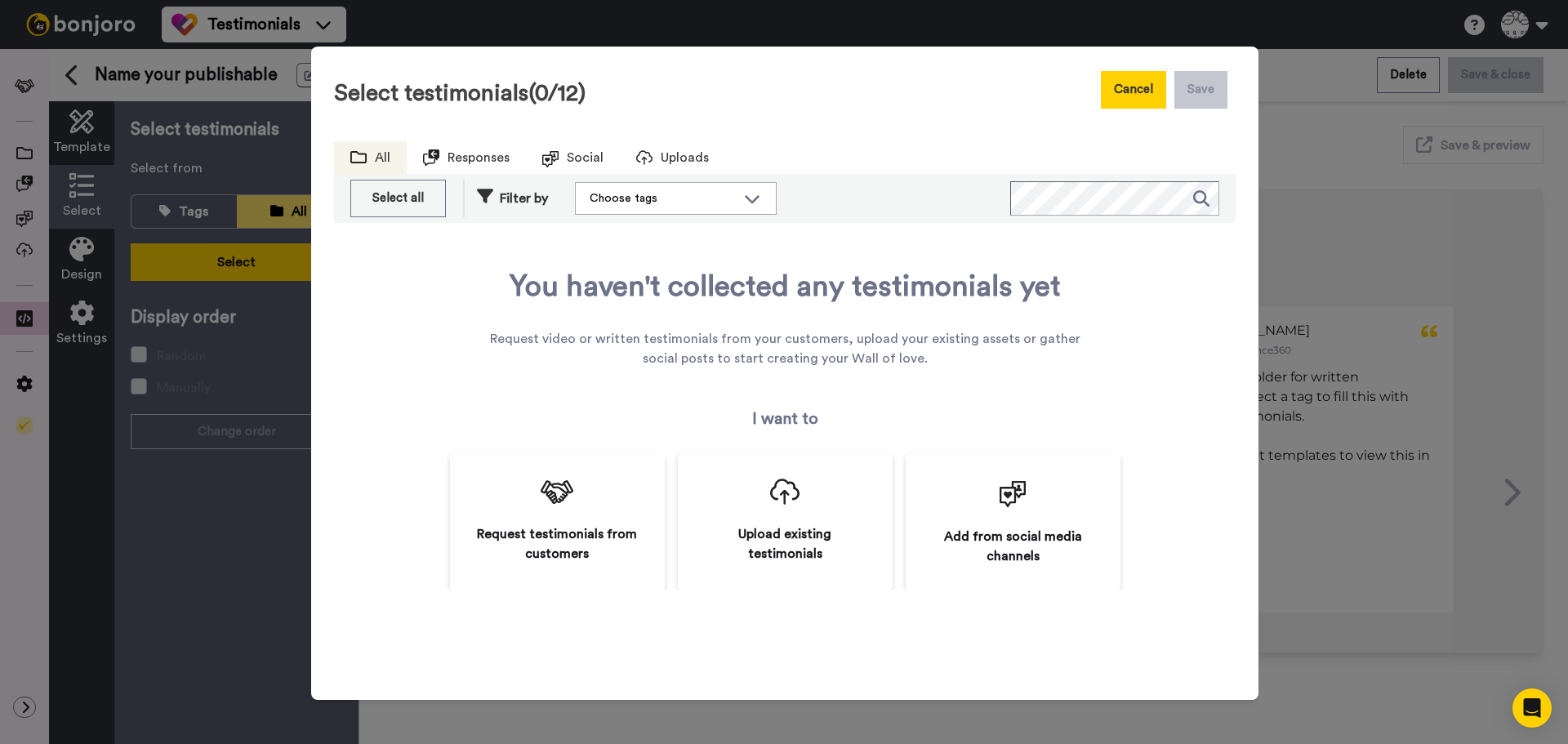
click at [1133, 95] on button "Cancel" at bounding box center [1133, 90] width 65 height 38
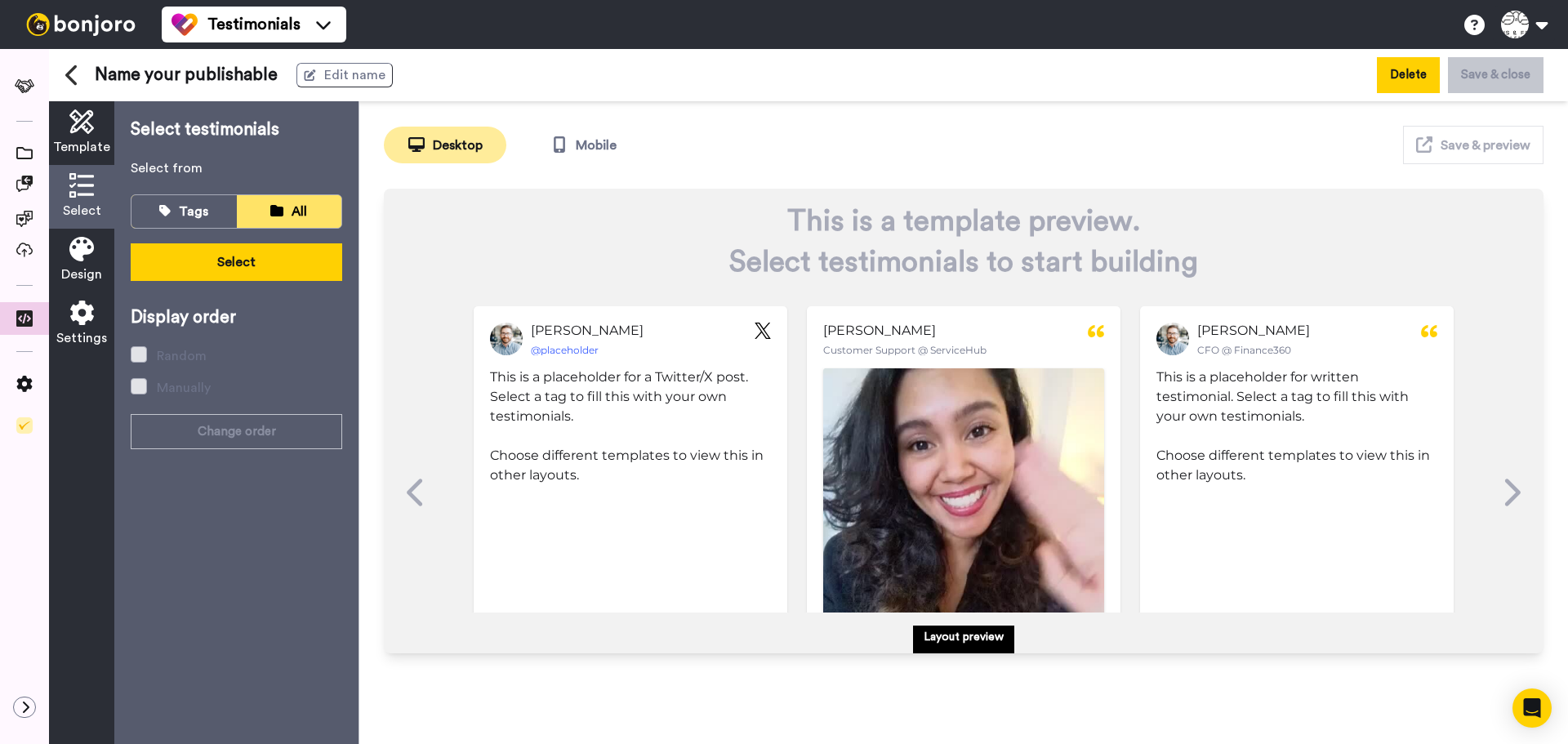
click at [1415, 72] on button "Delete" at bounding box center [1409, 74] width 63 height 35
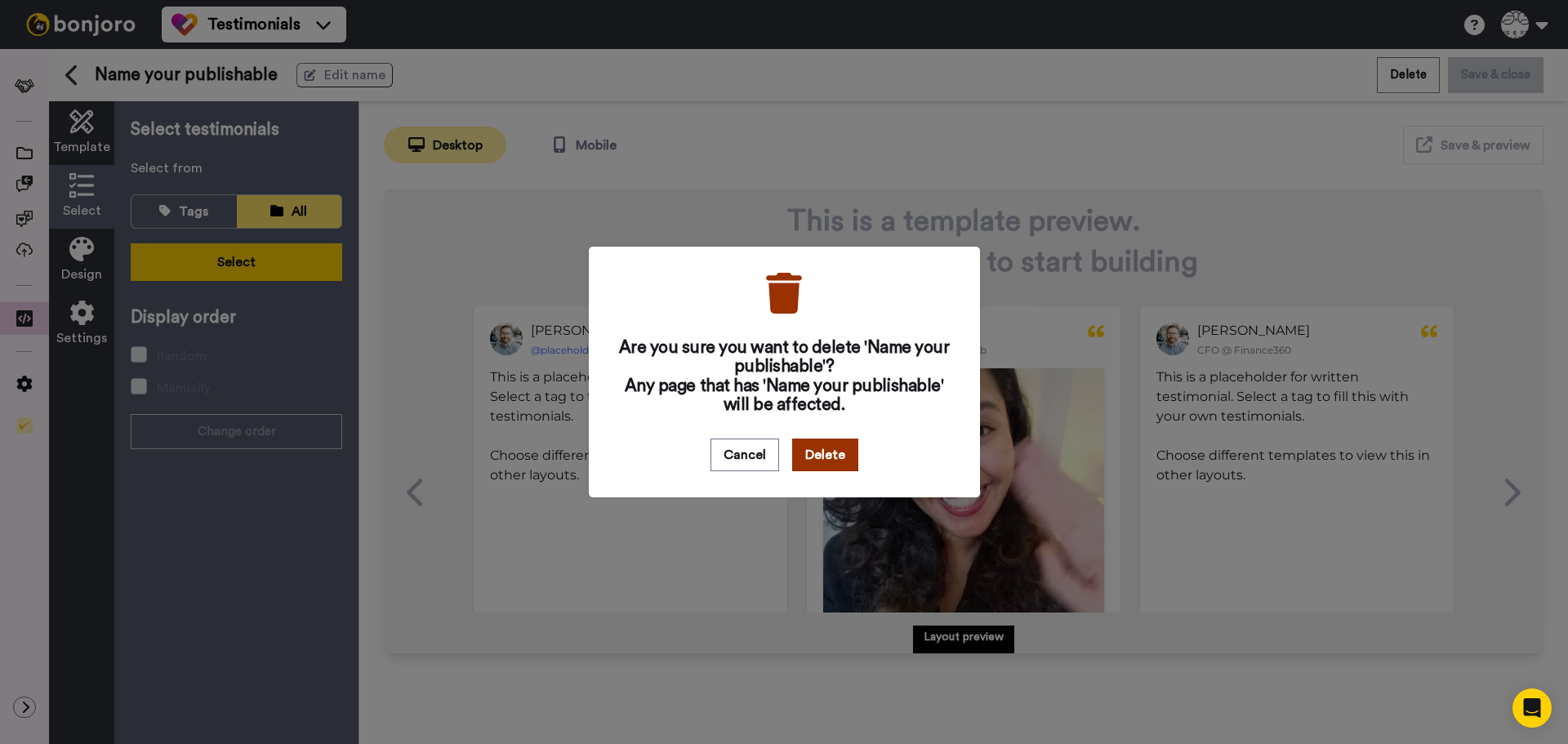
click at [827, 447] on button "Delete" at bounding box center [825, 455] width 66 height 33
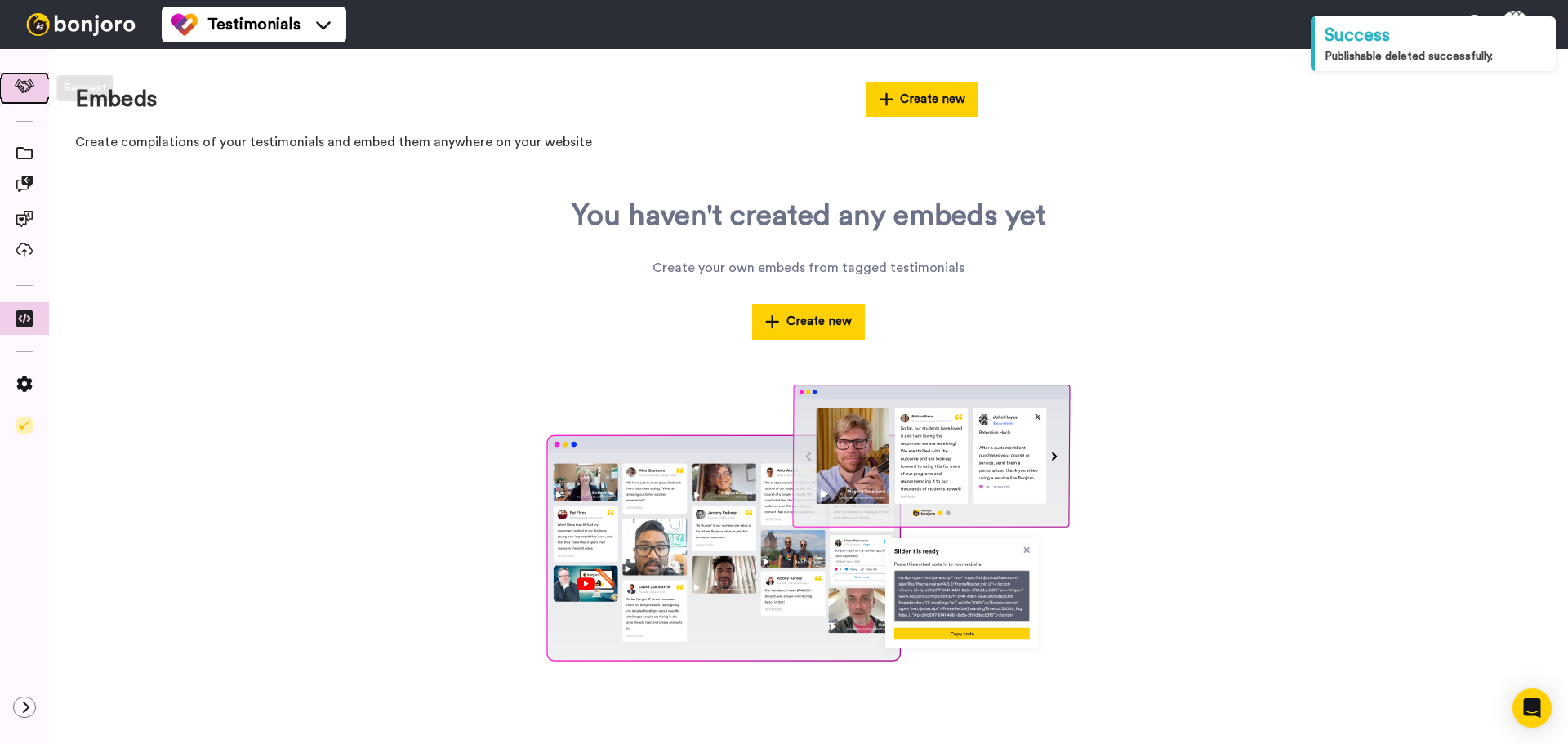
click at [28, 94] on span at bounding box center [24, 89] width 53 height 16
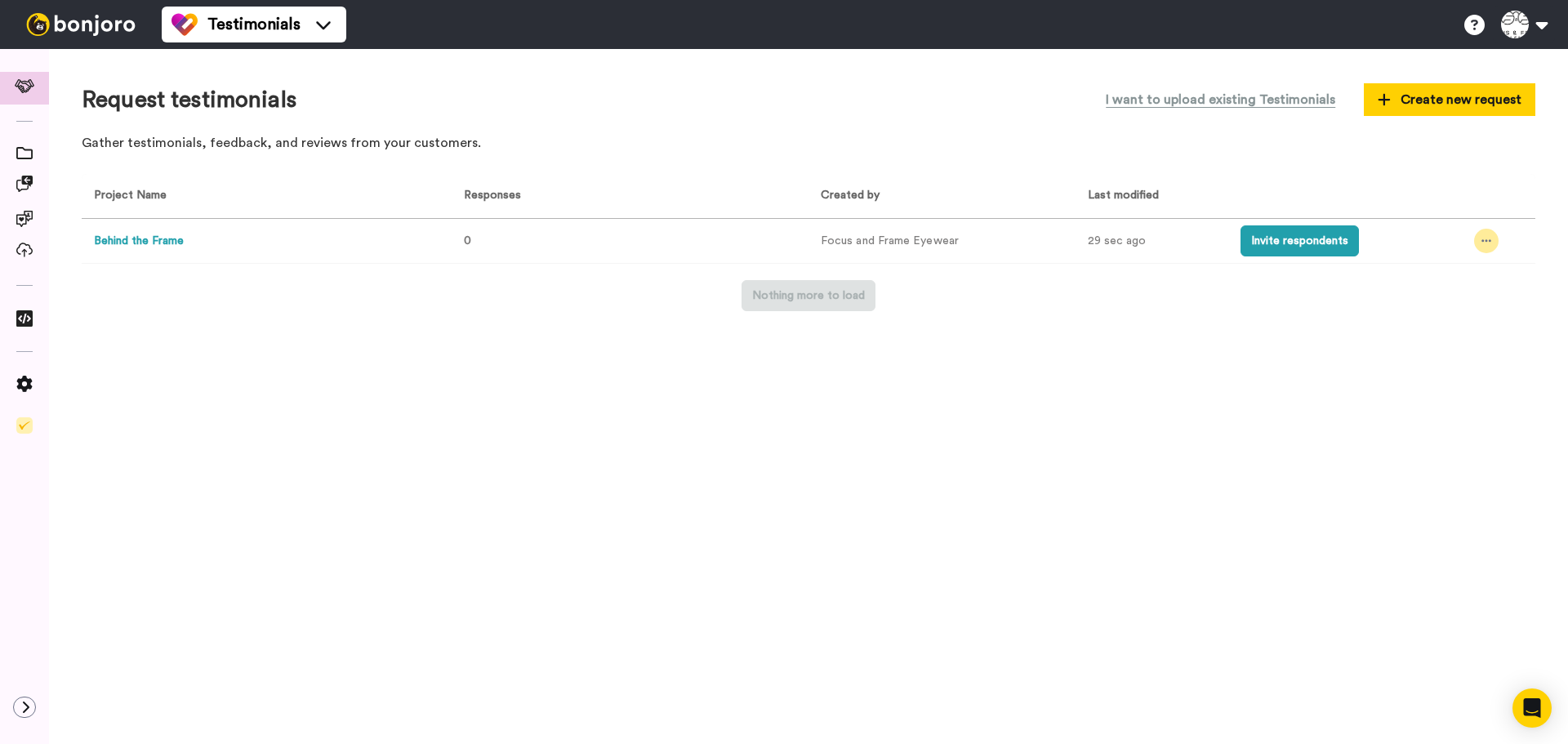
click at [1481, 242] on icon at bounding box center [1486, 240] width 10 height 12
click at [1456, 358] on span "Edit project" at bounding box center [1451, 360] width 63 height 12
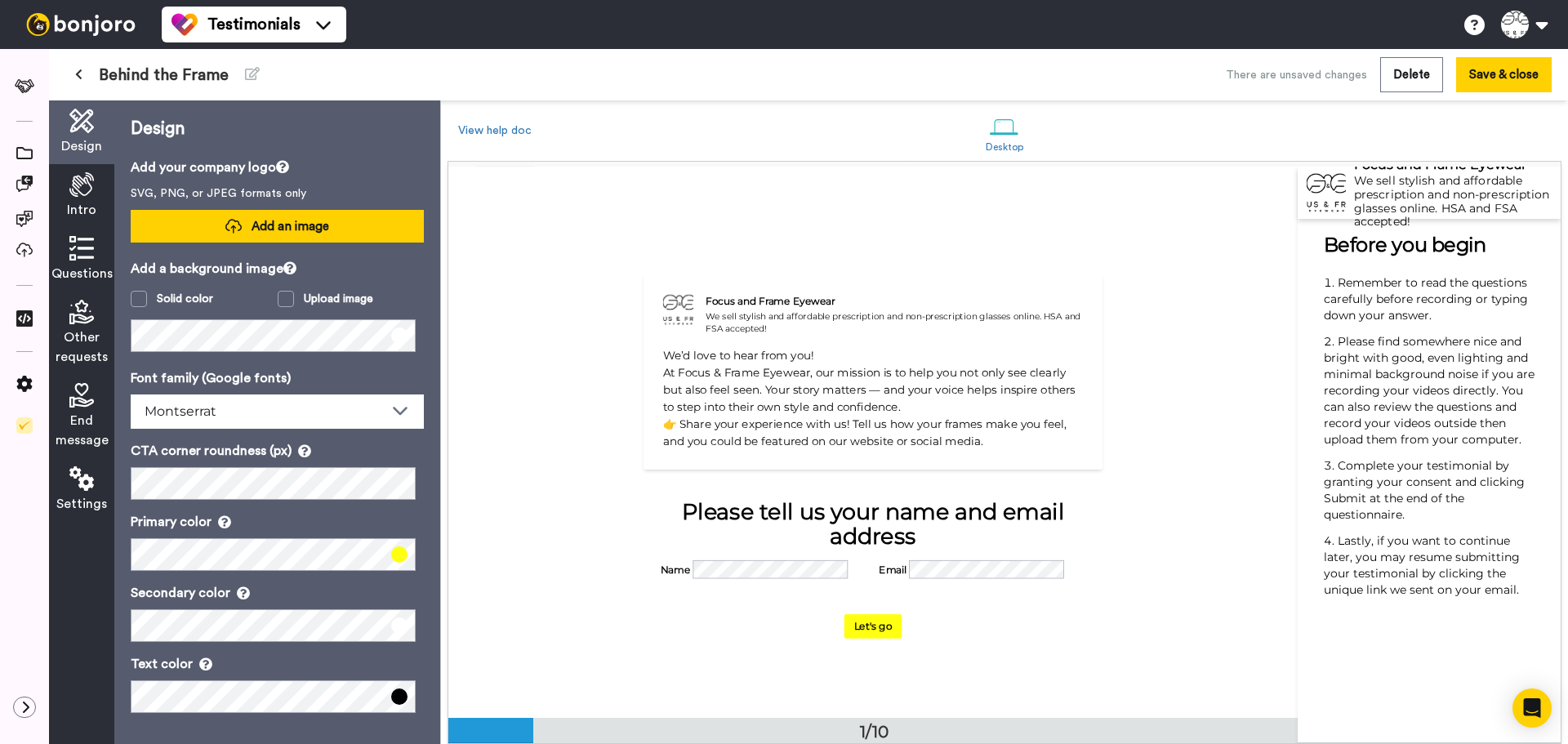
click at [242, 231] on button "Add an image" at bounding box center [277, 226] width 293 height 33
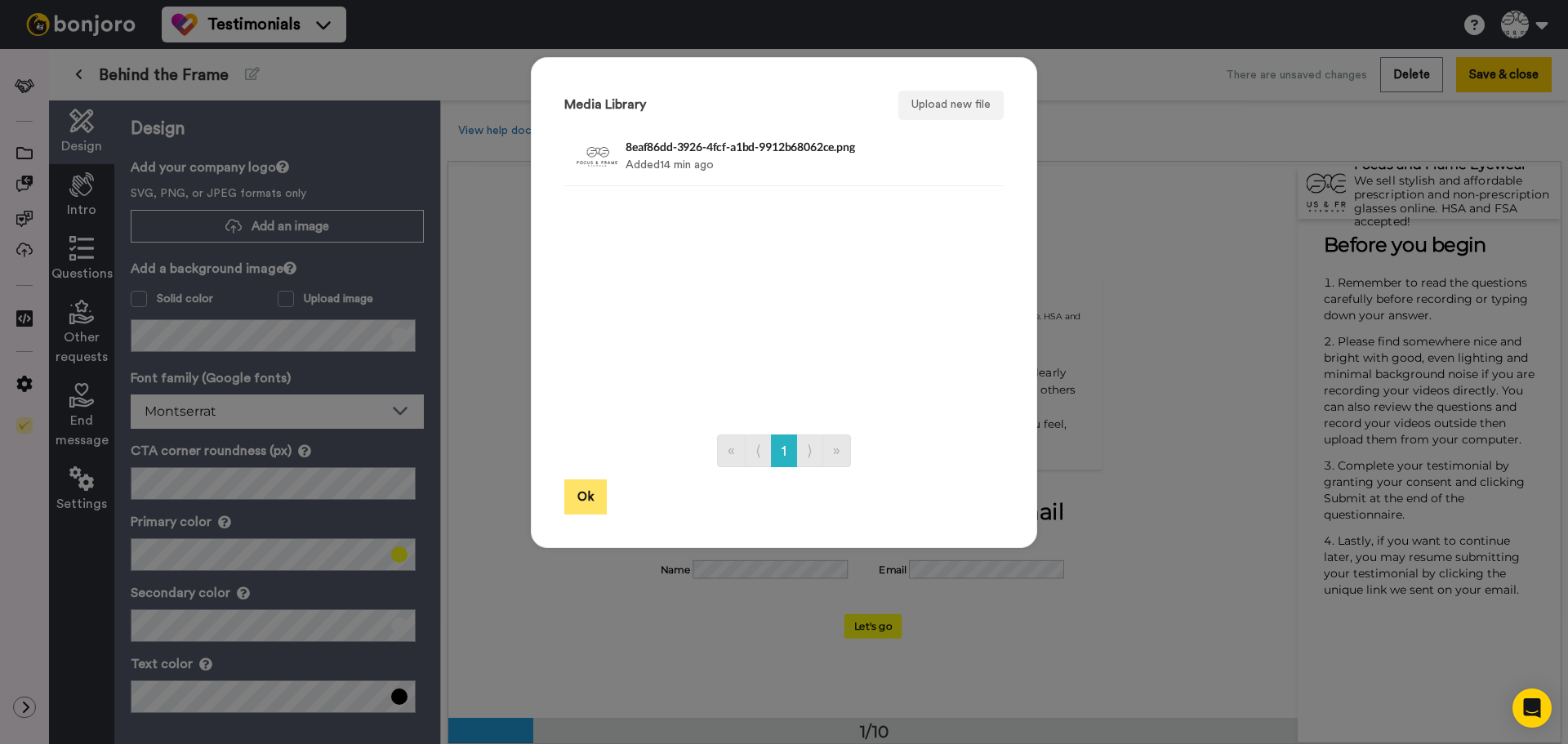
click at [581, 503] on button "Ok" at bounding box center [586, 497] width 42 height 35
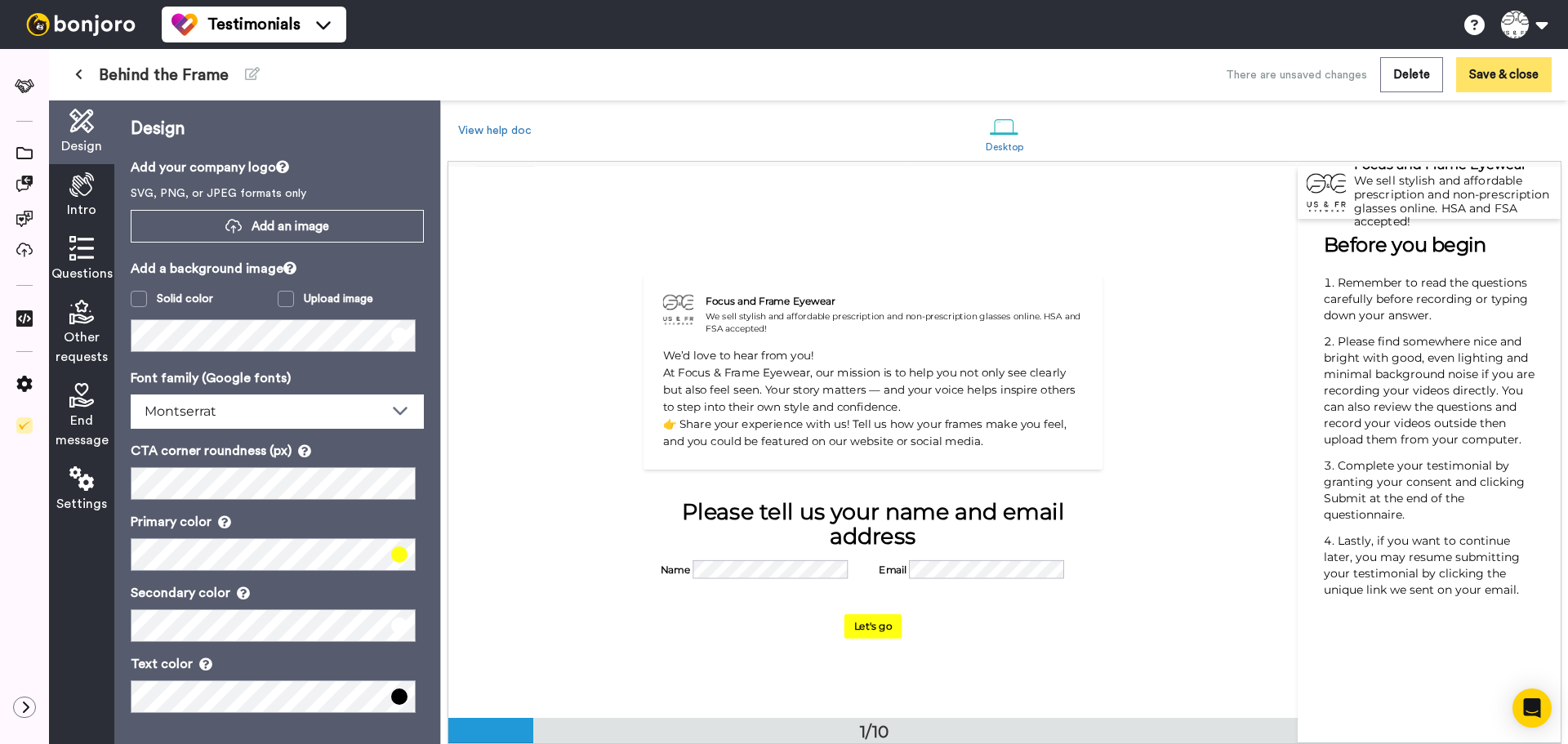
click at [1515, 74] on button "Save & close" at bounding box center [1504, 74] width 96 height 35
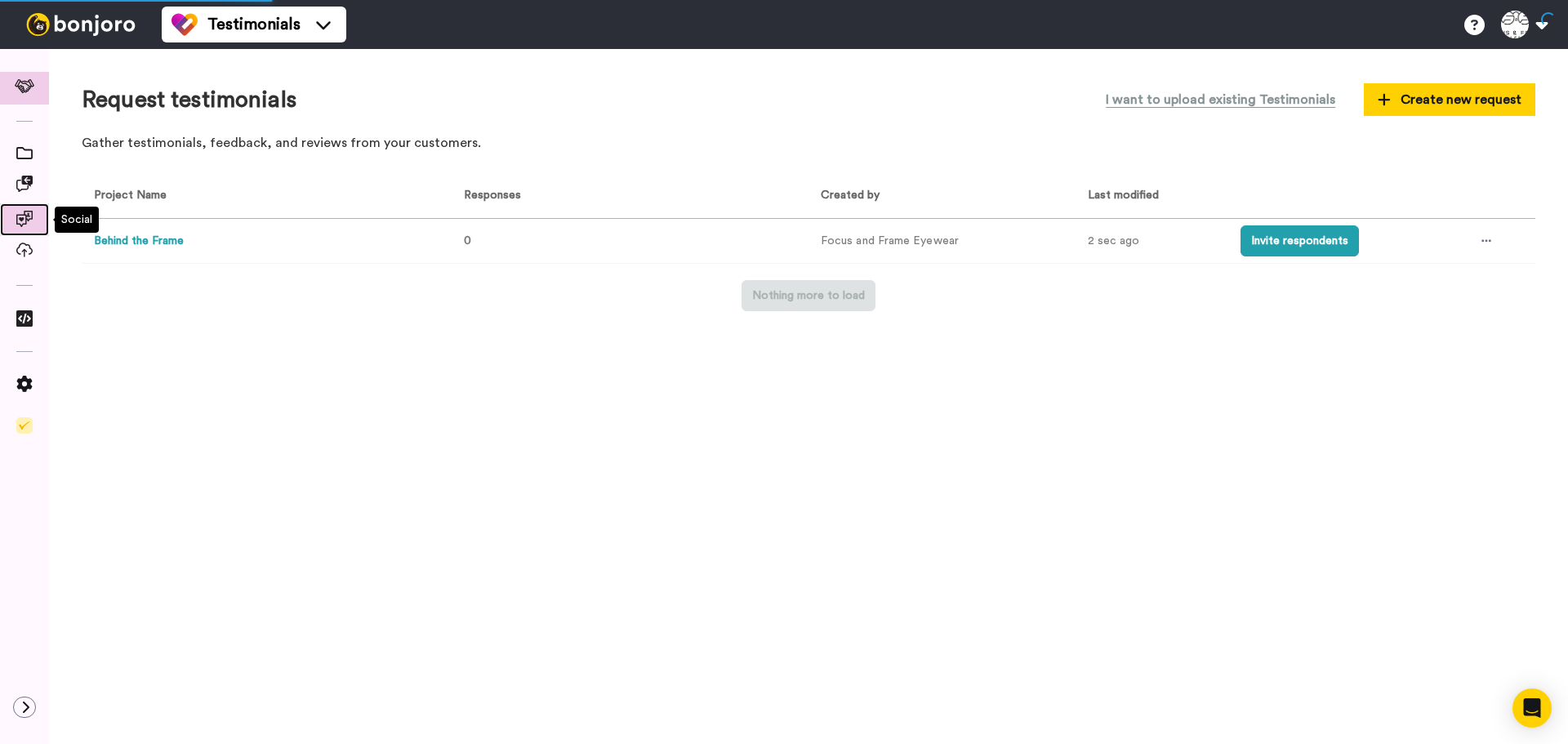
click at [21, 219] on icon at bounding box center [24, 219] width 16 height 16
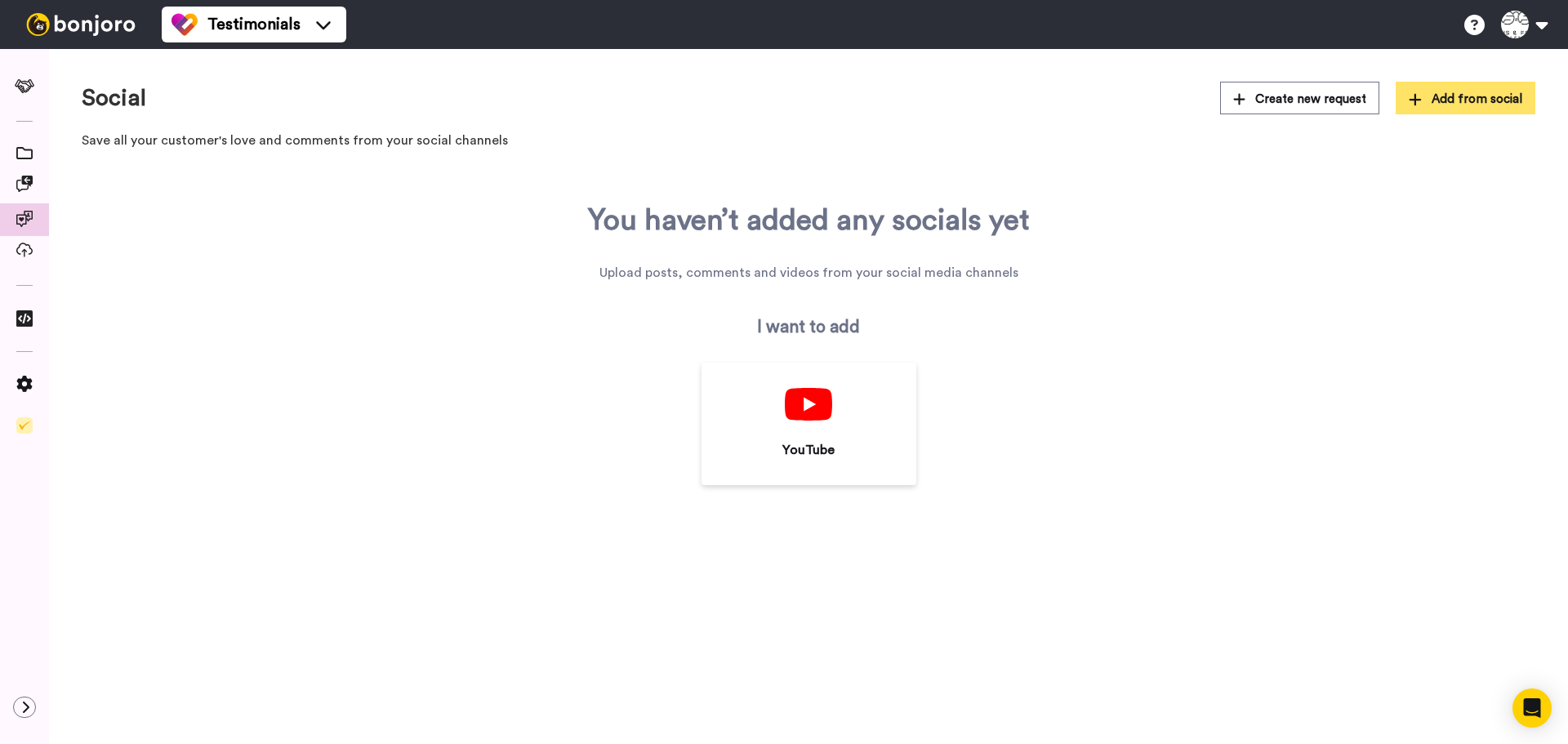
click at [1482, 89] on button "Add from social" at bounding box center [1466, 98] width 140 height 33
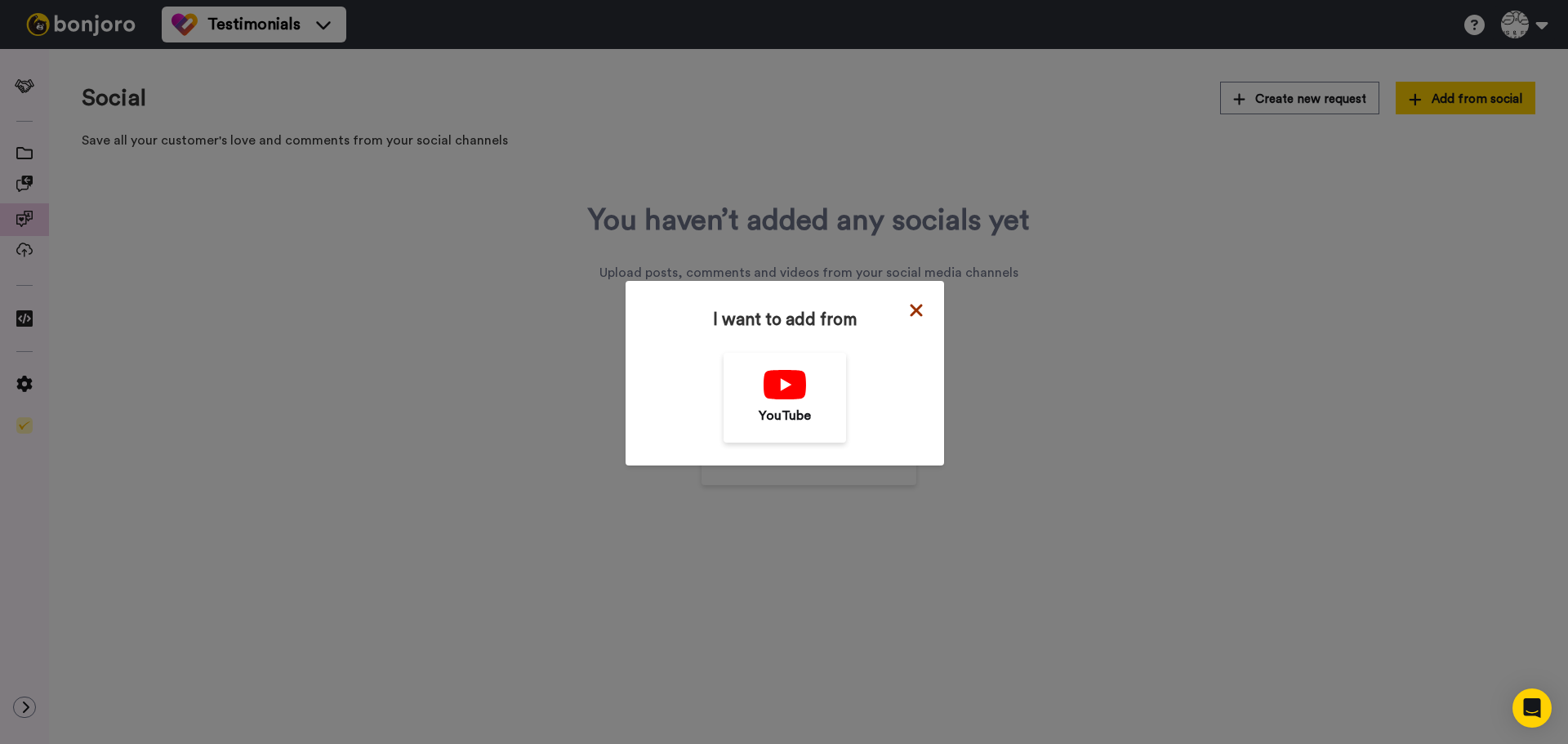
click at [908, 317] on icon at bounding box center [916, 311] width 16 height 20
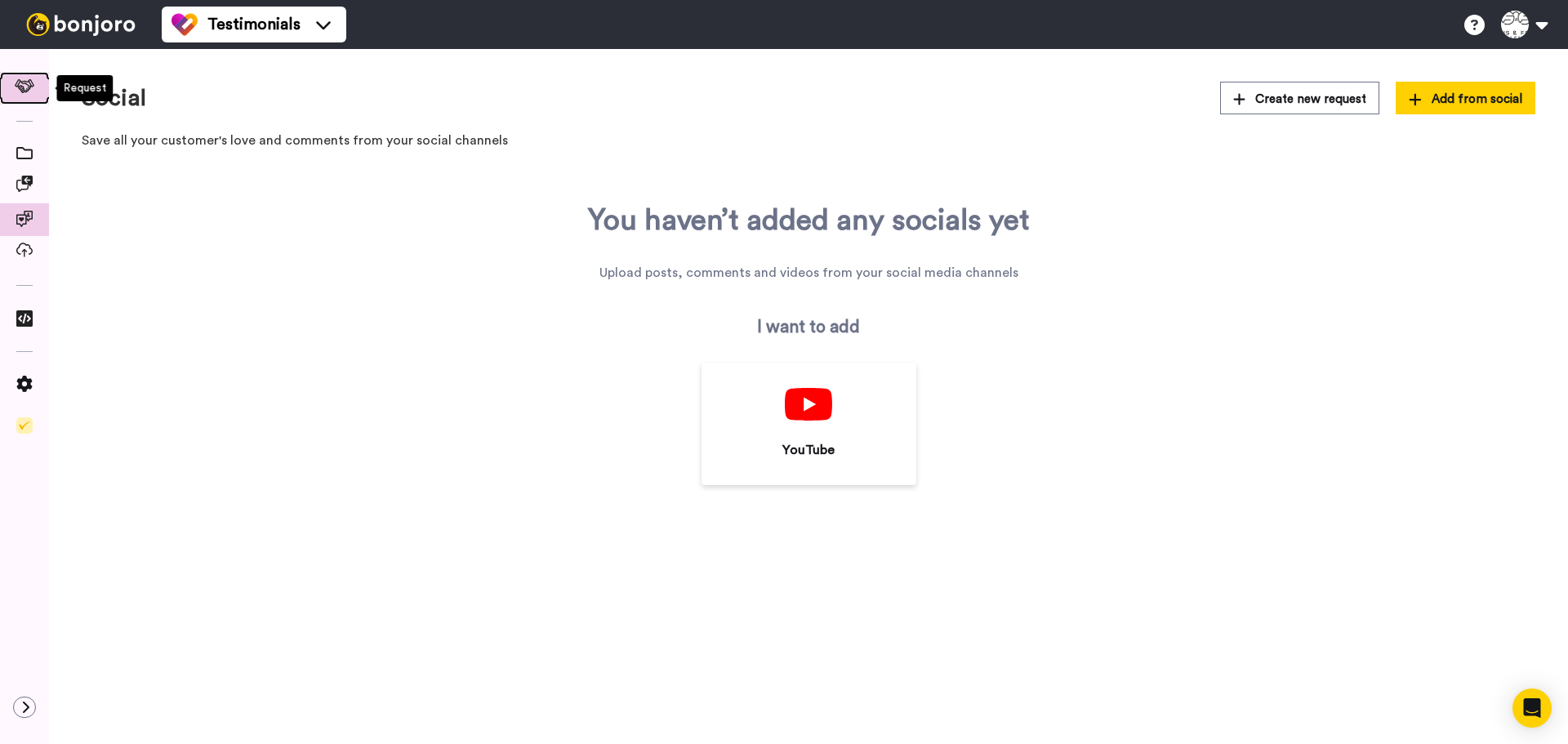
click at [26, 84] on icon at bounding box center [24, 86] width 21 height 14
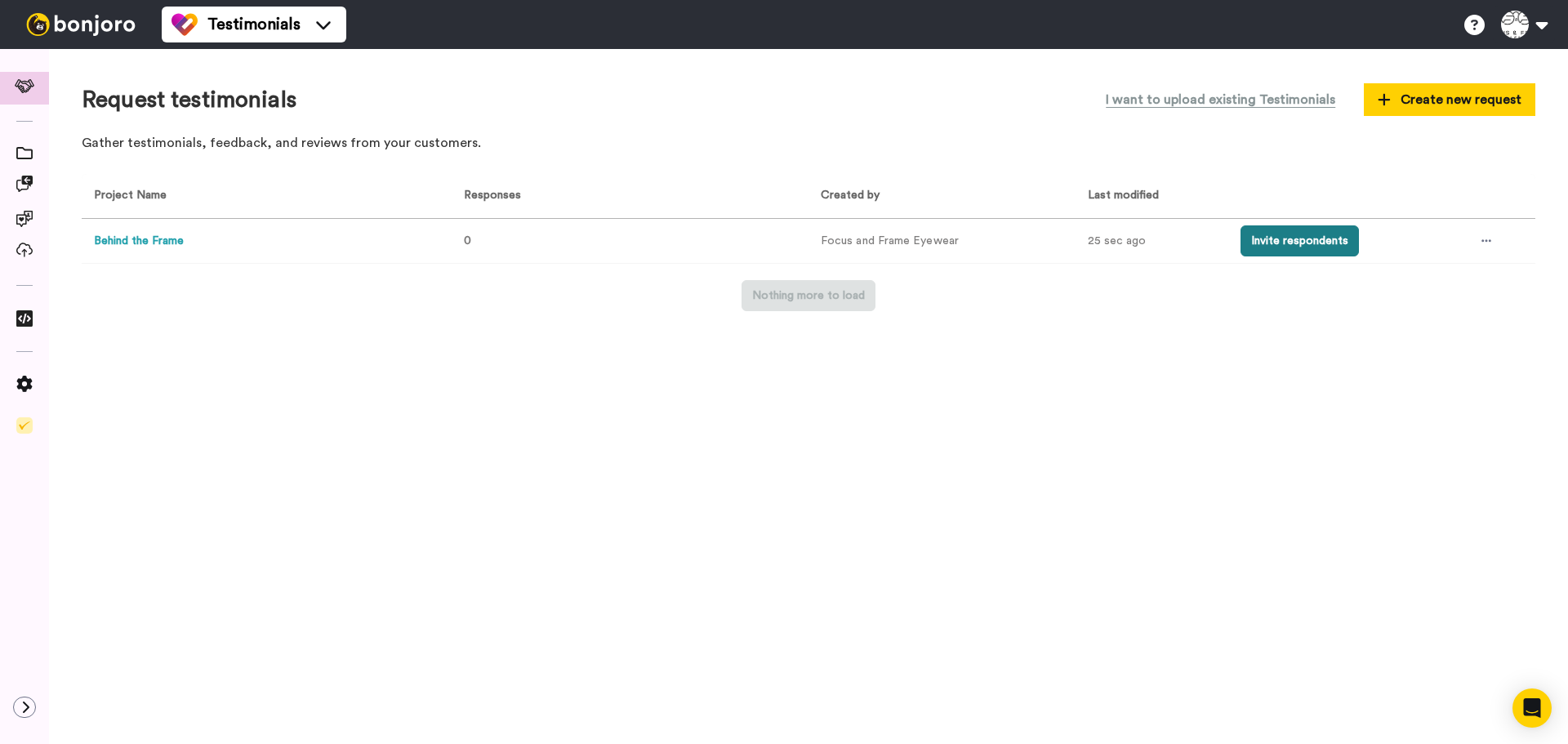
click at [1350, 242] on button "Invite respondents" at bounding box center [1300, 240] width 118 height 31
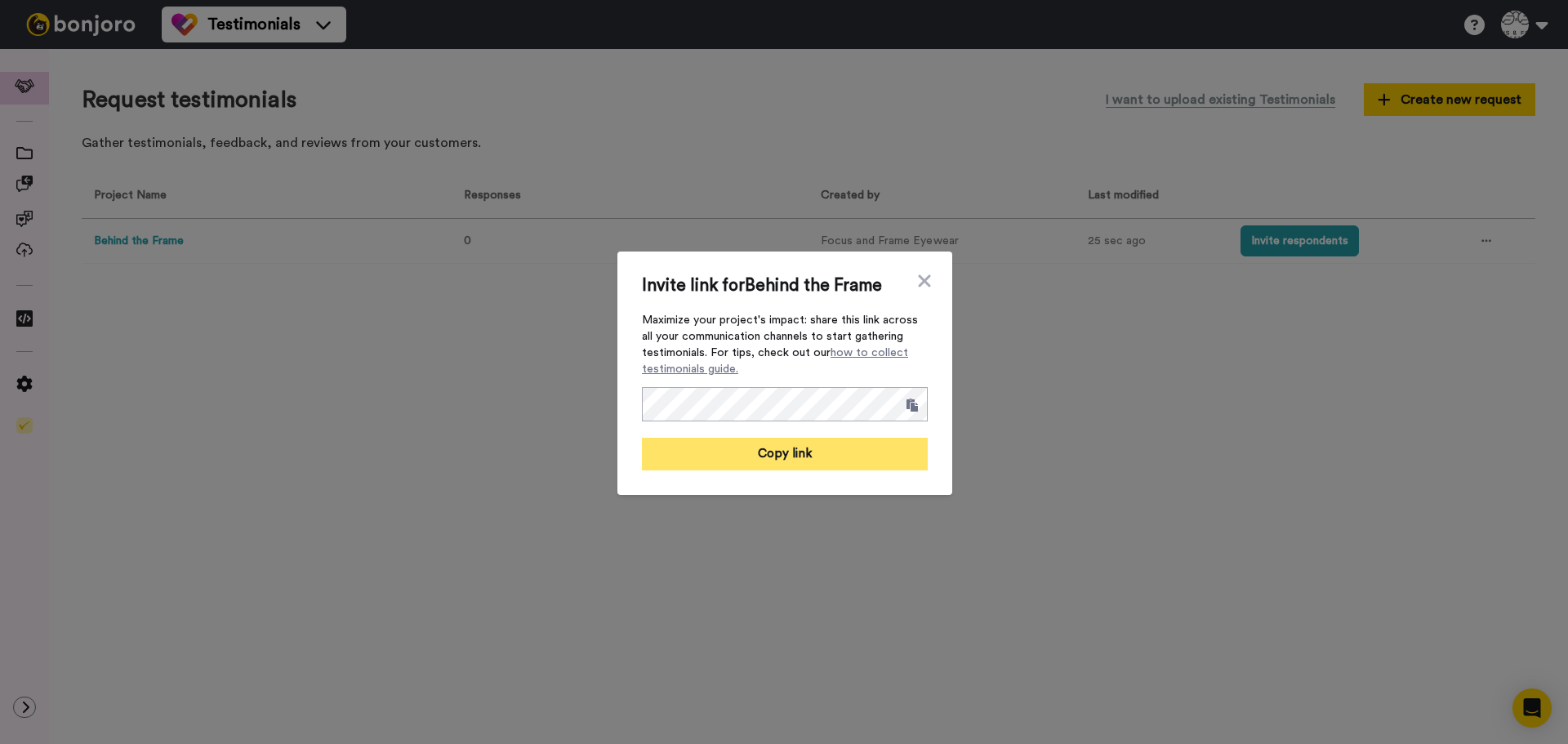
click at [764, 461] on button "Copy link" at bounding box center [784, 454] width 286 height 33
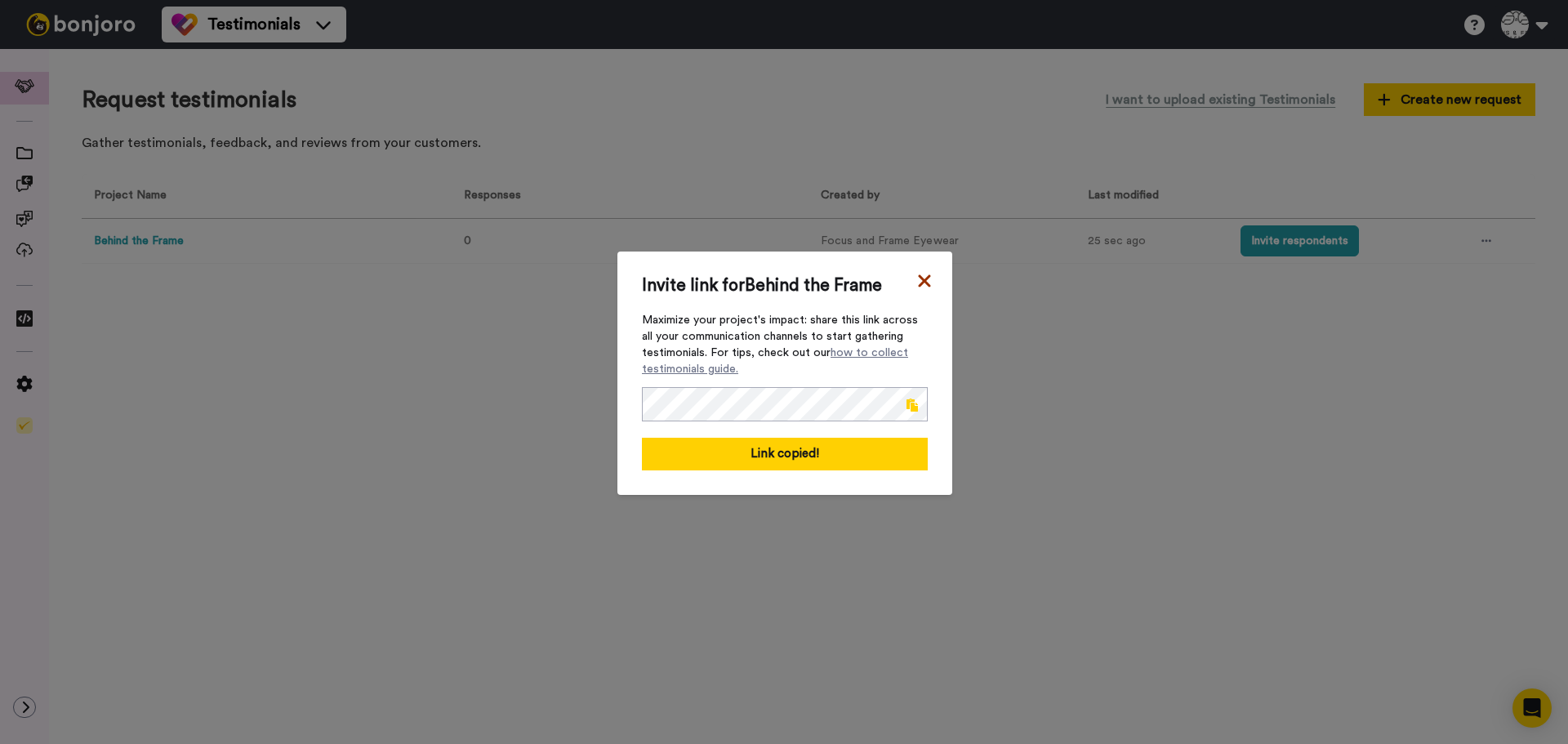
click at [918, 282] on icon at bounding box center [925, 281] width 13 height 13
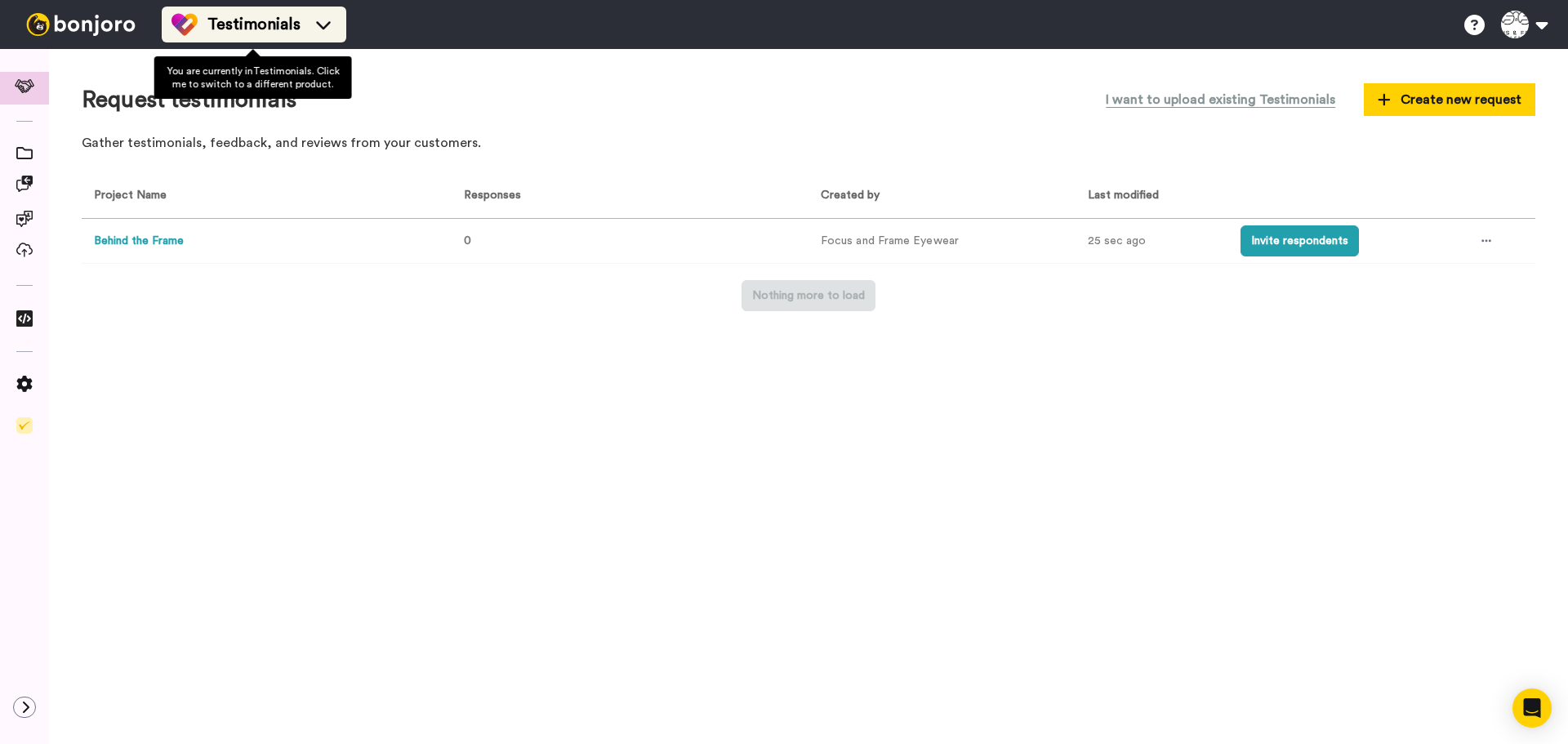
click at [320, 29] on icon at bounding box center [324, 24] width 14 height 8
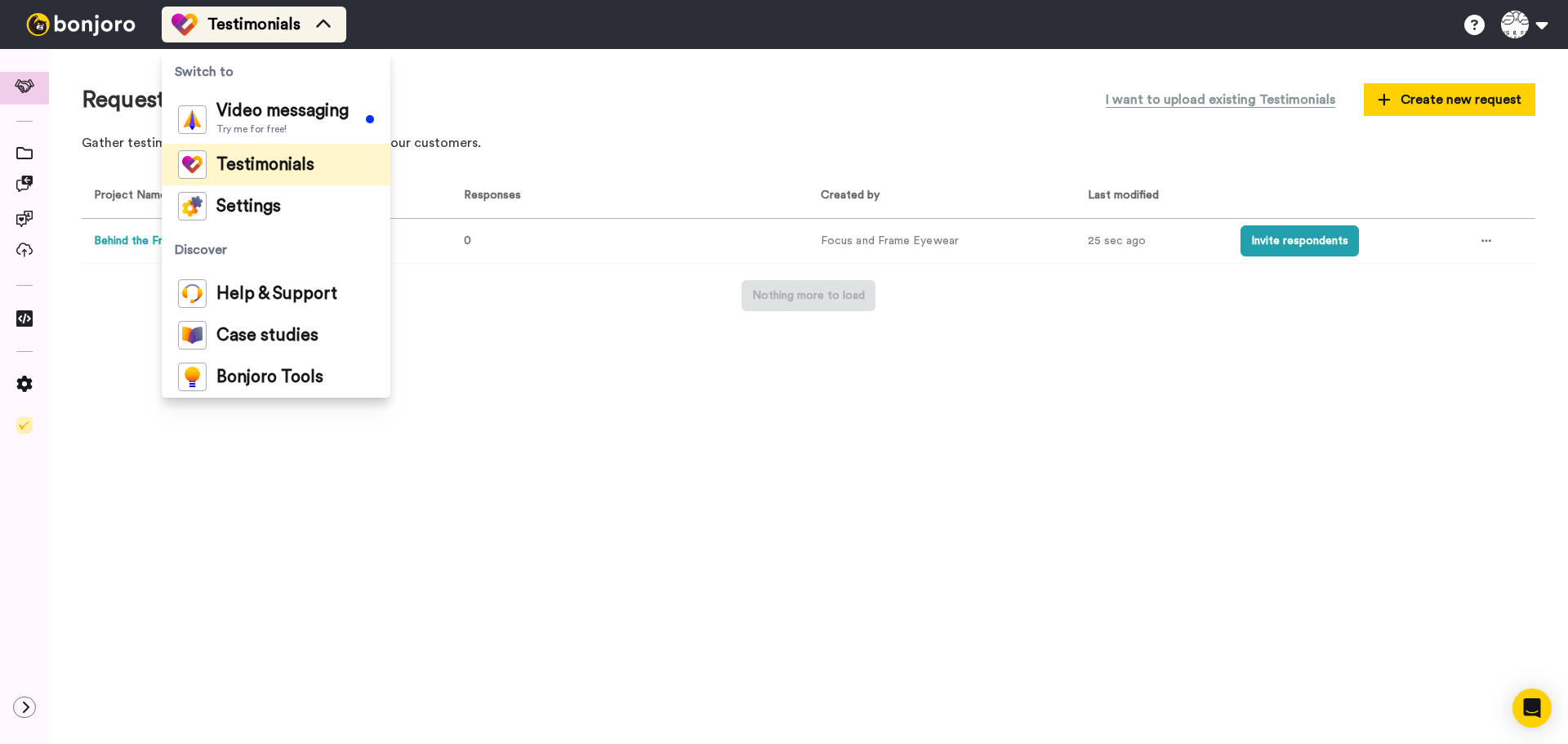
click at [320, 29] on icon at bounding box center [323, 24] width 26 height 16
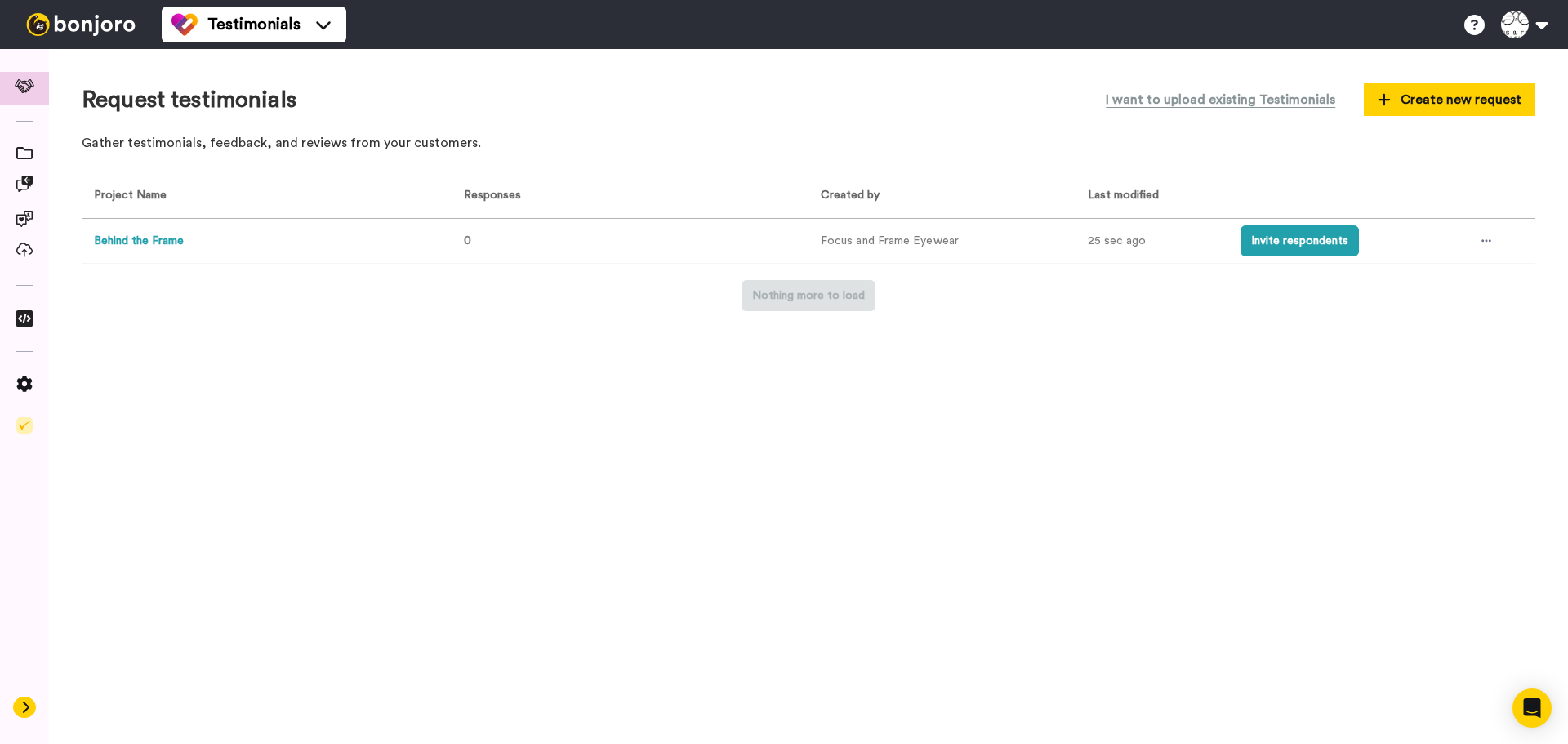
click at [30, 705] on icon at bounding box center [25, 707] width 10 height 13
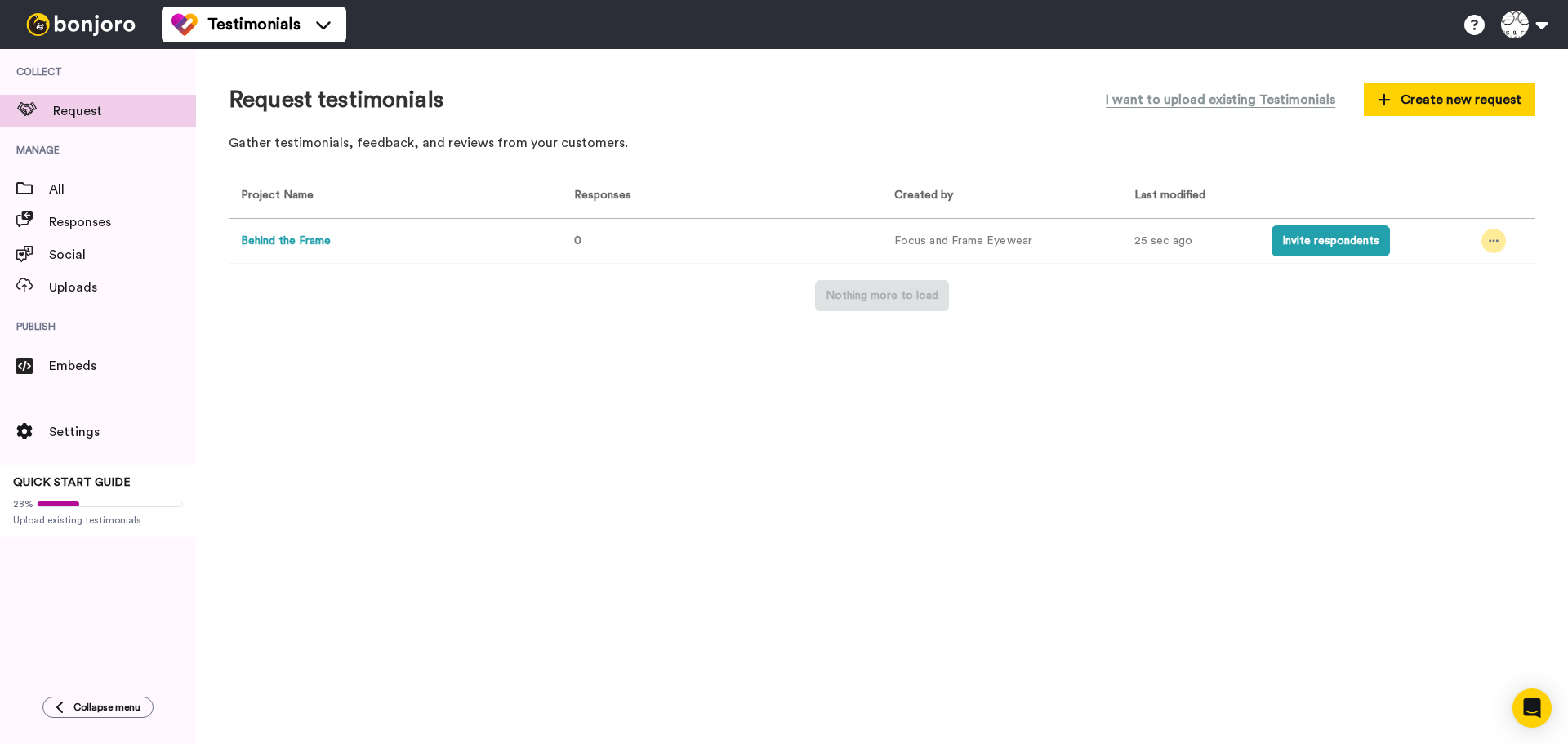
click at [1491, 240] on icon at bounding box center [1494, 240] width 10 height 12
click at [1457, 358] on span "Edit project" at bounding box center [1456, 360] width 63 height 12
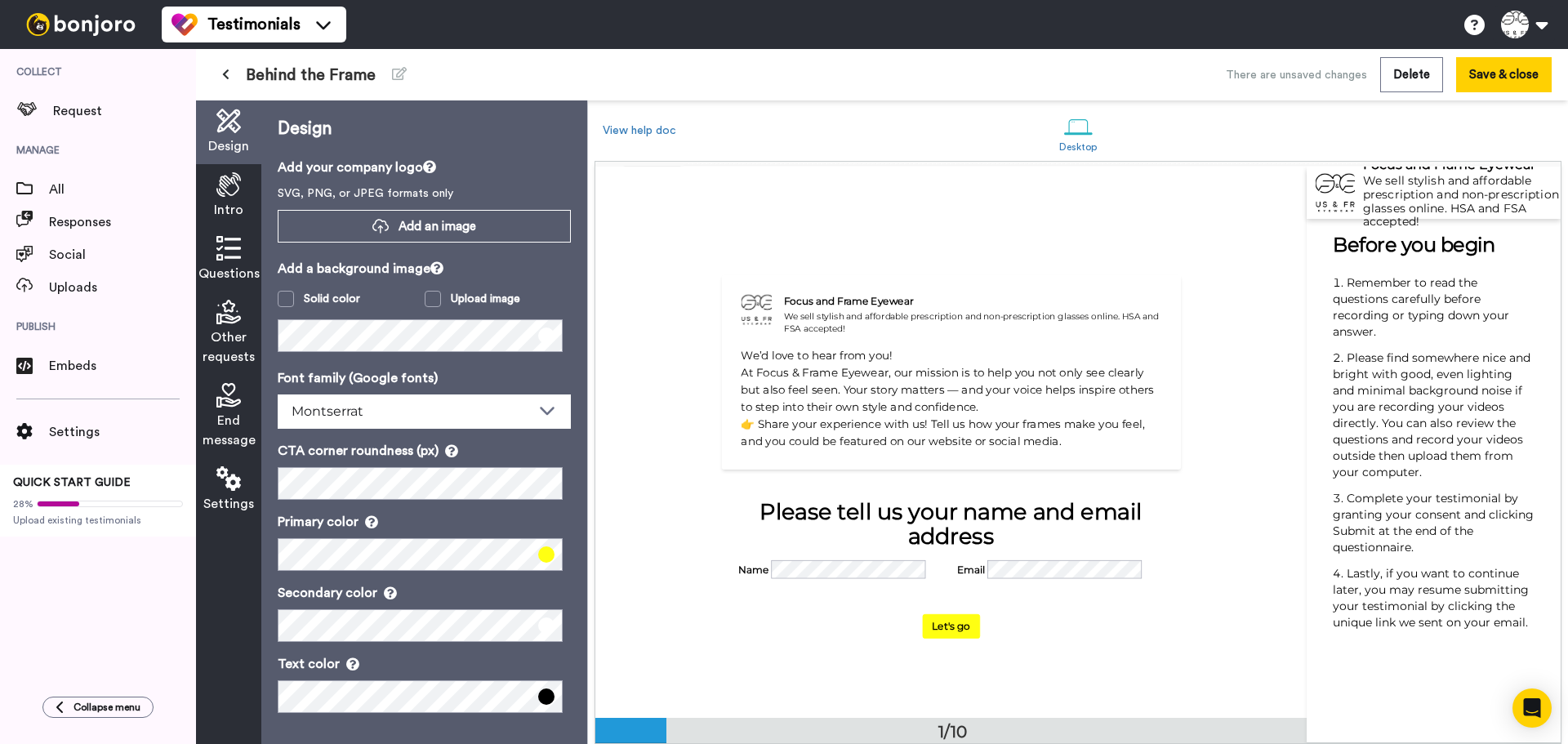
click at [226, 186] on icon at bounding box center [228, 184] width 24 height 24
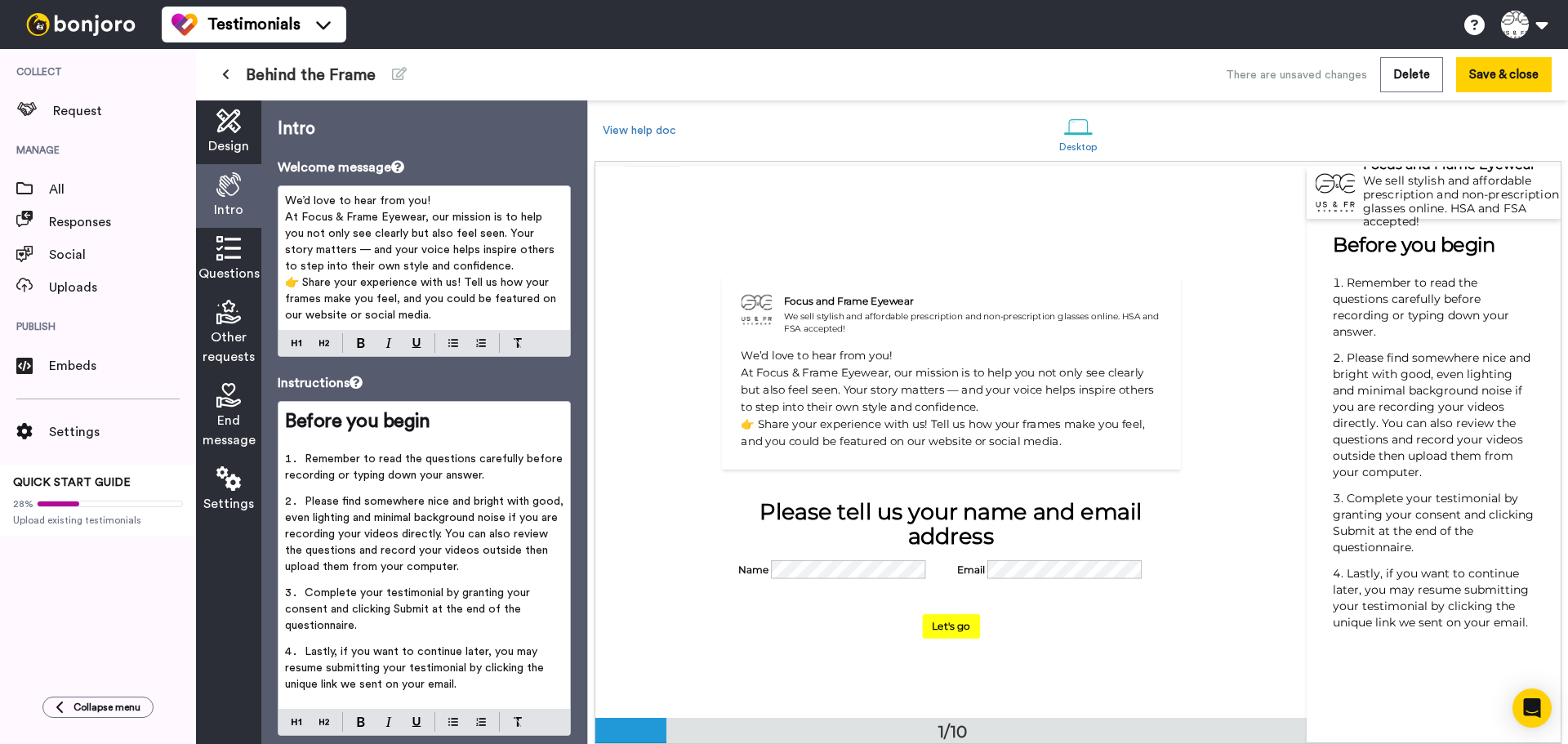
click at [368, 248] on span "At Focus & Frame Eyewear, our mission is to help you not only see clearly but a…" at bounding box center [421, 241] width 273 height 61
click at [516, 267] on p "At Focus & Frame Eyewear, our mission is to help you not only see clearly but a…" at bounding box center [424, 241] width 278 height 65
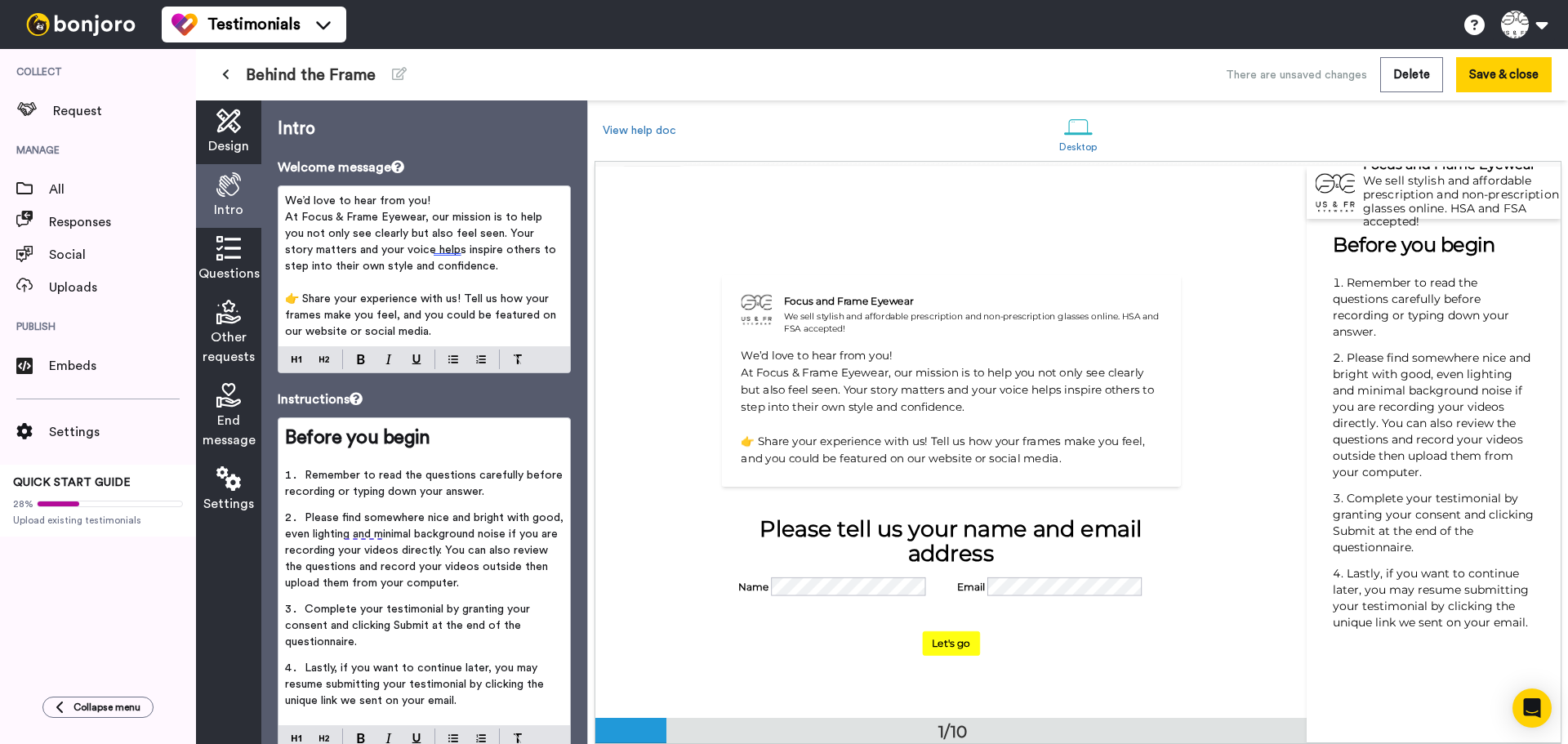
click at [496, 200] on p "We’d love to hear from you!" at bounding box center [424, 201] width 278 height 16
click at [1505, 71] on button "Save & close" at bounding box center [1504, 74] width 96 height 35
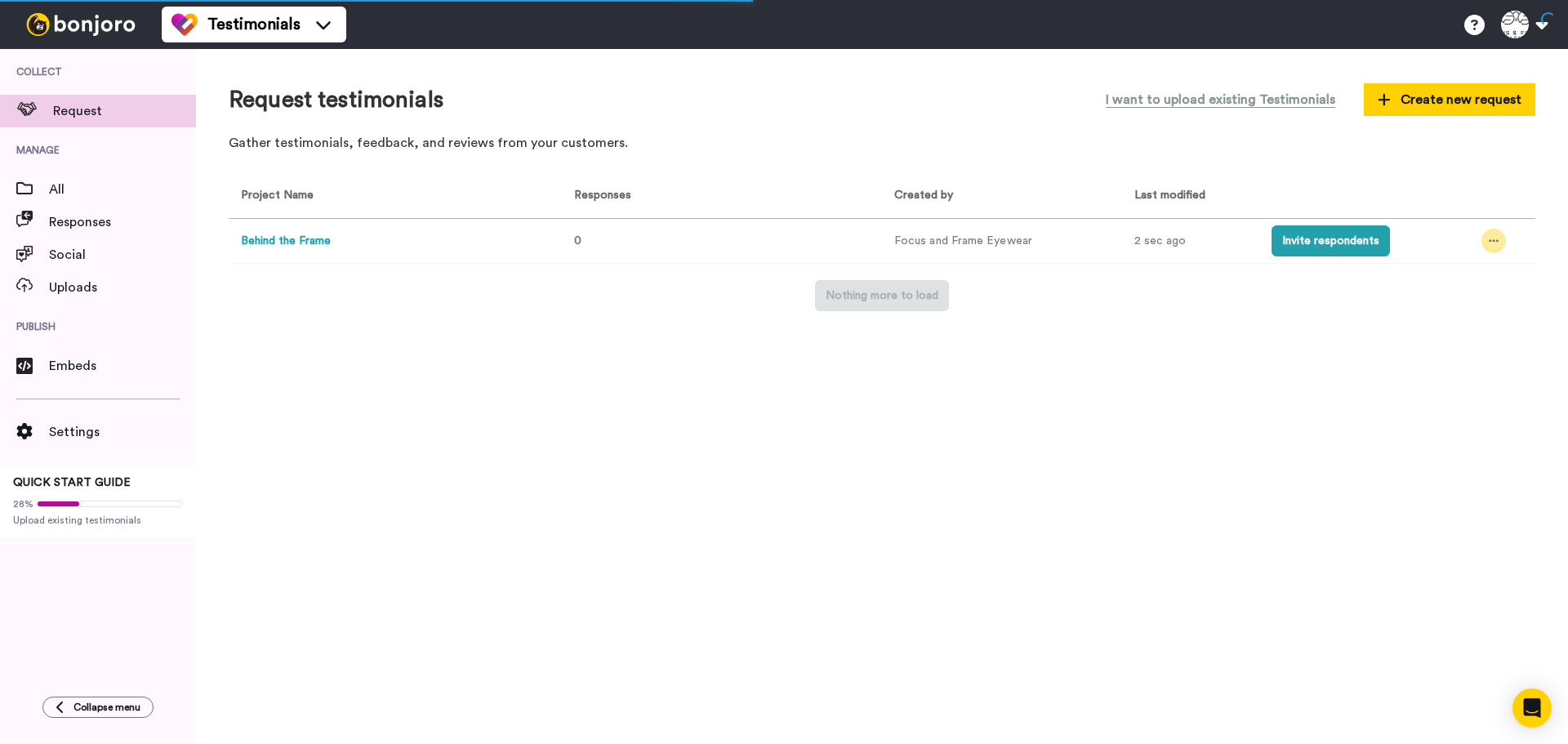
click at [1501, 240] on div at bounding box center [1493, 240] width 24 height 24
click at [1437, 359] on span "Edit project" at bounding box center [1456, 360] width 63 height 12
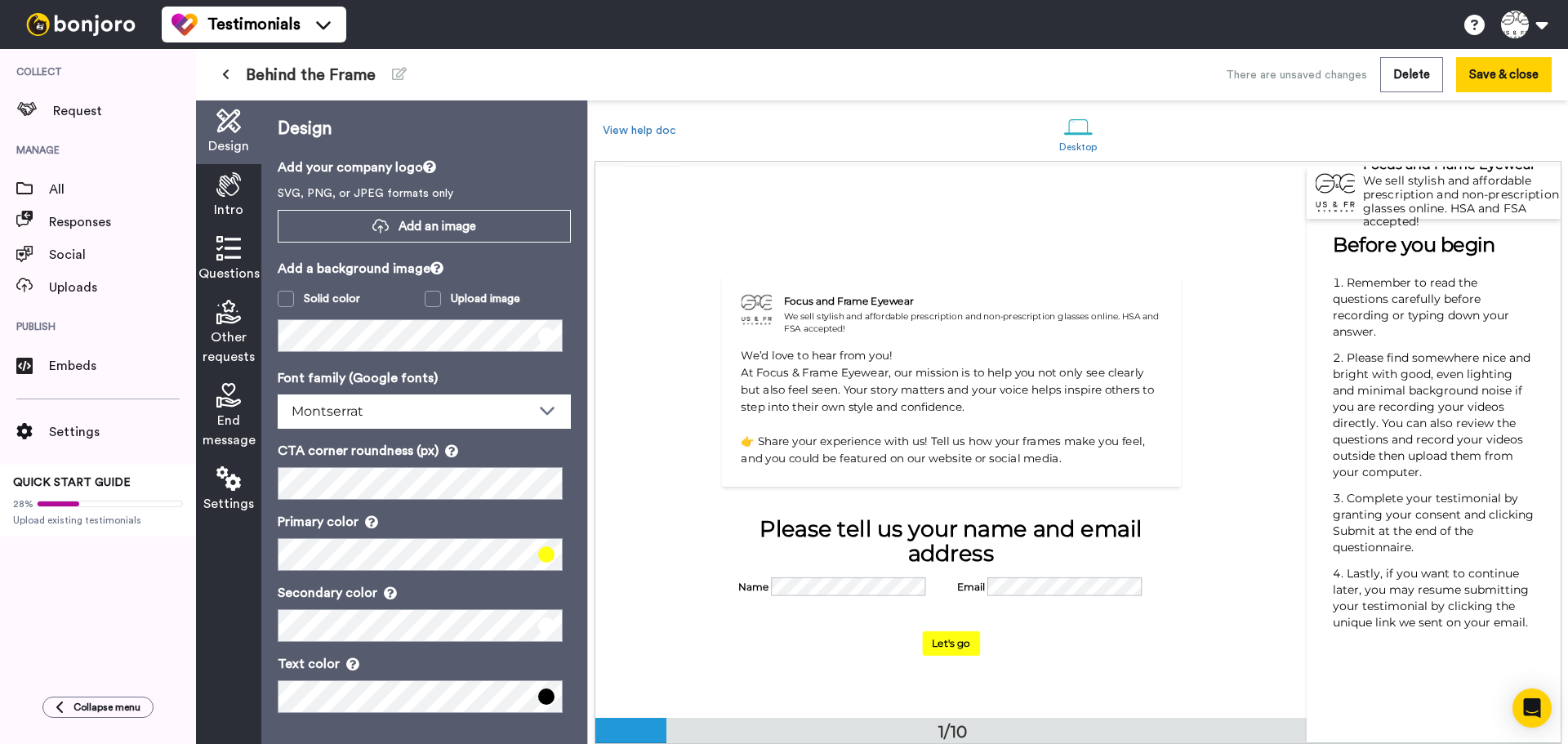
click at [218, 174] on icon at bounding box center [228, 184] width 24 height 24
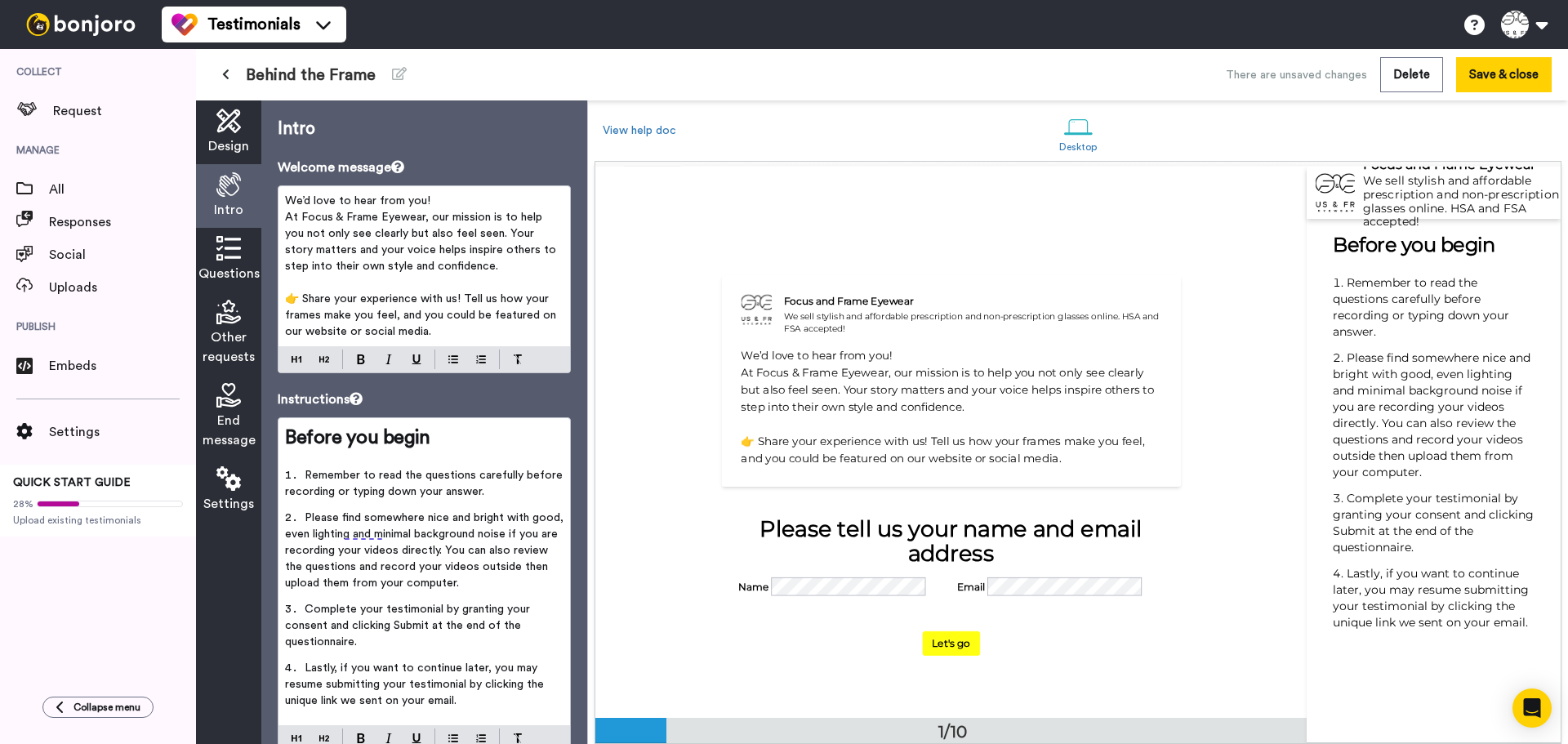
click at [450, 200] on p "We’d love to hear from you!" at bounding box center [424, 201] width 278 height 16
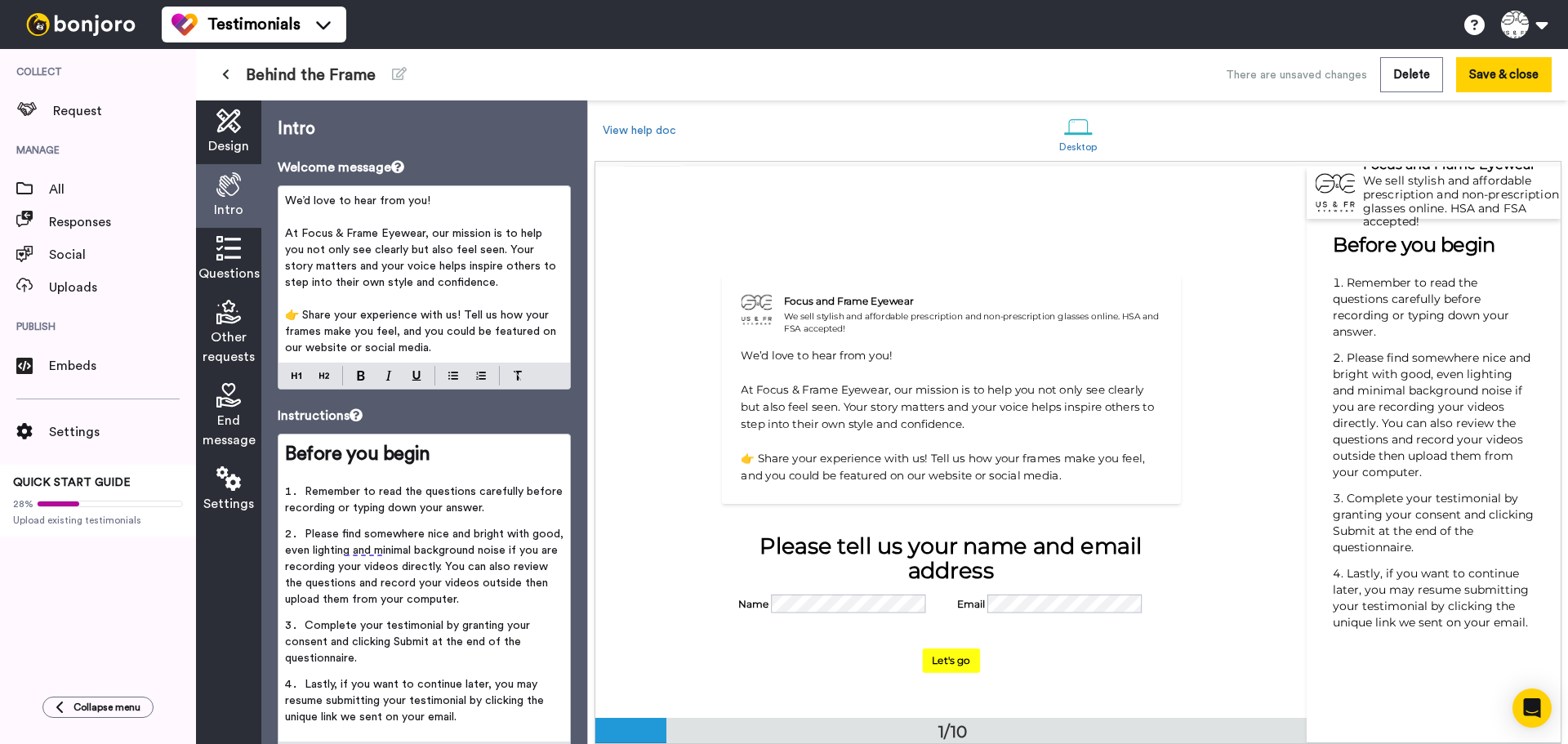
click at [304, 315] on span "👉 Share your experience with us! Tell us how your frames make you feel, and you…" at bounding box center [422, 332] width 275 height 44
click at [1523, 80] on button "Save & close" at bounding box center [1504, 74] width 96 height 35
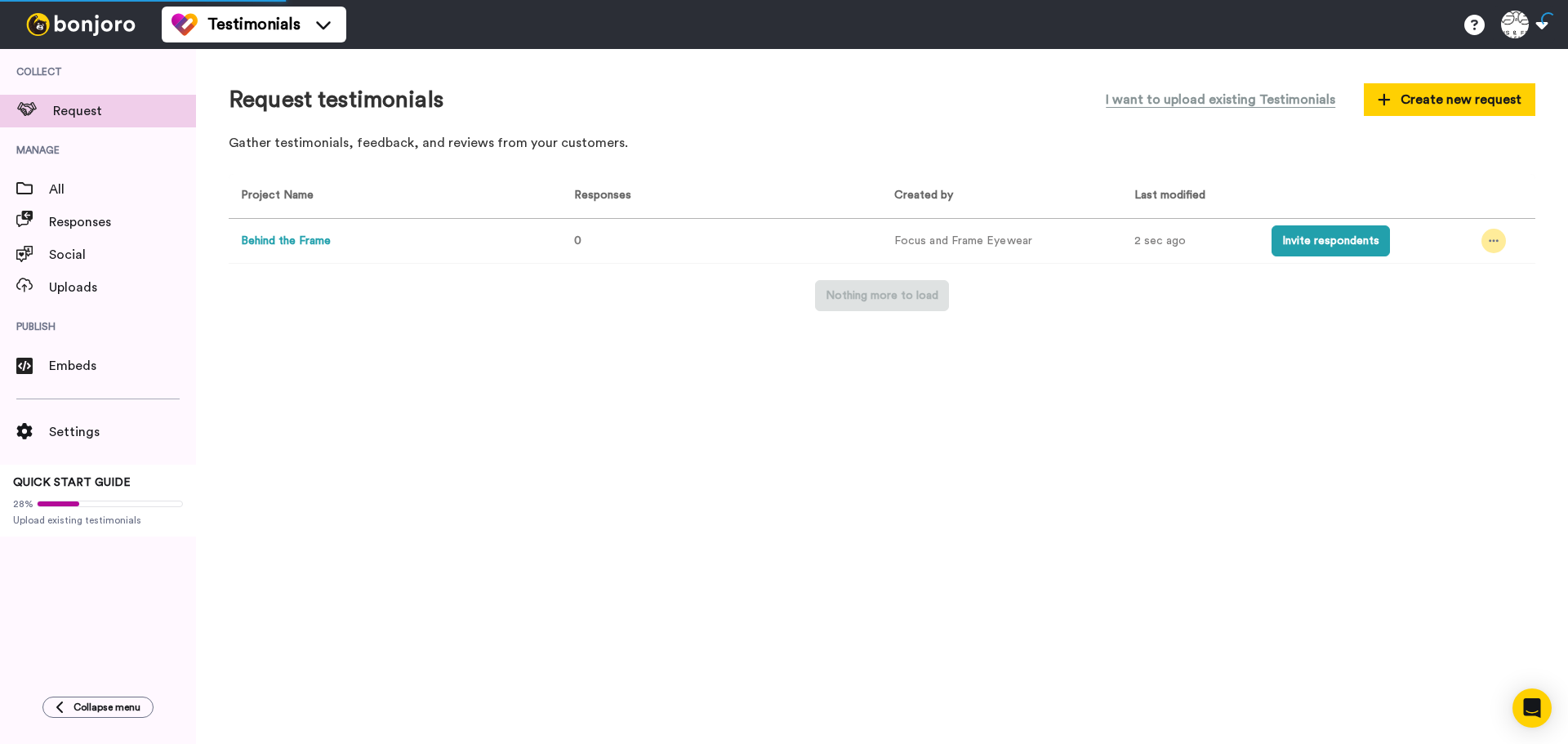
click at [1498, 242] on div at bounding box center [1493, 240] width 24 height 24
click at [1454, 359] on span "Edit project" at bounding box center [1456, 360] width 63 height 12
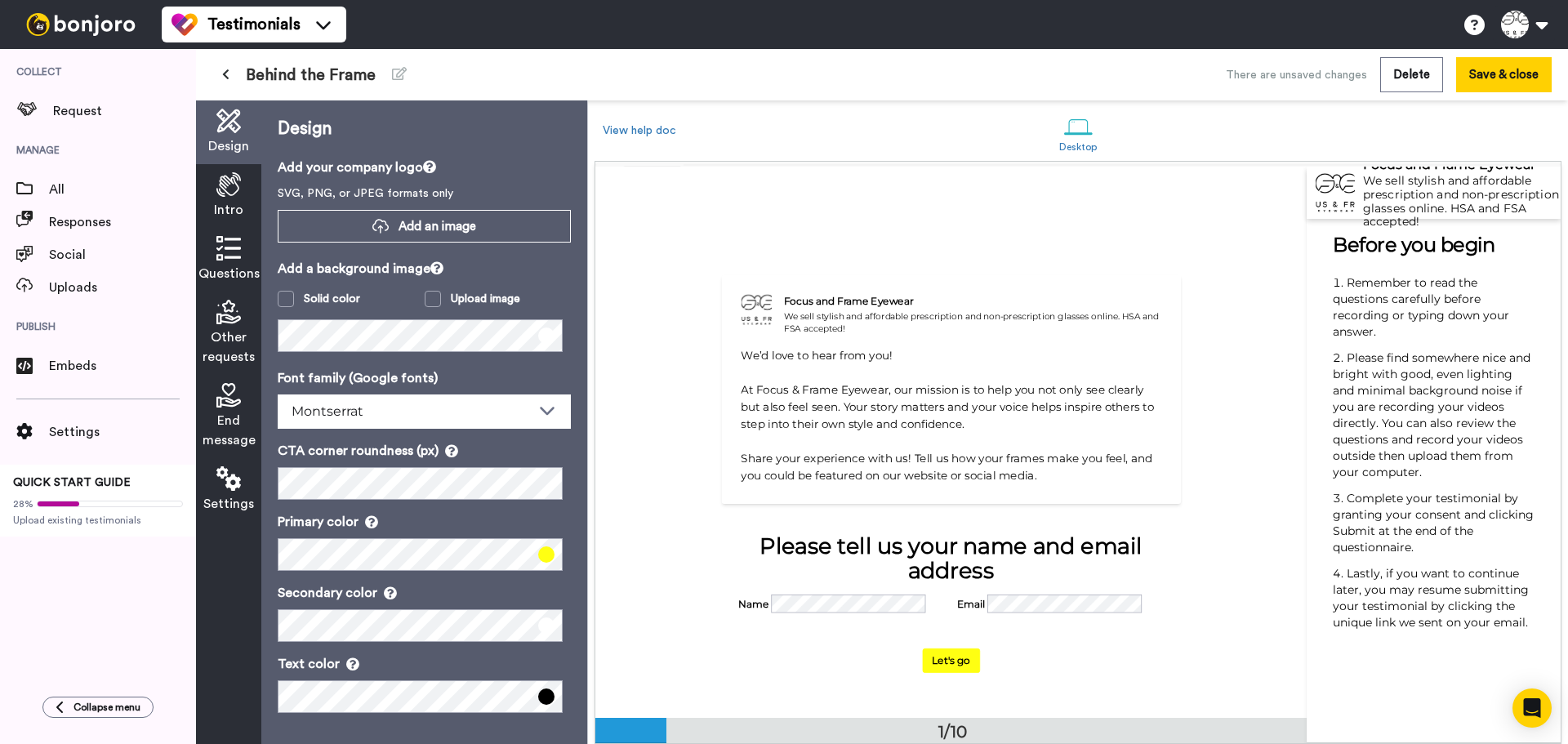
click at [213, 191] on div "Intro" at bounding box center [229, 196] width 65 height 63
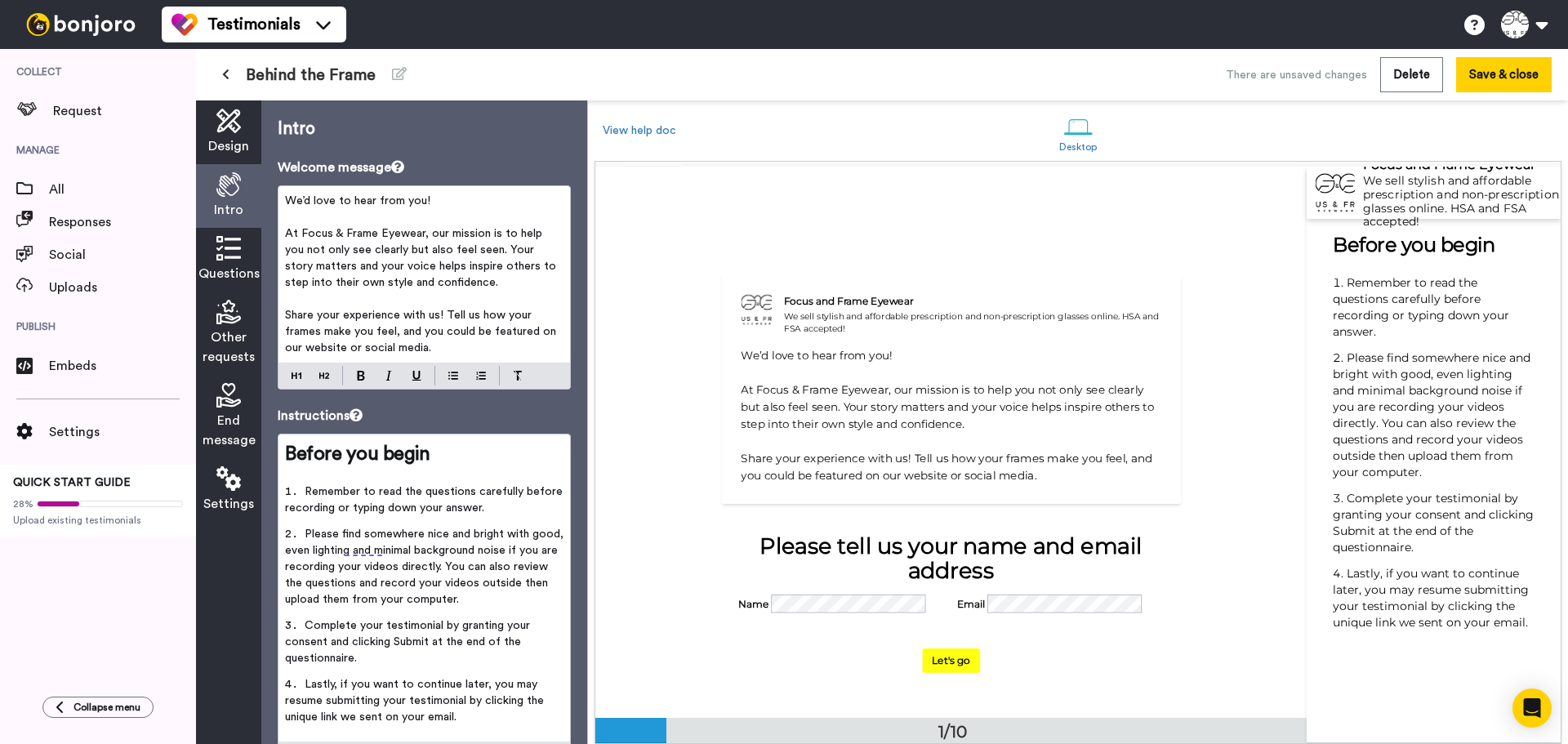
click at [331, 198] on span "We’d love to hear from you!" at bounding box center [357, 201] width 146 height 12
click at [288, 200] on span "We’d love to hear from you!" at bounding box center [357, 201] width 146 height 12
click at [450, 376] on img at bounding box center [453, 376] width 10 height 13
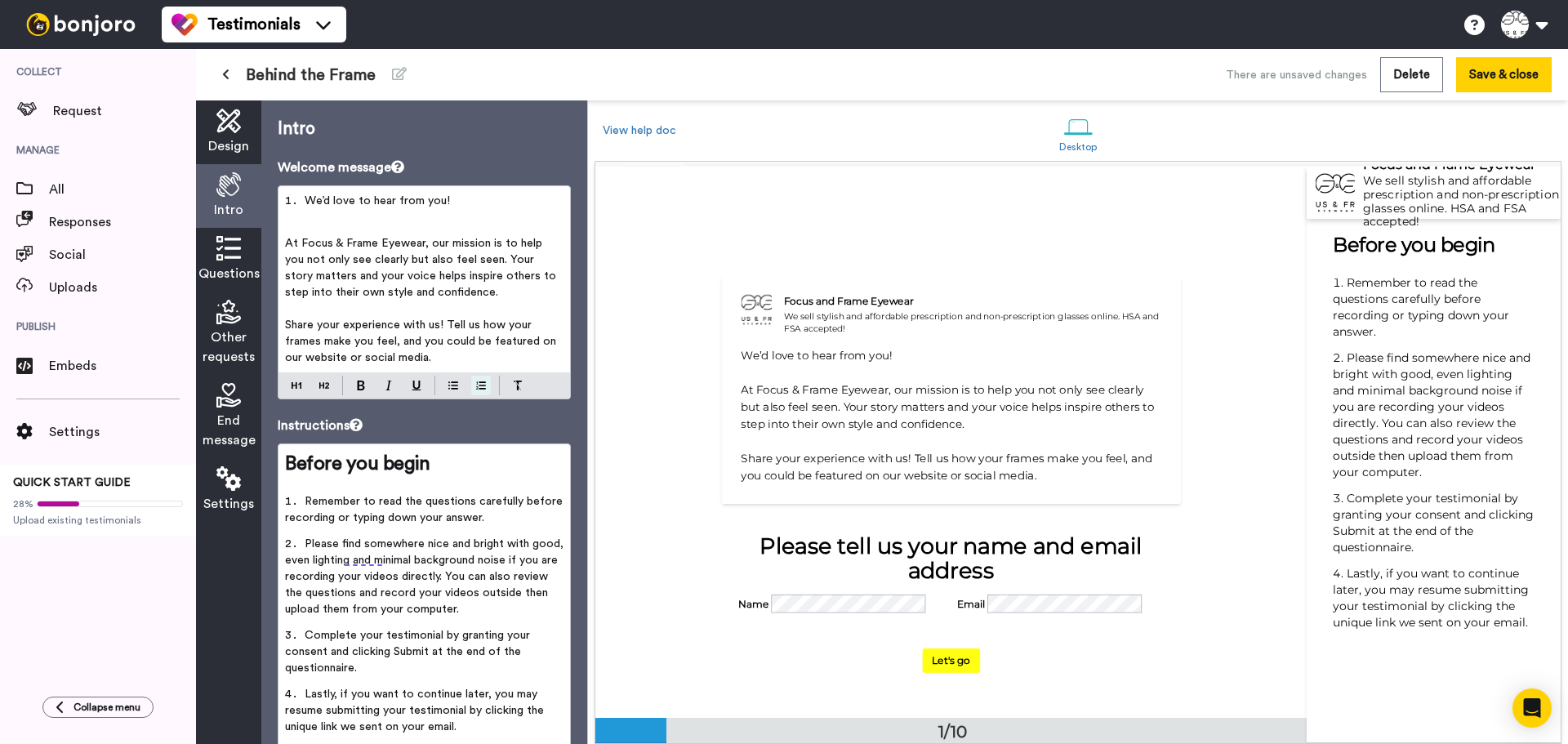
click at [476, 376] on button at bounding box center [481, 386] width 20 height 20
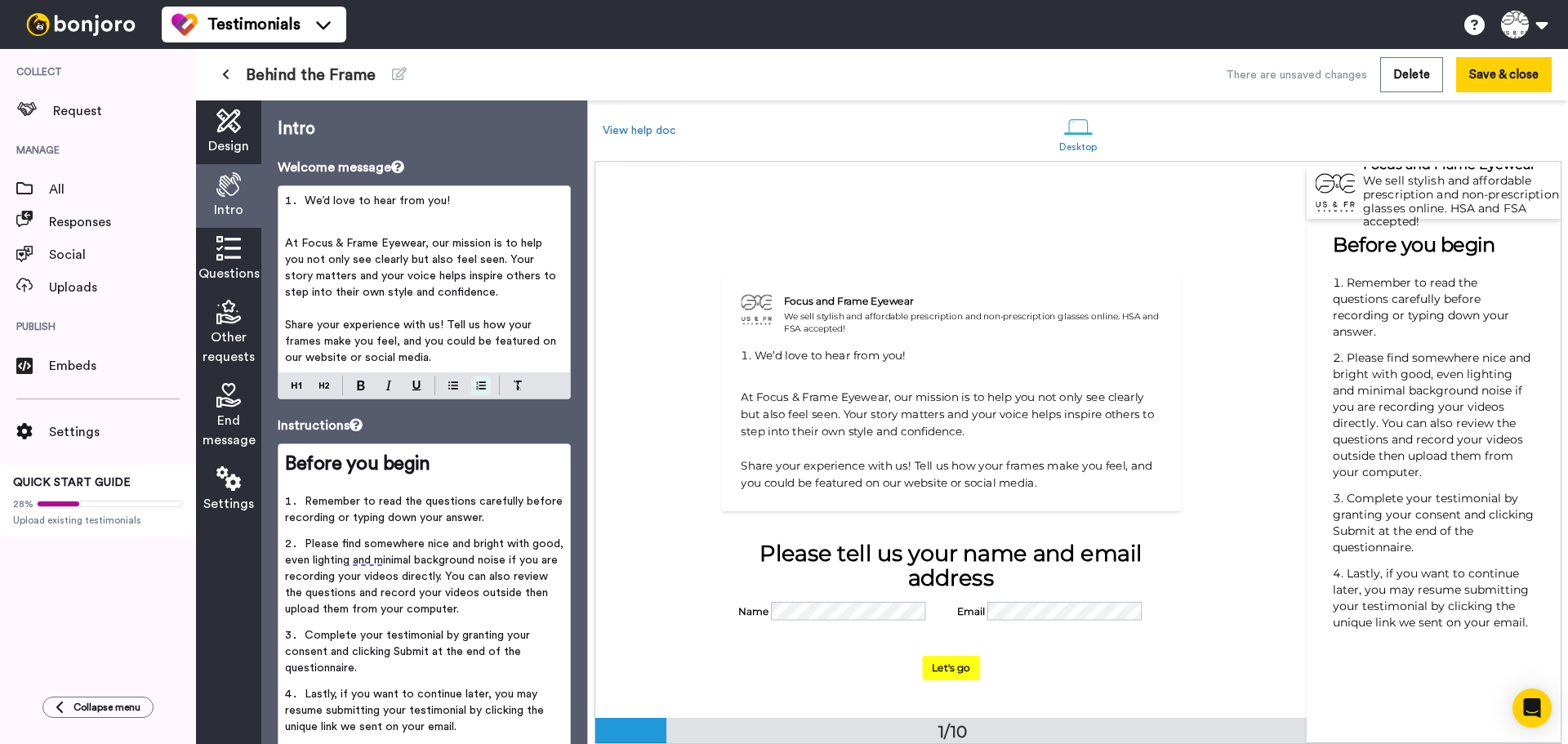
click at [476, 387] on div at bounding box center [424, 385] width 292 height 26
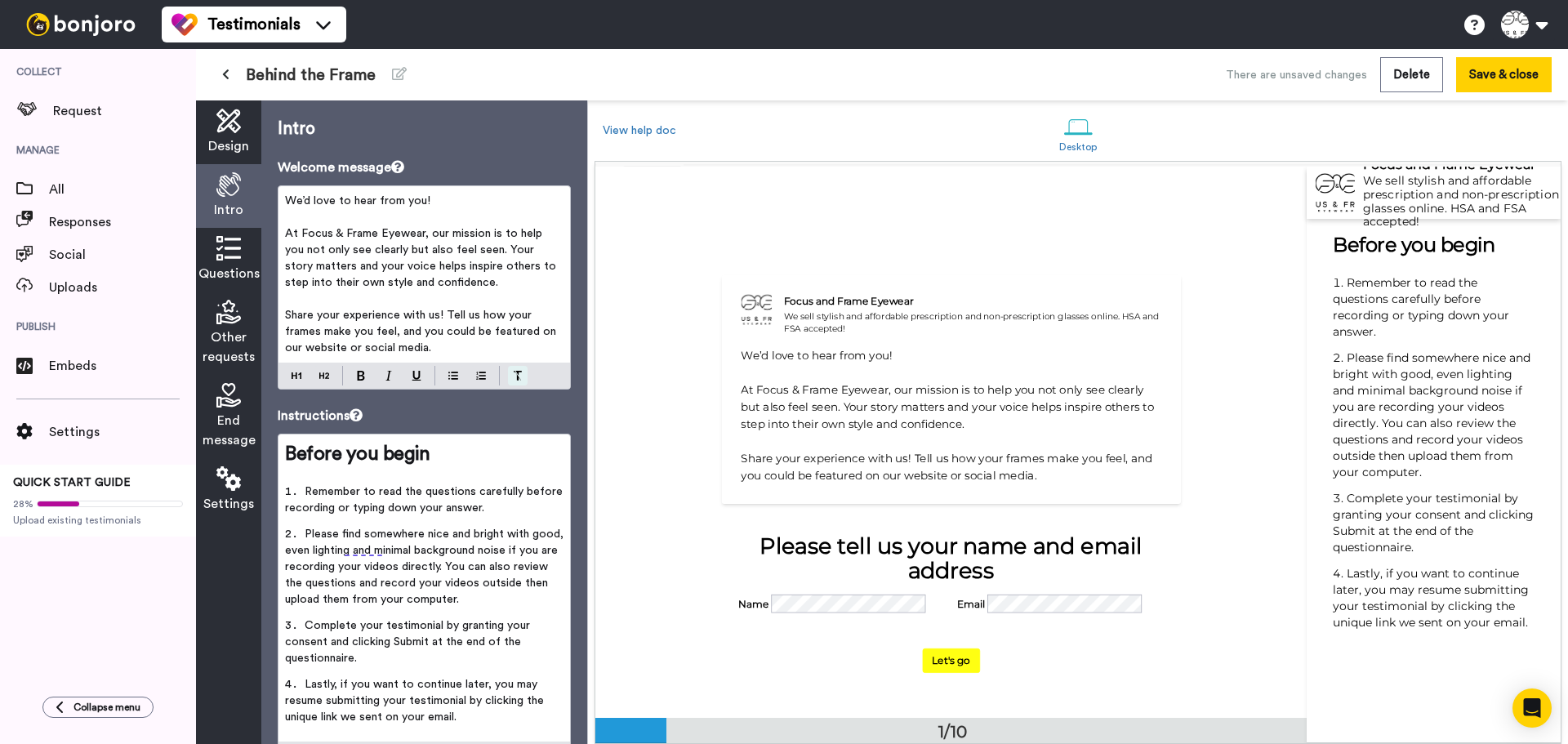
click at [519, 375] on img at bounding box center [518, 375] width 10 height 10
click at [513, 379] on img at bounding box center [518, 375] width 10 height 10
drag, startPoint x: 446, startPoint y: 202, endPoint x: 285, endPoint y: 201, distance: 161.0
click at [285, 201] on p "We’d love to hear from you!" at bounding box center [424, 201] width 278 height 16
click at [297, 377] on div "We’d love to hear from you! ﻿ At Focus & Frame Eyewear, our mission is to help …" at bounding box center [424, 287] width 293 height 204
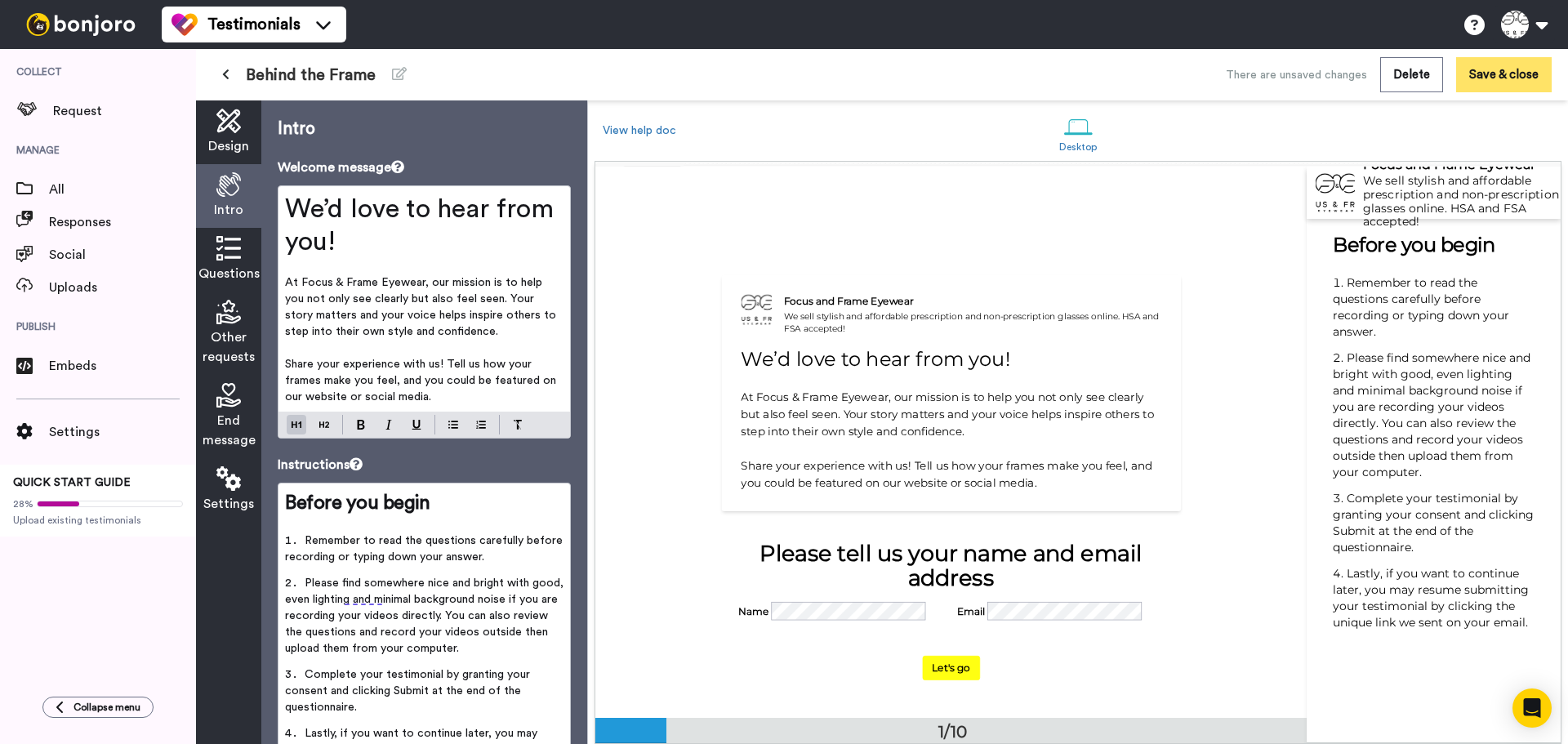
click at [1488, 72] on button "Save & close" at bounding box center [1504, 74] width 96 height 35
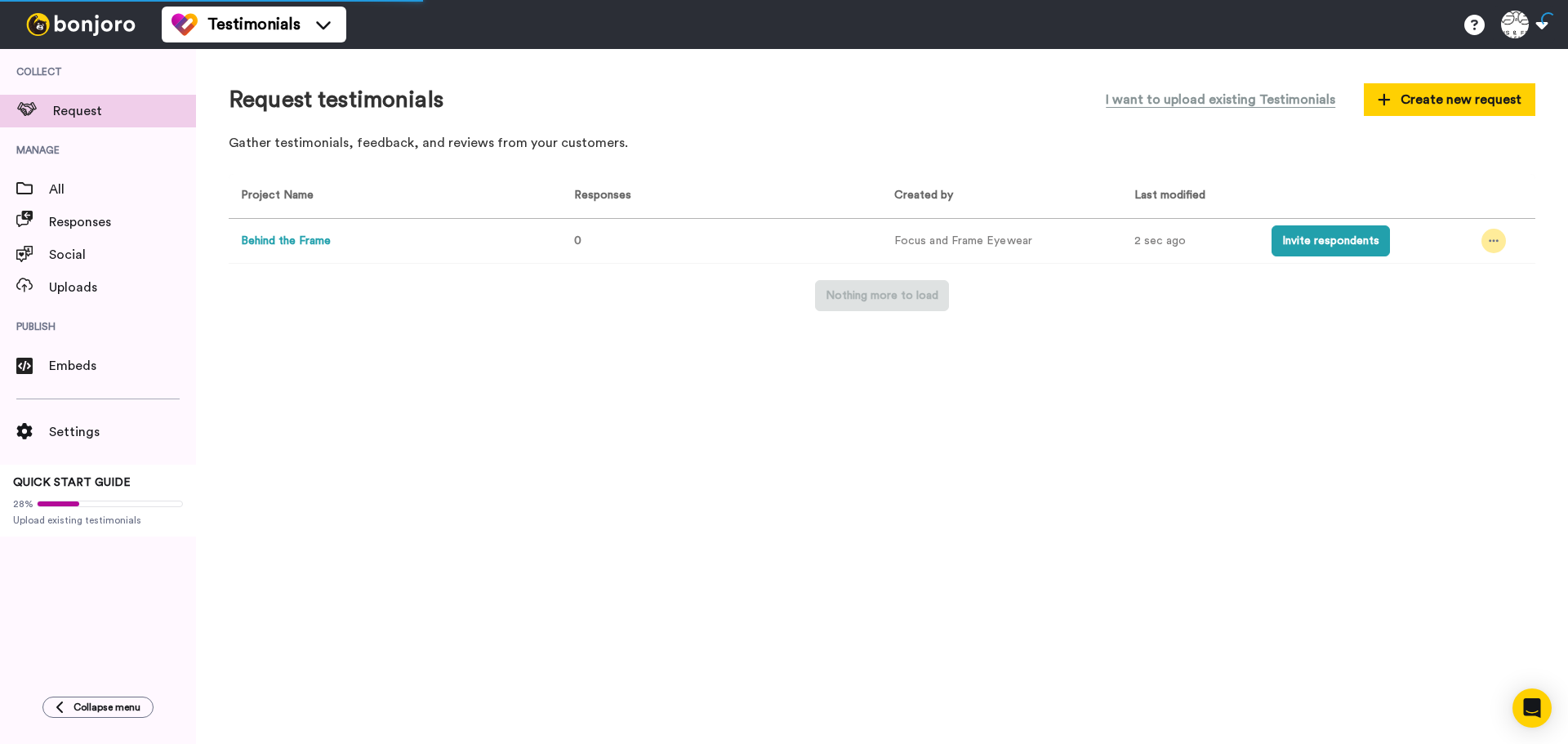
click at [1492, 234] on div at bounding box center [1493, 240] width 24 height 24
click at [1266, 395] on div "Request testimonials I want to upload existing Testimonials Create new request …" at bounding box center [882, 396] width 1372 height 695
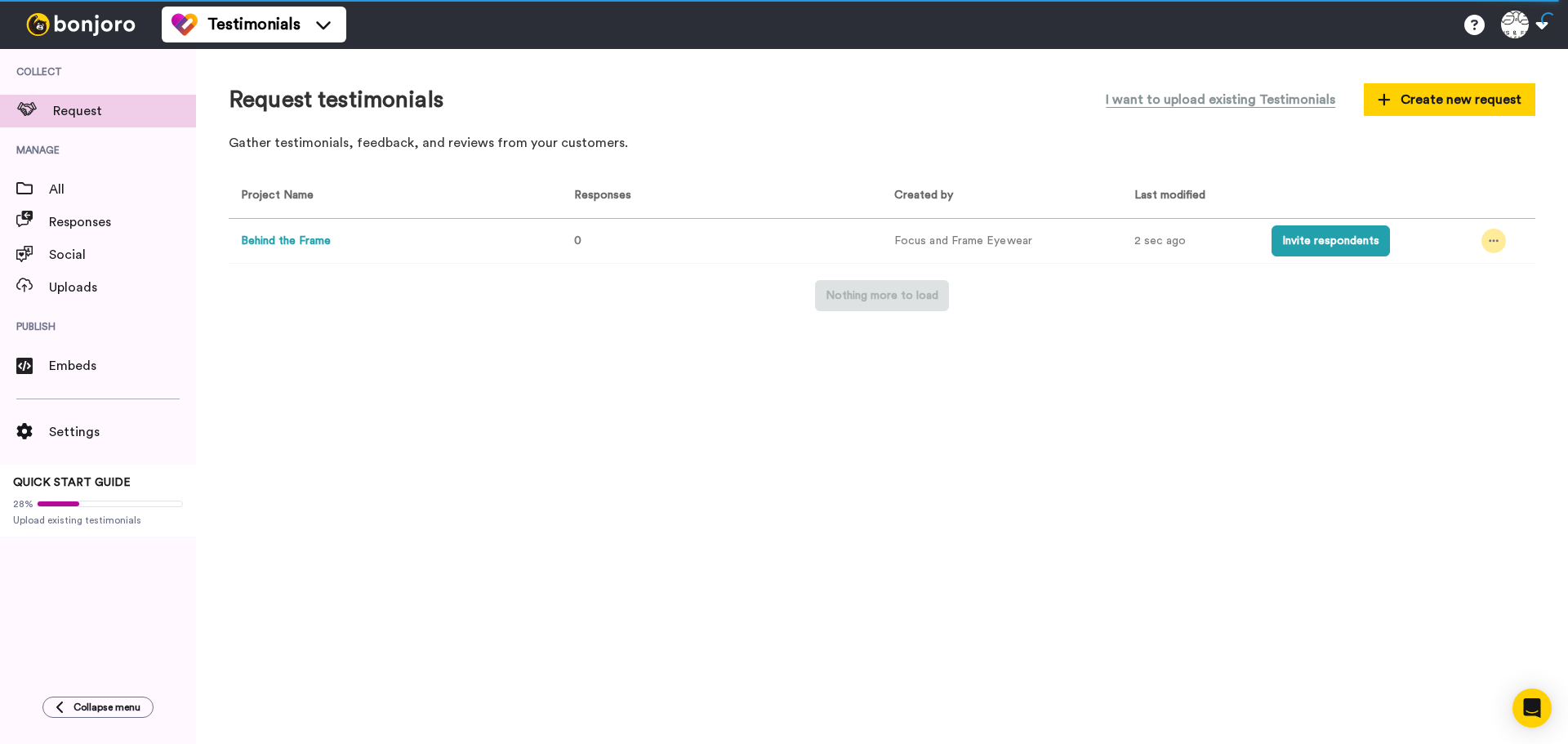
click at [1495, 242] on icon at bounding box center [1494, 240] width 10 height 12
click at [1464, 364] on span "Edit project" at bounding box center [1456, 360] width 63 height 12
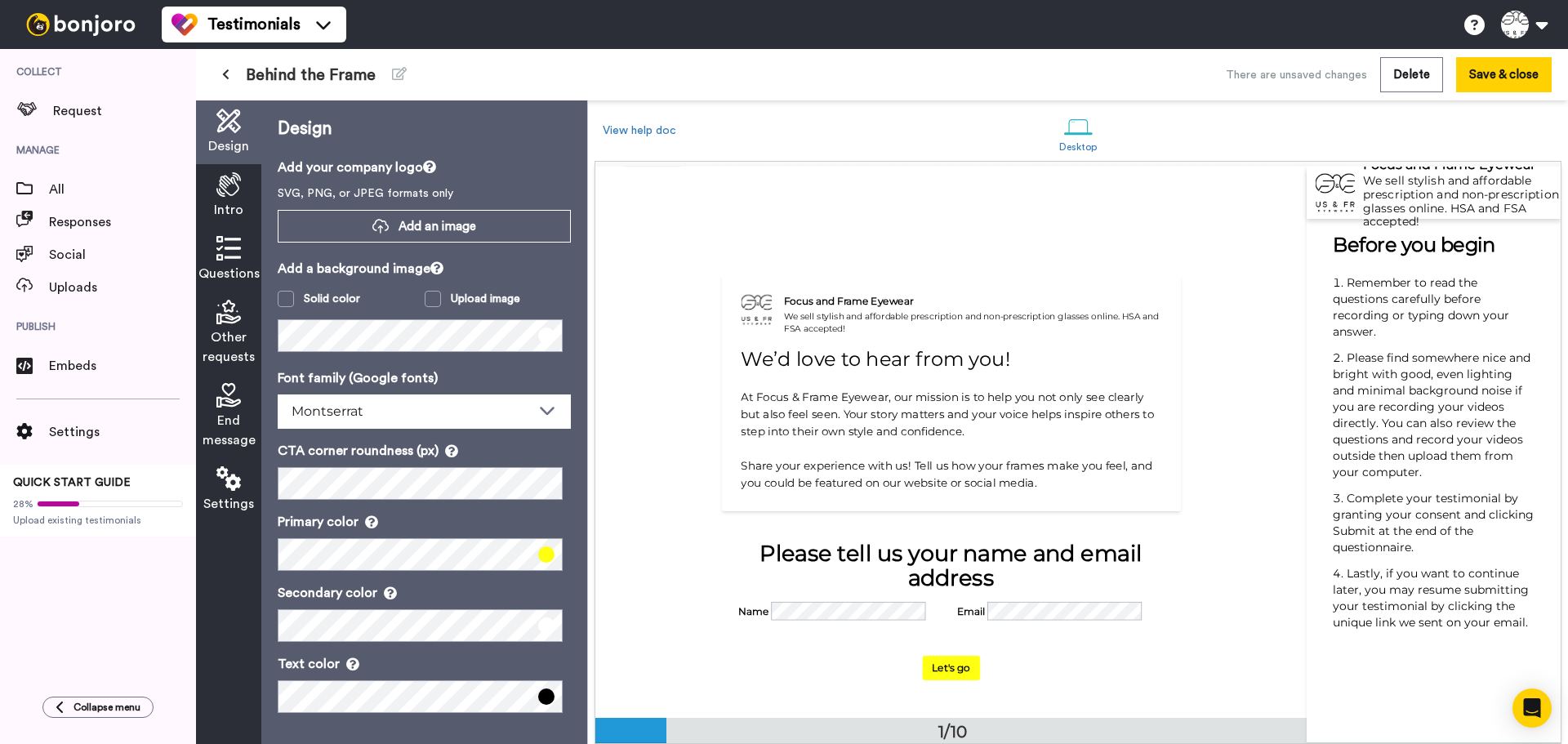
click at [224, 189] on icon at bounding box center [228, 184] width 24 height 24
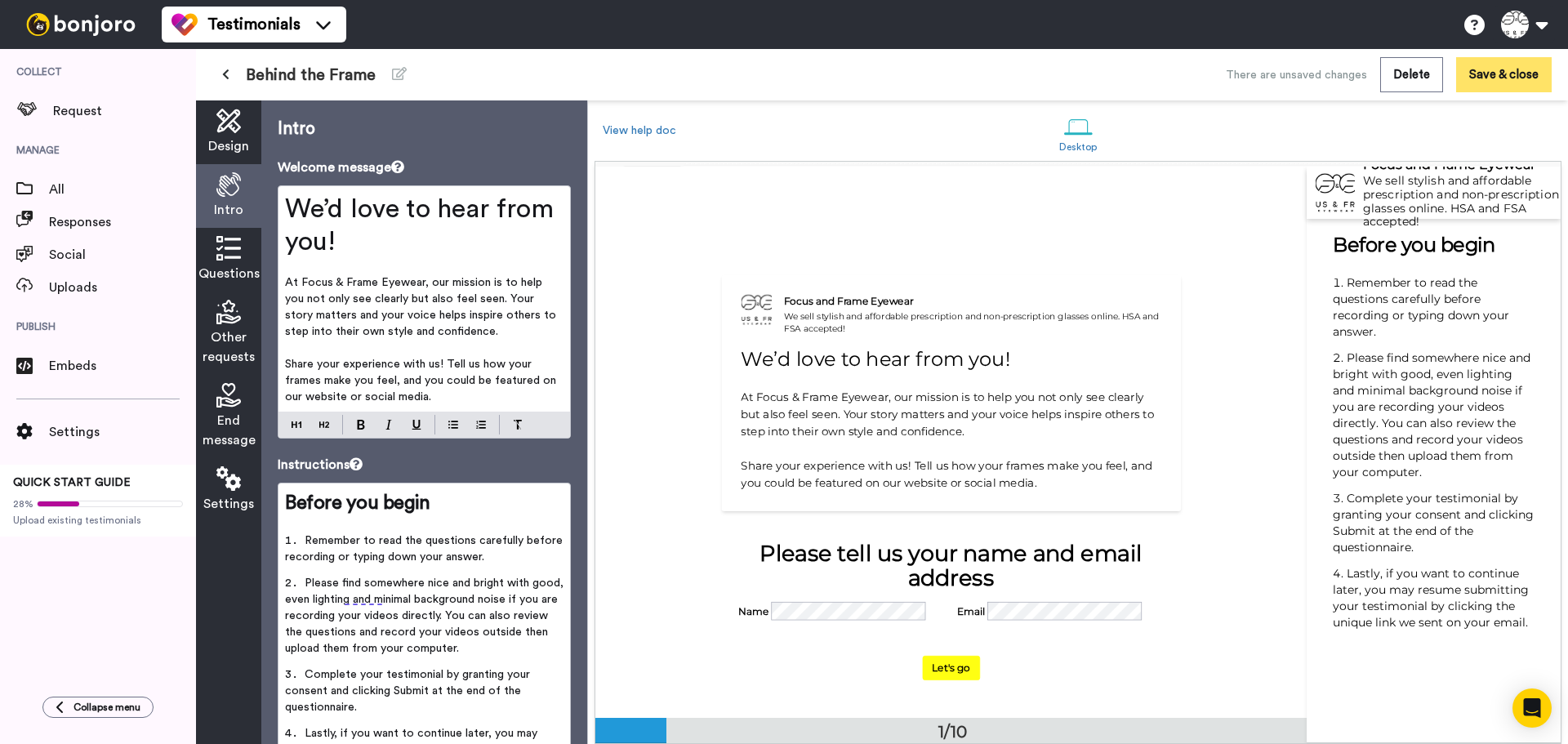
click at [1488, 78] on button "Save & close" at bounding box center [1504, 74] width 96 height 35
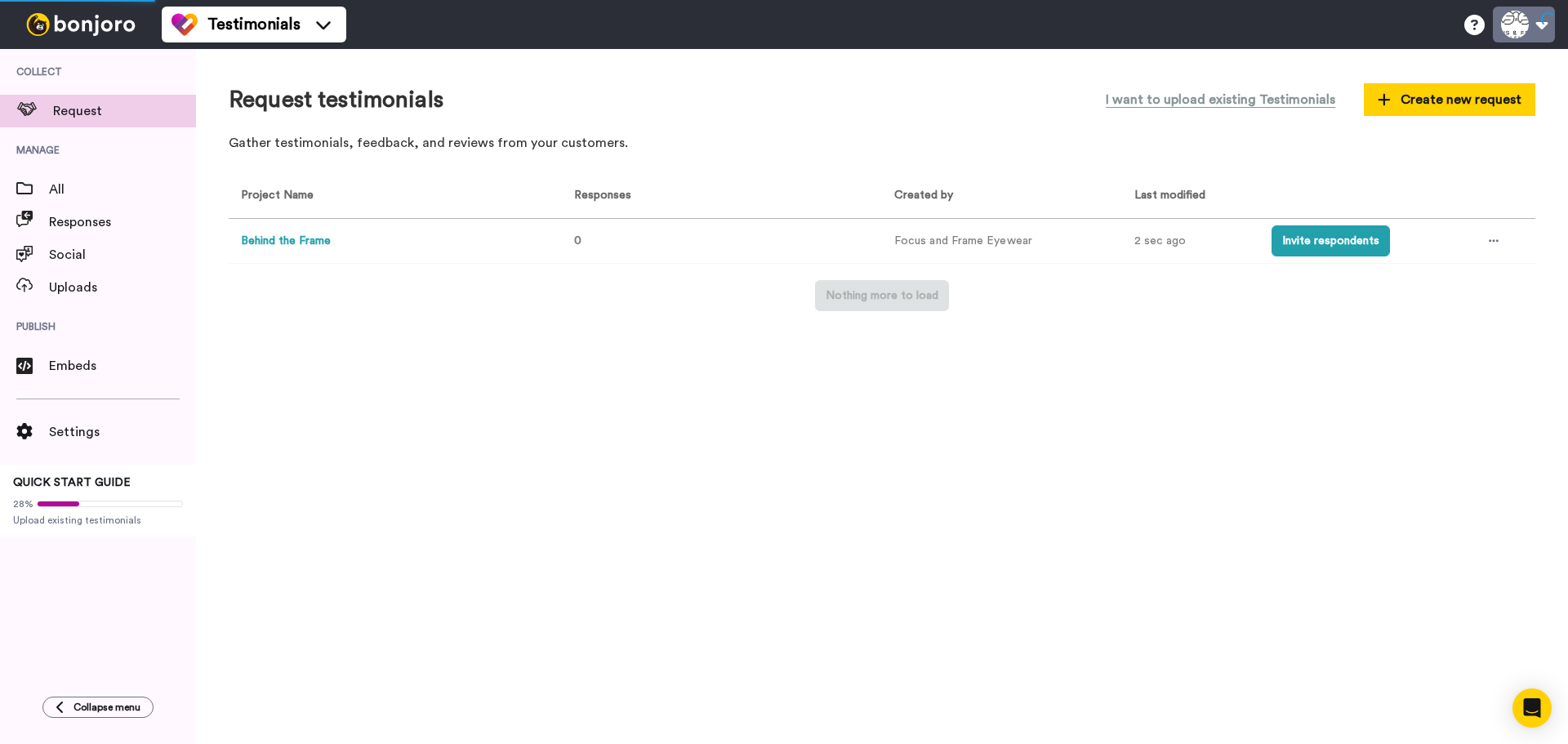
click at [1533, 20] on button at bounding box center [1524, 24] width 62 height 36
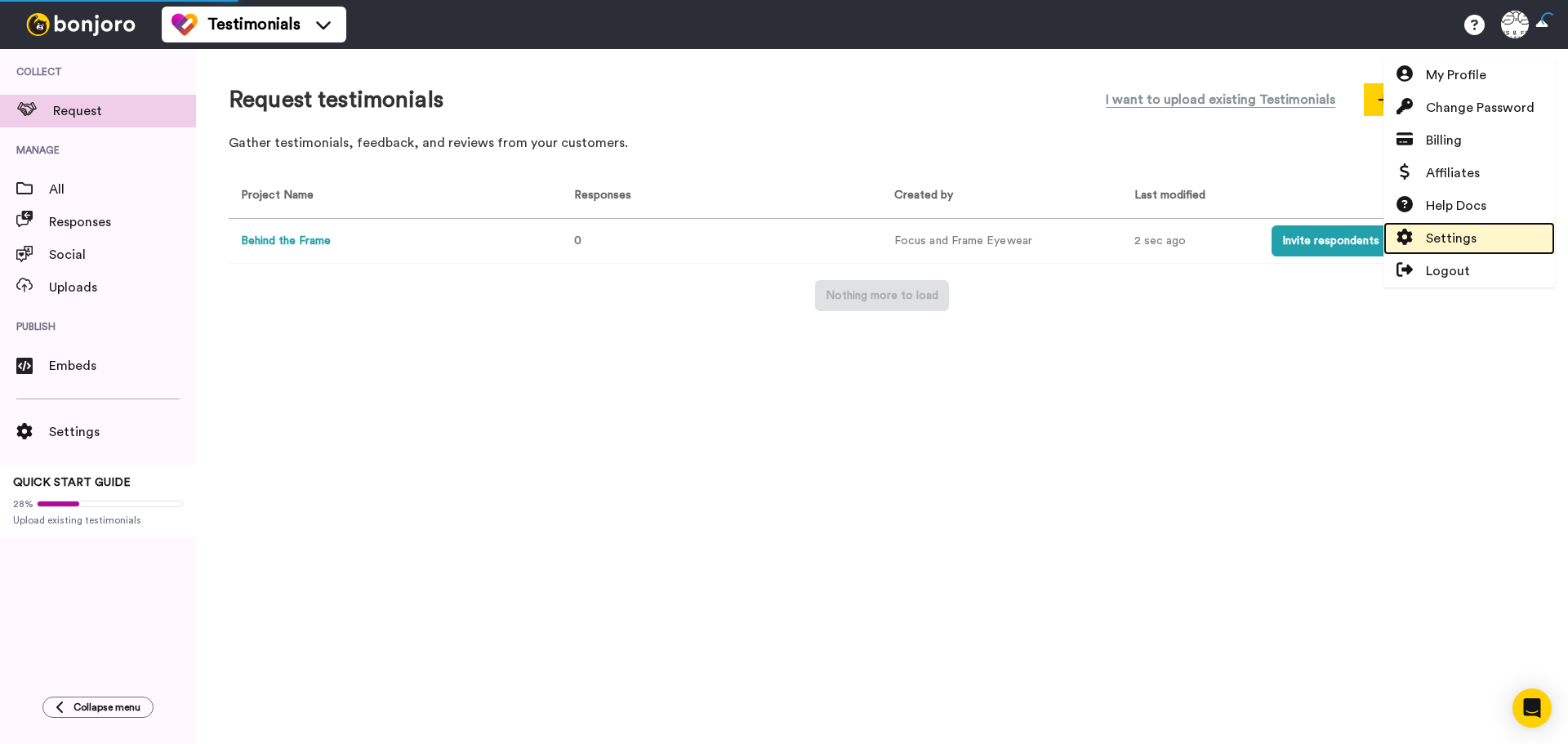
click at [1473, 233] on span "Settings" at bounding box center [1451, 239] width 51 height 20
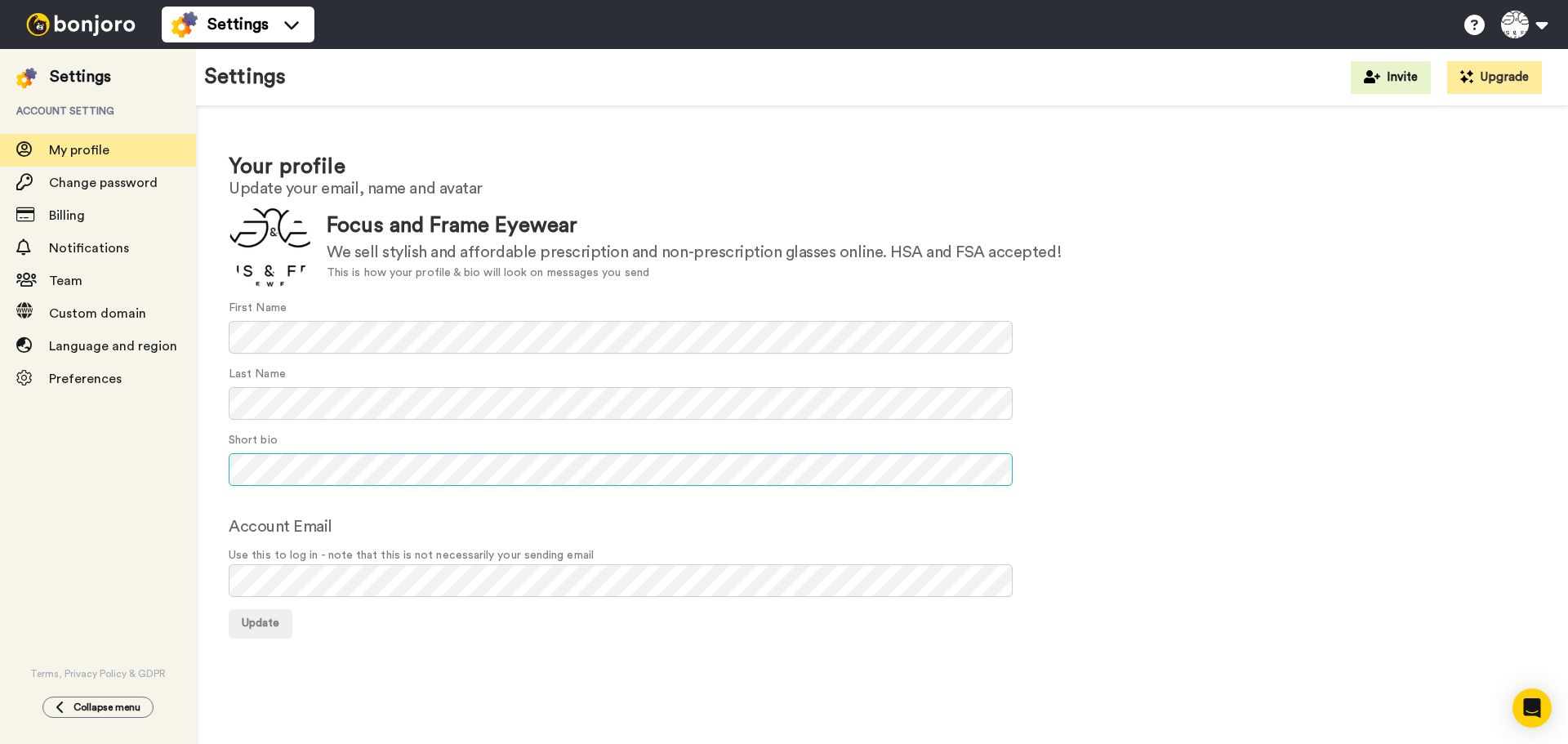
click at [186, 448] on div "Settings Account setting My profile Change password Billing Notifications Team …" at bounding box center [784, 396] width 1568 height 695
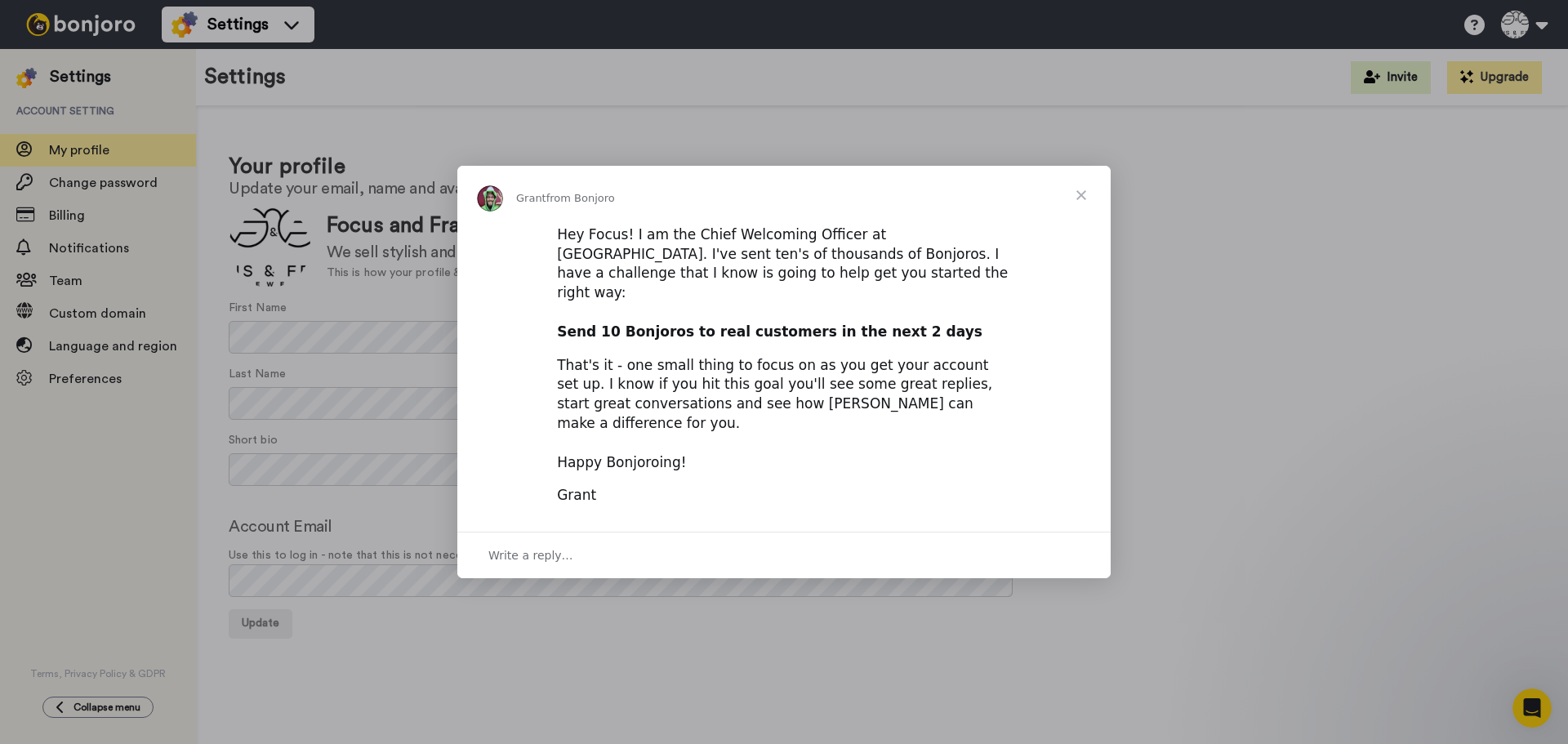
click at [1078, 212] on span "Close" at bounding box center [1081, 194] width 59 height 59
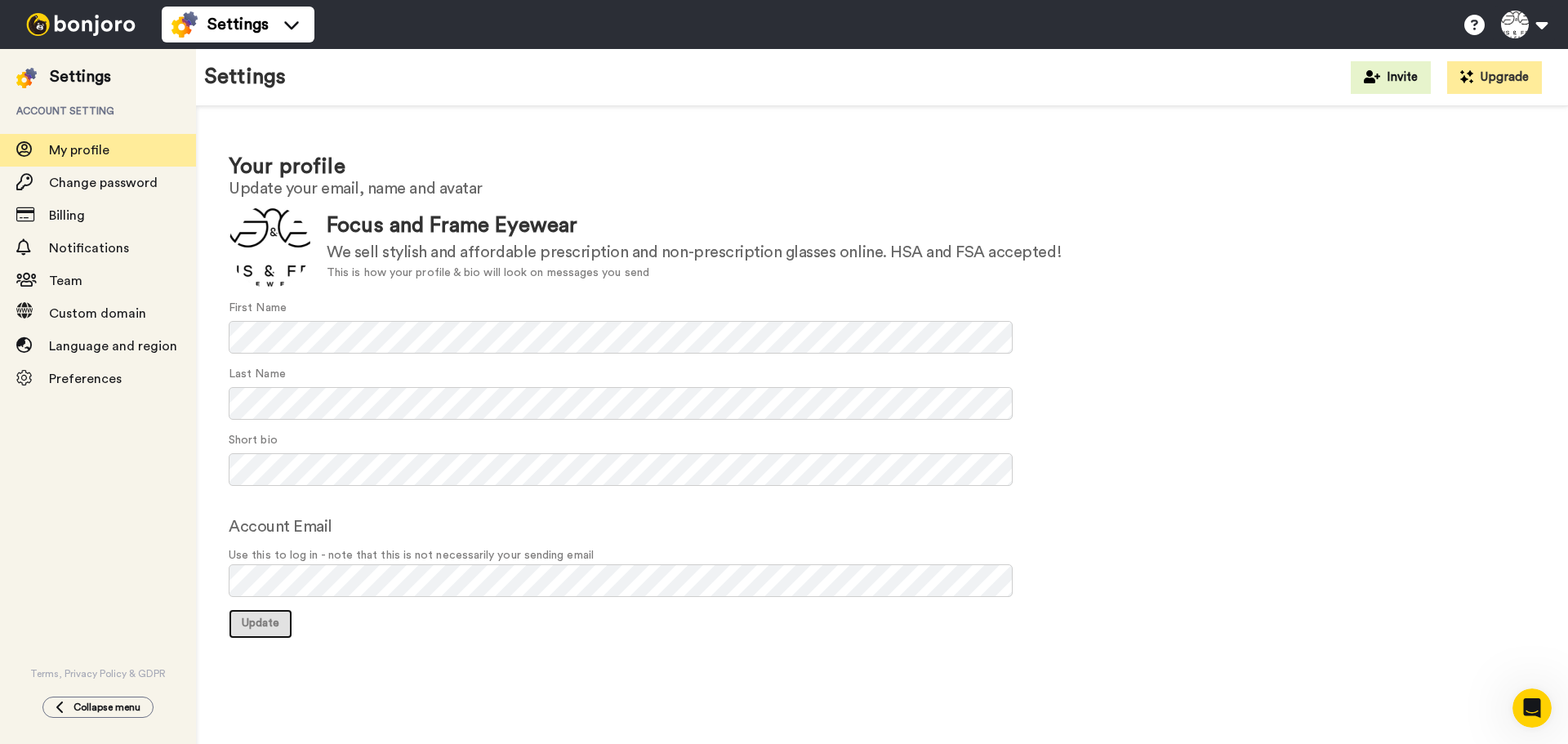
click at [263, 633] on button "Update" at bounding box center [260, 624] width 63 height 30
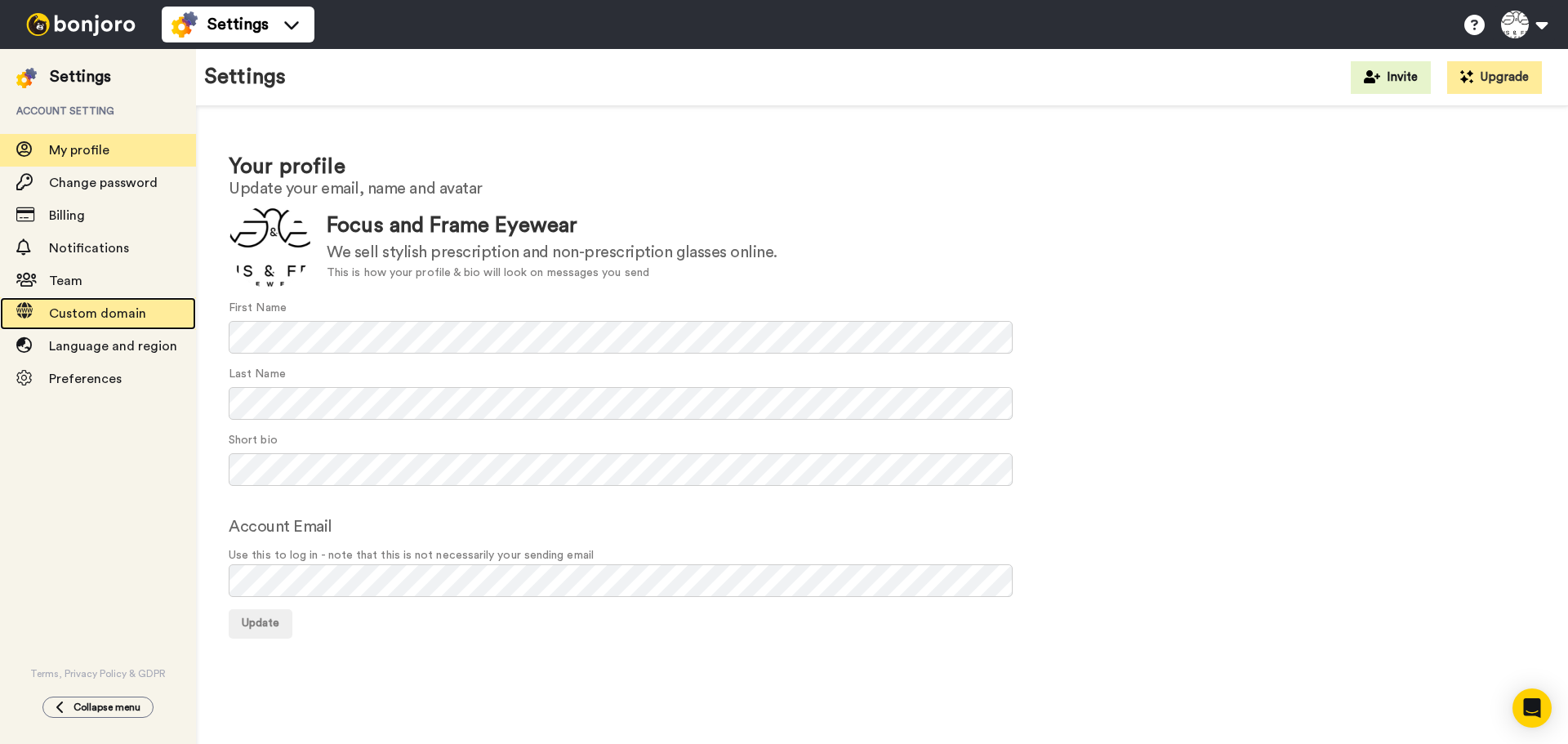
click at [112, 304] on span "Custom domain" at bounding box center [122, 314] width 147 height 20
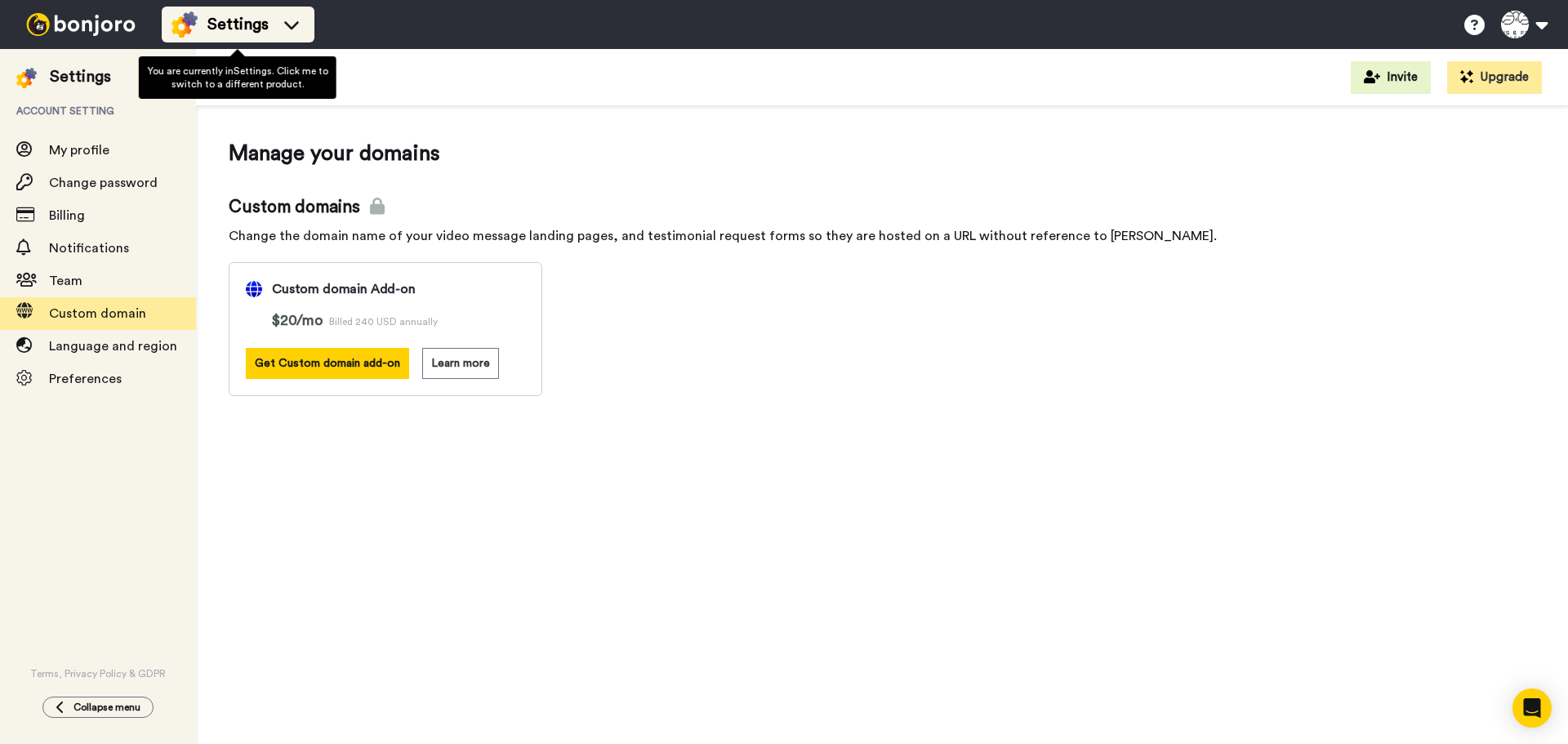
click at [264, 21] on span "Settings" at bounding box center [239, 24] width 61 height 23
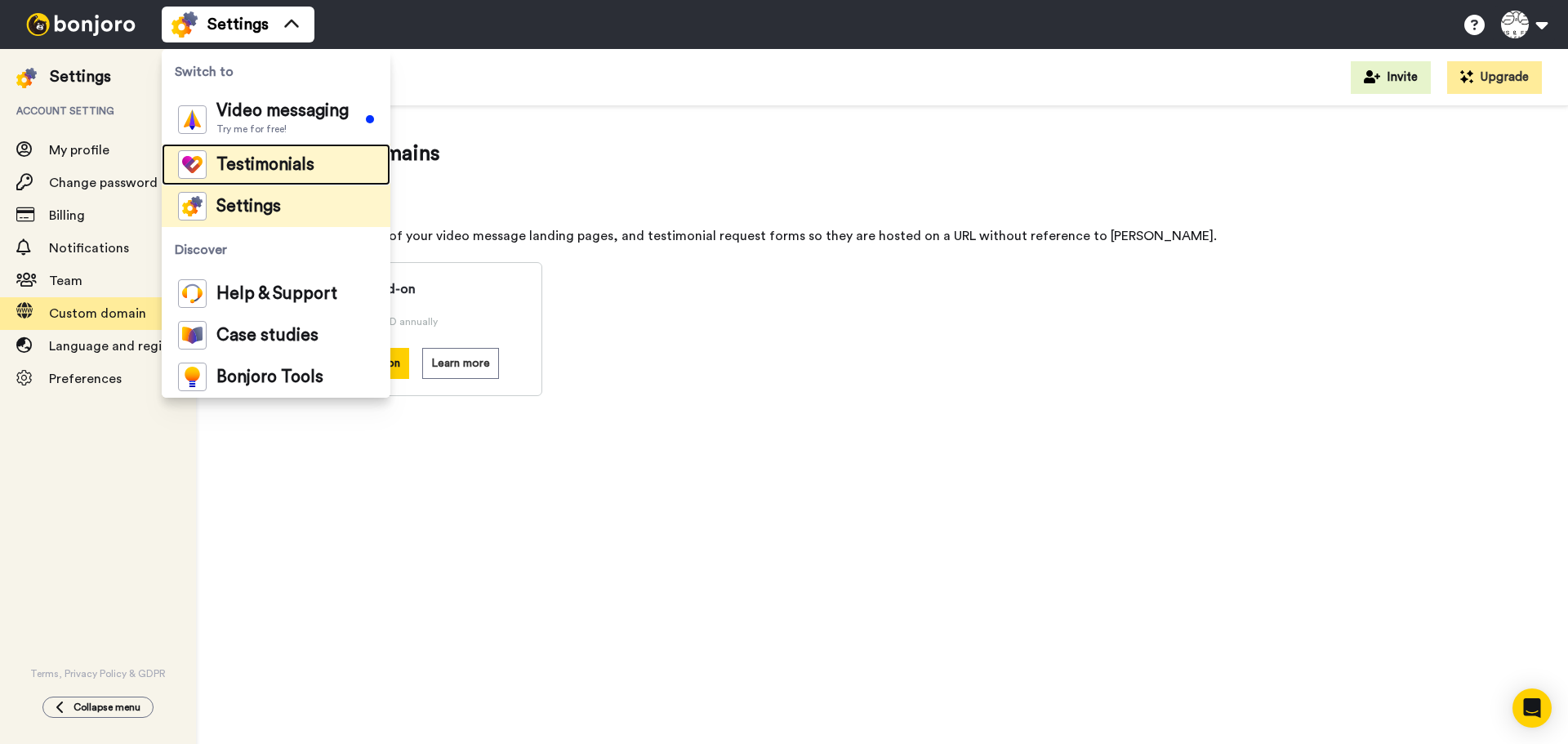
click at [289, 149] on li "Testimonials" at bounding box center [276, 165] width 229 height 42
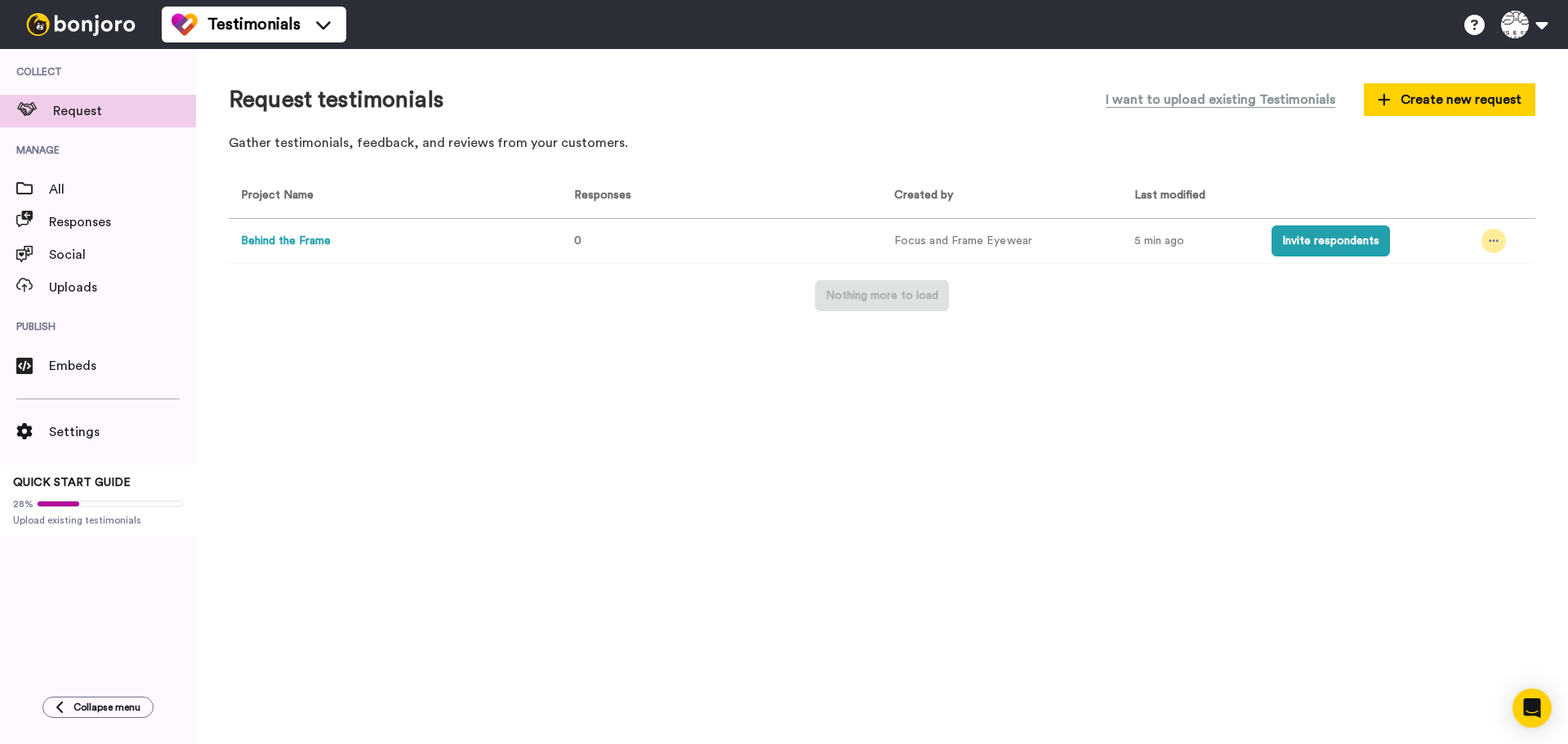
click at [1490, 236] on icon at bounding box center [1494, 240] width 10 height 12
click at [1455, 353] on li "Edit project" at bounding box center [1457, 362] width 138 height 30
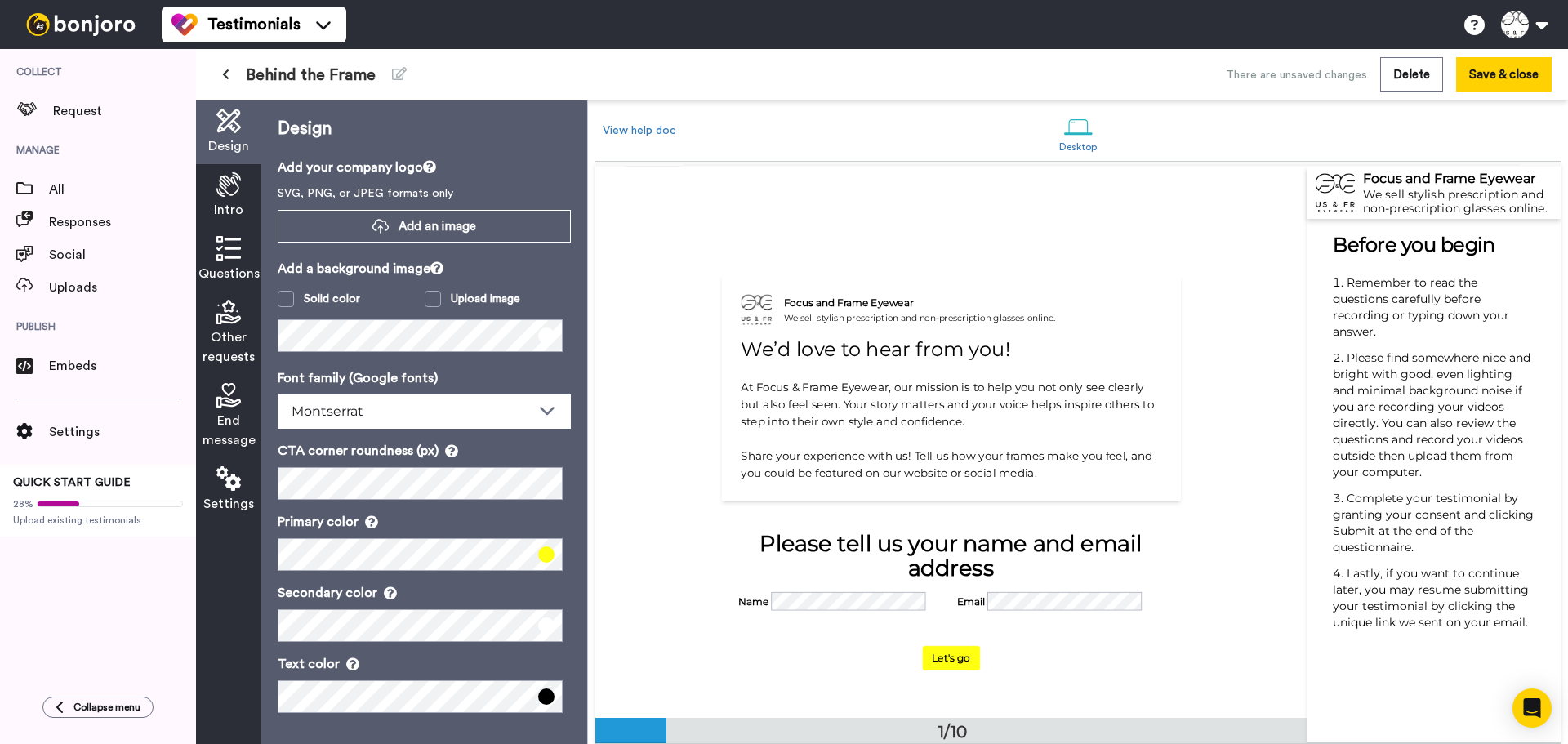
click at [219, 247] on icon at bounding box center [228, 248] width 24 height 24
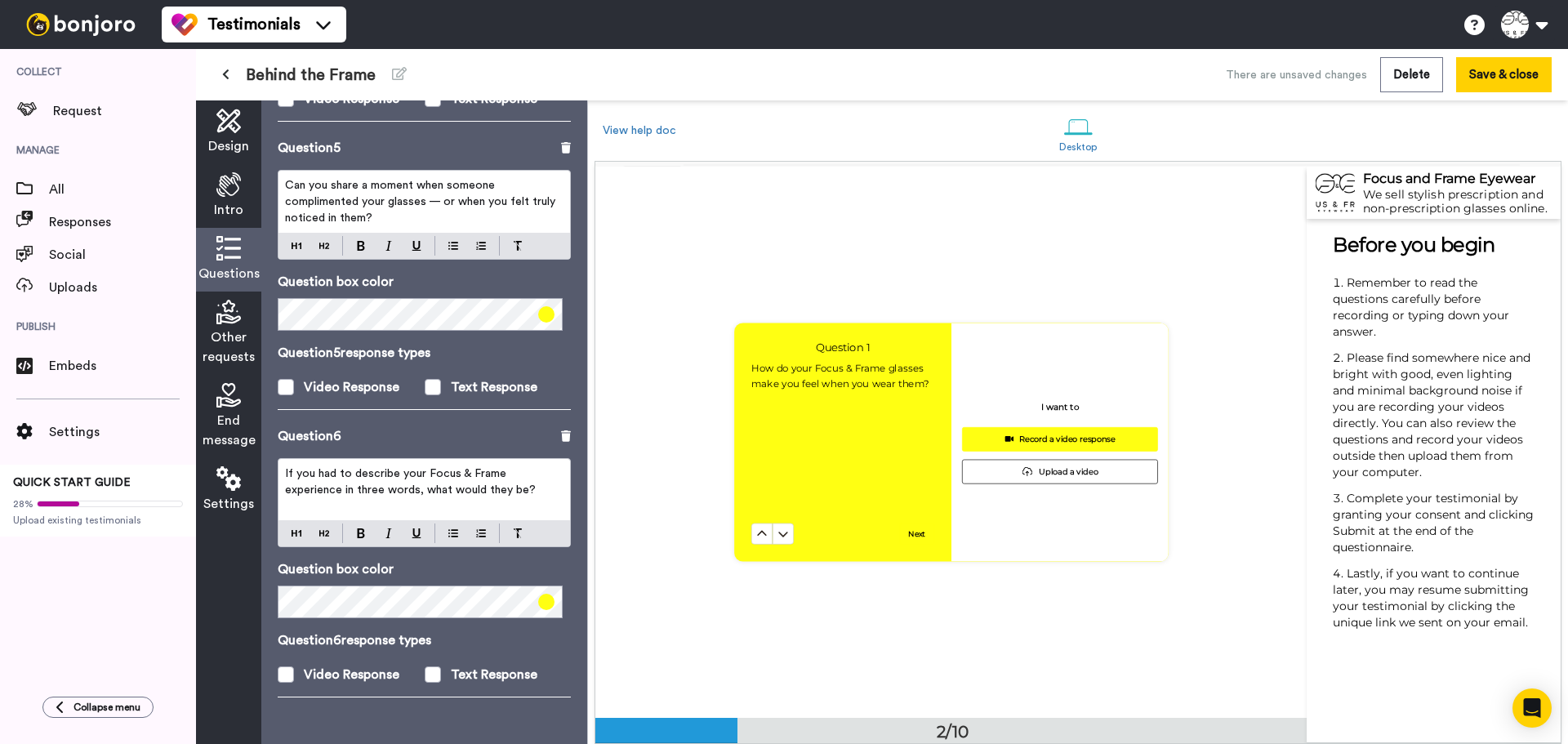
scroll to position [1228, 0]
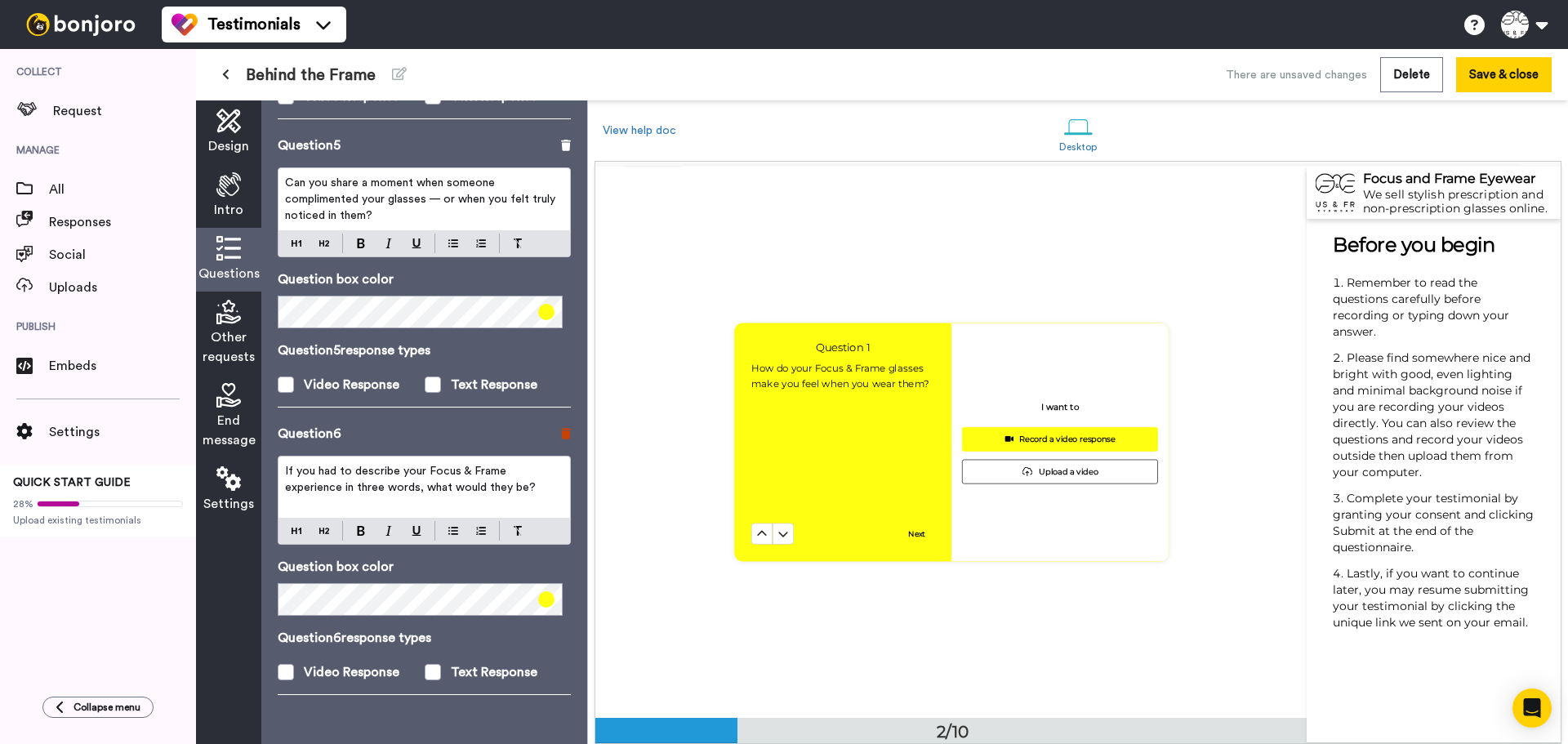
click at [561, 437] on icon at bounding box center [566, 434] width 10 height 12
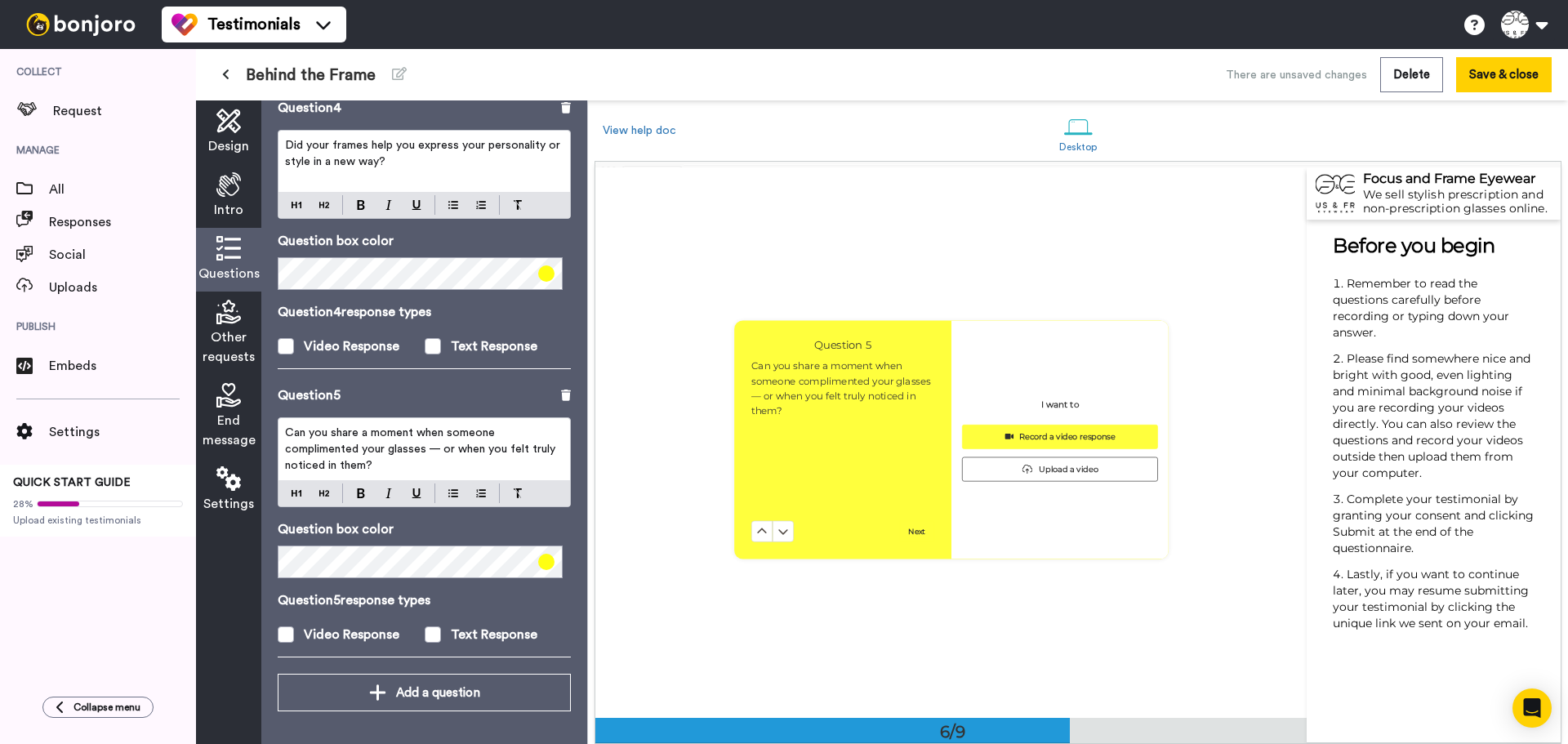
scroll to position [2760, 0]
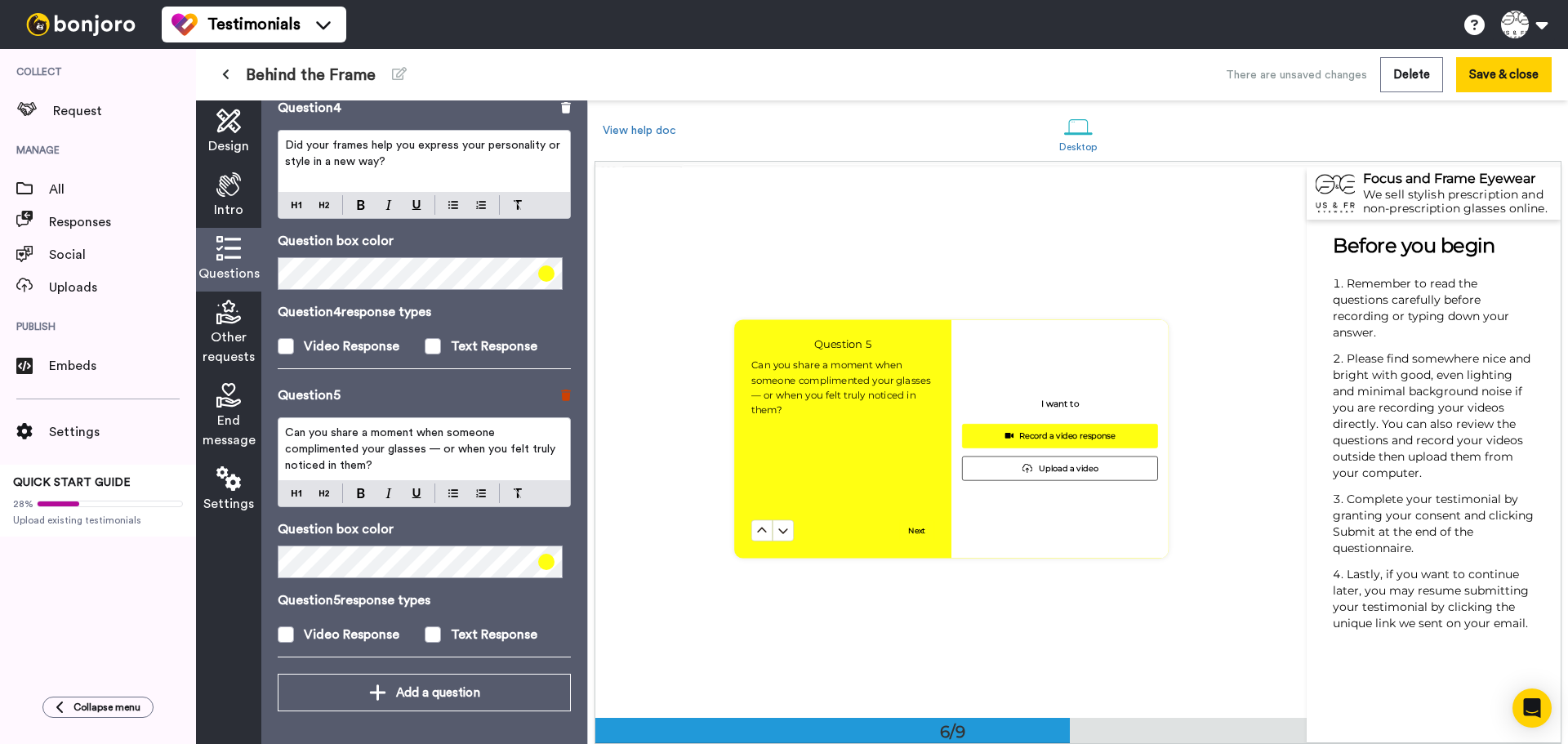
click at [561, 397] on icon at bounding box center [566, 395] width 10 height 12
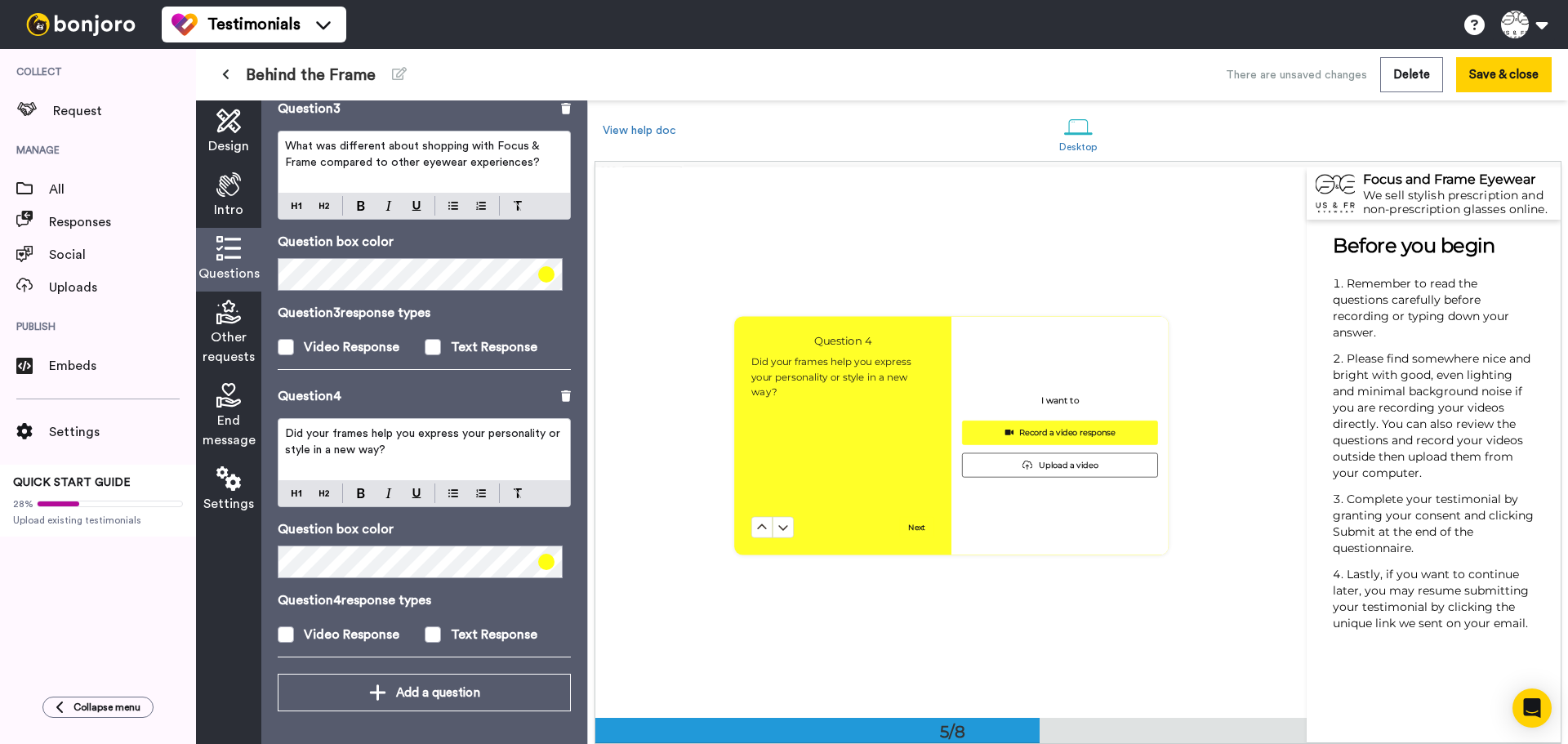
scroll to position [2206, 0]
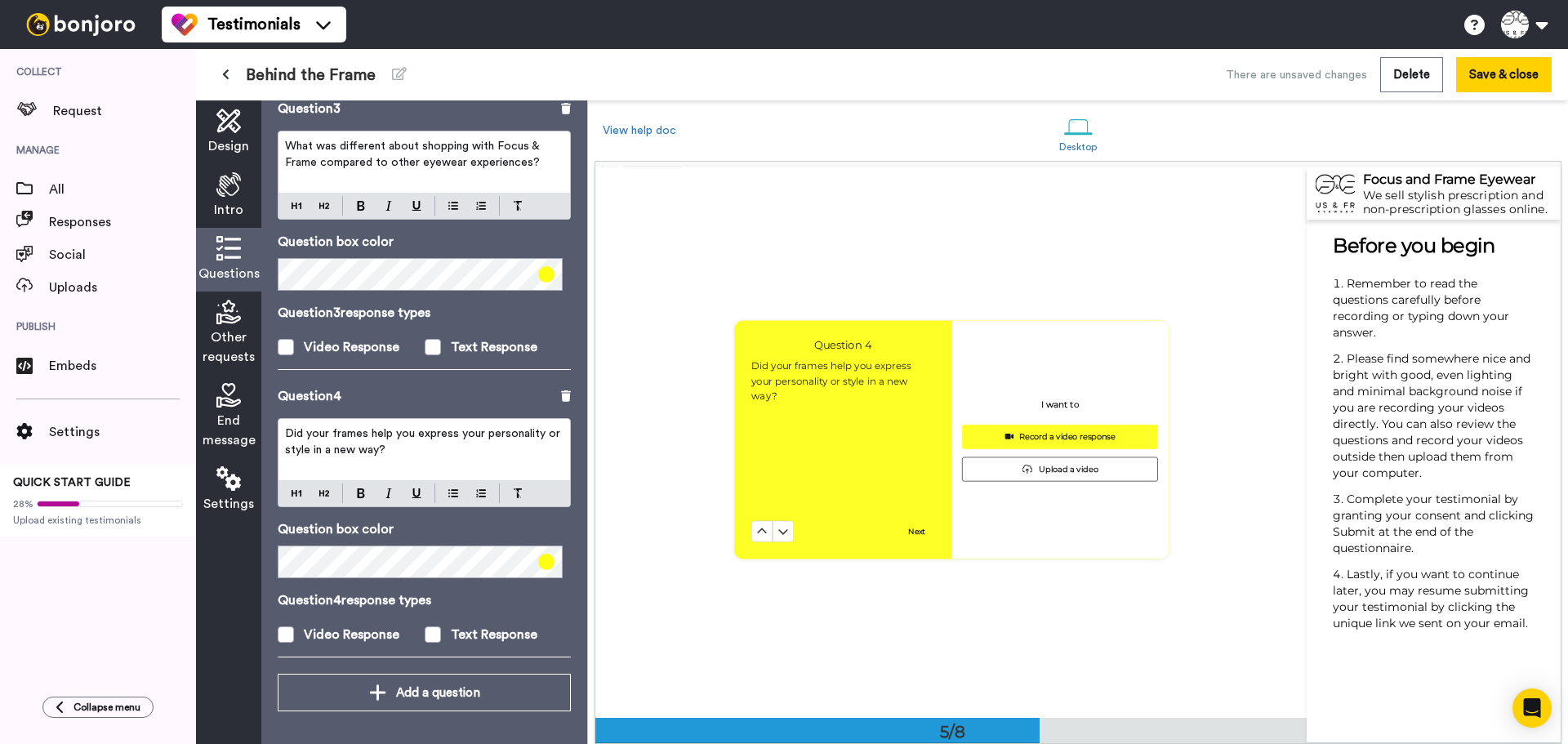
click at [561, 397] on icon at bounding box center [566, 396] width 10 height 12
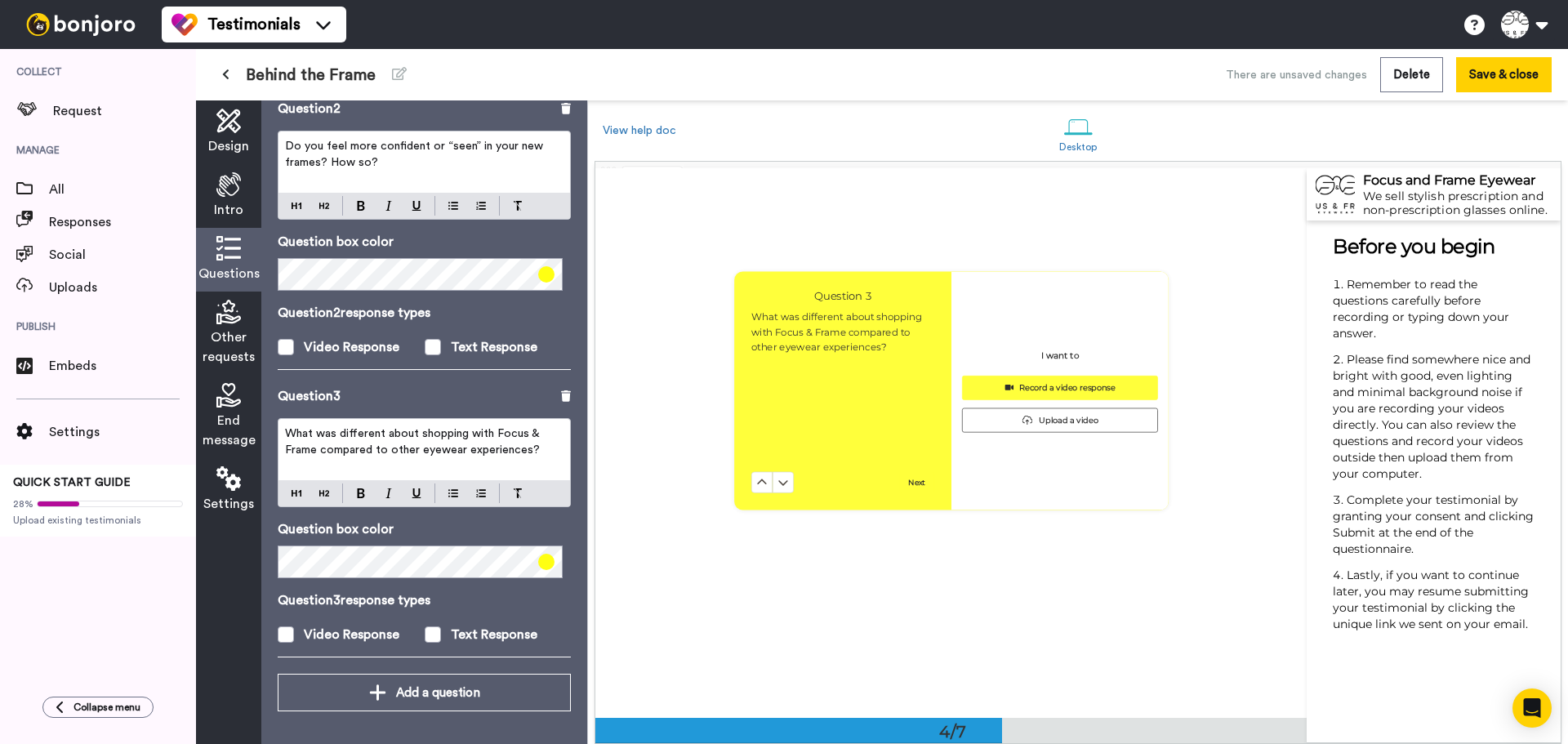
scroll to position [1467, 0]
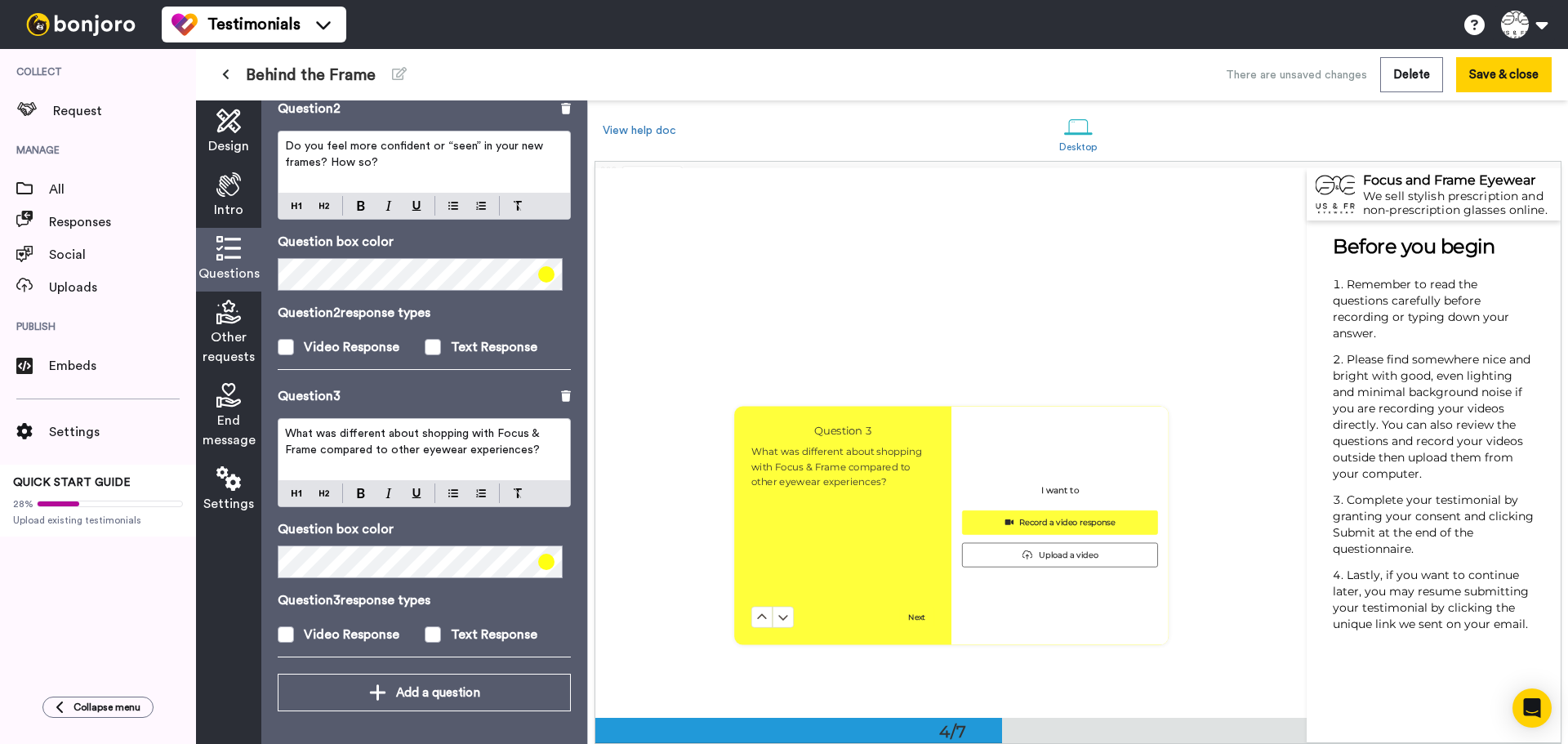
click at [561, 397] on icon at bounding box center [566, 396] width 10 height 12
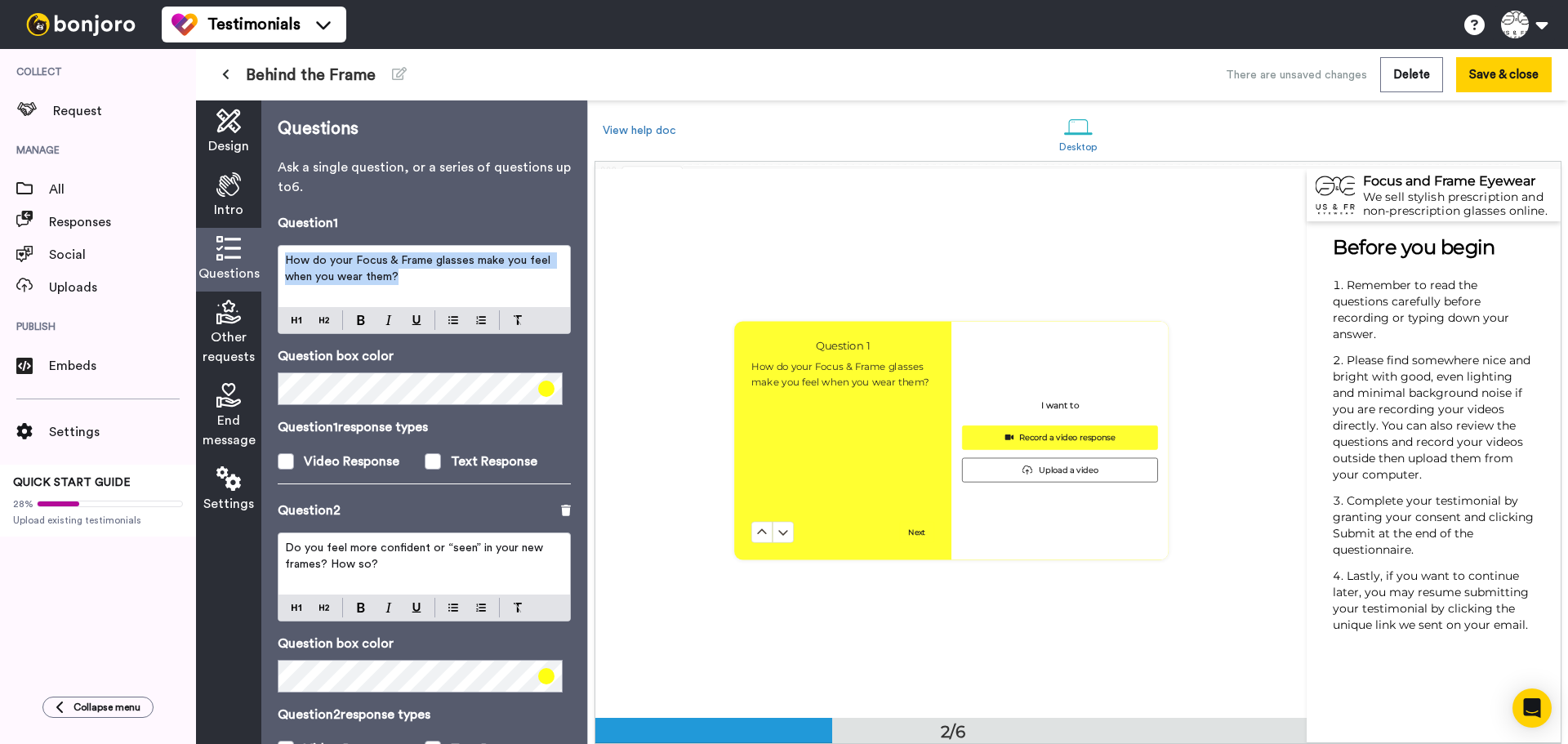
scroll to position [550, 0]
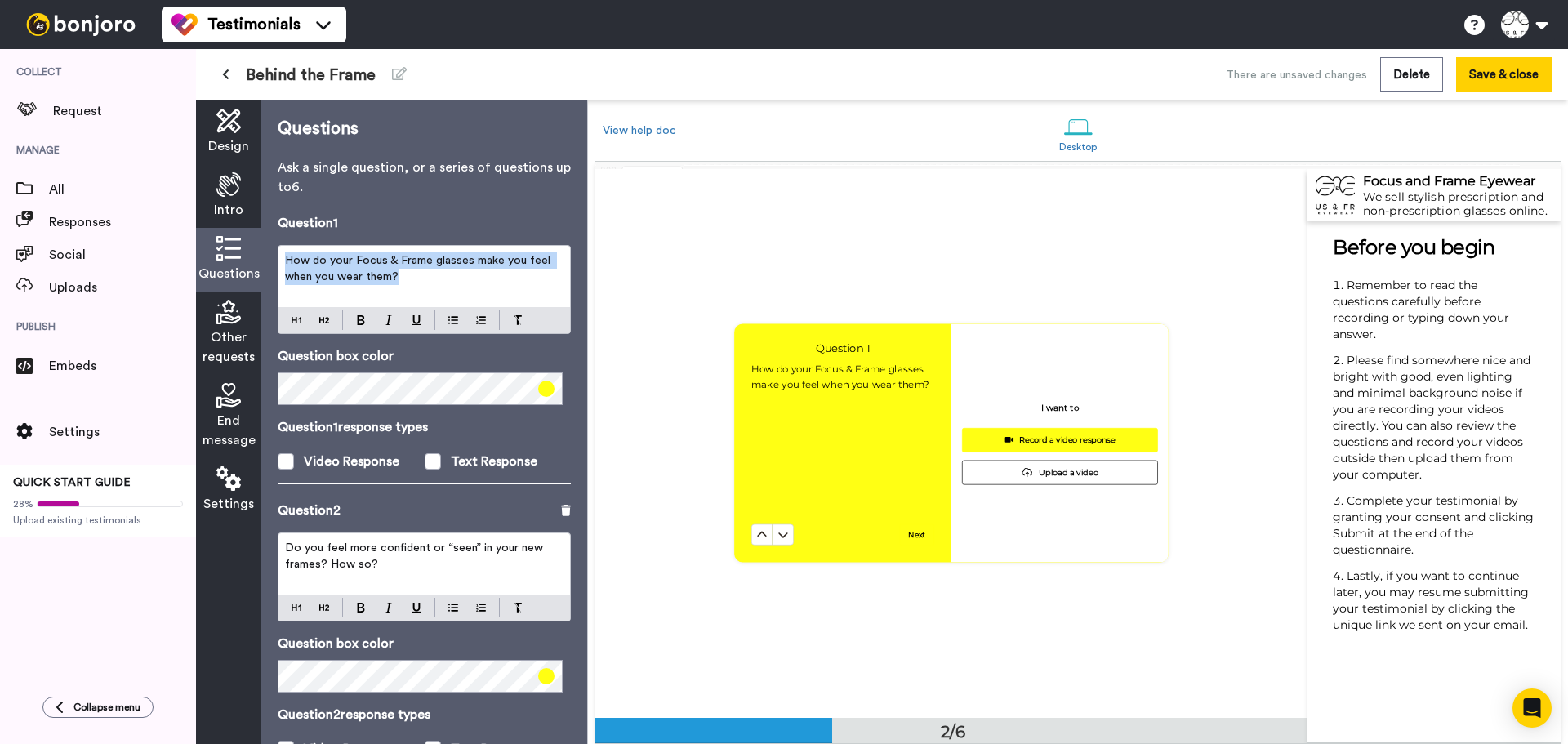
drag, startPoint x: 418, startPoint y: 277, endPoint x: 250, endPoint y: 249, distance: 170.3
click at [250, 249] on div "Design Intro Questions Other requests End message Settings Questions Ask a sing…" at bounding box center [391, 422] width 391 height 644
click at [446, 282] on p "How do your Focus & Frame glasses make you feel when you wear them?" at bounding box center [424, 268] width 278 height 33
drag, startPoint x: 446, startPoint y: 282, endPoint x: 153, endPoint y: 188, distance: 307.7
click at [153, 188] on div "Collect Request Manage All Responses Social Uploads Publish Embeds Settings QUI…" at bounding box center [784, 396] width 1568 height 695
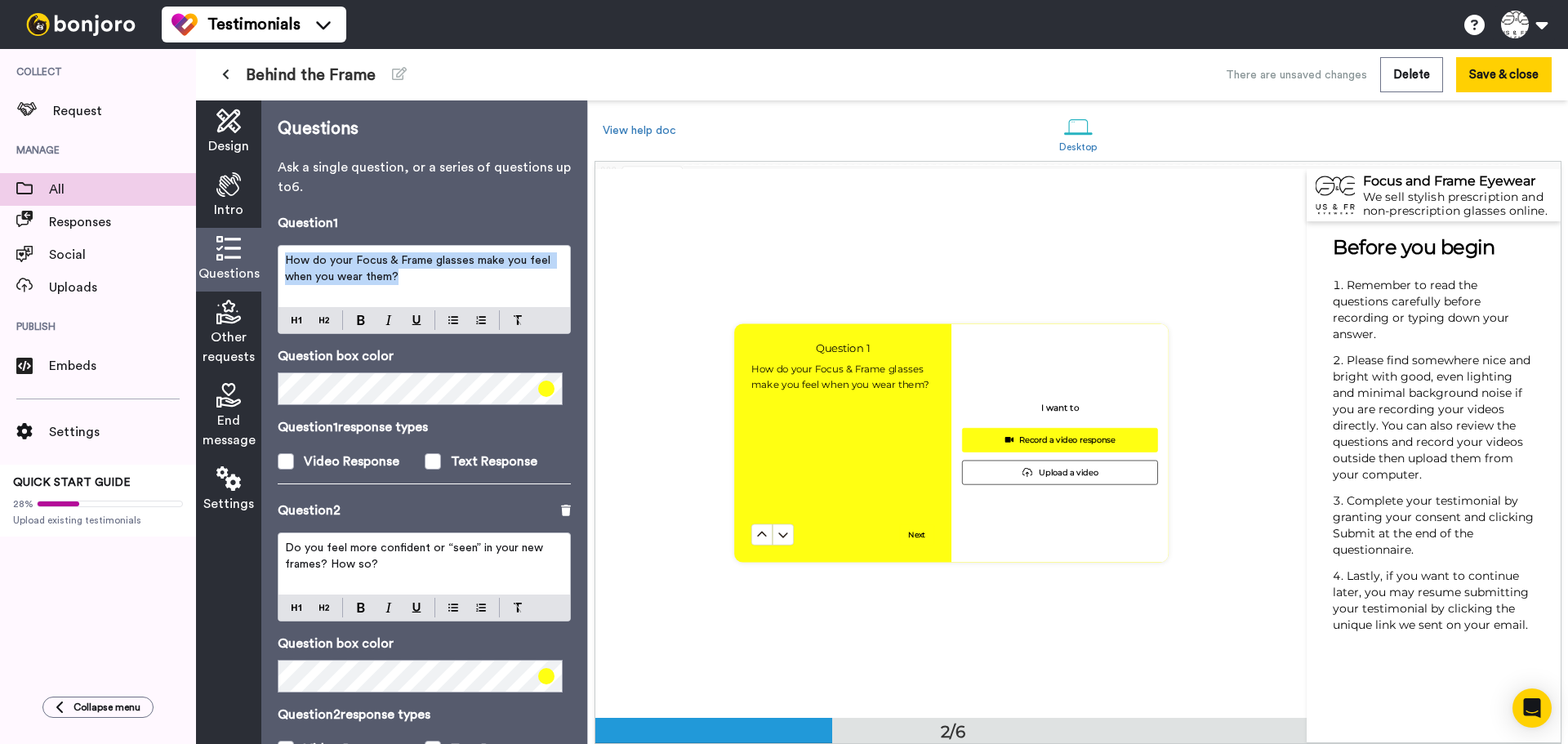
paste div
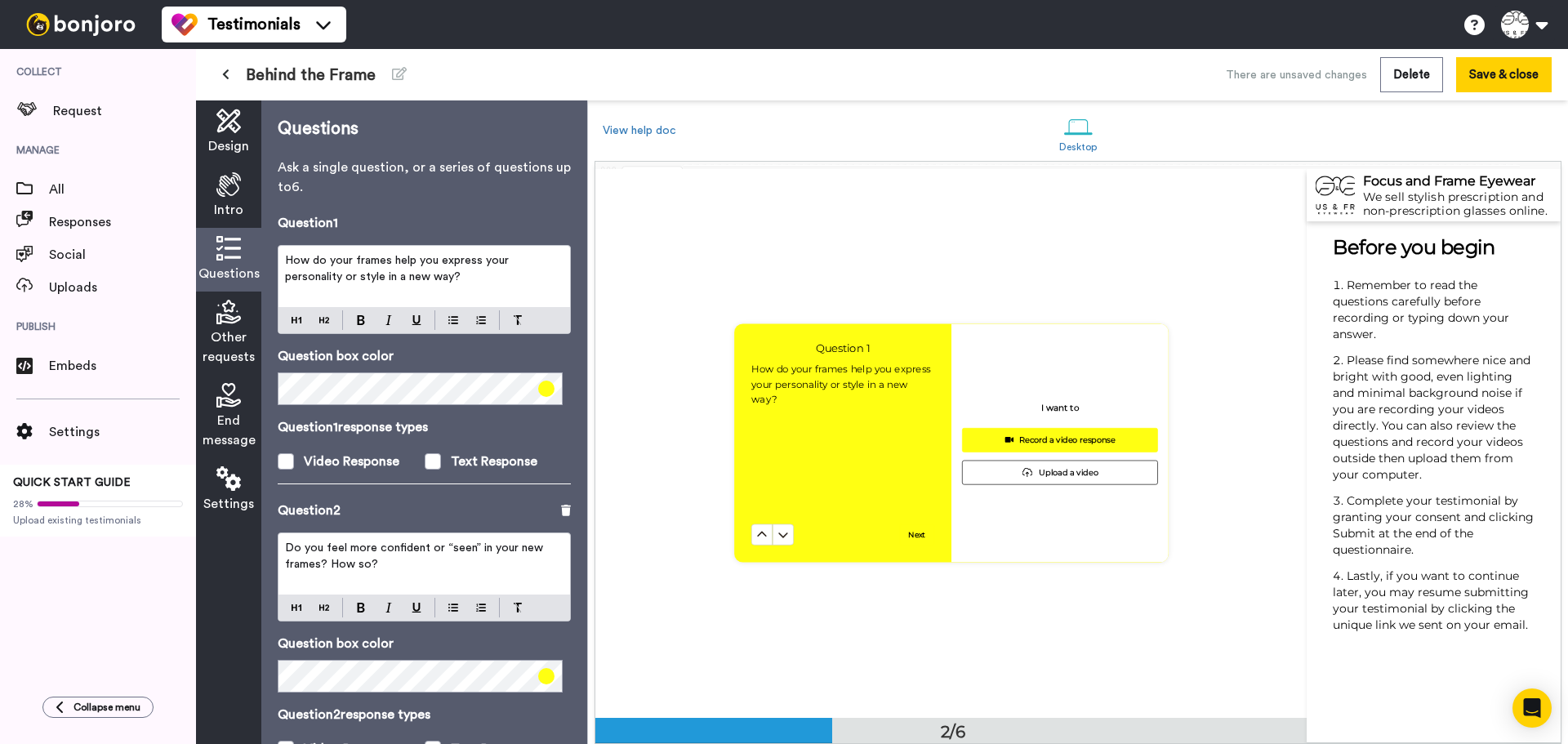
scroll to position [81, 0]
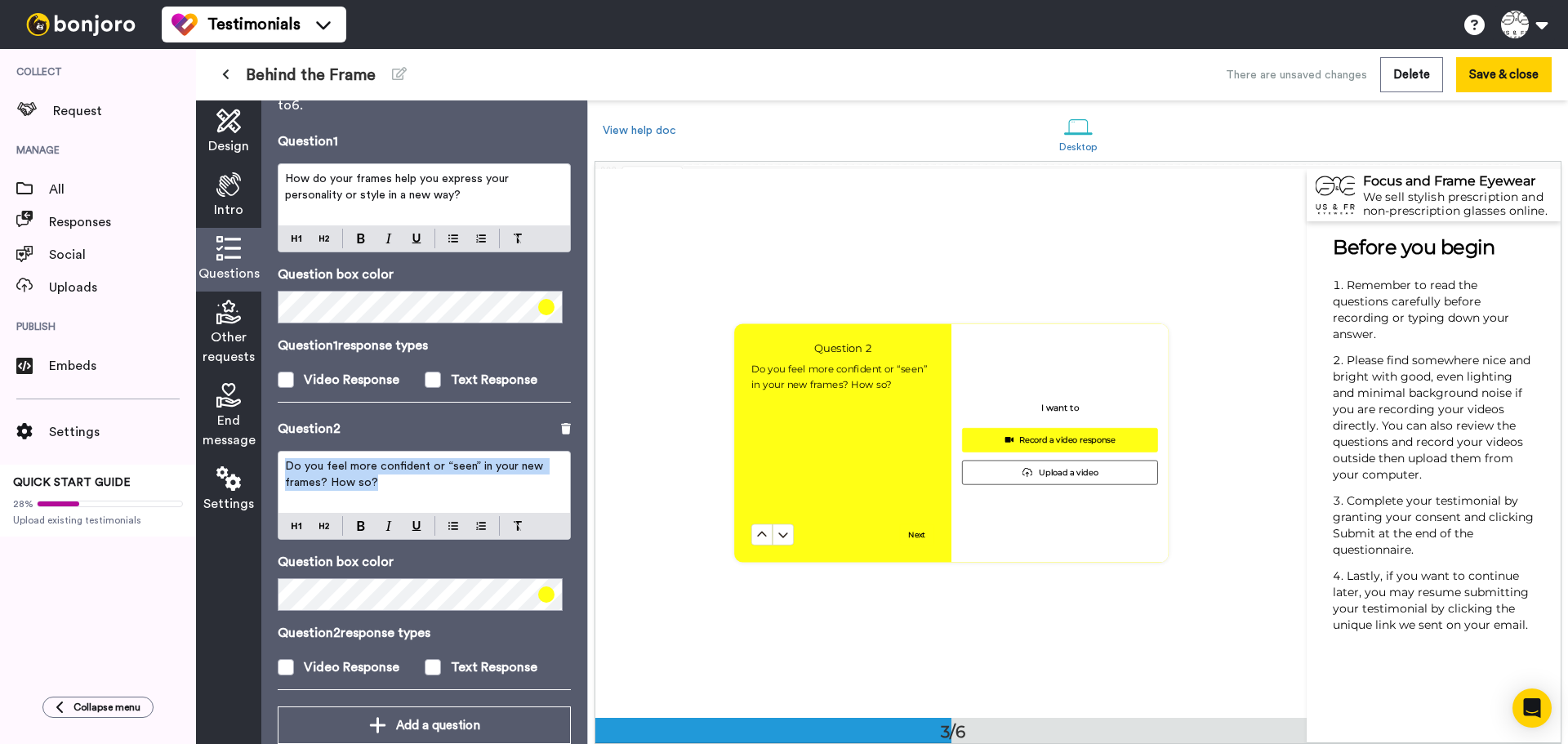
drag, startPoint x: 359, startPoint y: 477, endPoint x: 275, endPoint y: 463, distance: 85.2
click at [275, 463] on div "Questions Ask a single question, or a series of questions up to 6 . Question 1 …" at bounding box center [424, 422] width 326 height 644
click at [413, 488] on p "Do you feel more confident or “seen” in your new frames? How so?" at bounding box center [424, 475] width 278 height 33
drag, startPoint x: 413, startPoint y: 488, endPoint x: 239, endPoint y: 447, distance: 178.8
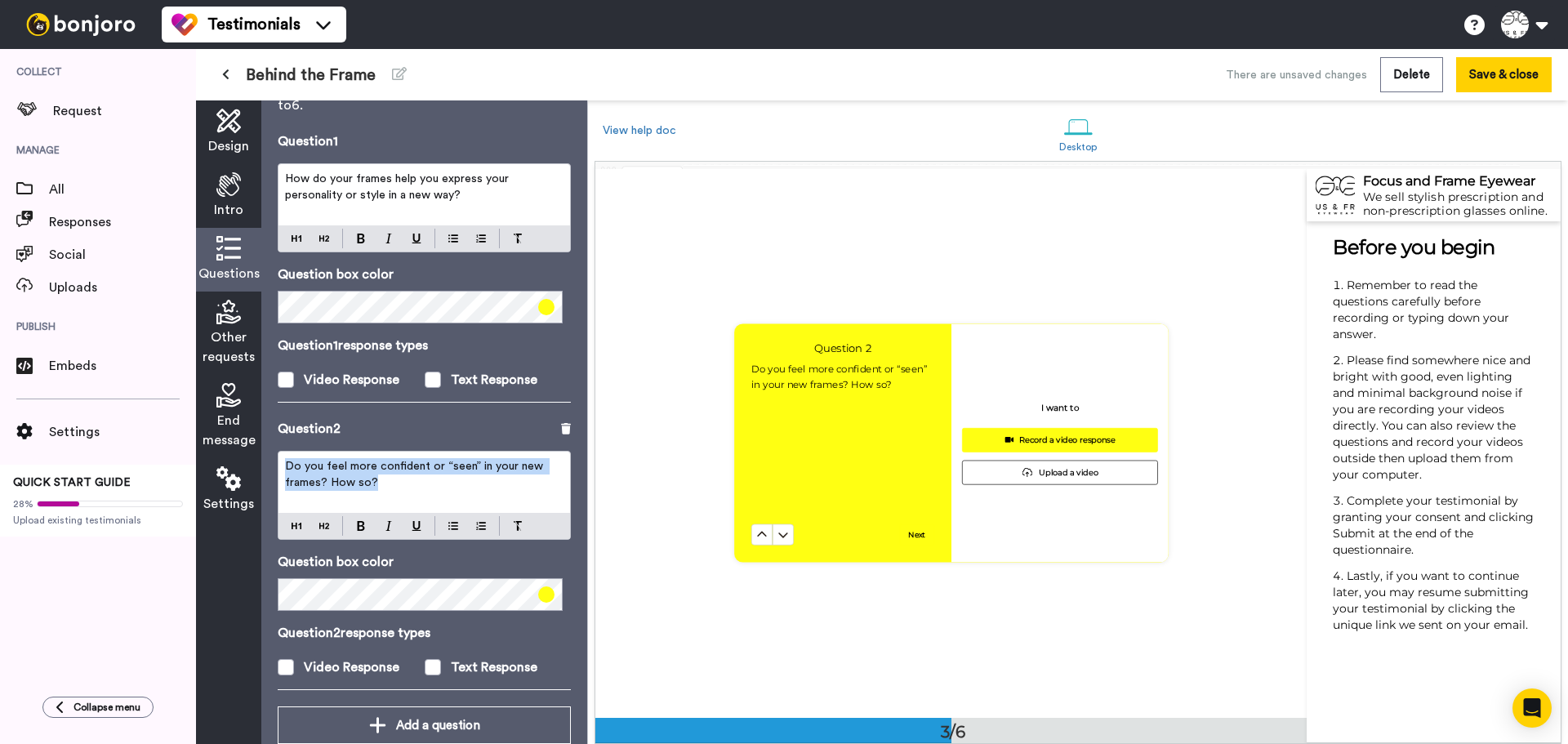
click at [239, 447] on div "Design Intro Questions Other requests End message Settings Questions Ask a sing…" at bounding box center [391, 422] width 391 height 644
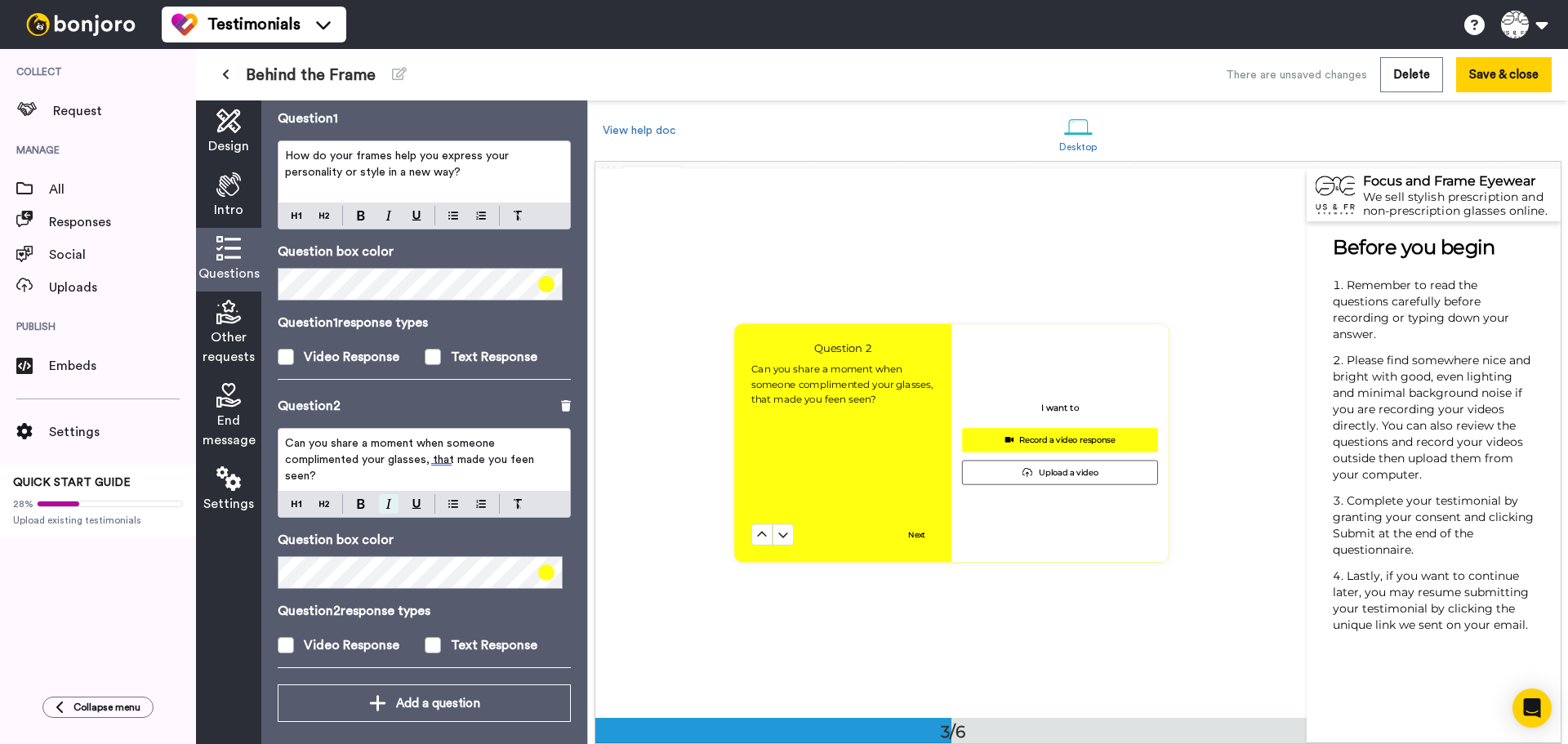
scroll to position [115, 0]
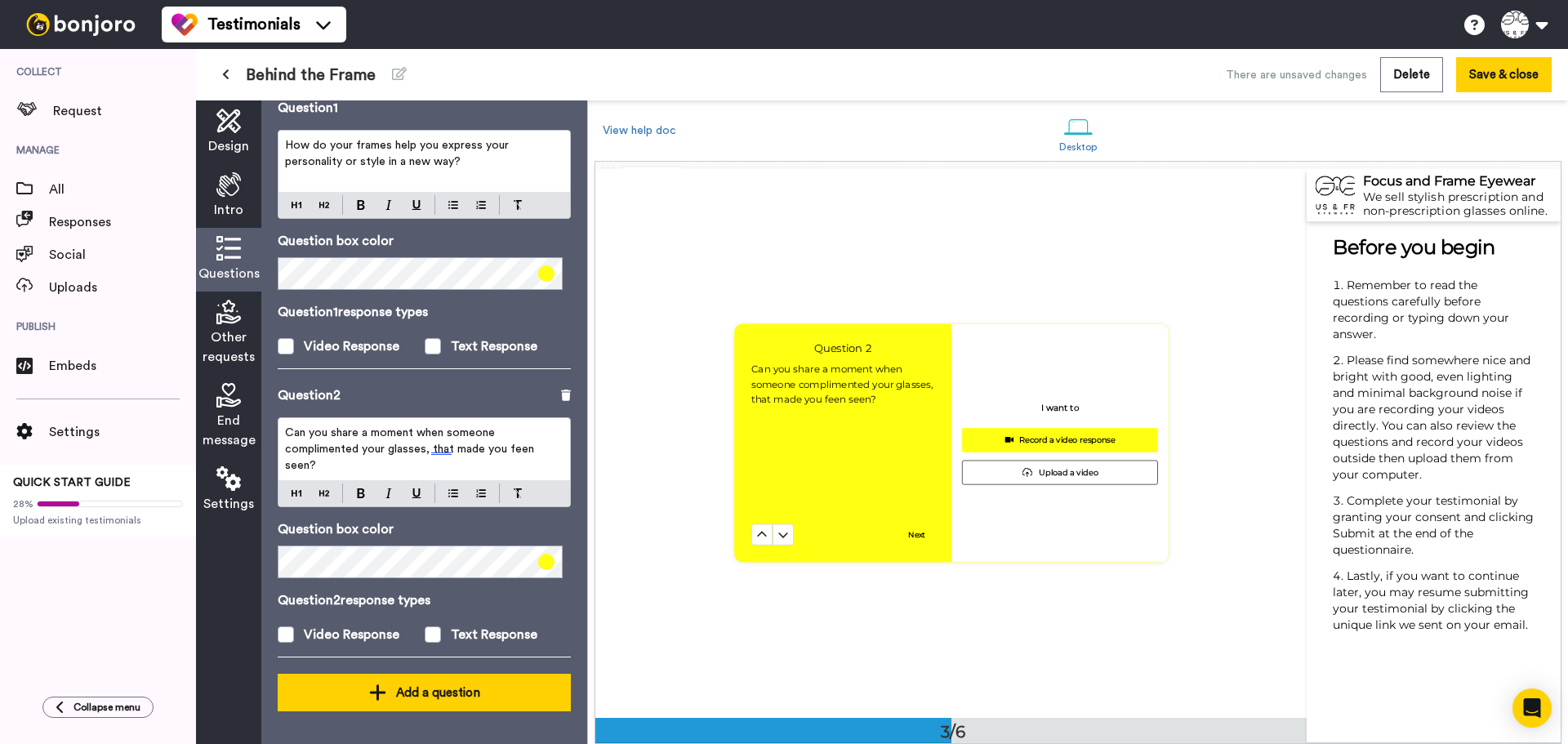
click at [362, 684] on div "Add a question" at bounding box center [425, 693] width 268 height 20
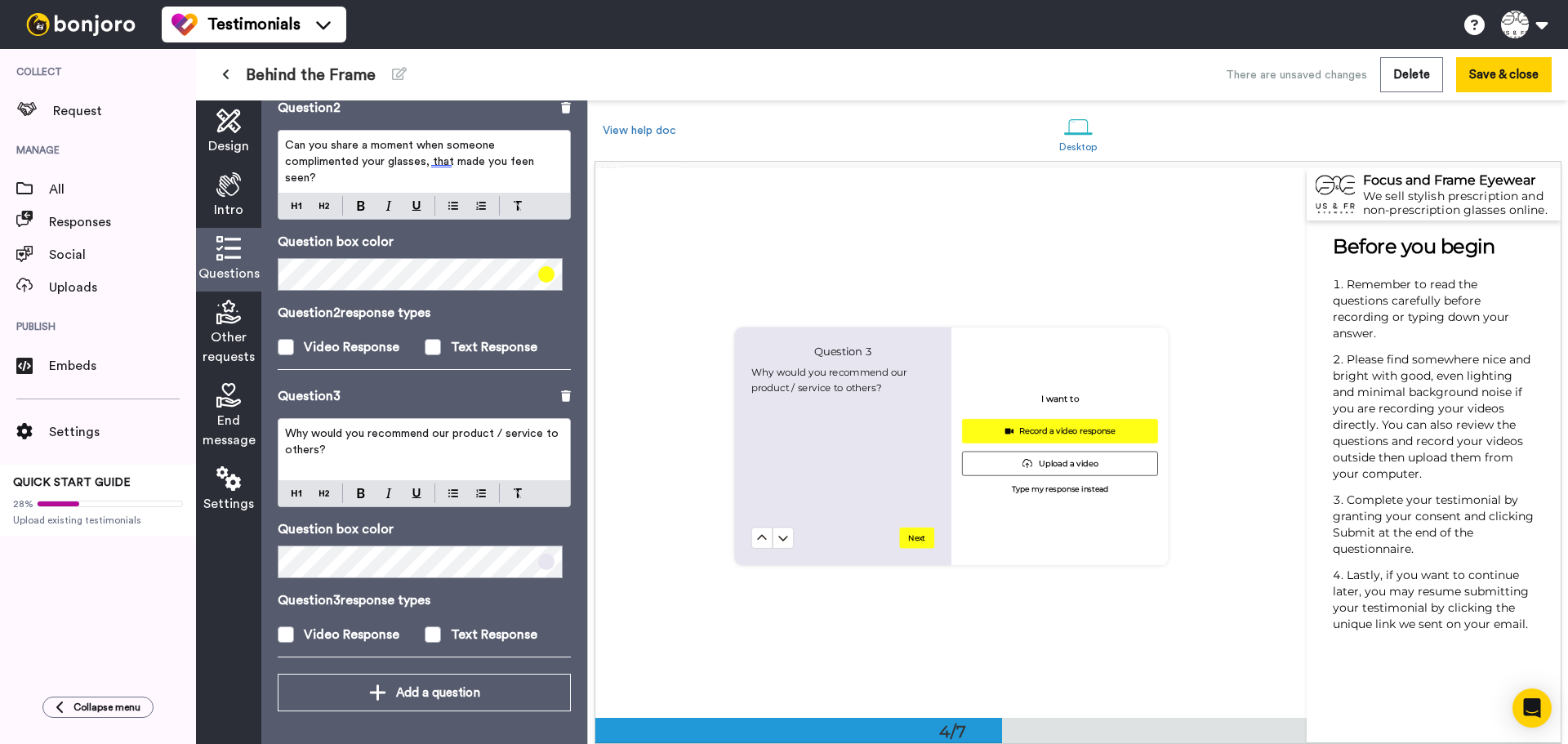
scroll to position [1648, 0]
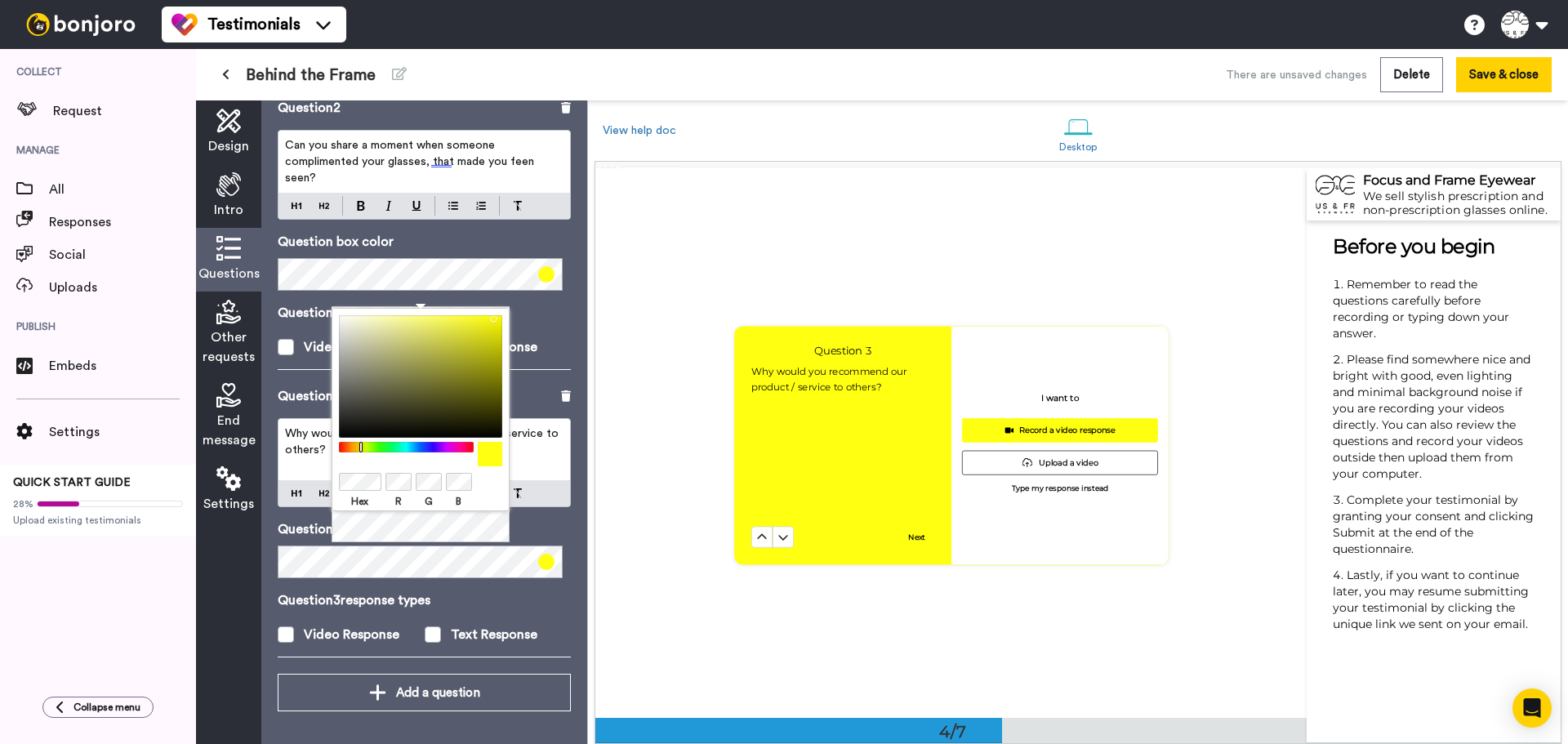
click at [384, 598] on p "Question 3 response types" at bounding box center [424, 600] width 293 height 20
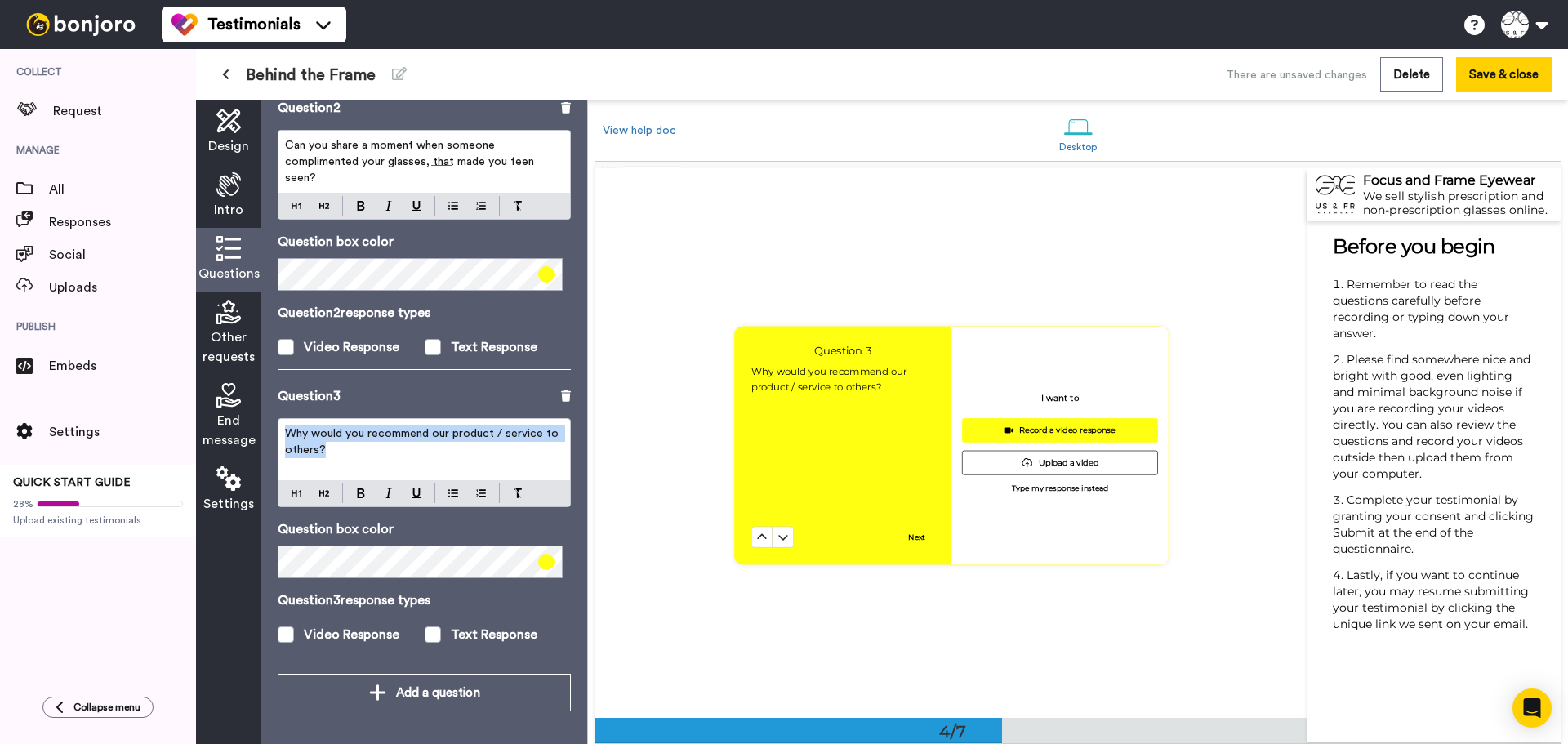
drag, startPoint x: 368, startPoint y: 453, endPoint x: 256, endPoint y: 426, distance: 115.2
click at [256, 426] on div "Design Intro Questions Other requests End message Settings Questions Ask a sing…" at bounding box center [391, 422] width 391 height 644
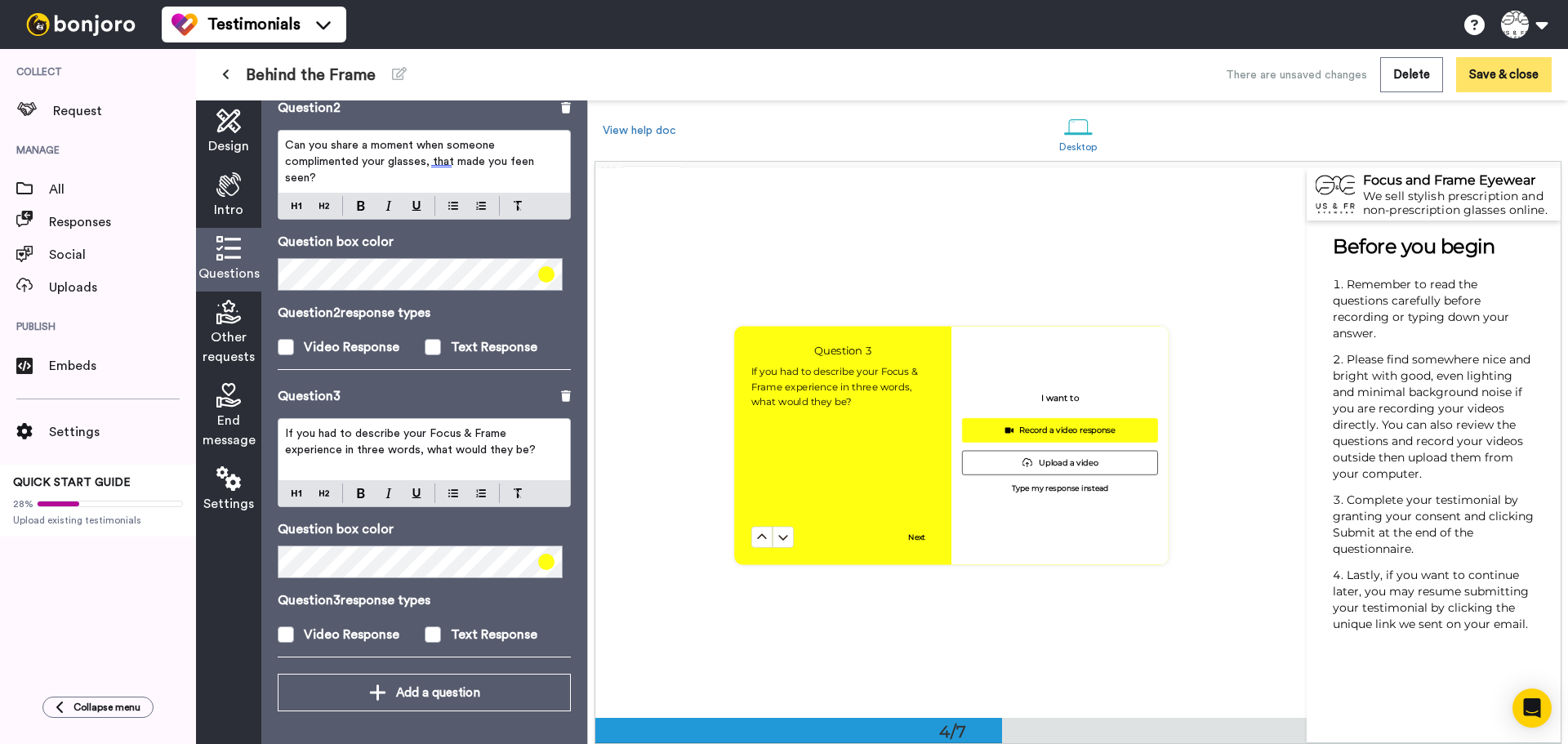
click at [1508, 79] on button "Save & close" at bounding box center [1504, 74] width 96 height 35
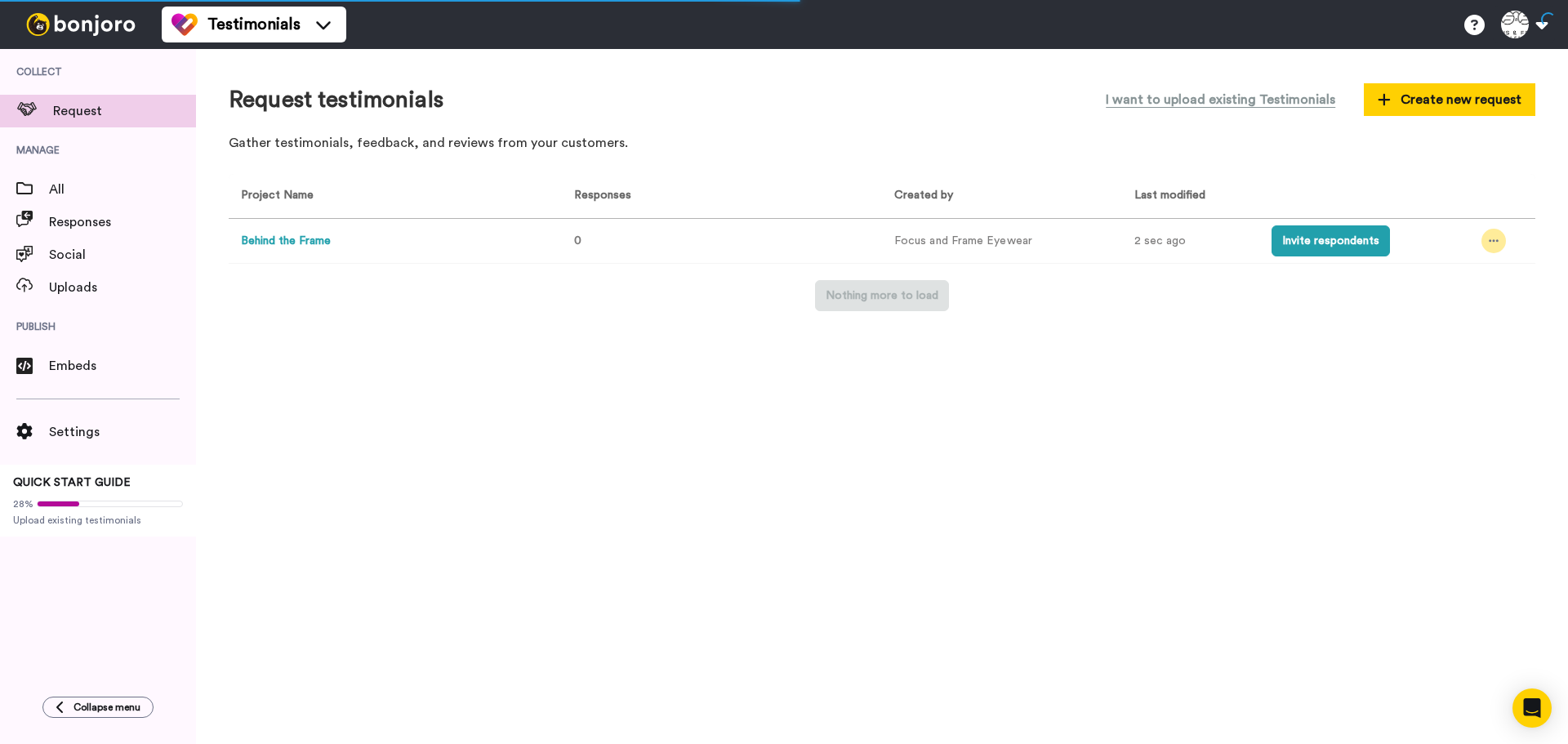
click at [1499, 246] on div at bounding box center [1493, 240] width 24 height 24
click at [1471, 355] on span "Edit project" at bounding box center [1456, 360] width 63 height 12
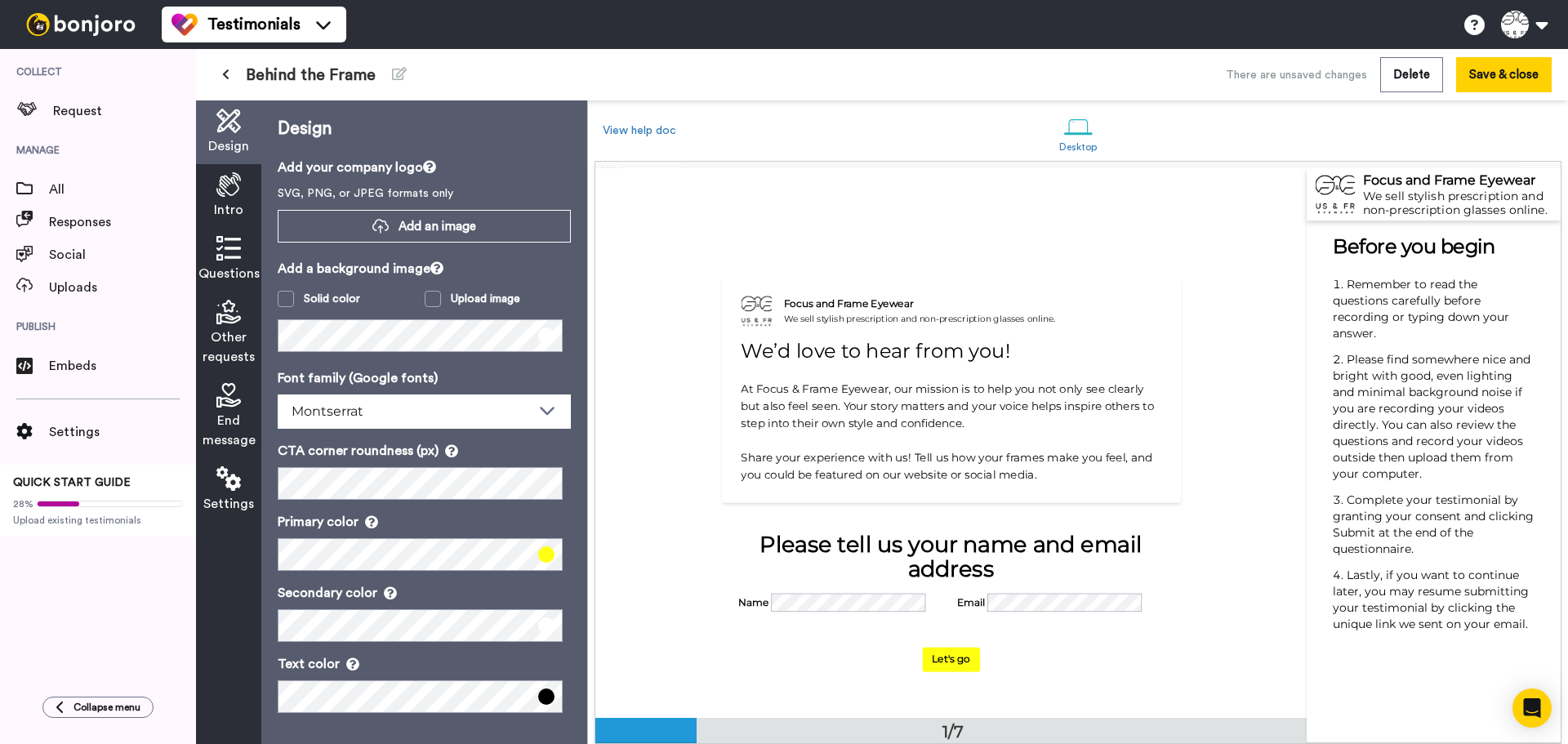
click at [227, 410] on div "End message" at bounding box center [229, 417] width 65 height 83
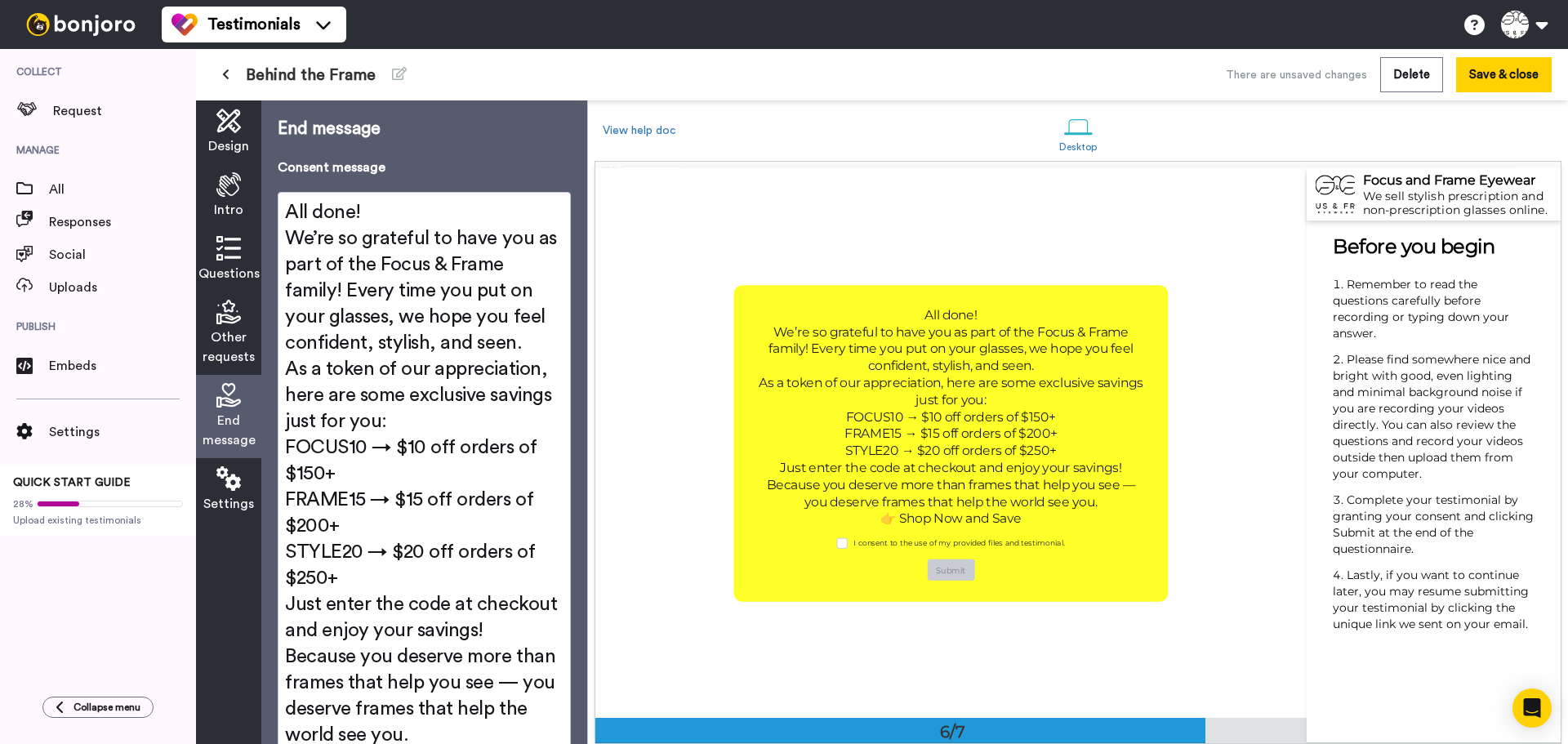
scroll to position [2751, 0]
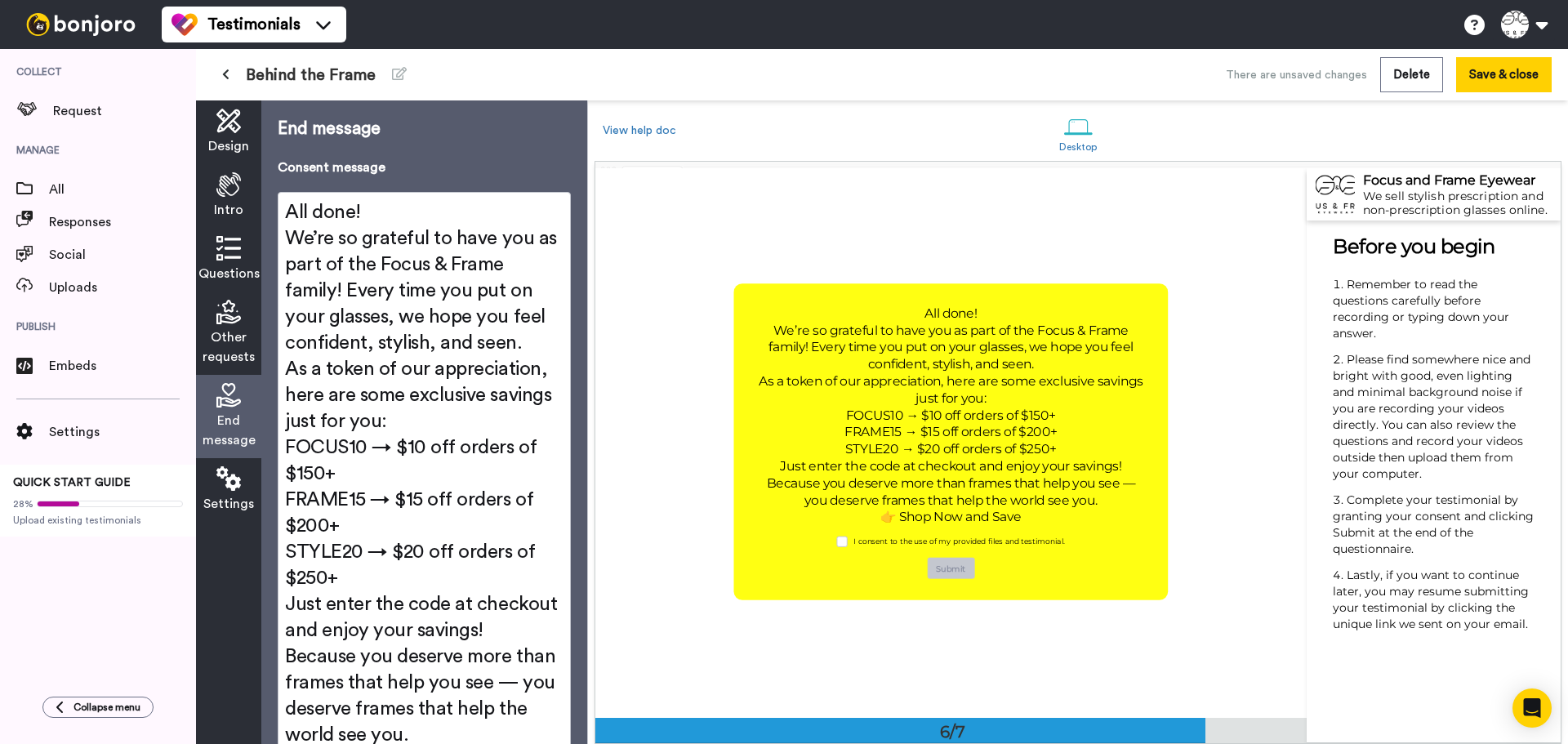
click at [417, 221] on h2 "All done!" at bounding box center [424, 212] width 278 height 26
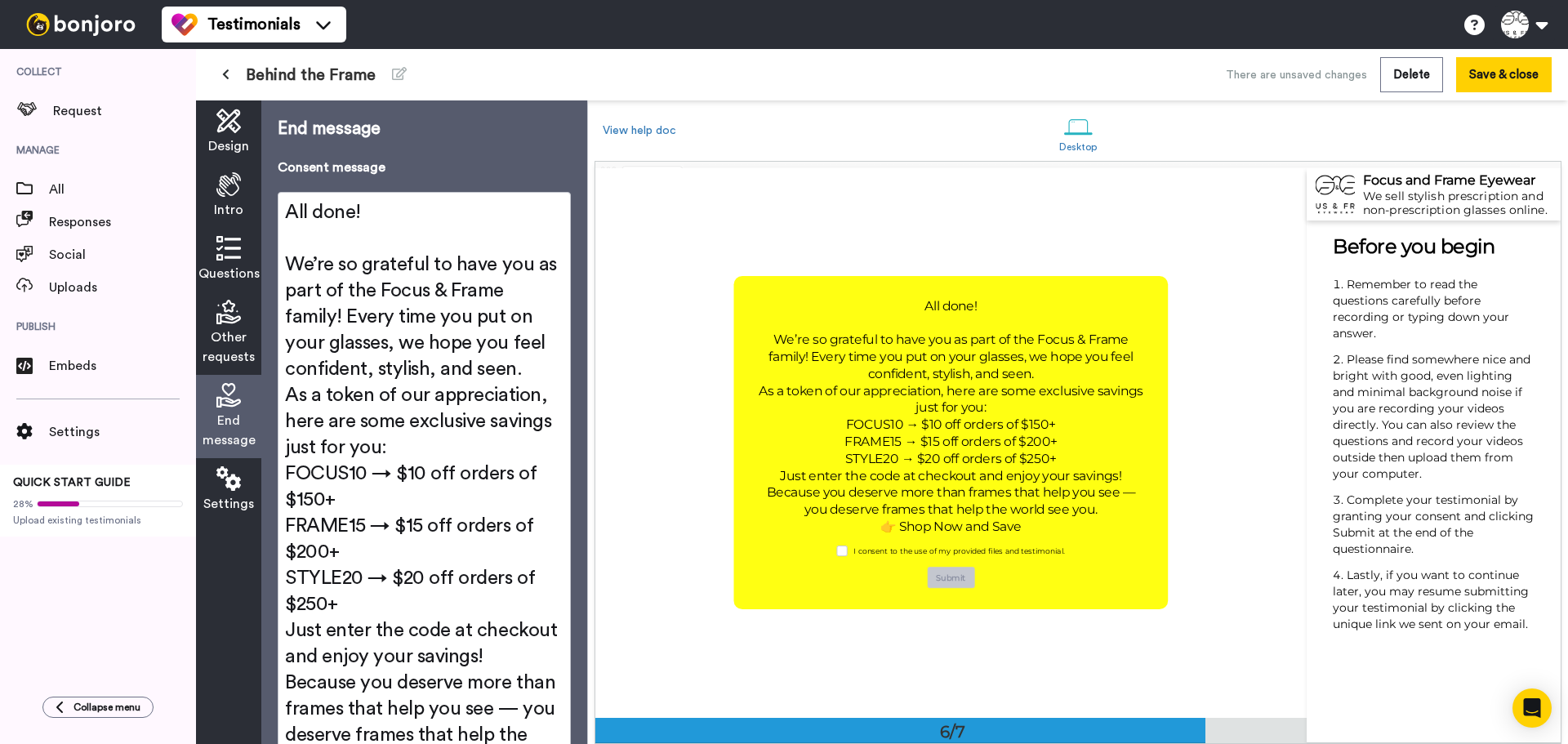
scroll to position [2743, 0]
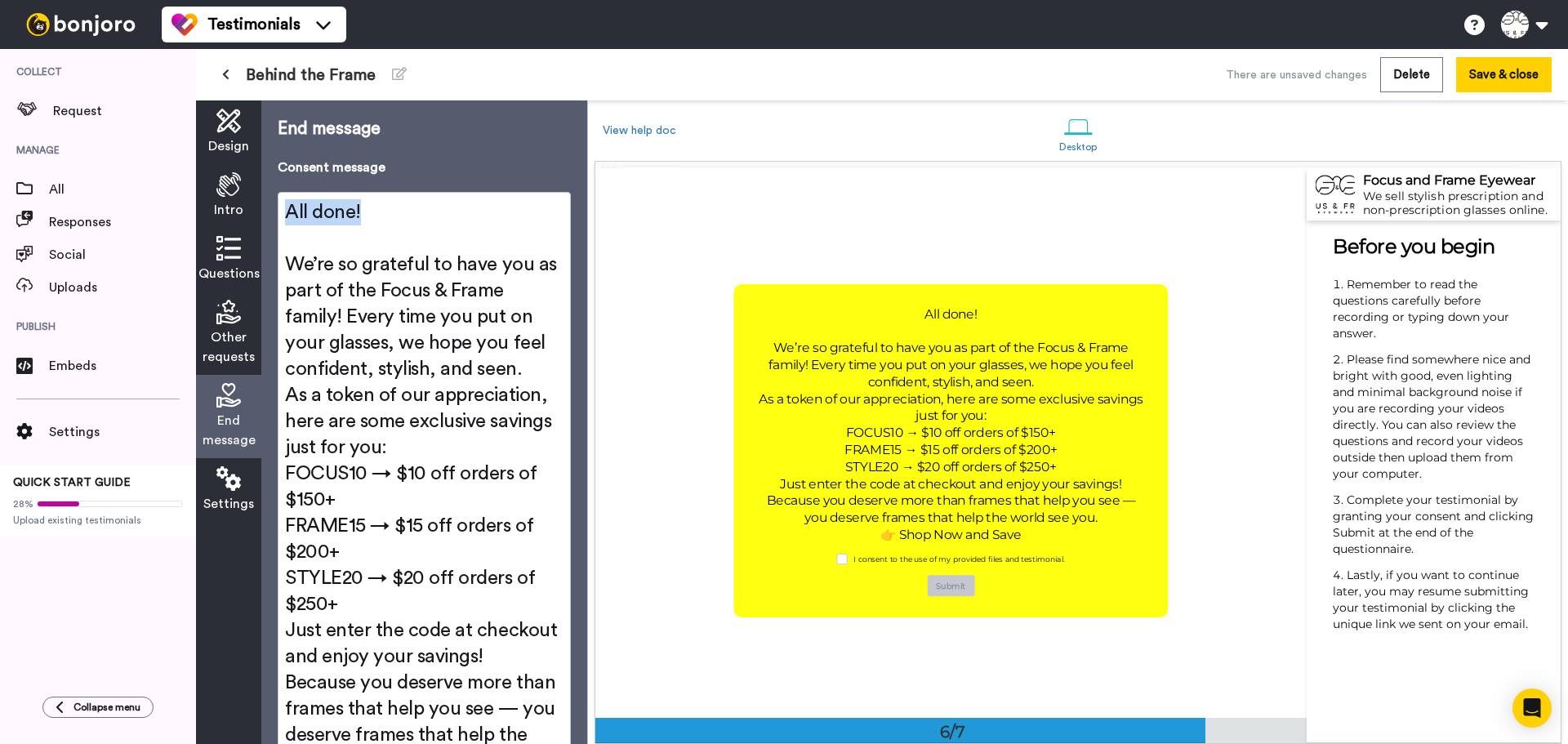
drag, startPoint x: 405, startPoint y: 217, endPoint x: 251, endPoint y: 212, distance: 154.1
click at [251, 212] on div "Design Intro Questions Other requests End message Settings End message Consent …" at bounding box center [391, 422] width 391 height 644
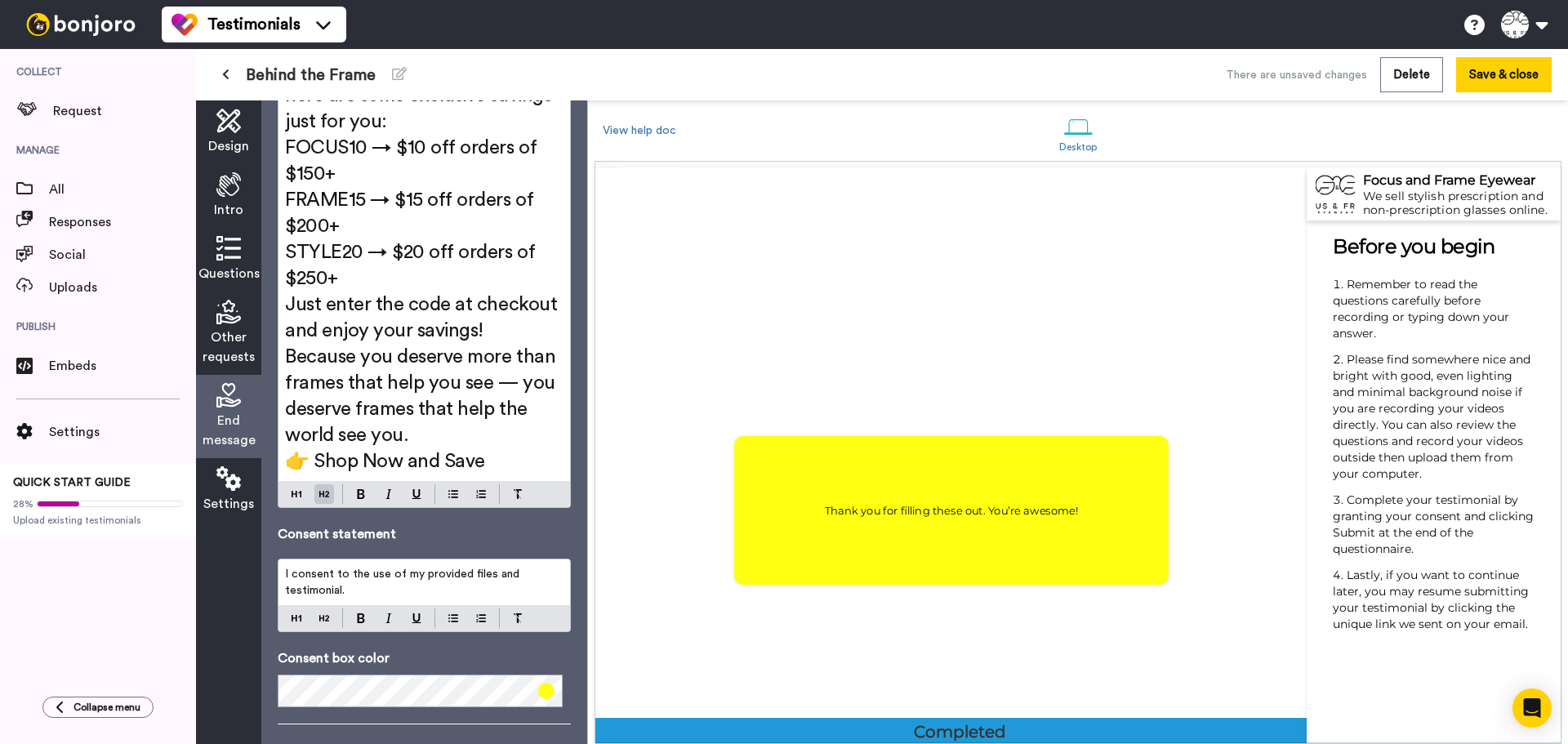
scroll to position [327, 0]
click at [296, 496] on img at bounding box center [296, 494] width 10 height 13
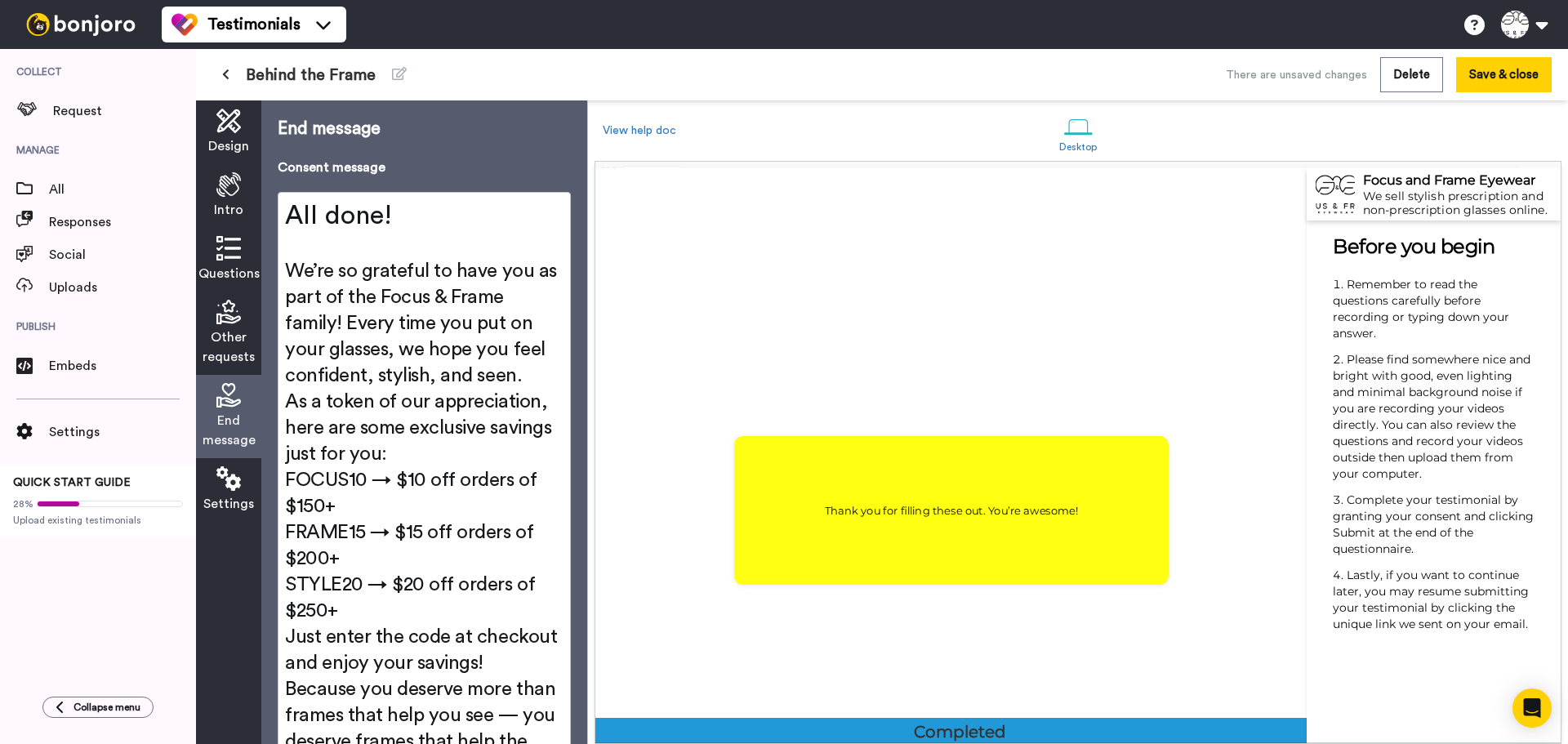
click at [288, 401] on span "As a token of our appreciation, here are some exclusive savings just for you:" at bounding box center [420, 429] width 271 height 72
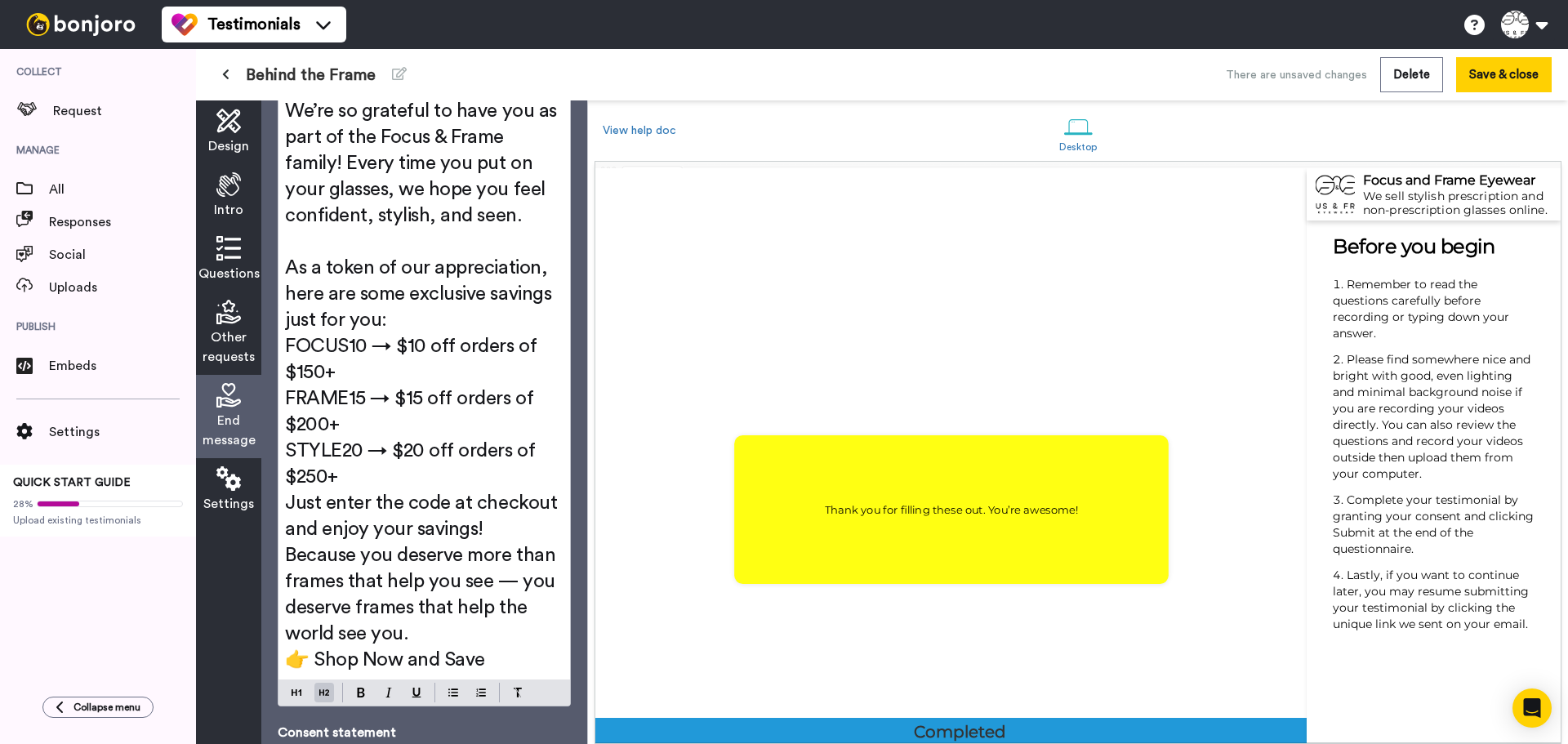
scroll to position [164, 0]
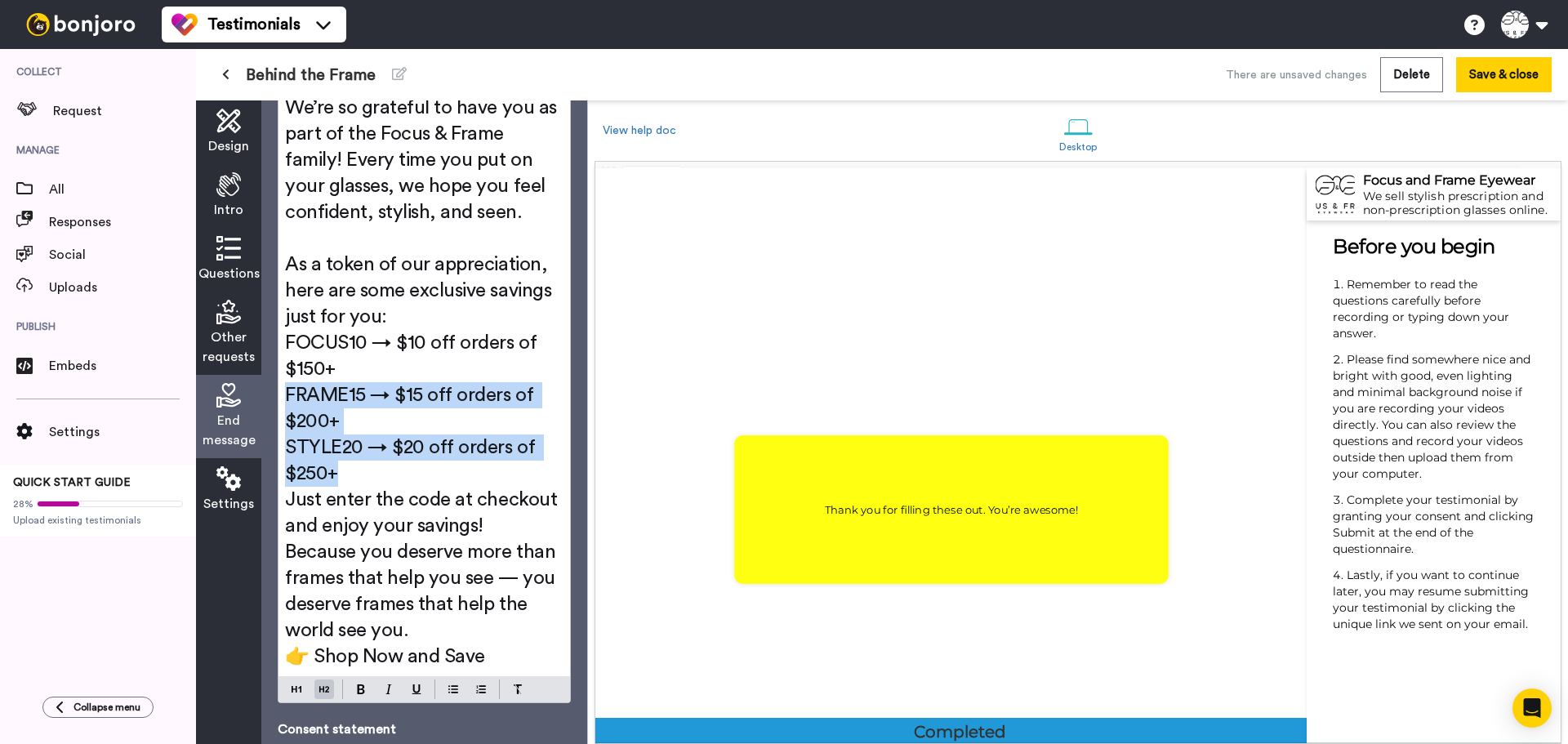
drag, startPoint x: 352, startPoint y: 473, endPoint x: 281, endPoint y: 376, distance: 120.2
click at [281, 376] on div "All done! ﻿ We’re so grateful to have you as part of the Focus & Frame family! …" at bounding box center [424, 353] width 292 height 647
click at [285, 339] on div "All done! ﻿ We’re so grateful to have you as part of the Focus & Frame family! …" at bounding box center [424, 353] width 292 height 647
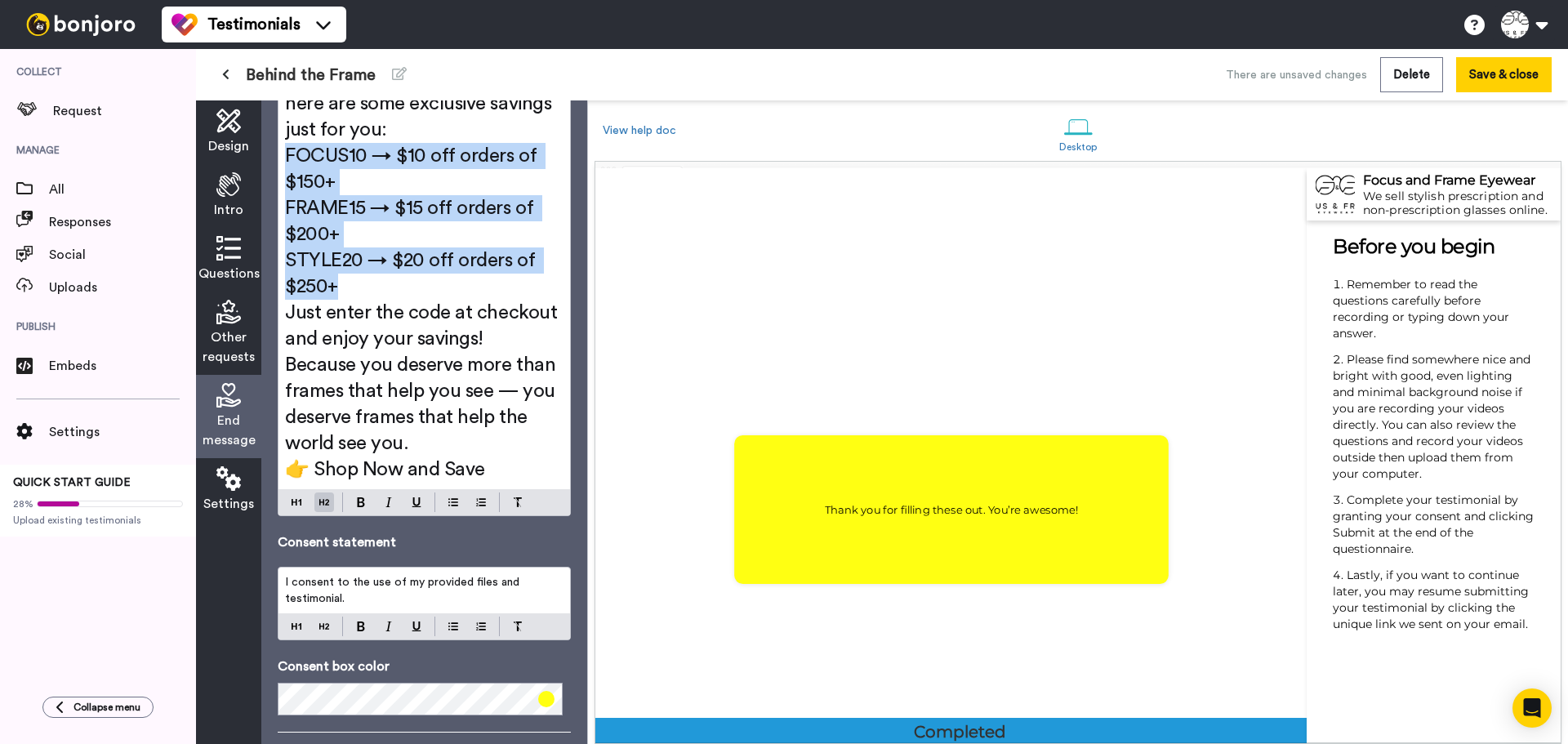
scroll to position [343, 0]
